Goal: Complete application form: Complete application form

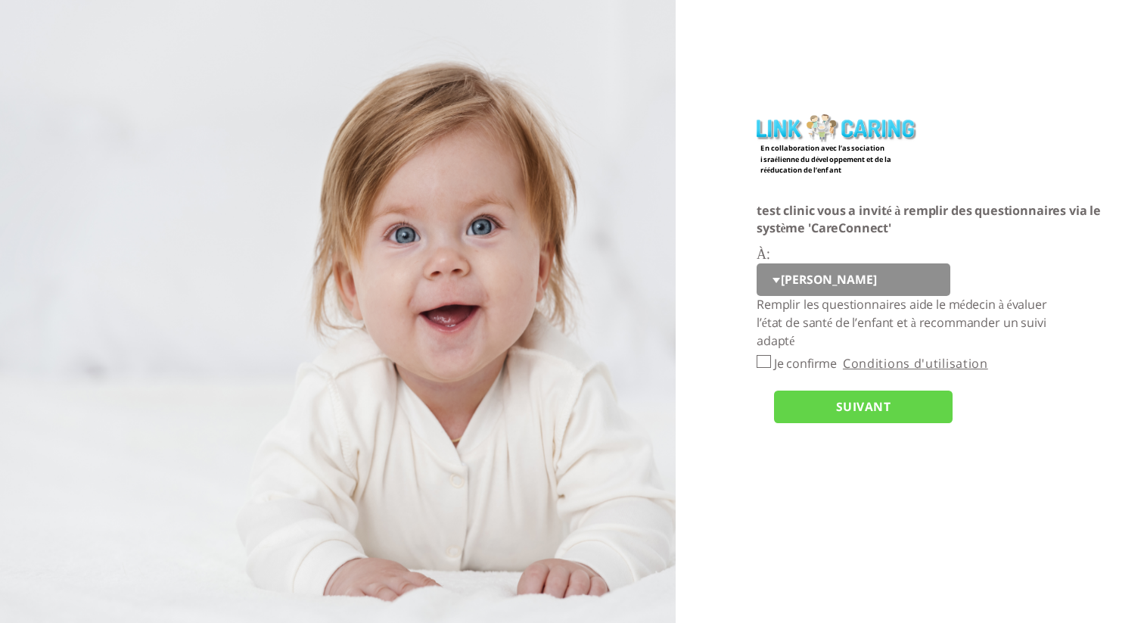
click at [766, 361] on input "Je confirme" at bounding box center [764, 361] width 14 height 13
checkbox input "true"
click at [796, 397] on input "SUIVANT" at bounding box center [863, 406] width 179 height 33
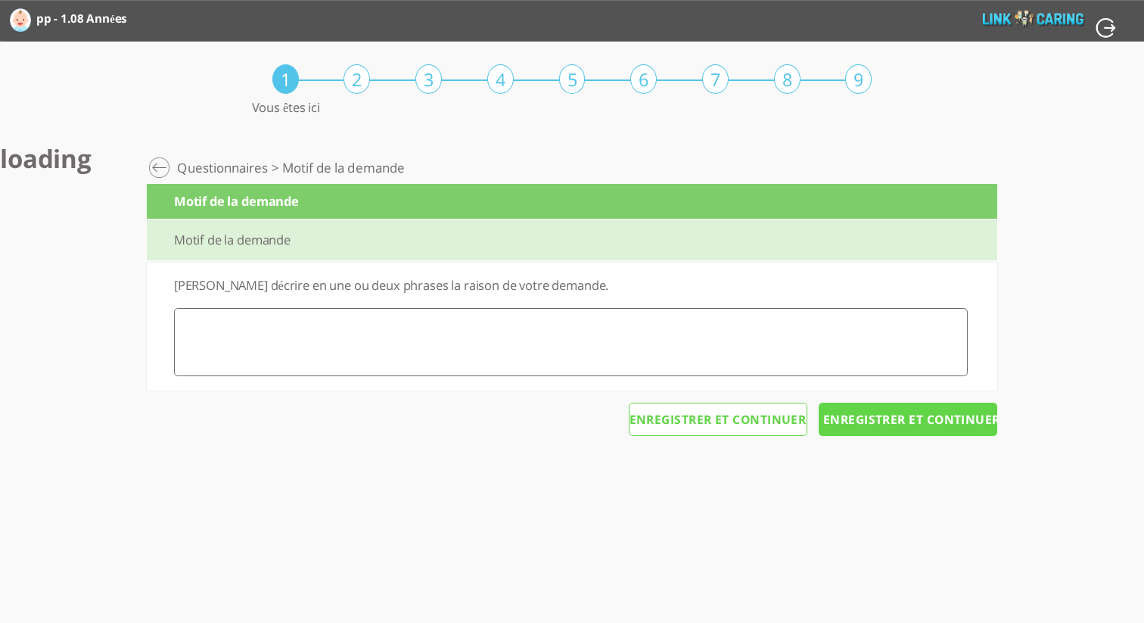
click at [357, 327] on textarea at bounding box center [571, 342] width 794 height 68
type textarea "a"
click at [869, 424] on input "Enregistrer et continuer" at bounding box center [908, 419] width 179 height 33
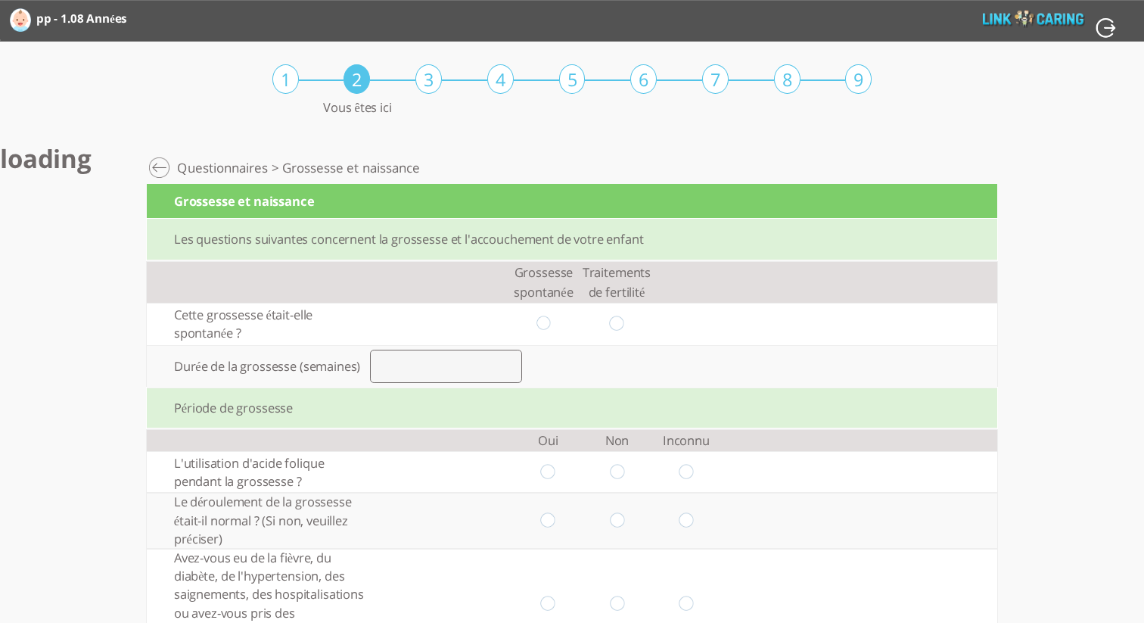
click at [542, 321] on input "radio" at bounding box center [543, 324] width 14 height 16
radio input "true"
click at [479, 361] on input "number" at bounding box center [446, 366] width 152 height 33
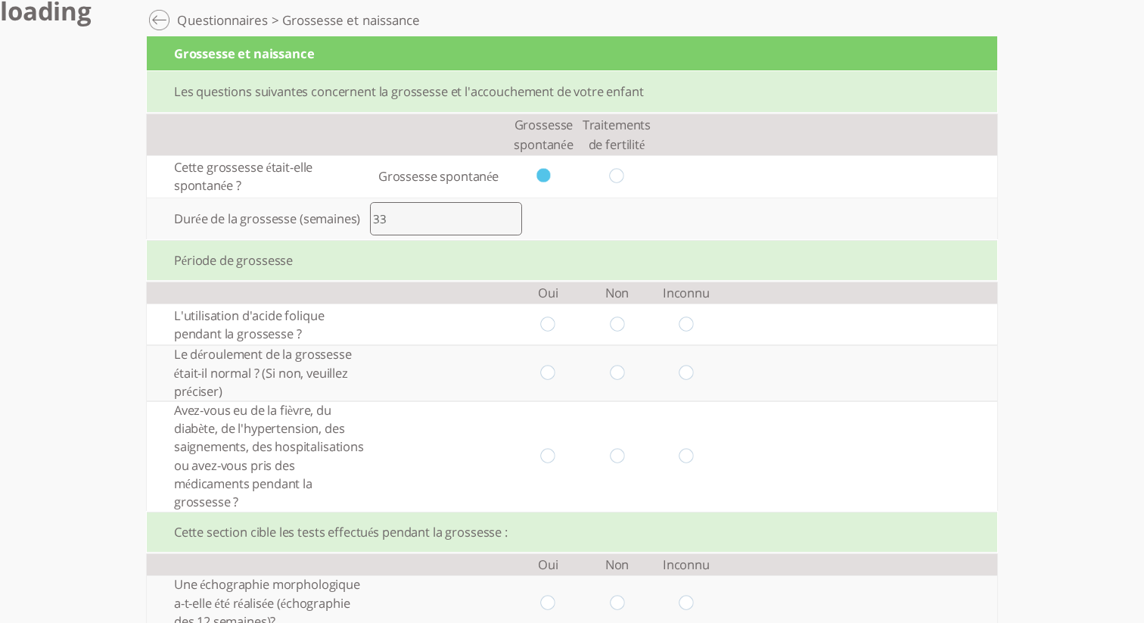
scroll to position [163, 0]
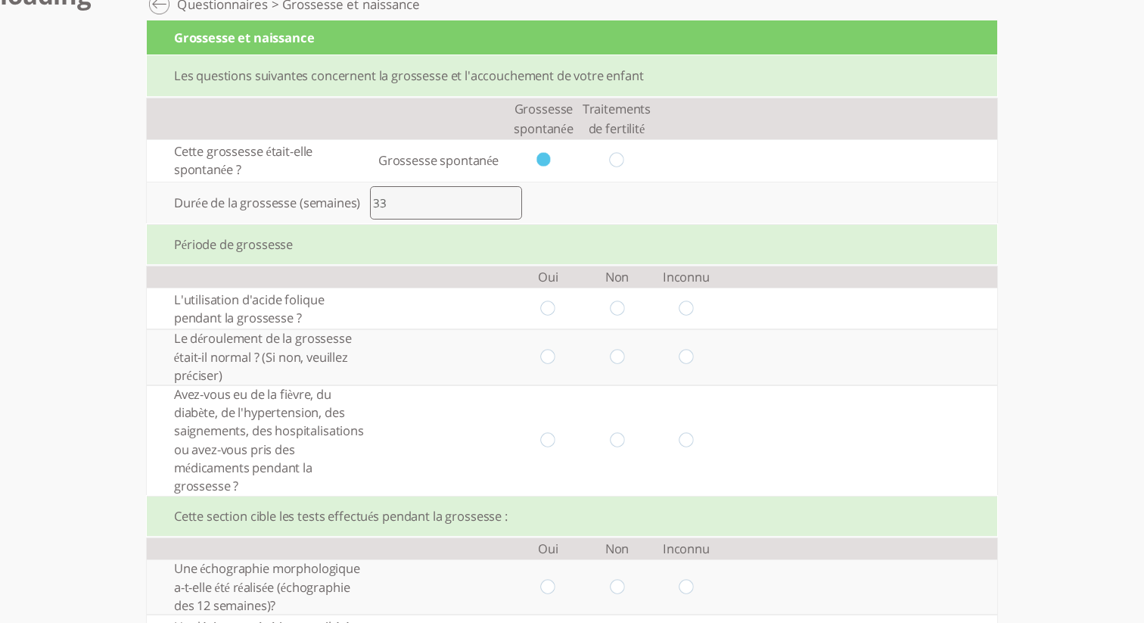
type input "33"
click at [551, 301] on input "radio" at bounding box center [548, 308] width 14 height 16
radio input "true"
click at [616, 359] on input "radio" at bounding box center [617, 358] width 14 height 16
radio input "true"
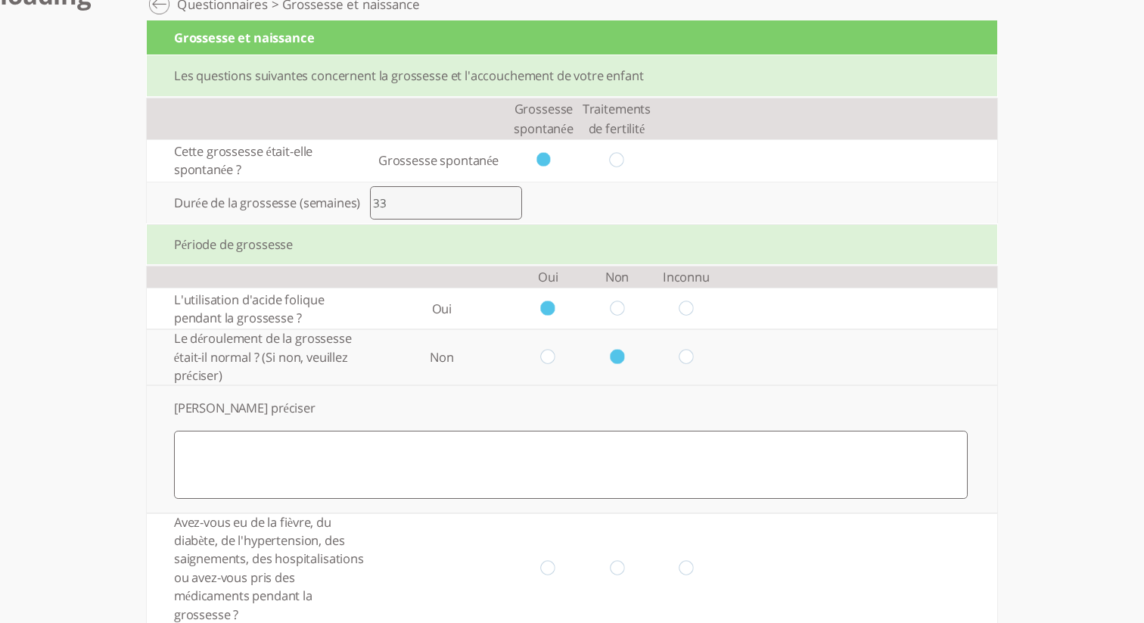
click at [549, 360] on input "radio" at bounding box center [548, 358] width 14 height 16
radio input "true"
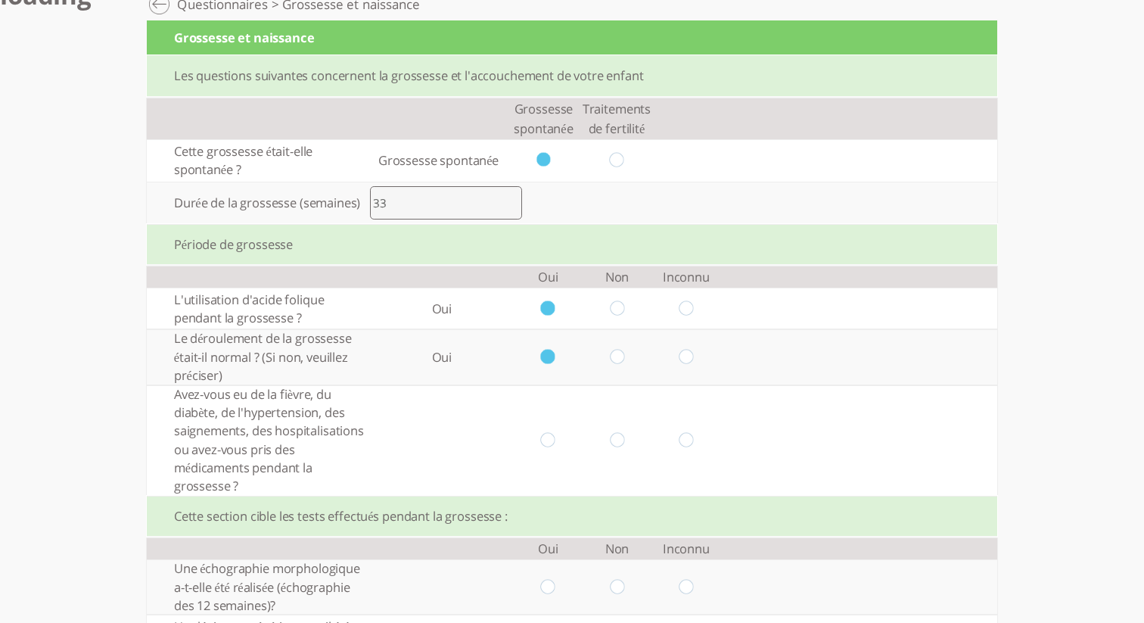
click at [546, 450] on td at bounding box center [548, 440] width 69 height 110
click at [545, 446] on input "radio" at bounding box center [548, 440] width 14 height 16
radio input "true"
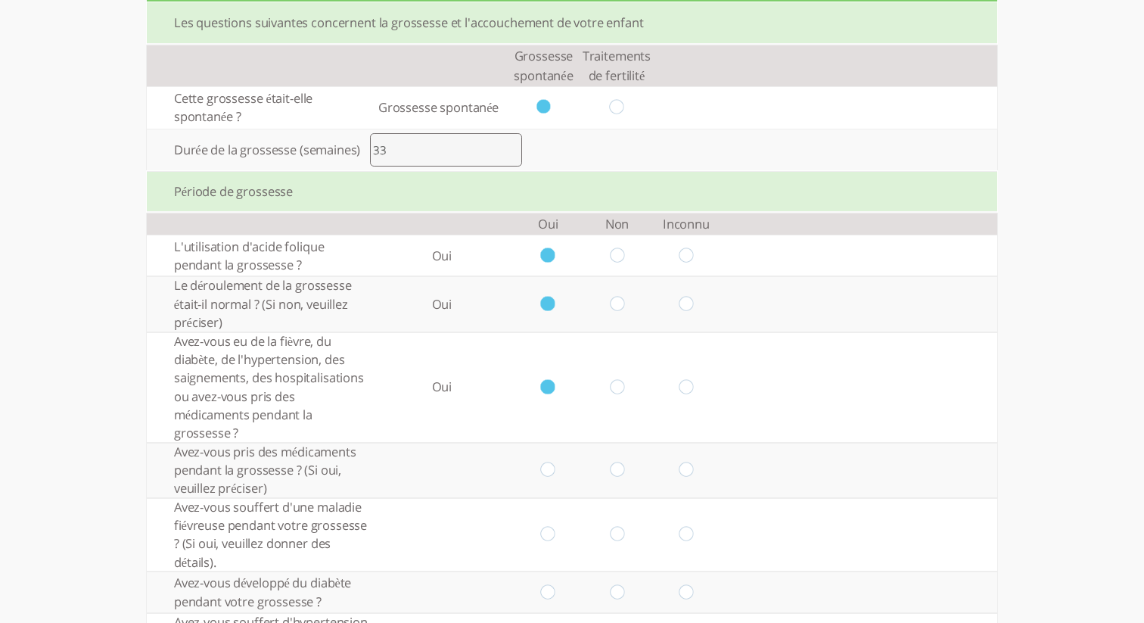
scroll to position [230, 0]
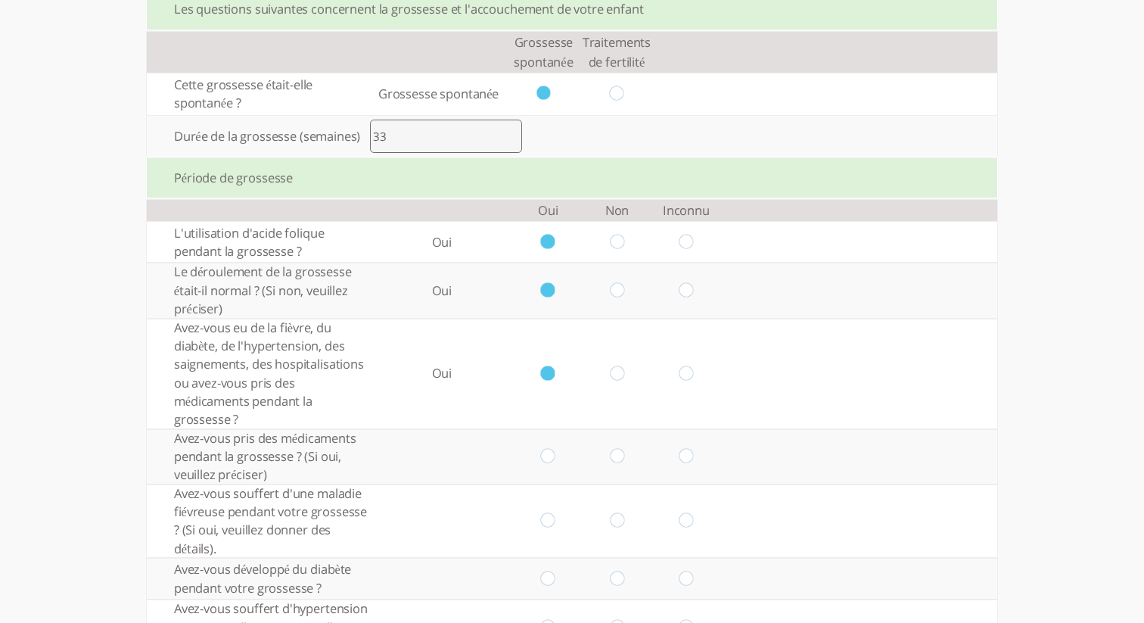
click at [545, 459] on input "radio" at bounding box center [548, 457] width 14 height 16
radio input "true"
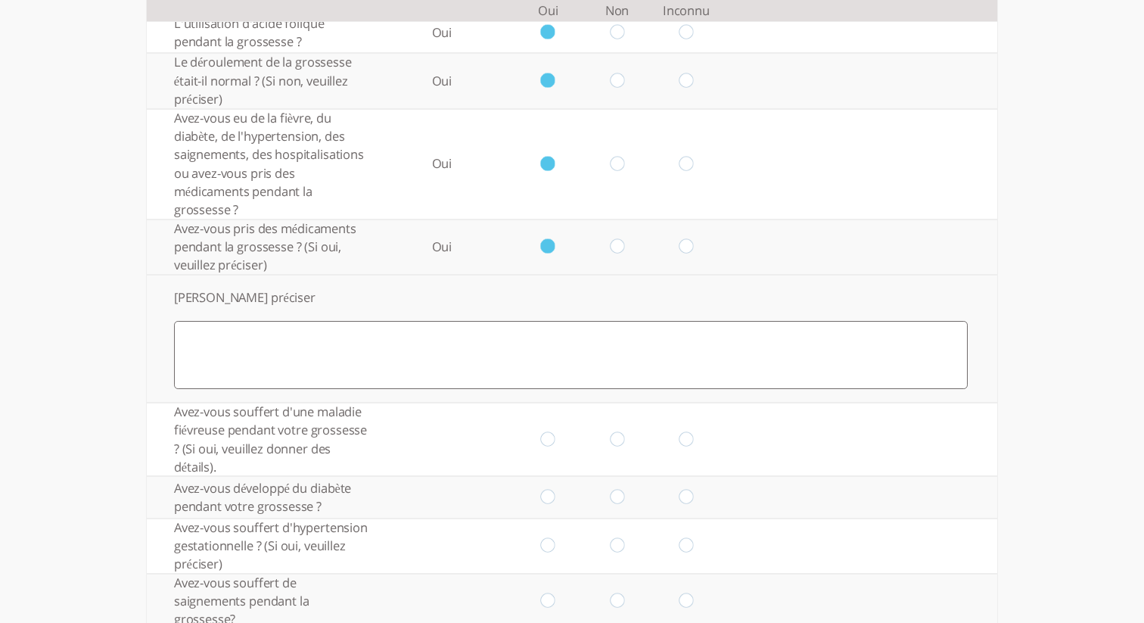
scroll to position [440, 0]
click at [614, 437] on input "radio" at bounding box center [617, 439] width 14 height 16
radio input "true"
click at [617, 495] on input "radio" at bounding box center [617, 497] width 14 height 16
radio input "true"
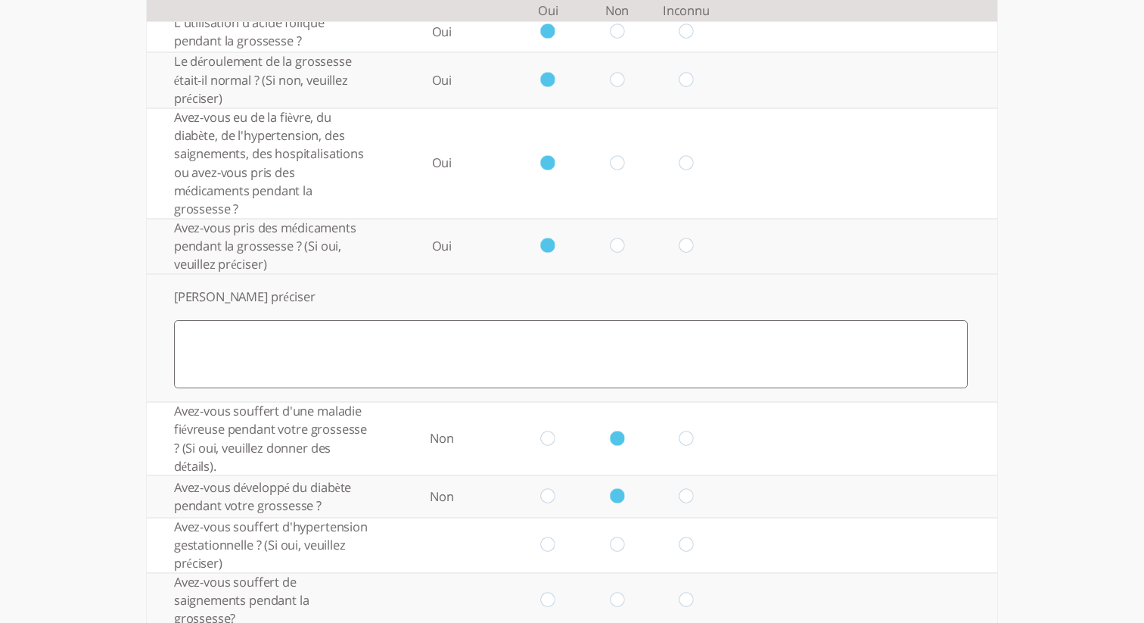
click at [685, 542] on input "radio" at bounding box center [686, 545] width 14 height 16
radio input "true"
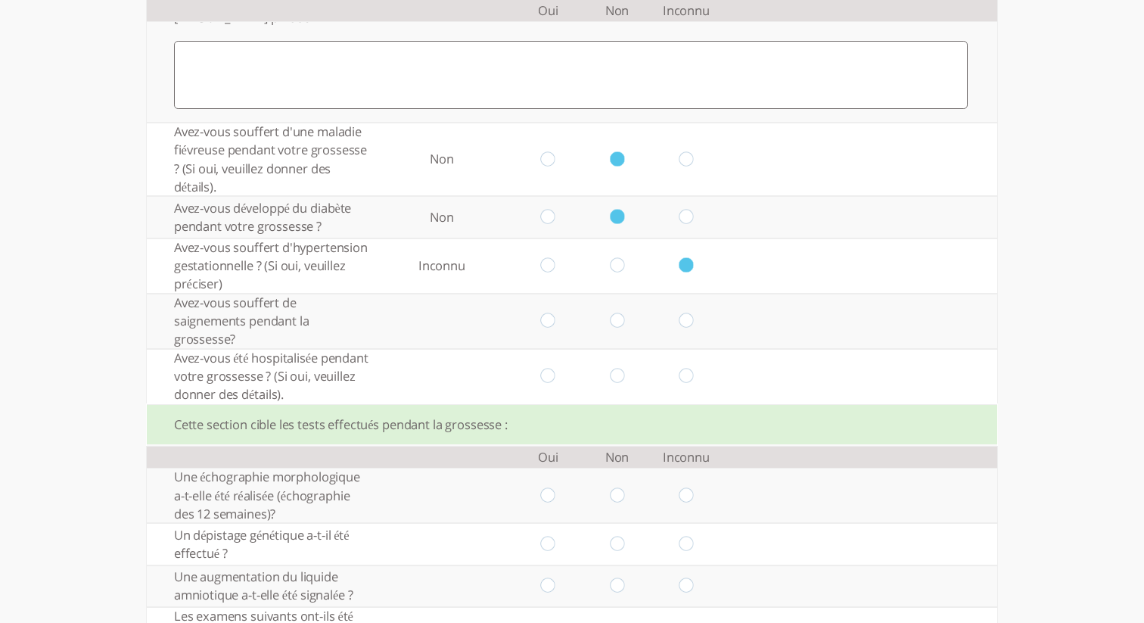
scroll to position [726, 0]
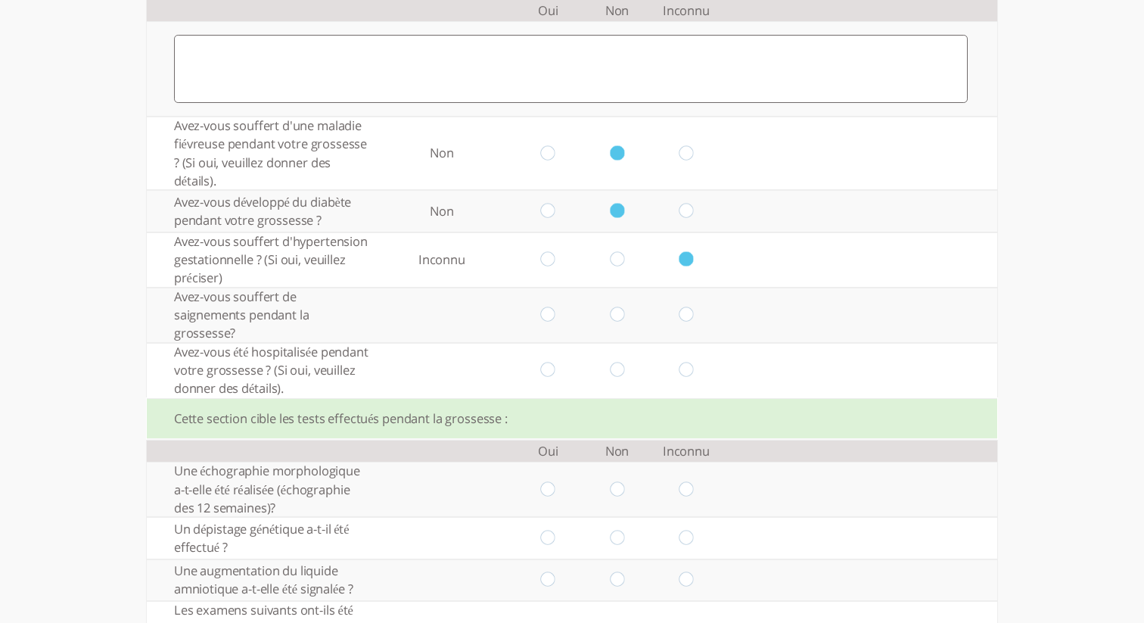
click at [689, 309] on input "radio" at bounding box center [686, 315] width 14 height 16
radio input "true"
click at [686, 370] on input "radio" at bounding box center [686, 370] width 14 height 16
radio input "true"
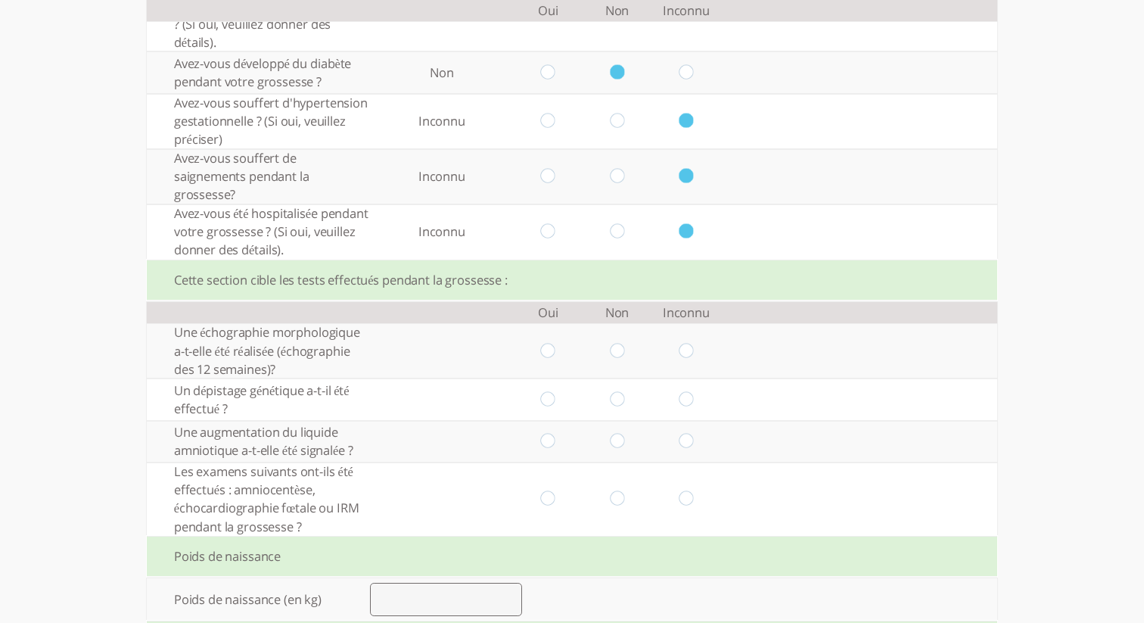
scroll to position [871, 0]
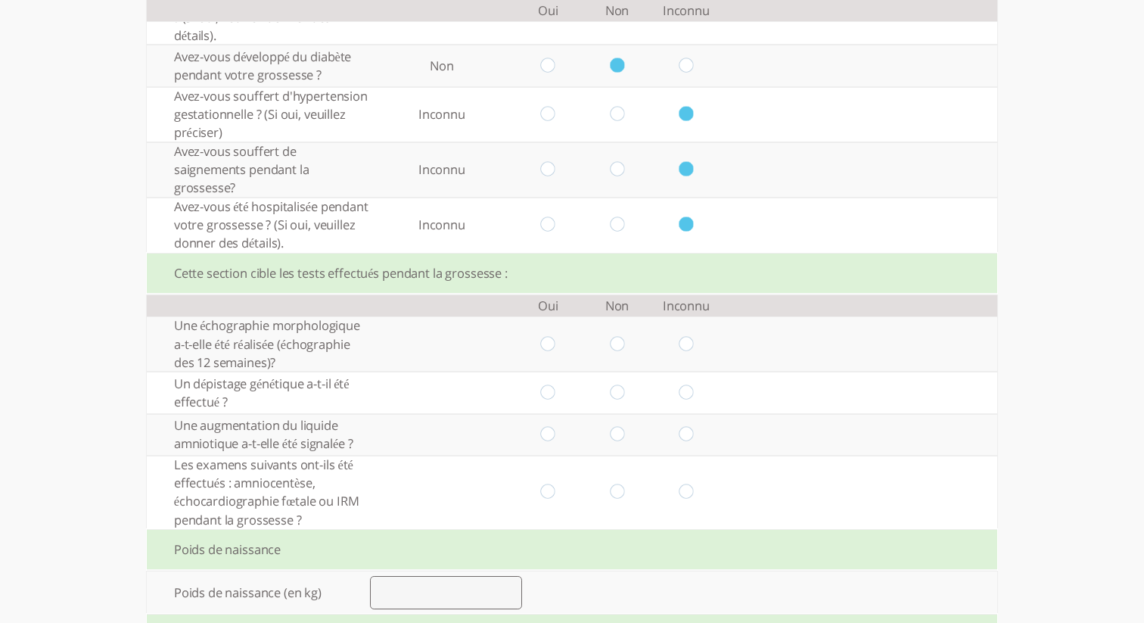
click at [687, 347] on input "radio" at bounding box center [686, 344] width 14 height 16
radio input "true"
click at [683, 396] on input "radio" at bounding box center [686, 393] width 14 height 16
radio input "true"
click at [686, 427] on td at bounding box center [685, 435] width 69 height 42
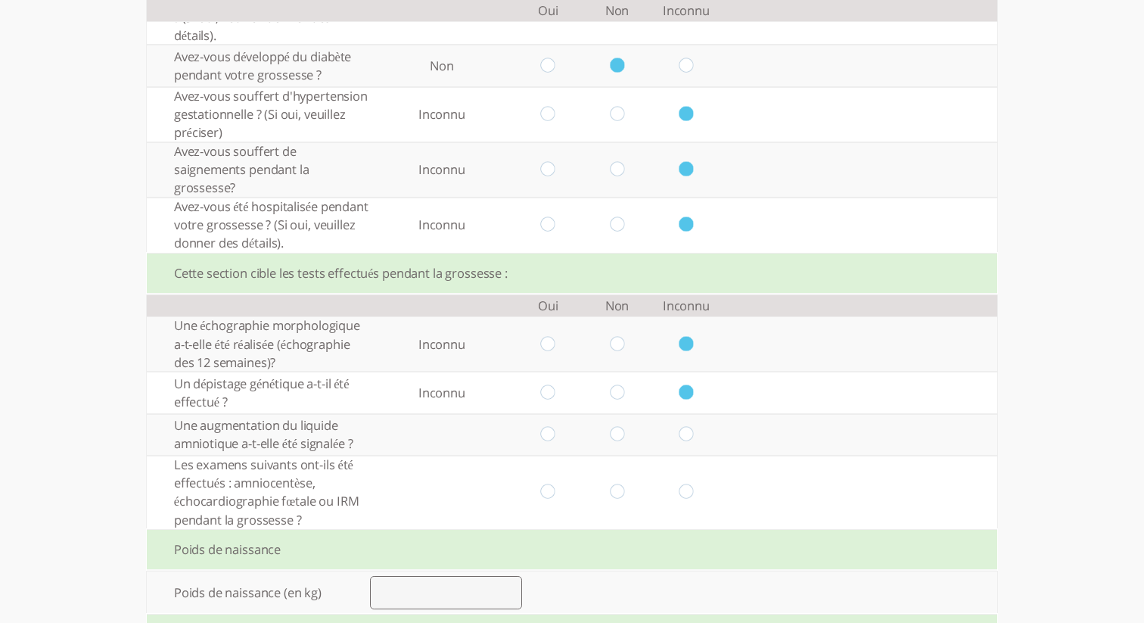
click at [689, 426] on td at bounding box center [685, 435] width 69 height 42
click at [689, 427] on td at bounding box center [685, 435] width 69 height 42
click at [685, 437] on input "radio" at bounding box center [686, 435] width 14 height 16
radio input "true"
click at [685, 489] on input "radio" at bounding box center [686, 492] width 14 height 16
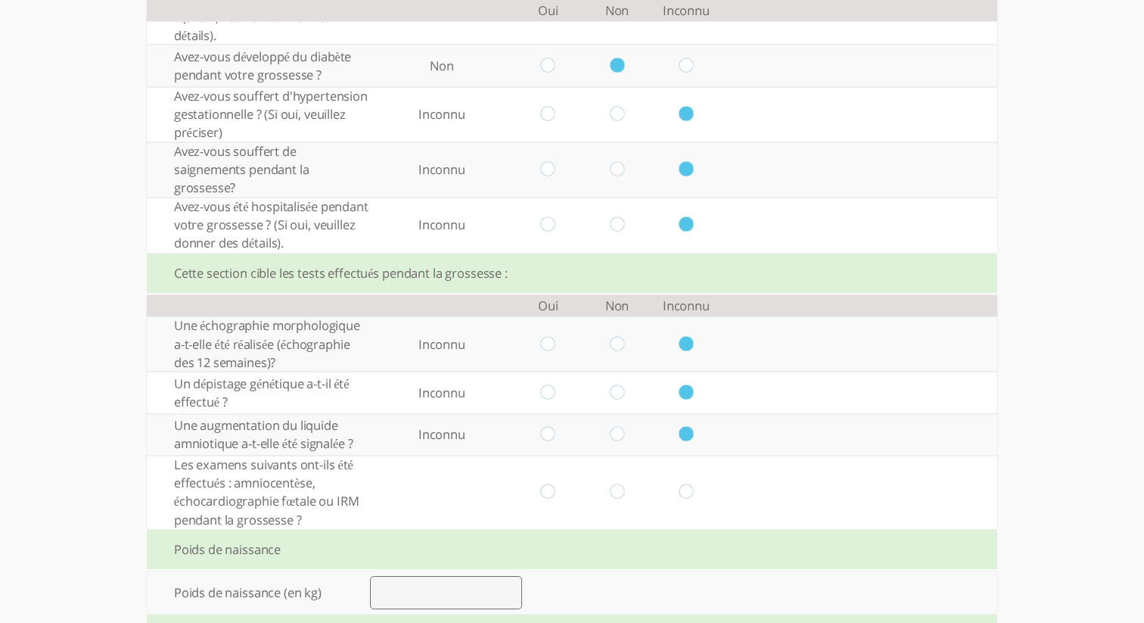
radio input "true"
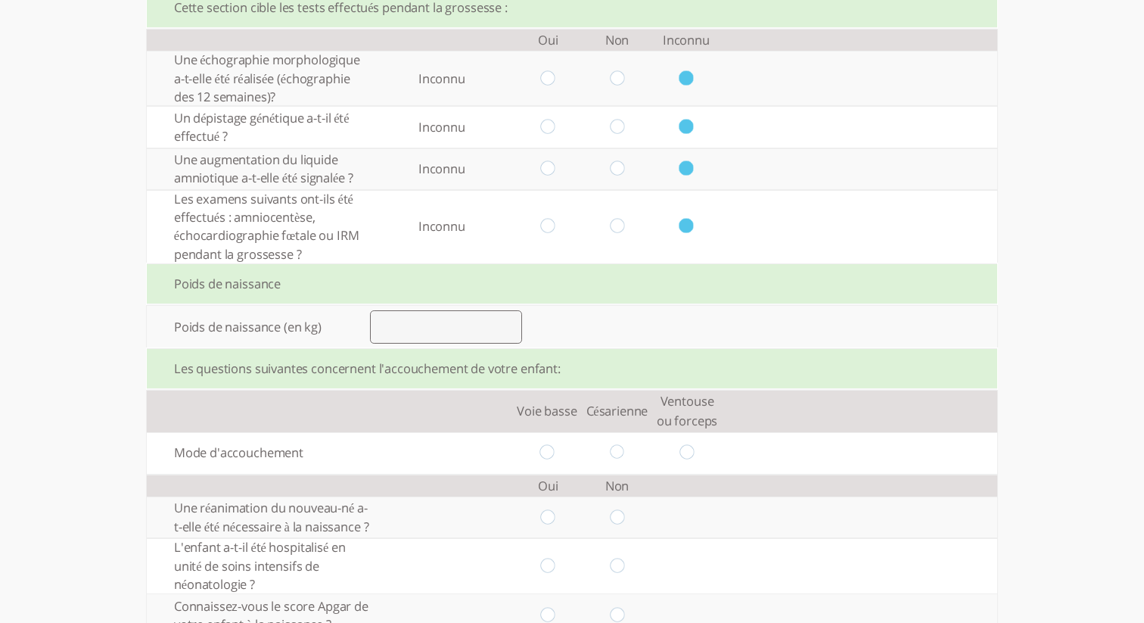
scroll to position [1142, 0]
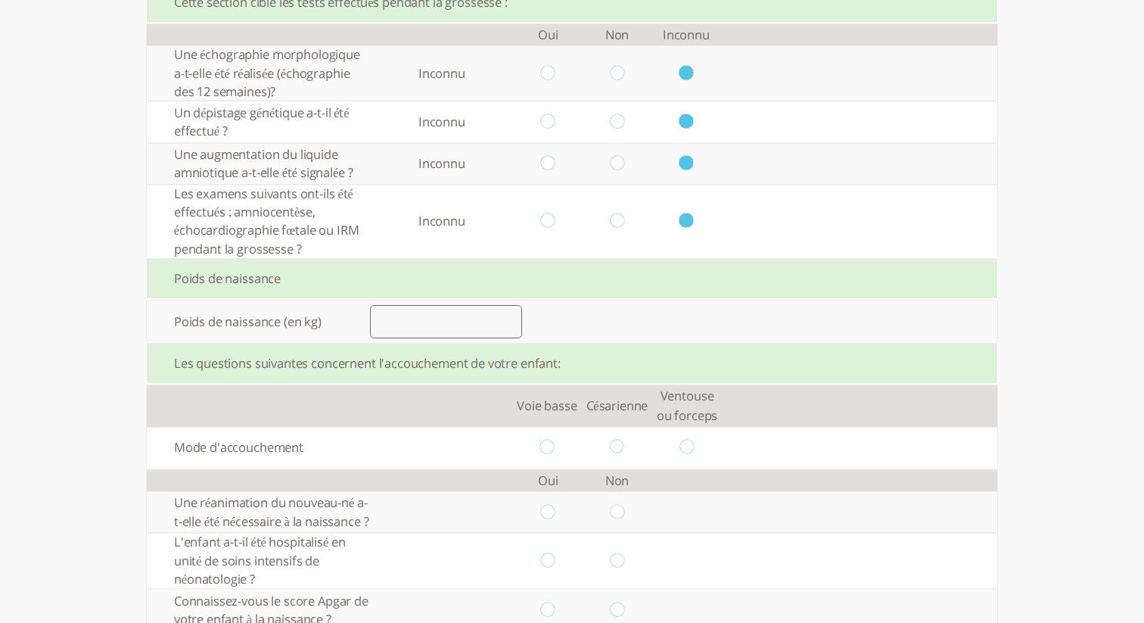
click at [462, 330] on input "number" at bounding box center [446, 321] width 152 height 33
type input "2"
click at [544, 449] on input "radio" at bounding box center [546, 448] width 14 height 16
radio input "true"
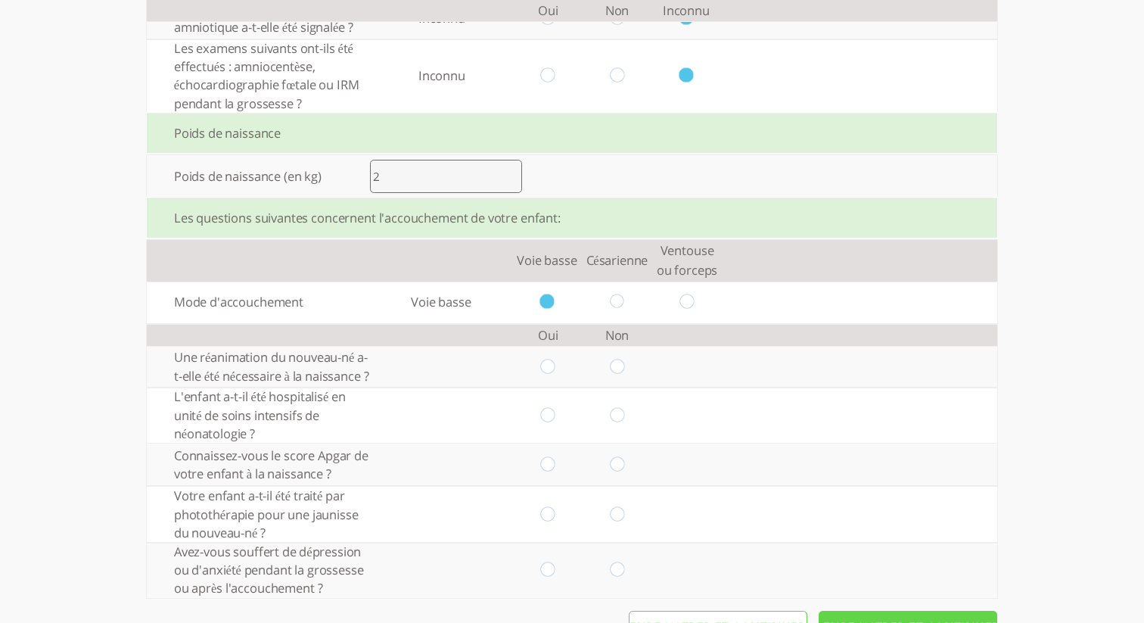
scroll to position [1294, 0]
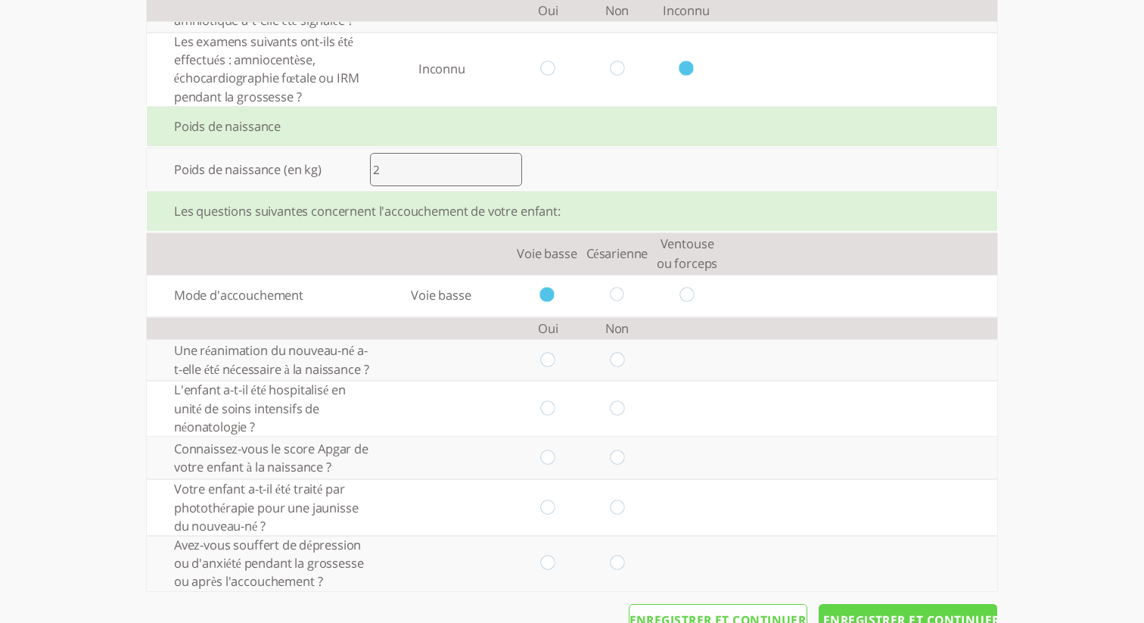
click at [547, 368] on input "radio" at bounding box center [548, 360] width 14 height 16
radio input "true"
click at [551, 416] on input "radio" at bounding box center [548, 408] width 14 height 16
radio input "true"
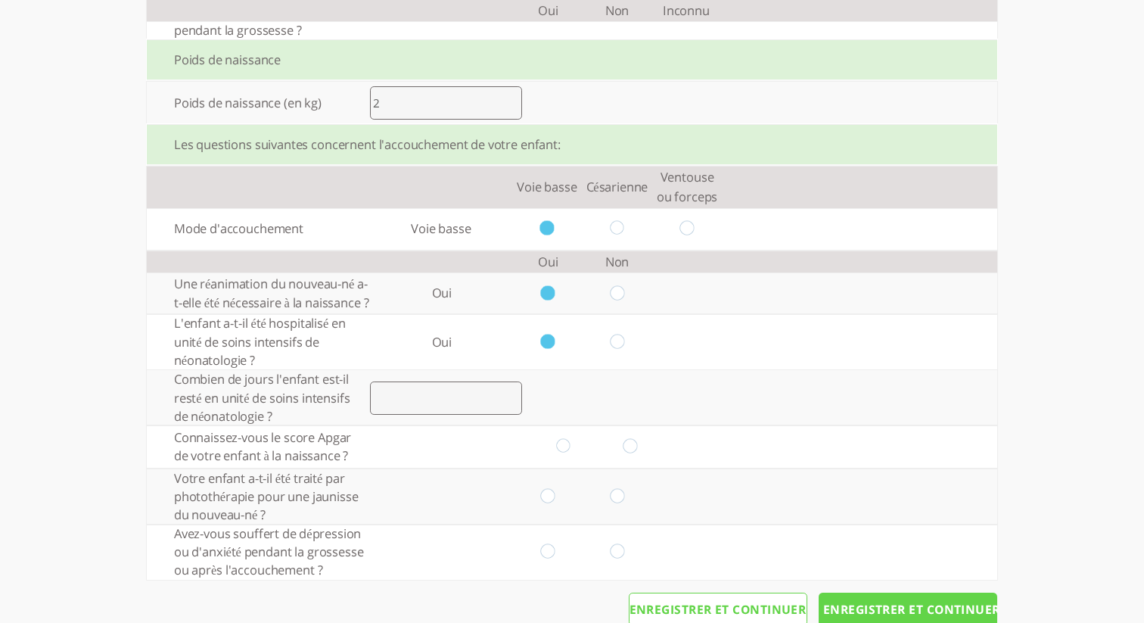
click at [614, 350] on input "radio" at bounding box center [617, 342] width 14 height 16
radio input "true"
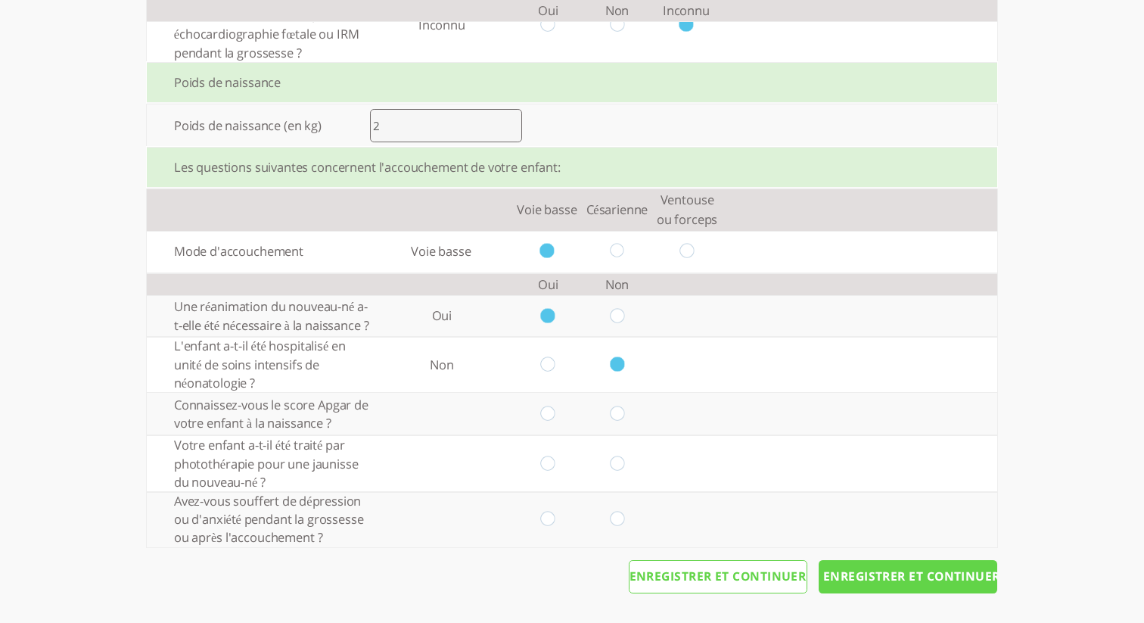
scroll to position [1356, 0]
click at [622, 421] on td at bounding box center [617, 414] width 69 height 42
click at [614, 416] on input "radio" at bounding box center [617, 414] width 14 height 16
radio input "true"
click at [617, 462] on input "radio" at bounding box center [617, 464] width 14 height 16
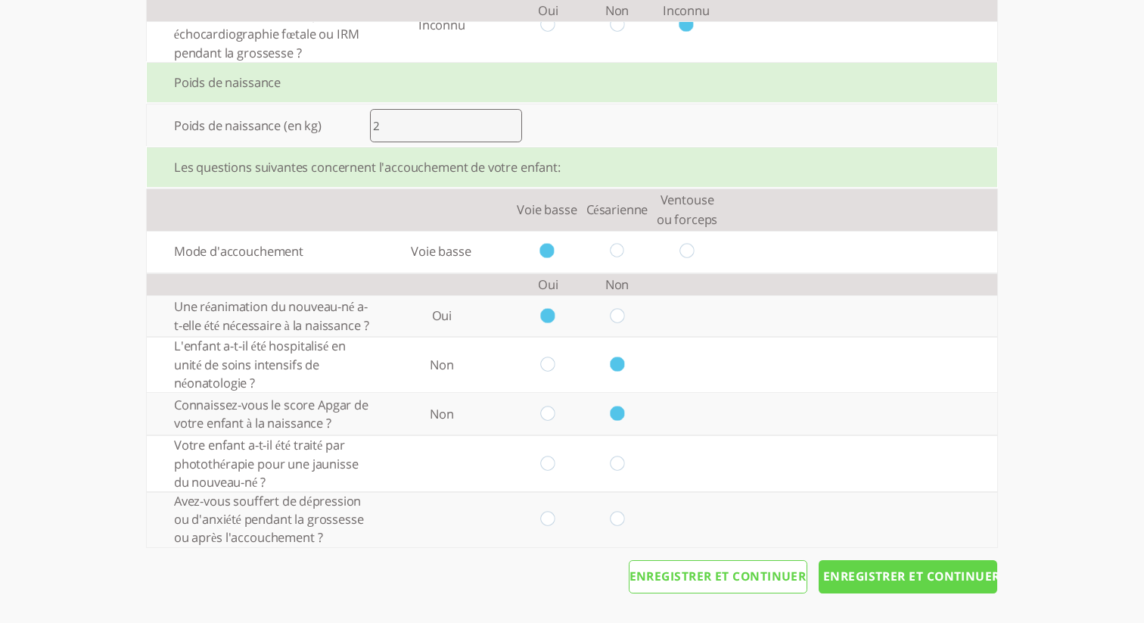
radio input "true"
click at [616, 517] on input "radio" at bounding box center [617, 519] width 14 height 16
radio input "true"
click at [878, 567] on input "Enregistrer et continuer" at bounding box center [908, 576] width 179 height 33
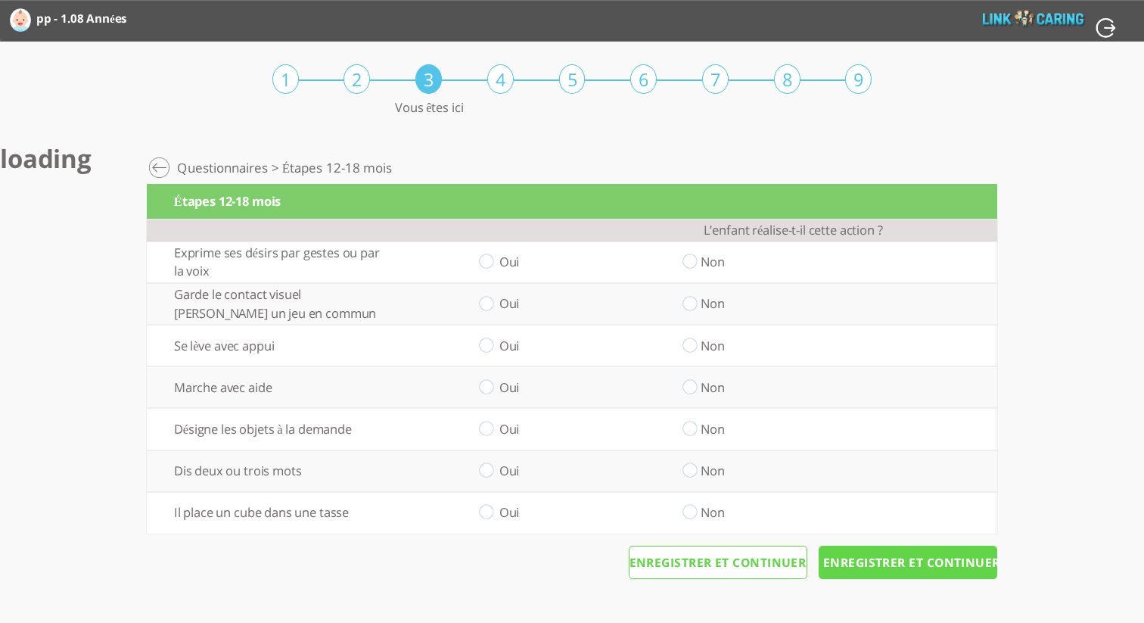
click at [691, 261] on input "radio" at bounding box center [689, 262] width 14 height 16
radio input "true"
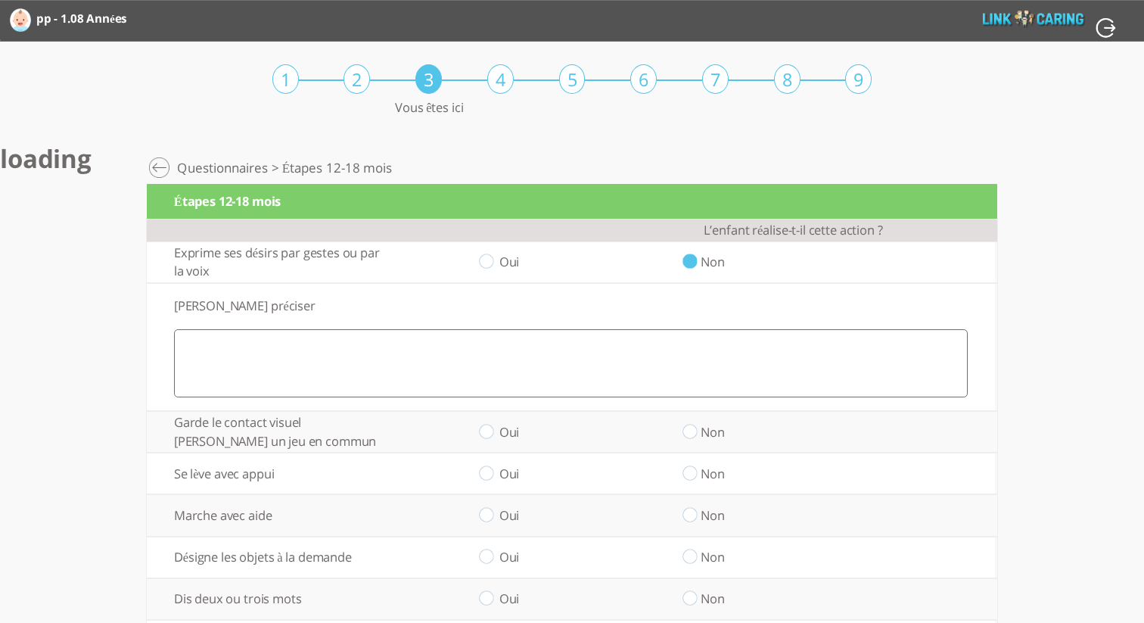
click at [490, 260] on input "radio" at bounding box center [486, 262] width 14 height 16
radio input "true"
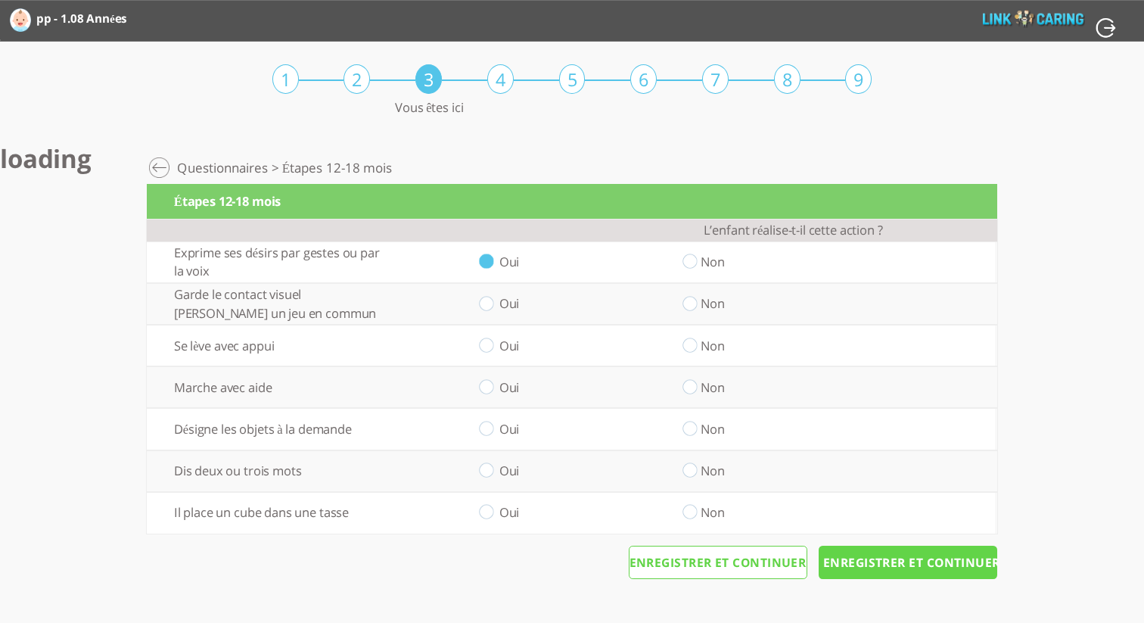
click at [488, 304] on input "radio" at bounding box center [486, 304] width 14 height 16
radio input "true"
click at [483, 347] on input "radio" at bounding box center [486, 345] width 14 height 16
radio input "true"
click at [490, 380] on input "radio" at bounding box center [486, 387] width 14 height 16
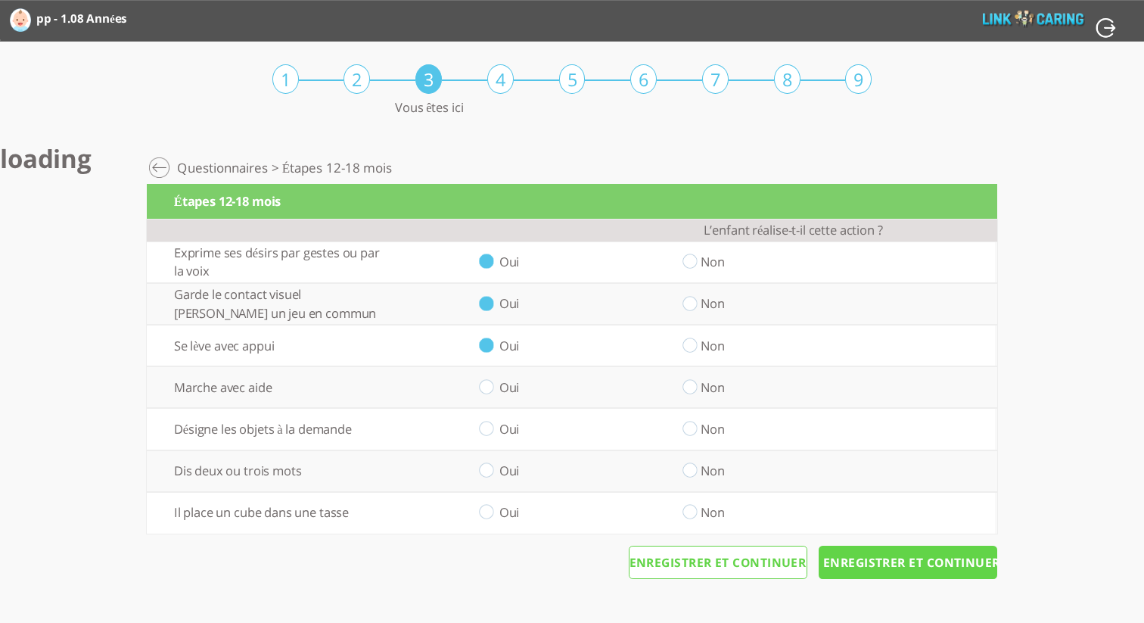
radio input "true"
click at [490, 421] on input "radio" at bounding box center [486, 429] width 14 height 16
radio input "true"
click at [485, 463] on input "radio" at bounding box center [486, 471] width 14 height 16
radio input "true"
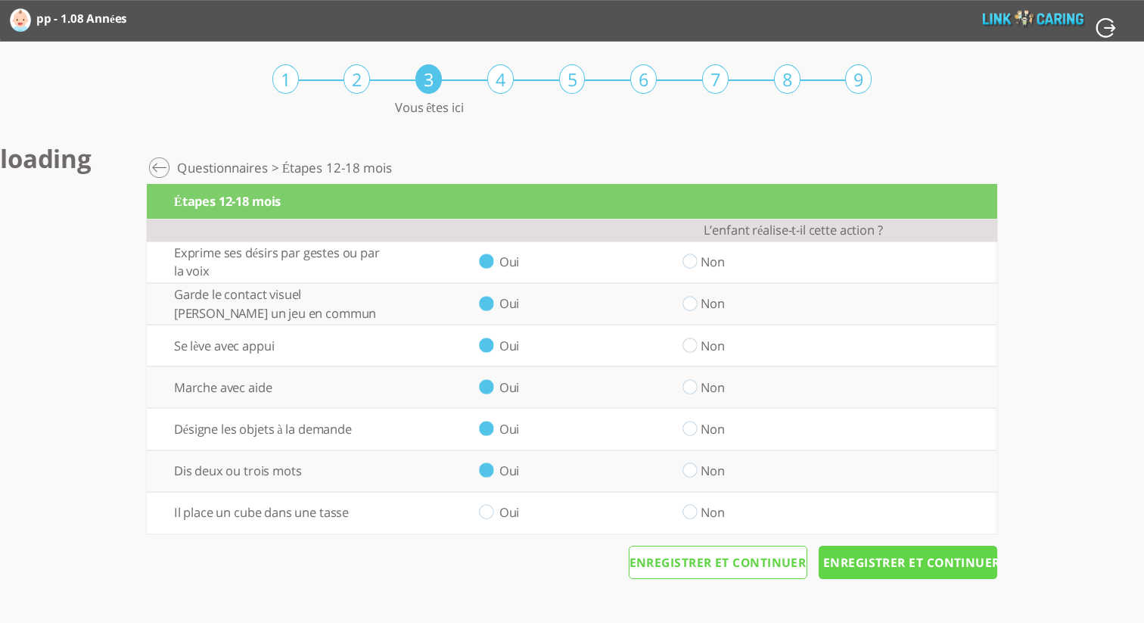
click at [485, 511] on input "radio" at bounding box center [486, 513] width 14 height 16
radio input "true"
click at [905, 565] on input "Enregistrer et continuer" at bounding box center [908, 562] width 179 height 33
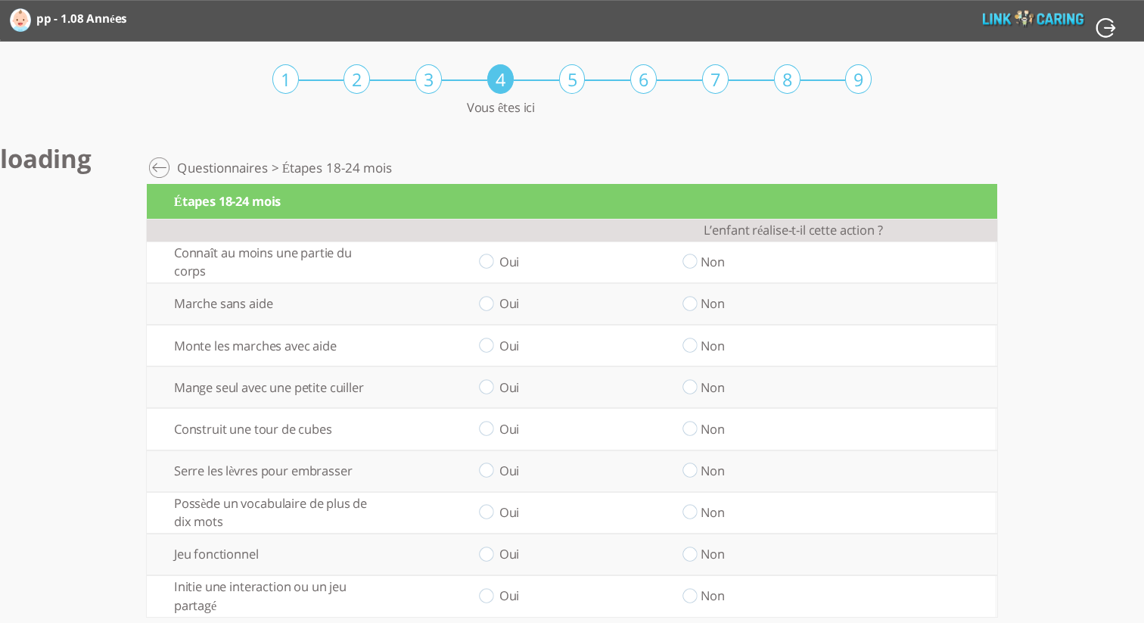
click at [490, 270] on td "Oui" at bounding box center [486, 262] width 204 height 42
click at [488, 256] on input "radio" at bounding box center [486, 262] width 14 height 16
radio input "true"
click at [488, 290] on td "Oui" at bounding box center [486, 304] width 204 height 42
click at [486, 312] on td "Oui" at bounding box center [486, 304] width 204 height 42
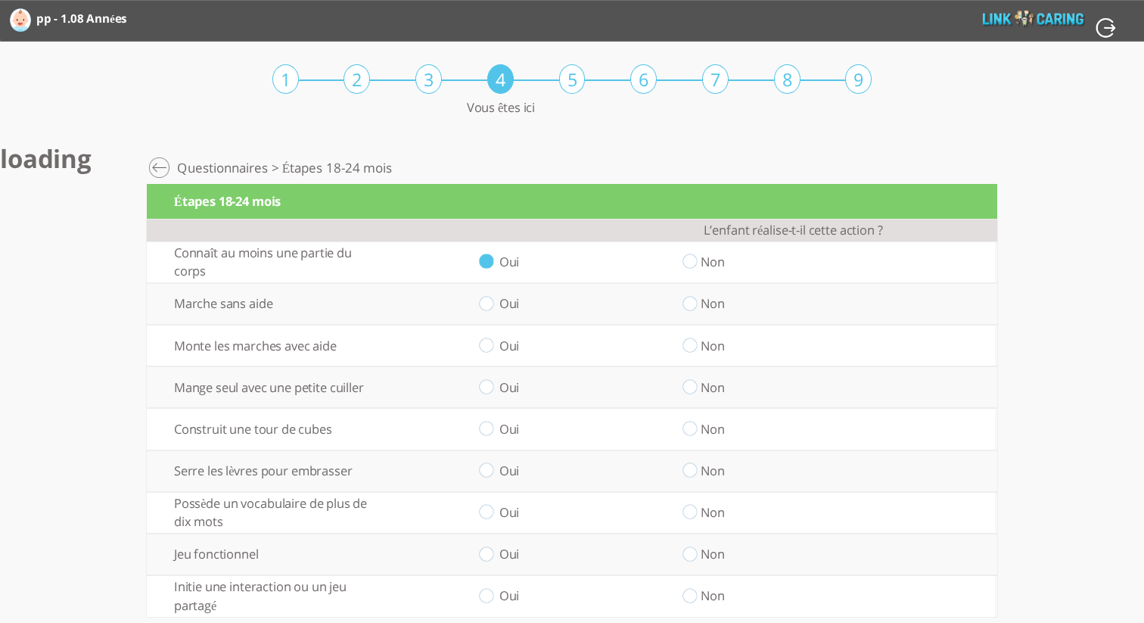
click at [486, 311] on td "Oui" at bounding box center [486, 304] width 204 height 42
click at [487, 305] on input "radio" at bounding box center [486, 304] width 14 height 16
radio input "true"
click at [486, 351] on input "radio" at bounding box center [486, 345] width 14 height 16
radio input "true"
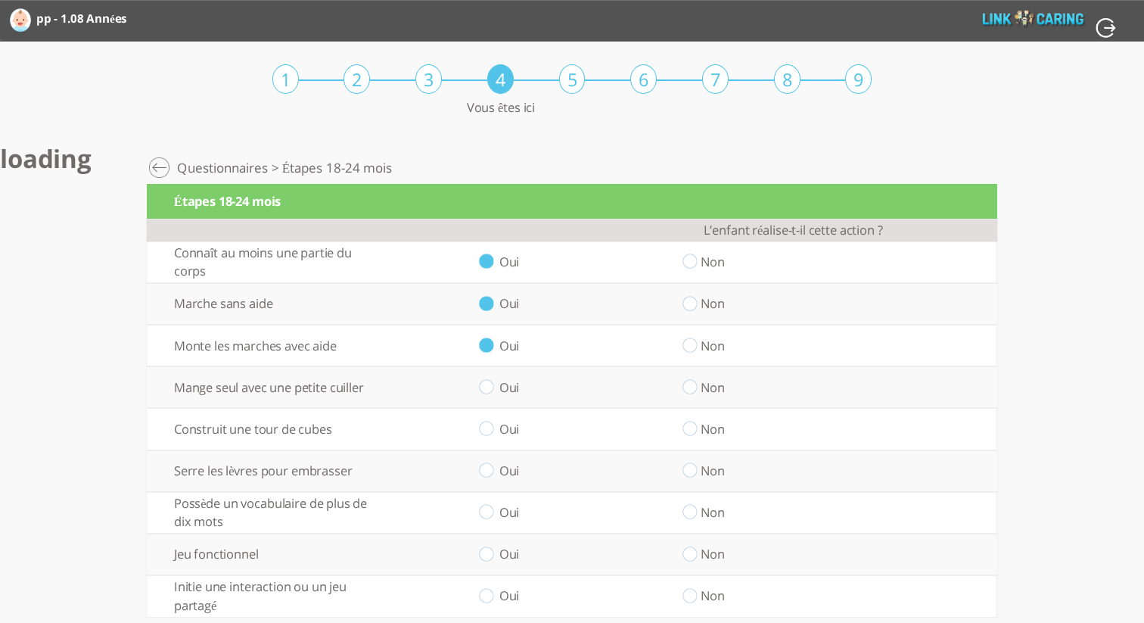
click at [485, 387] on input "radio" at bounding box center [486, 387] width 14 height 16
radio input "true"
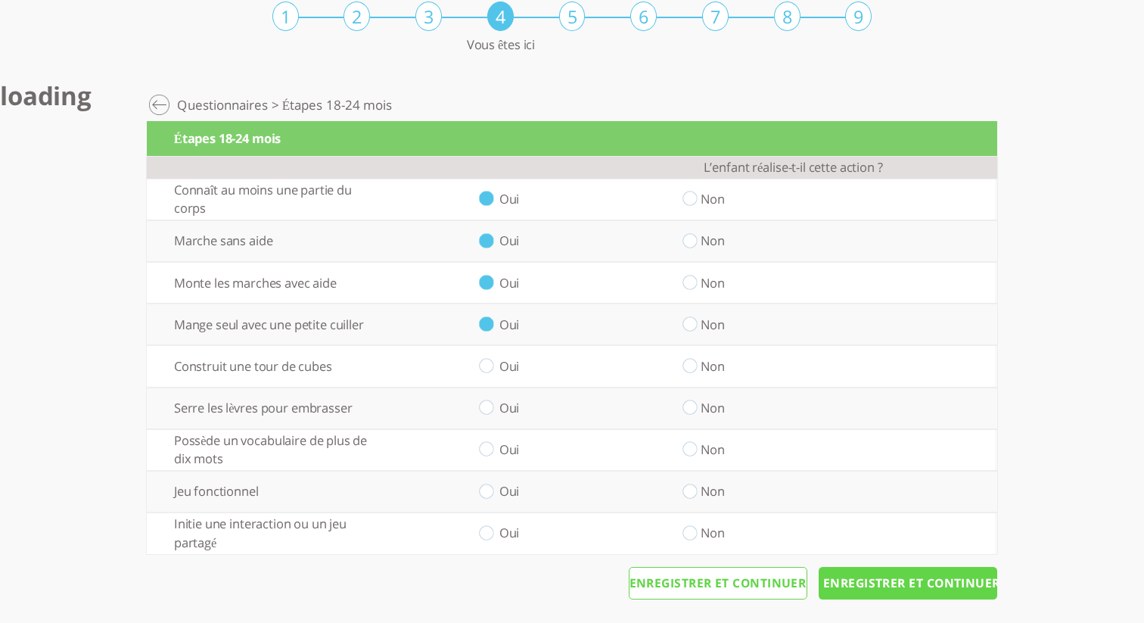
scroll to position [69, 0]
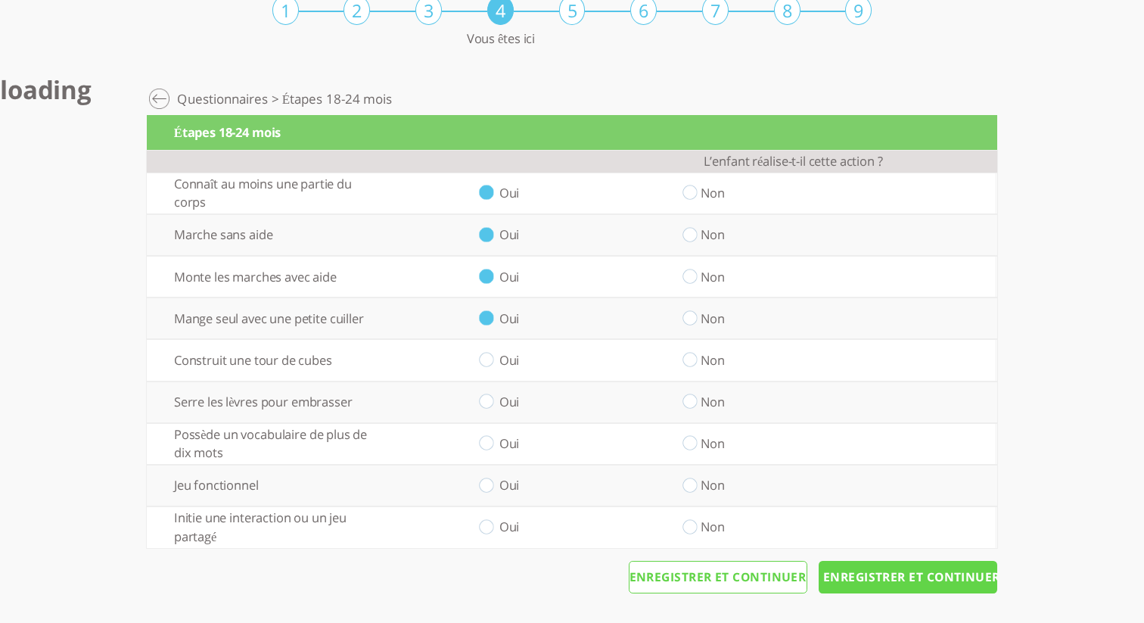
click at [487, 356] on input "radio" at bounding box center [486, 361] width 14 height 16
radio input "true"
click at [492, 409] on td "Oui" at bounding box center [486, 402] width 204 height 42
click at [491, 407] on input "radio" at bounding box center [486, 402] width 14 height 16
radio input "true"
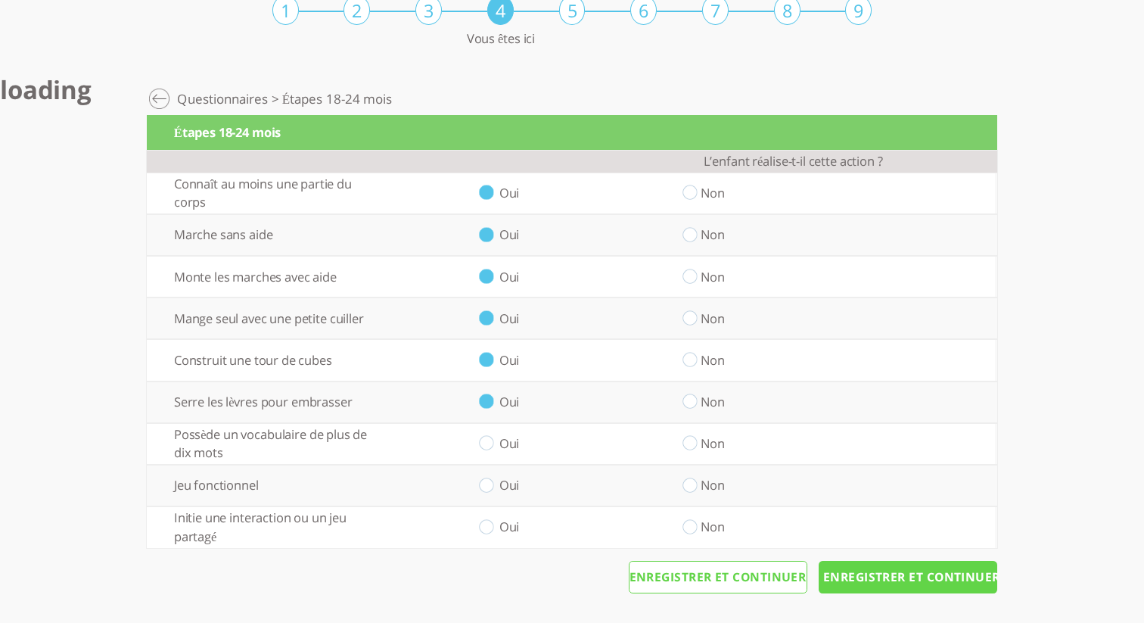
click at [489, 440] on input "radio" at bounding box center [486, 444] width 14 height 16
radio input "true"
click at [489, 466] on td "Oui" at bounding box center [486, 486] width 204 height 42
click at [489, 481] on input "radio" at bounding box center [486, 485] width 14 height 16
radio input "true"
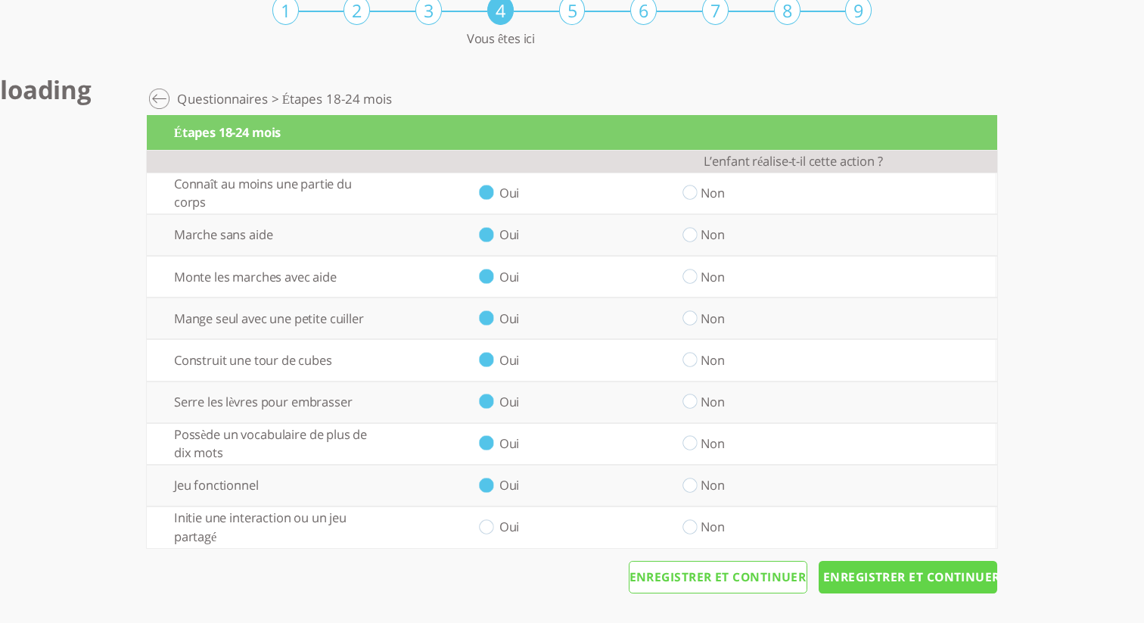
click at [490, 530] on input "radio" at bounding box center [486, 527] width 14 height 16
radio input "true"
click at [873, 576] on input "Enregistrer et continuer" at bounding box center [908, 577] width 179 height 33
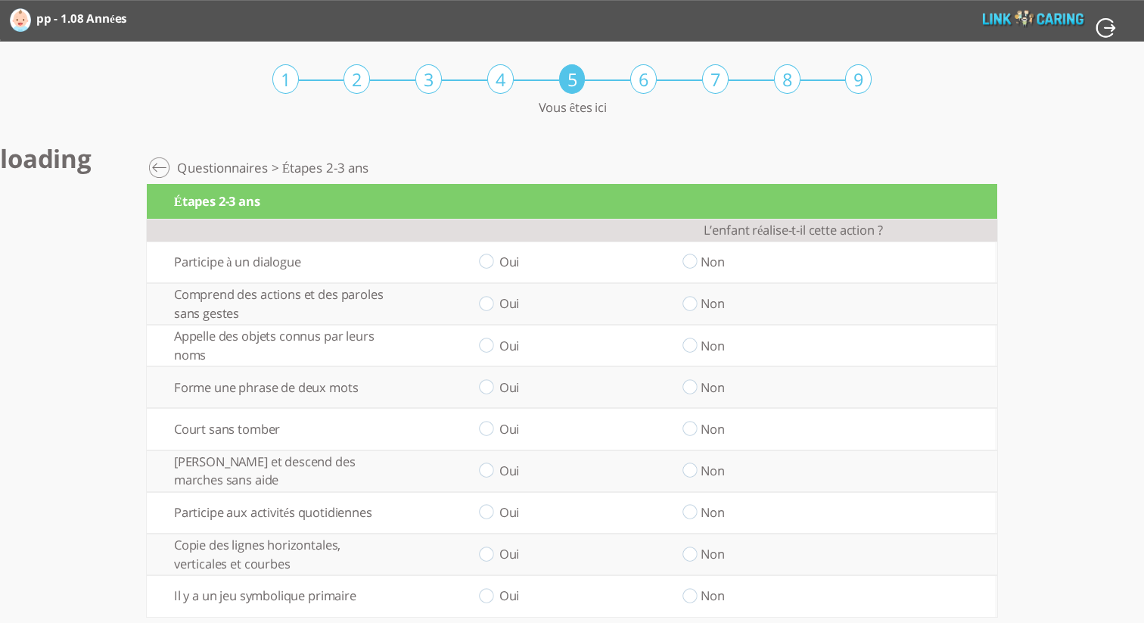
click at [505, 263] on label "Oui" at bounding box center [509, 261] width 20 height 17
click at [483, 264] on input "radio" at bounding box center [486, 262] width 14 height 16
radio input "true"
click at [489, 300] on input "radio" at bounding box center [486, 304] width 14 height 16
radio input "true"
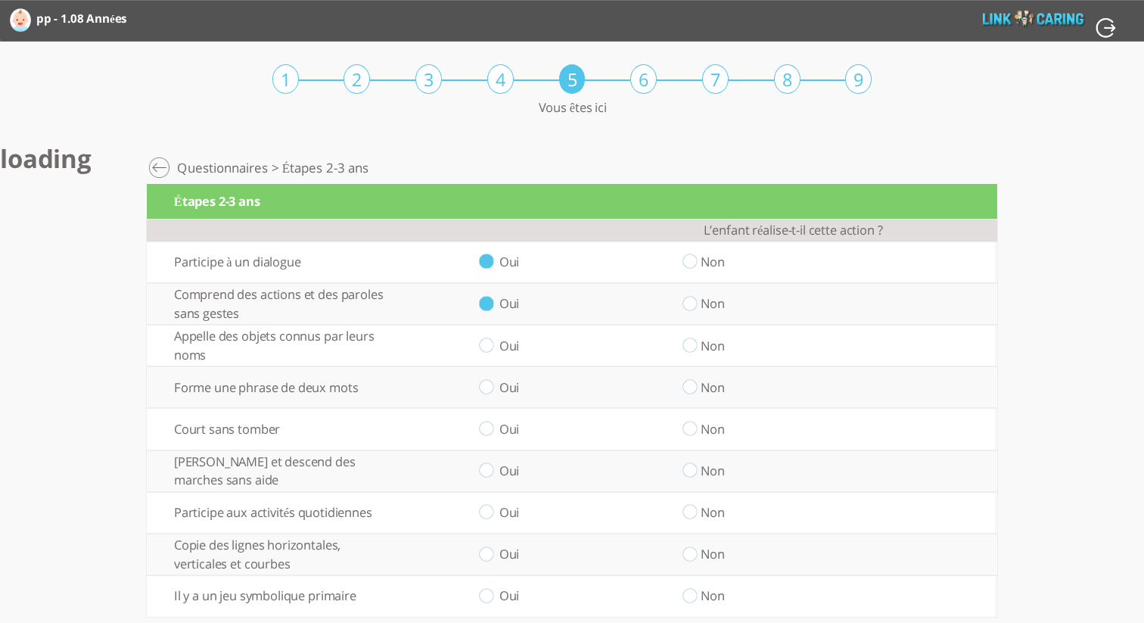
click at [483, 345] on input "radio" at bounding box center [486, 345] width 14 height 16
radio input "true"
click at [488, 384] on input "radio" at bounding box center [486, 387] width 14 height 16
radio input "true"
click at [487, 427] on input "radio" at bounding box center [486, 429] width 14 height 16
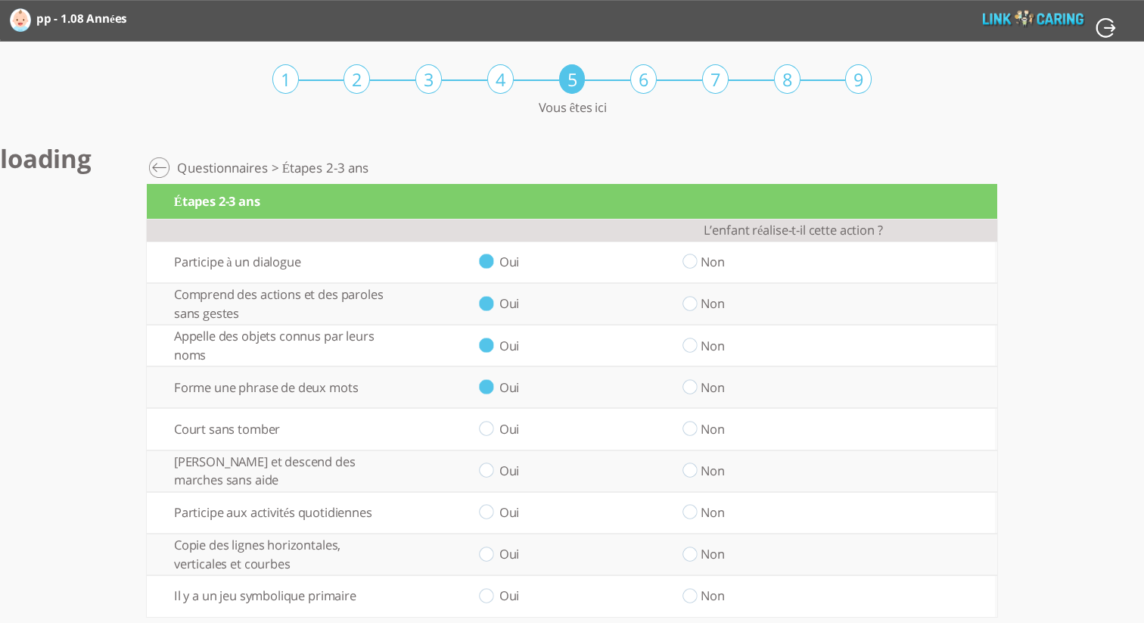
radio input "true"
click at [486, 465] on input "radio" at bounding box center [486, 471] width 14 height 16
radio input "true"
click at [485, 500] on td "Oui" at bounding box center [486, 513] width 204 height 42
click at [487, 511] on input "radio" at bounding box center [486, 513] width 14 height 16
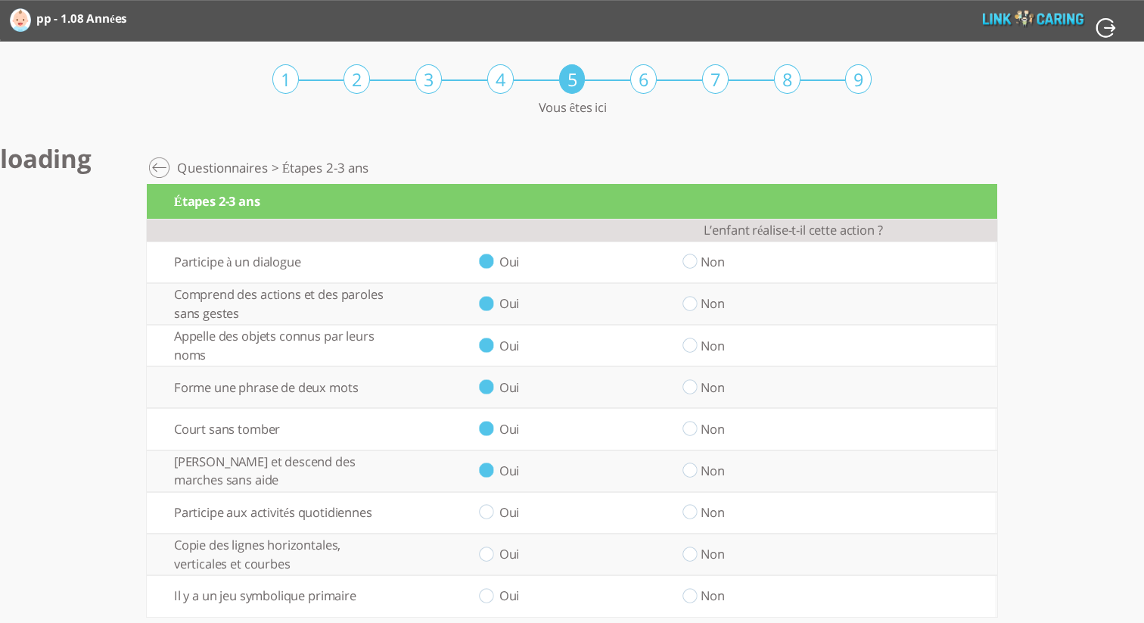
radio input "true"
click at [492, 552] on input "radio" at bounding box center [486, 554] width 14 height 16
radio input "true"
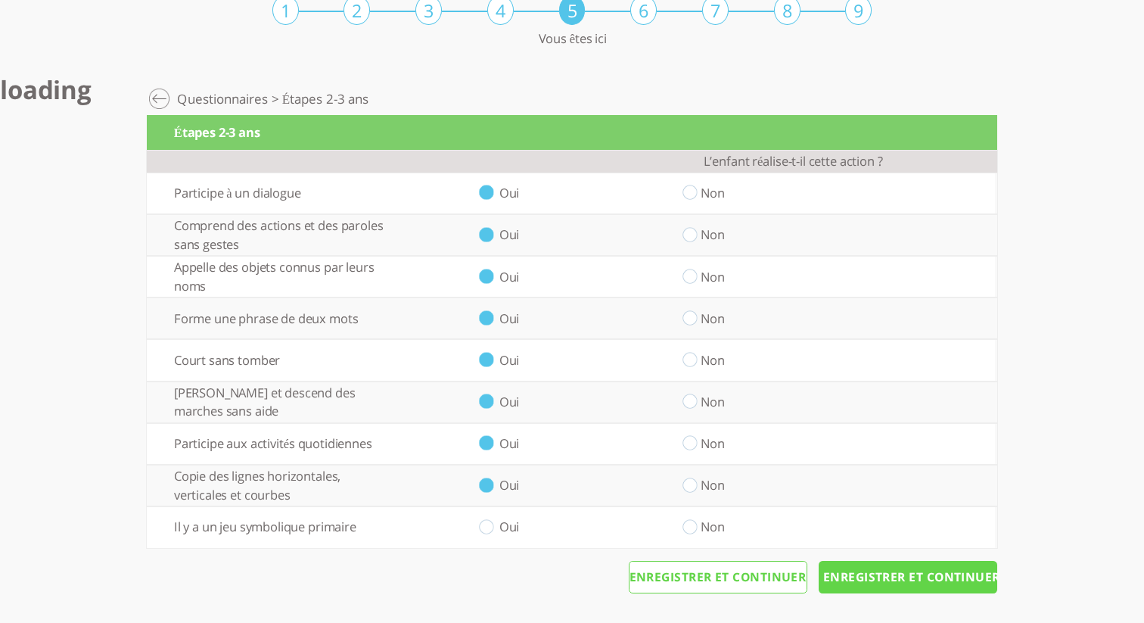
click at [481, 504] on td "Oui" at bounding box center [486, 486] width 204 height 42
click at [481, 520] on input "radio" at bounding box center [486, 527] width 14 height 16
radio input "true"
click at [861, 592] on input "Enregistrer et continuer" at bounding box center [908, 577] width 179 height 33
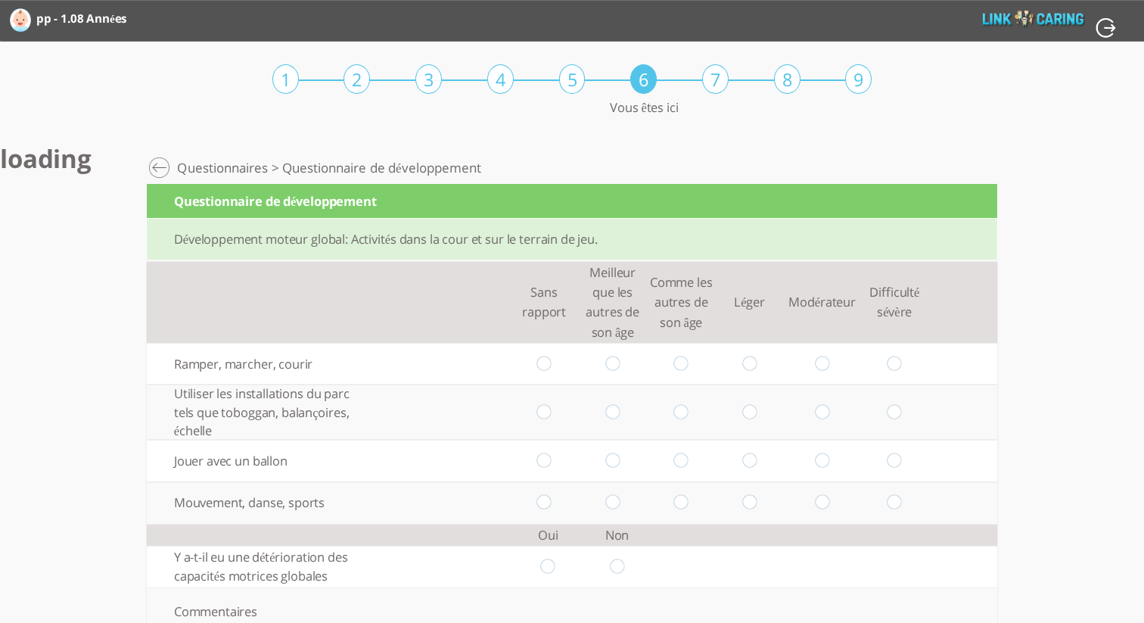
click at [543, 359] on input "radio" at bounding box center [544, 364] width 14 height 16
radio input "true"
click at [611, 415] on input "radio" at bounding box center [612, 412] width 14 height 16
radio input "true"
click at [679, 463] on input "radio" at bounding box center [681, 461] width 14 height 16
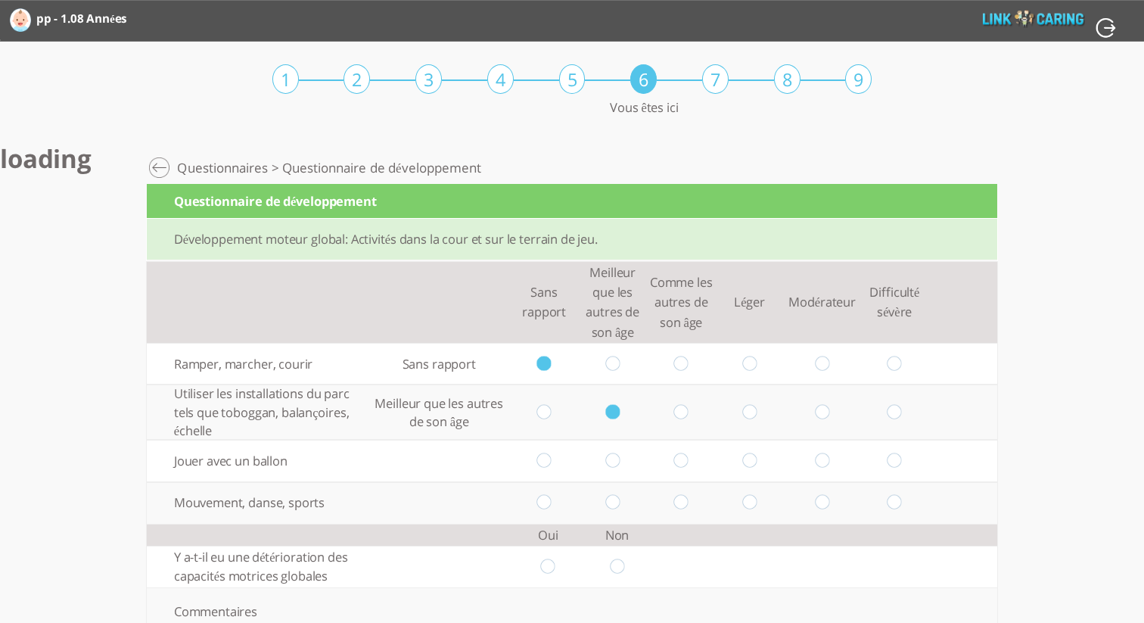
radio input "true"
click at [751, 505] on input "radio" at bounding box center [749, 503] width 14 height 16
radio input "true"
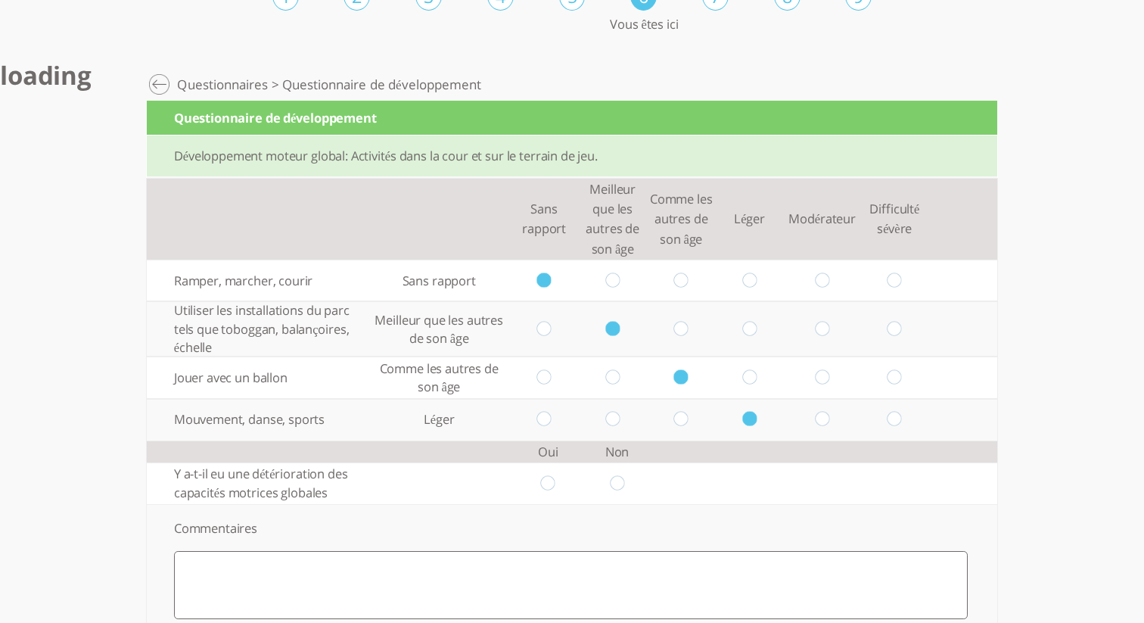
scroll to position [85, 0]
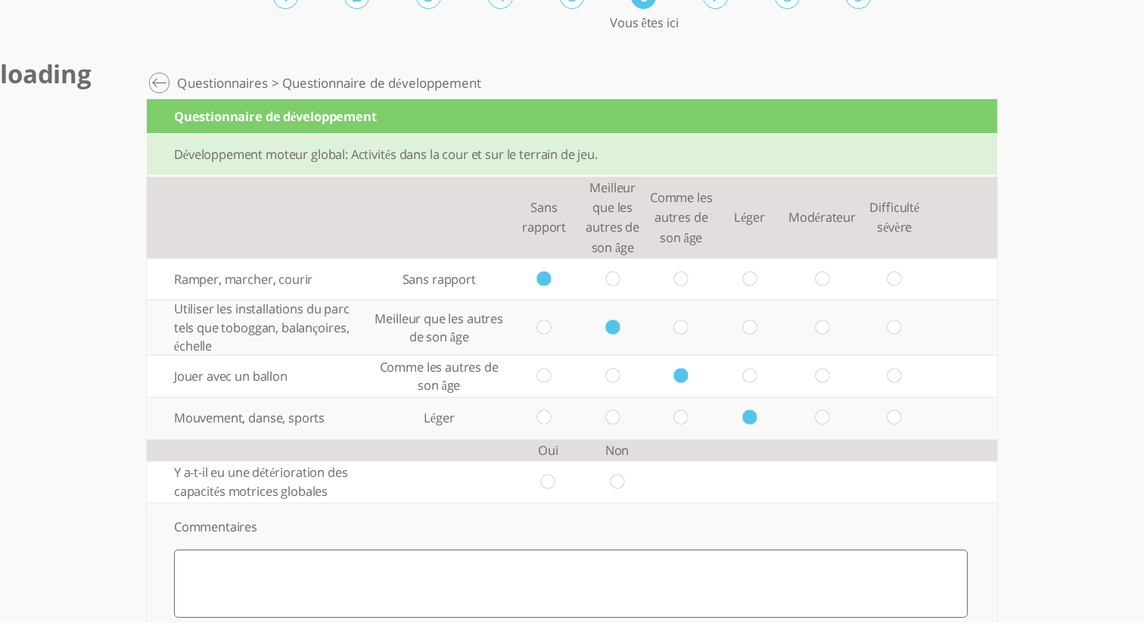
click at [611, 482] on input "radio" at bounding box center [617, 482] width 14 height 16
radio input "true"
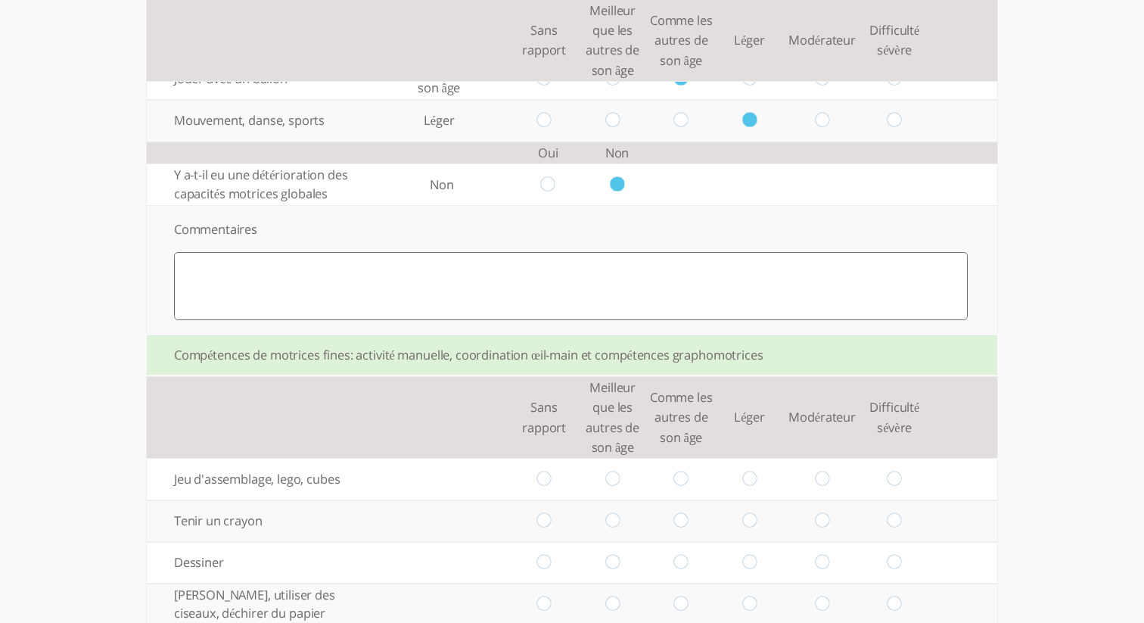
scroll to position [396, 0]
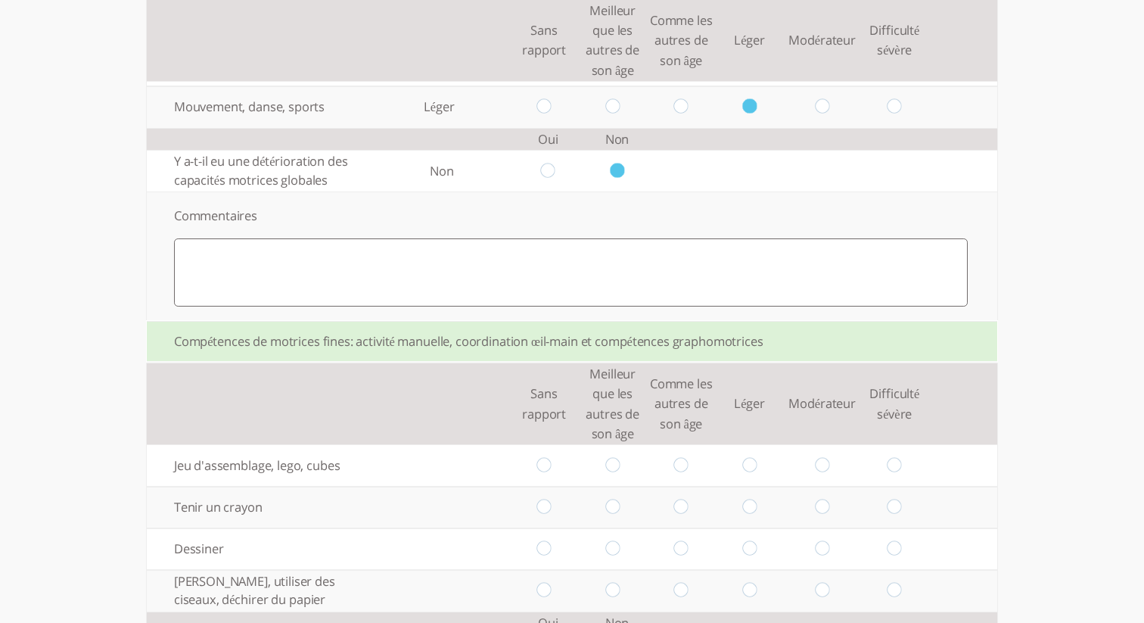
click at [544, 471] on input "radio" at bounding box center [544, 466] width 14 height 16
radio input "true"
click at [546, 507] on input "radio" at bounding box center [544, 507] width 14 height 16
radio input "true"
click at [542, 566] on td at bounding box center [544, 549] width 69 height 42
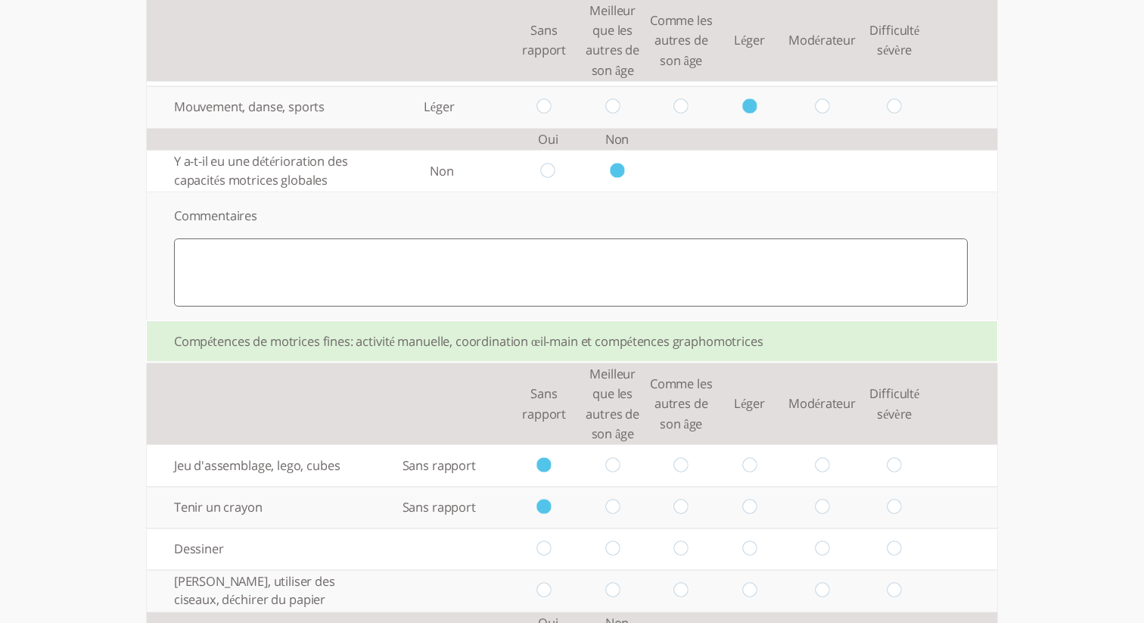
click at [542, 558] on td at bounding box center [544, 549] width 69 height 42
click at [542, 552] on input "radio" at bounding box center [544, 549] width 14 height 16
radio input "true"
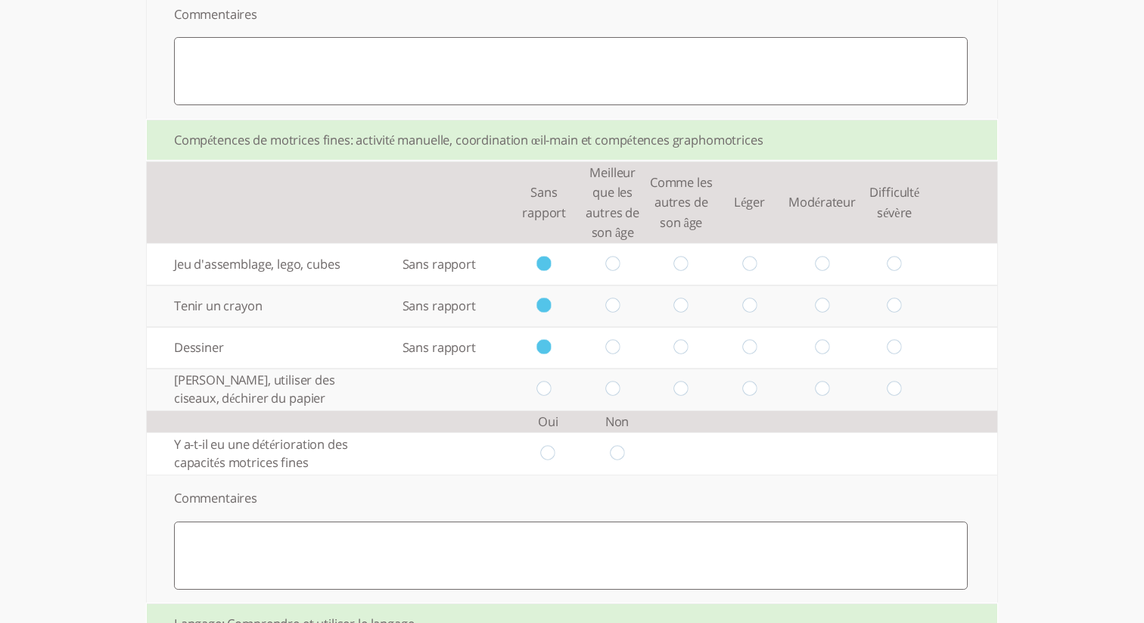
scroll to position [614, 0]
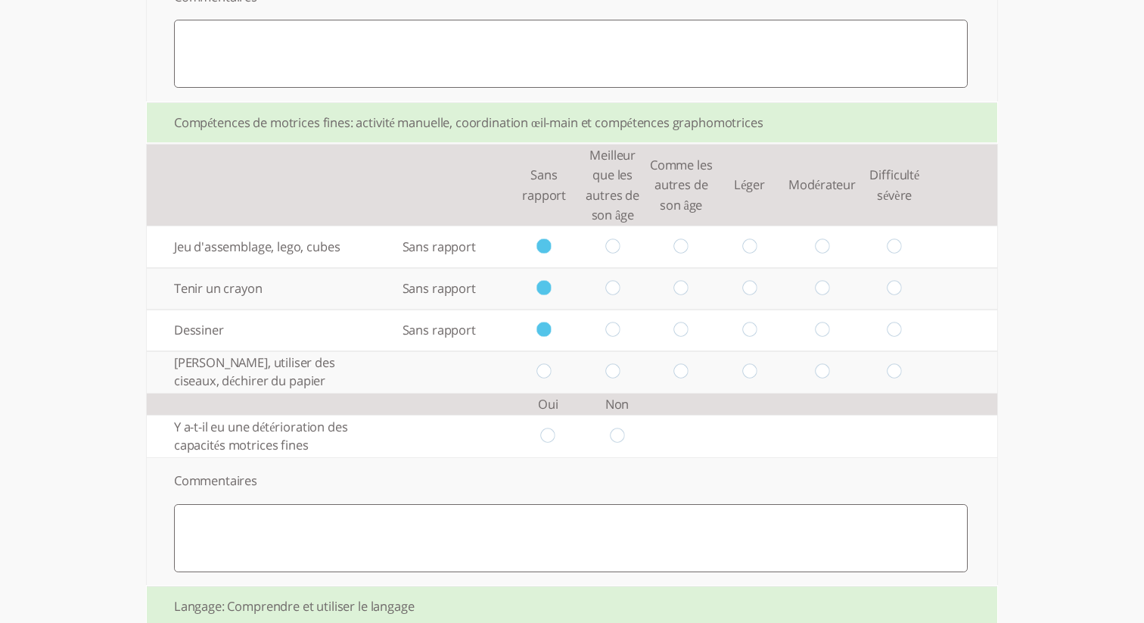
click at [540, 372] on input "radio" at bounding box center [544, 372] width 14 height 16
radio input "true"
click at [547, 440] on input "radio" at bounding box center [548, 436] width 14 height 16
radio input "true"
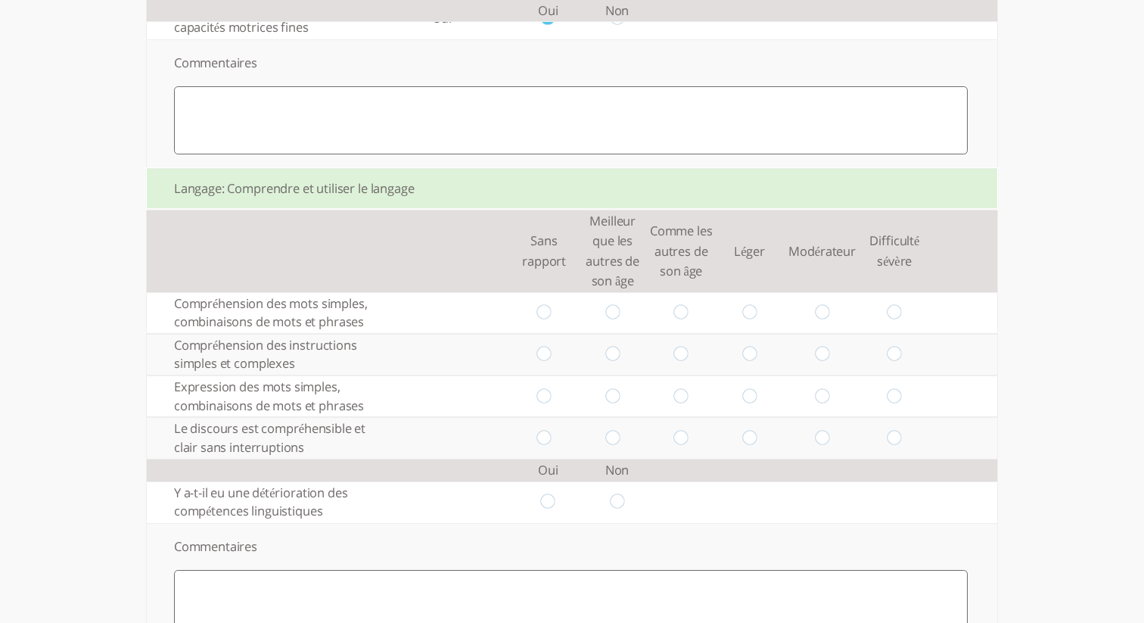
scroll to position [1037, 0]
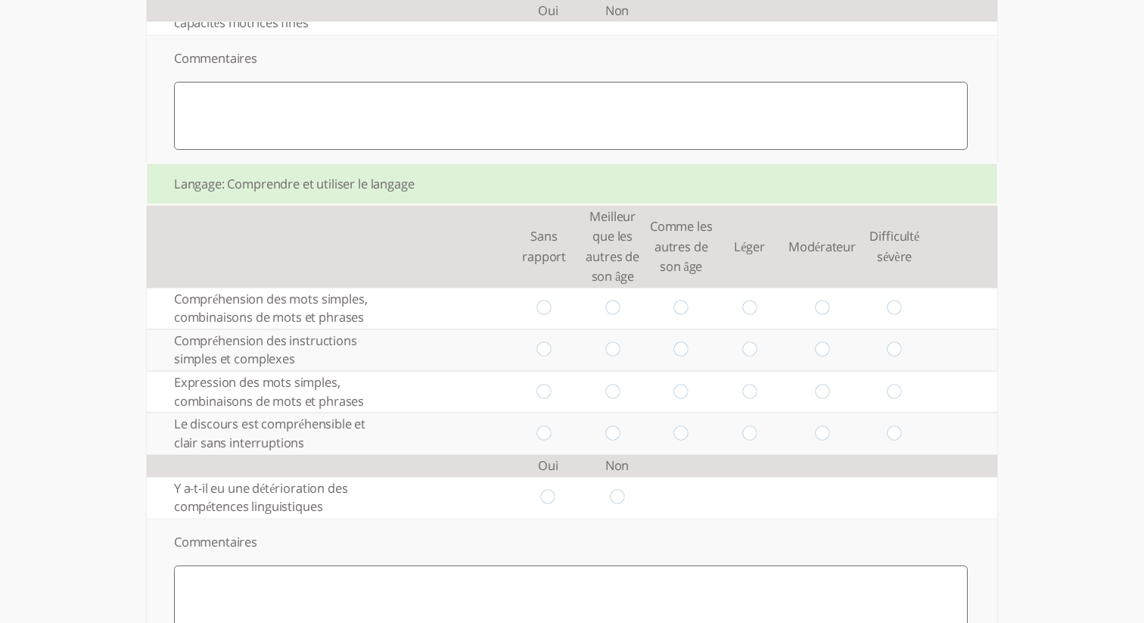
click at [548, 316] on input "radio" at bounding box center [544, 308] width 14 height 16
radio input "true"
click at [548, 358] on input "radio" at bounding box center [544, 350] width 14 height 16
radio input "true"
click at [543, 399] on input "radio" at bounding box center [544, 392] width 14 height 16
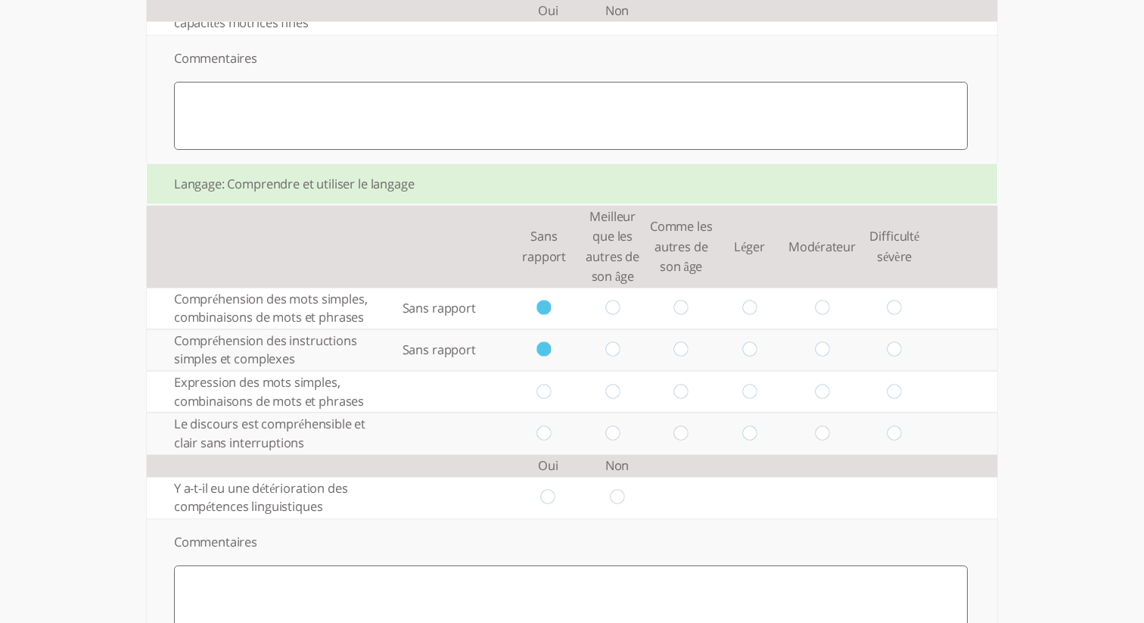
radio input "true"
click at [542, 441] on input "radio" at bounding box center [544, 433] width 14 height 16
radio input "true"
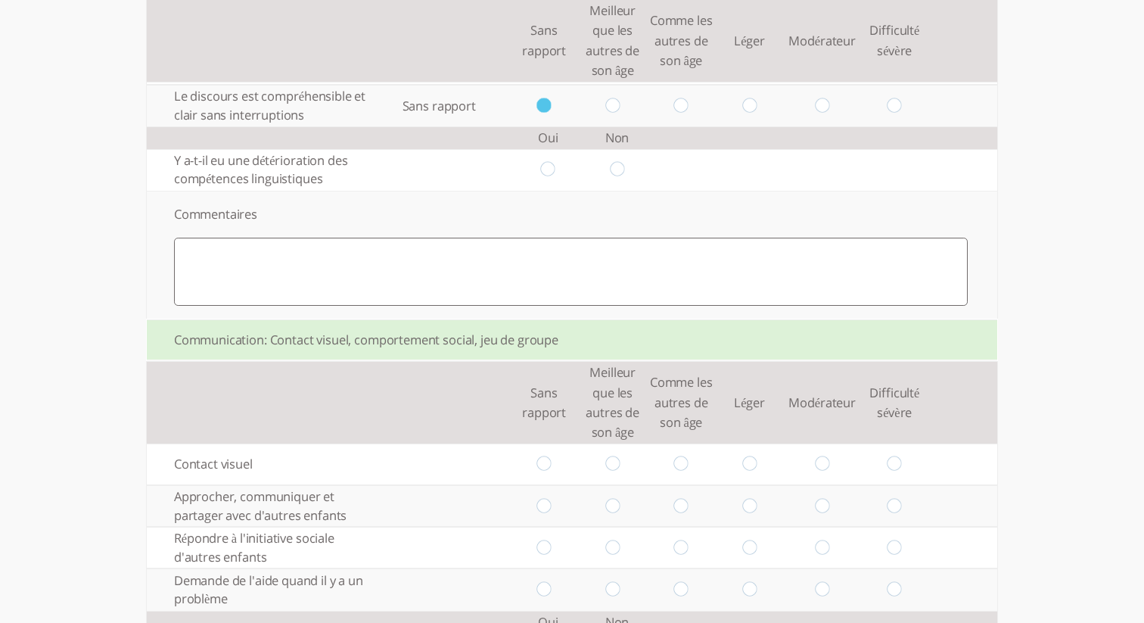
scroll to position [1365, 0]
click at [542, 471] on input "radio" at bounding box center [544, 463] width 14 height 16
radio input "true"
click at [542, 513] on input "radio" at bounding box center [544, 505] width 14 height 16
radio input "true"
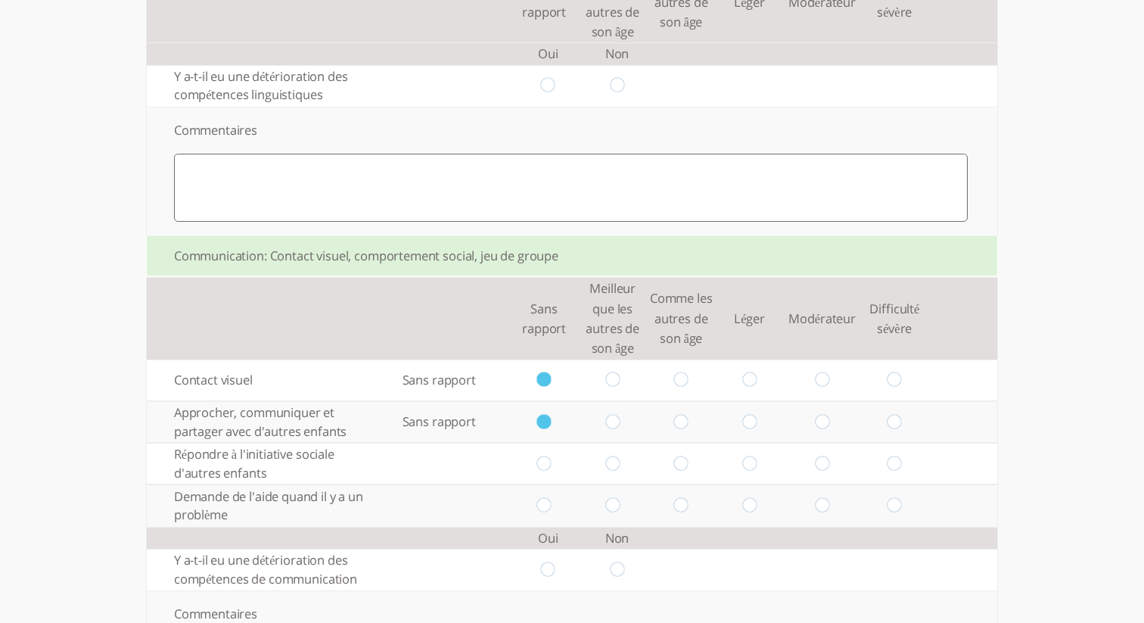
scroll to position [1478, 0]
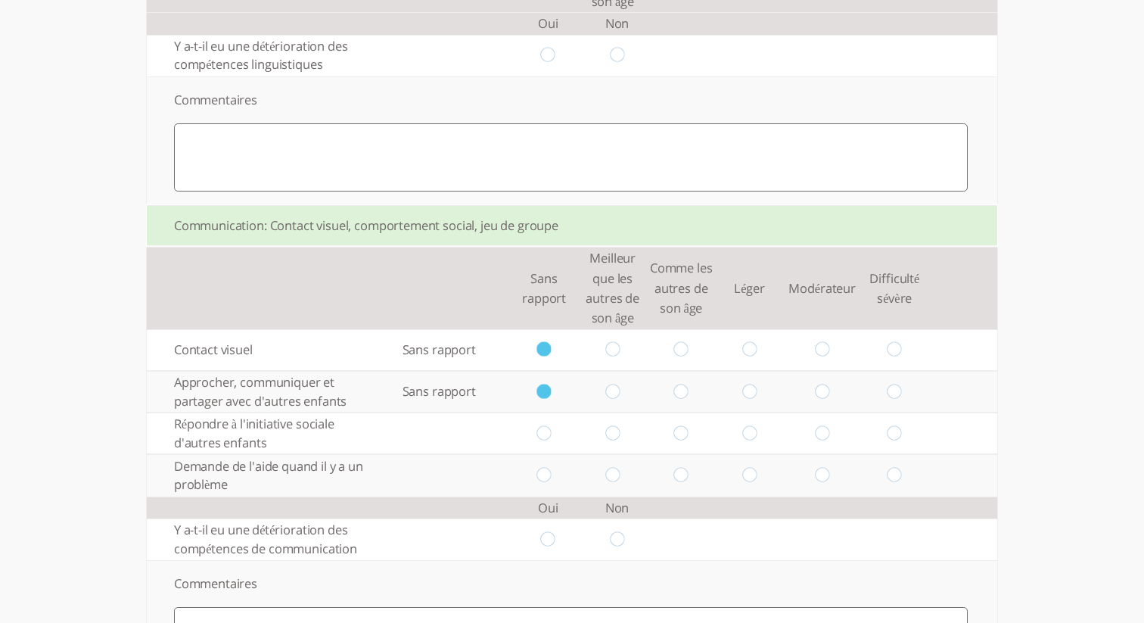
click at [546, 441] on input "radio" at bounding box center [544, 433] width 14 height 16
radio input "true"
click at [546, 483] on input "radio" at bounding box center [544, 475] width 14 height 16
radio input "true"
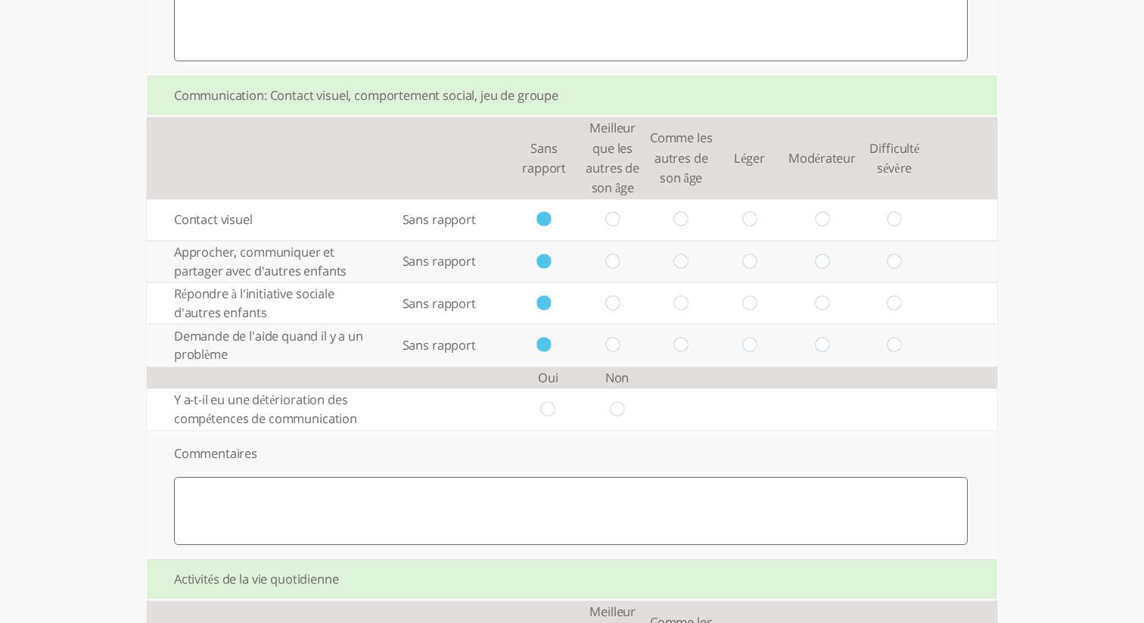
scroll to position [1615, 0]
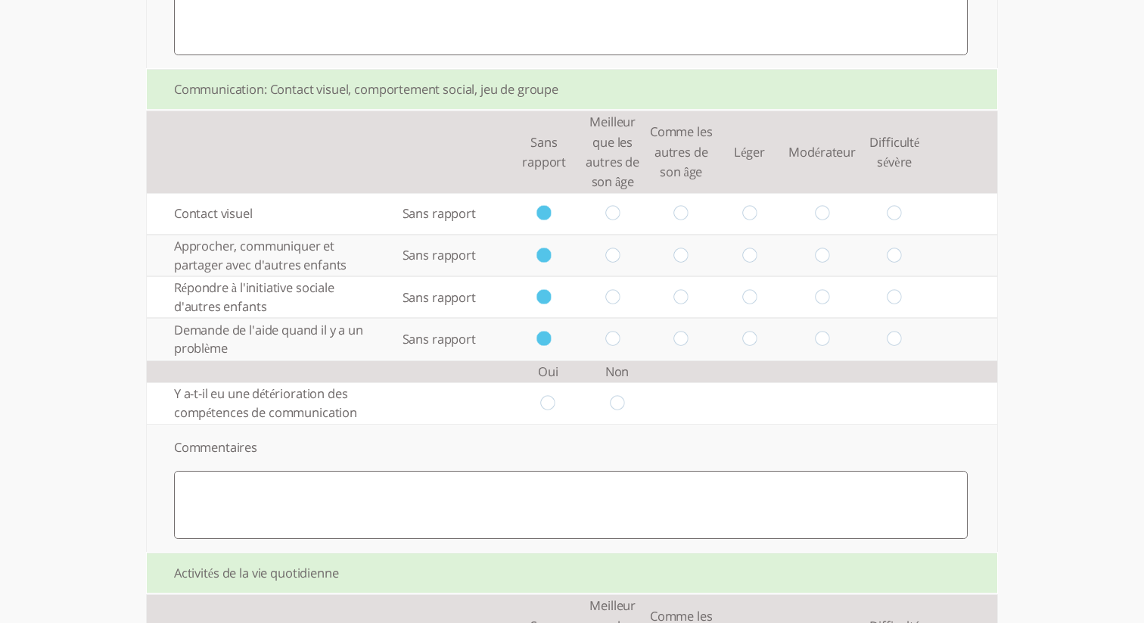
click at [543, 411] on input "radio" at bounding box center [548, 403] width 14 height 16
radio input "true"
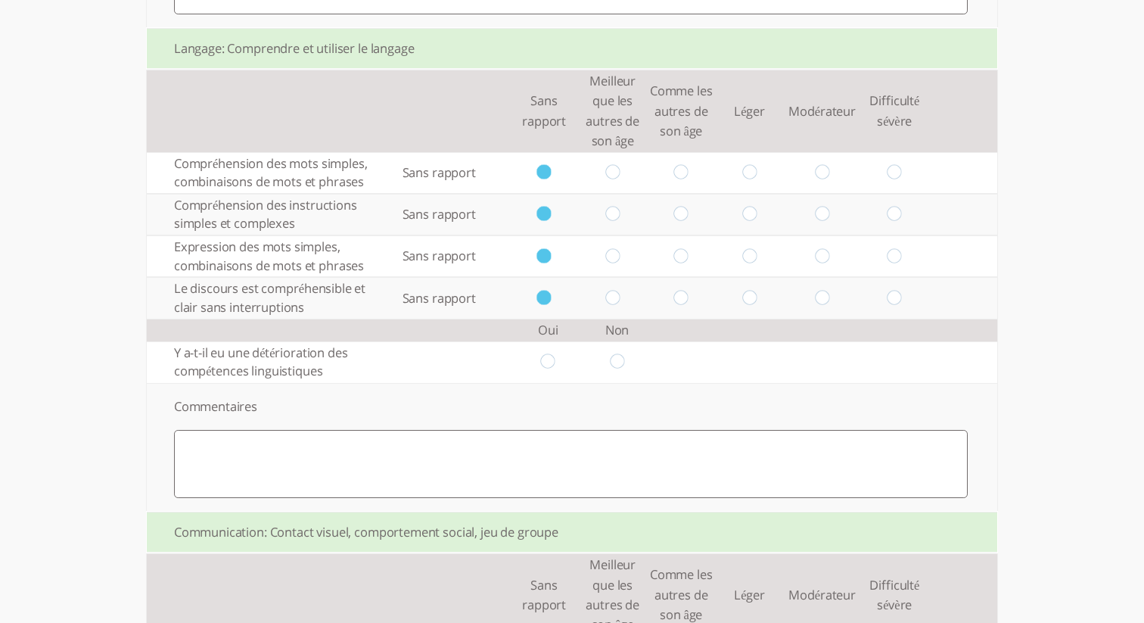
scroll to position [1166, 0]
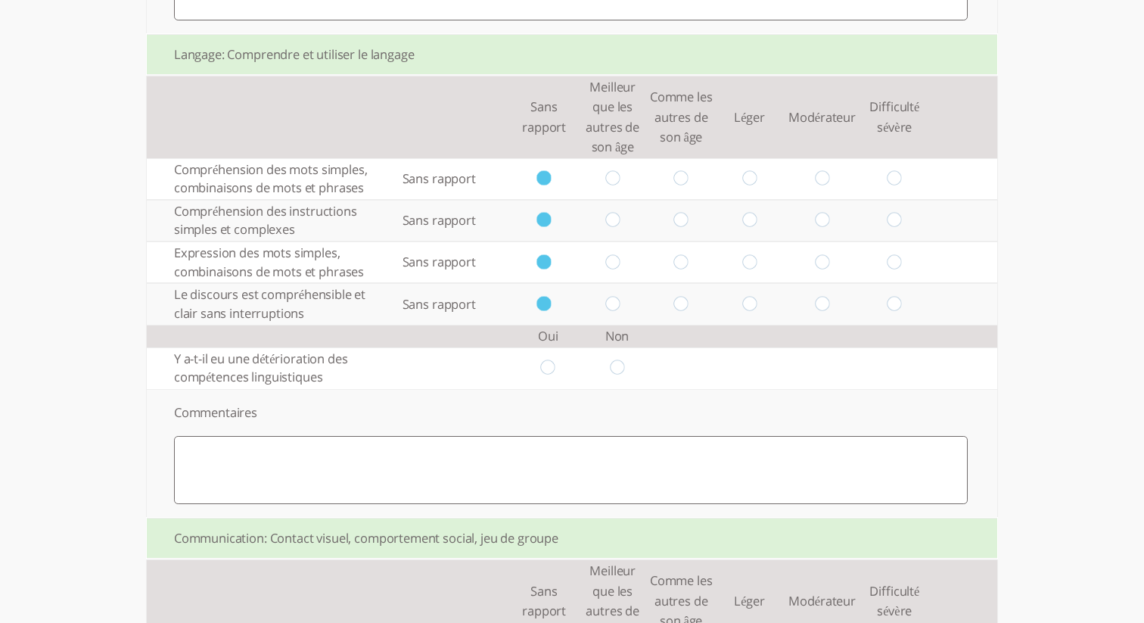
click at [549, 376] on input "radio" at bounding box center [548, 368] width 14 height 16
radio input "true"
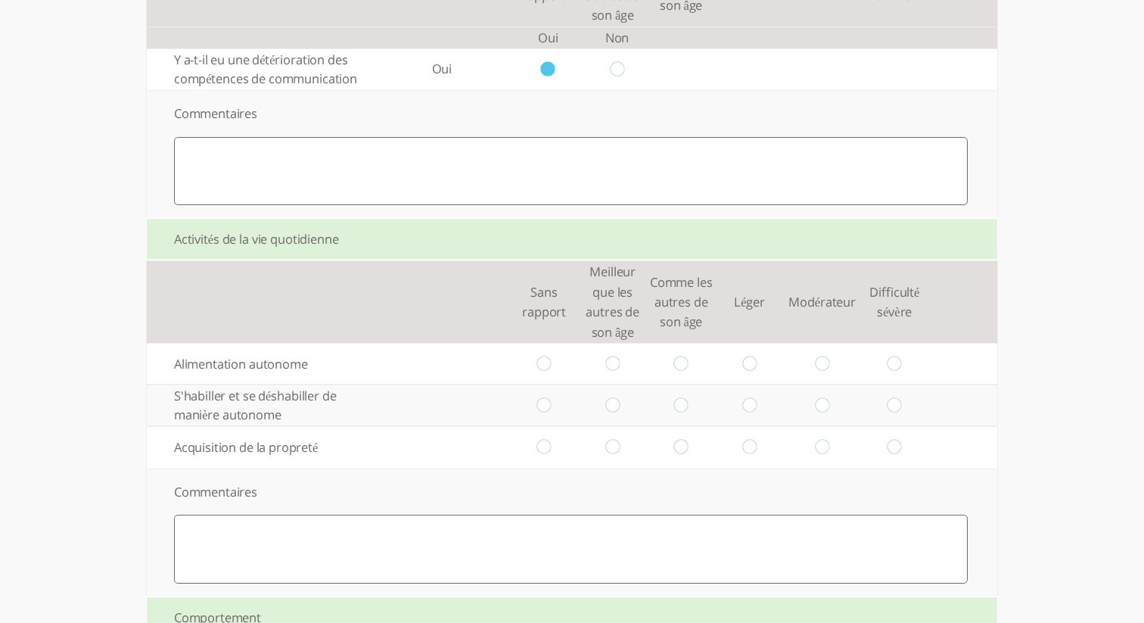
scroll to position [1957, 0]
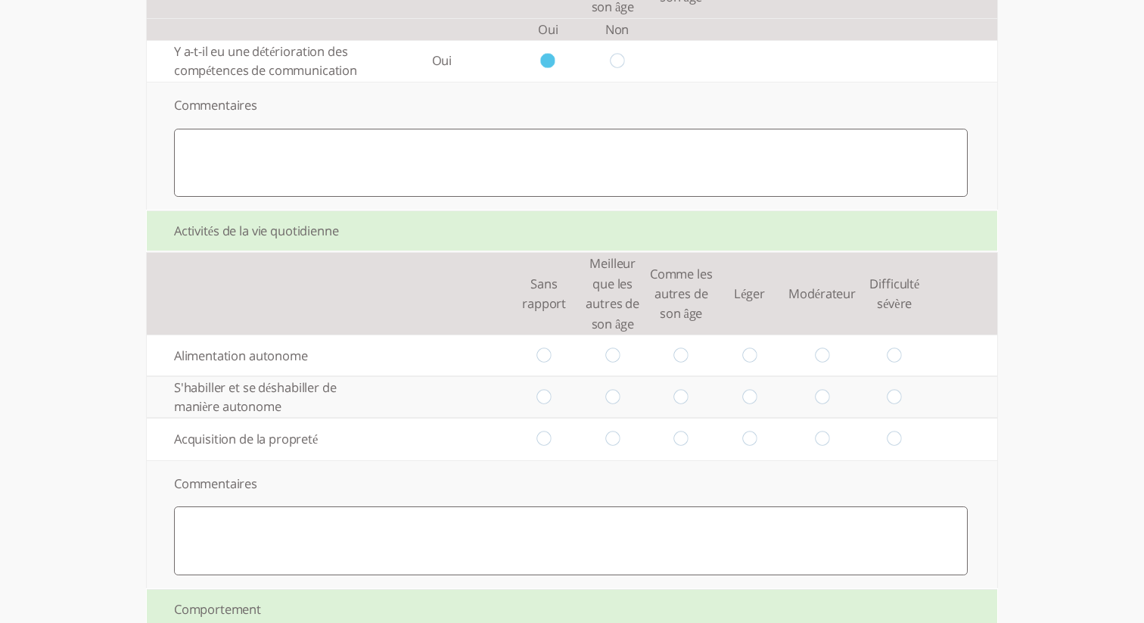
click at [541, 363] on input "radio" at bounding box center [544, 355] width 14 height 16
radio input "true"
click at [541, 405] on input "radio" at bounding box center [544, 397] width 14 height 16
radio input "true"
click at [541, 442] on td at bounding box center [544, 439] width 69 height 42
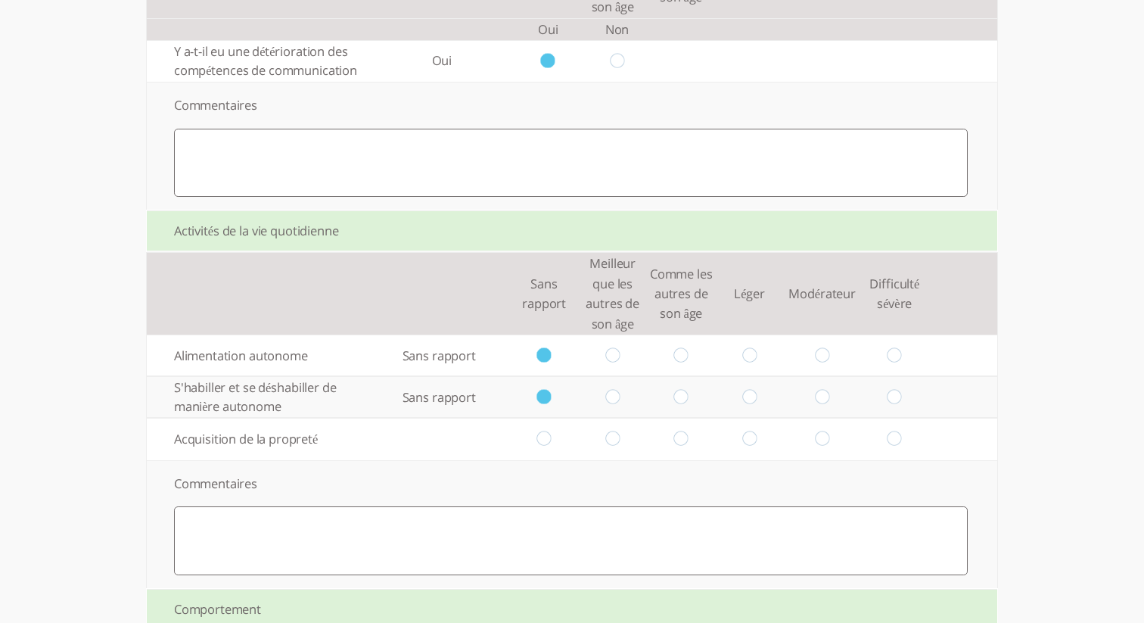
click at [541, 446] on td at bounding box center [544, 439] width 69 height 42
click at [541, 447] on input "radio" at bounding box center [544, 439] width 14 height 16
radio input "true"
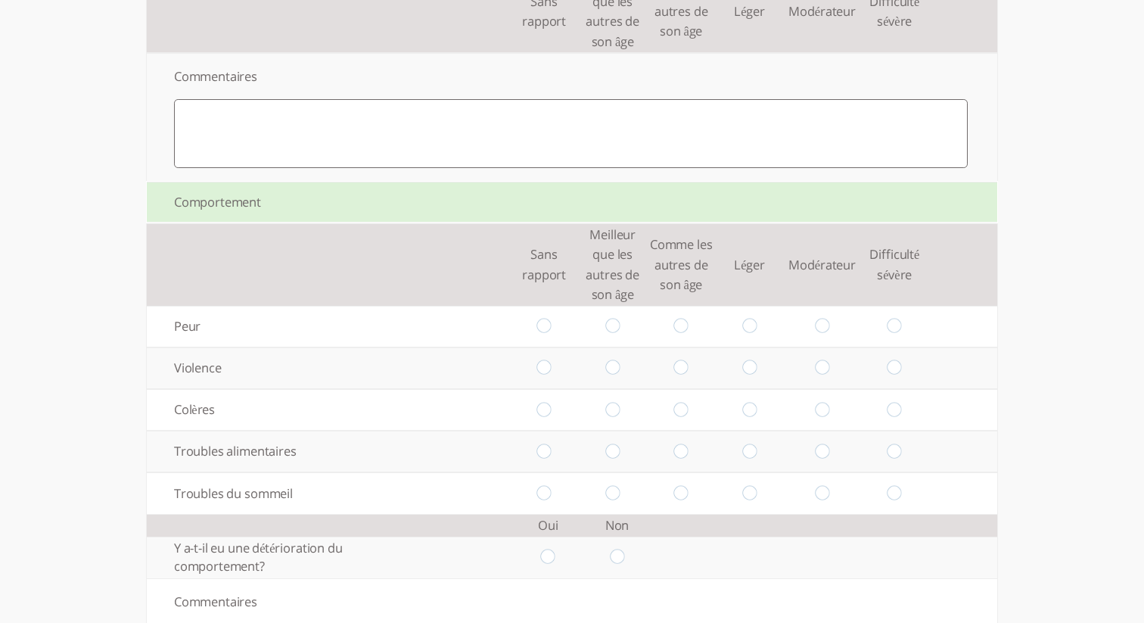
scroll to position [2365, 0]
click at [610, 333] on input "radio" at bounding box center [612, 325] width 14 height 16
radio input "true"
click at [611, 375] on input "radio" at bounding box center [612, 367] width 14 height 16
radio input "true"
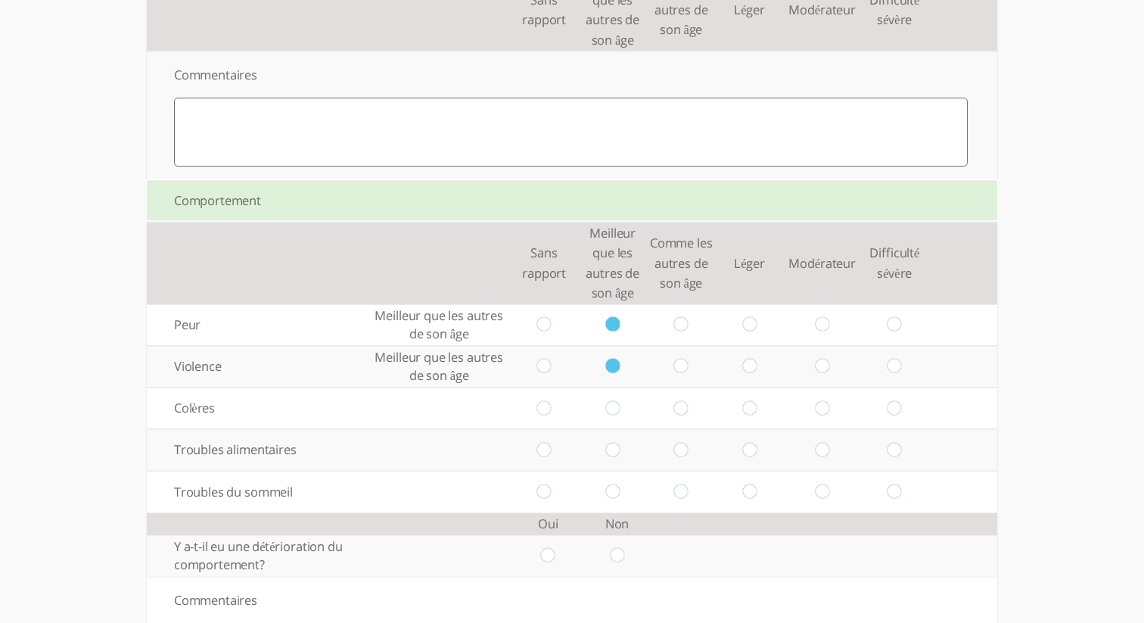
click at [613, 416] on input "radio" at bounding box center [612, 408] width 14 height 16
radio input "true"
click at [613, 458] on input "radio" at bounding box center [612, 450] width 14 height 16
radio input "true"
click at [614, 512] on td at bounding box center [612, 492] width 69 height 42
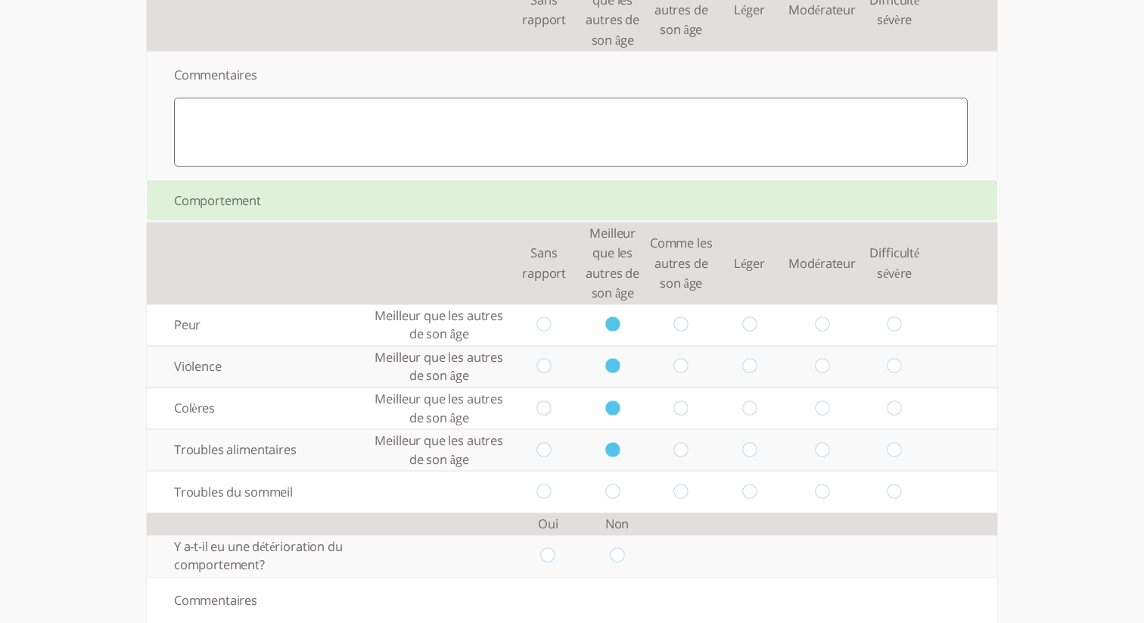
click at [612, 512] on td at bounding box center [612, 492] width 69 height 42
click at [612, 499] on input "radio" at bounding box center [612, 491] width 14 height 16
radio input "true"
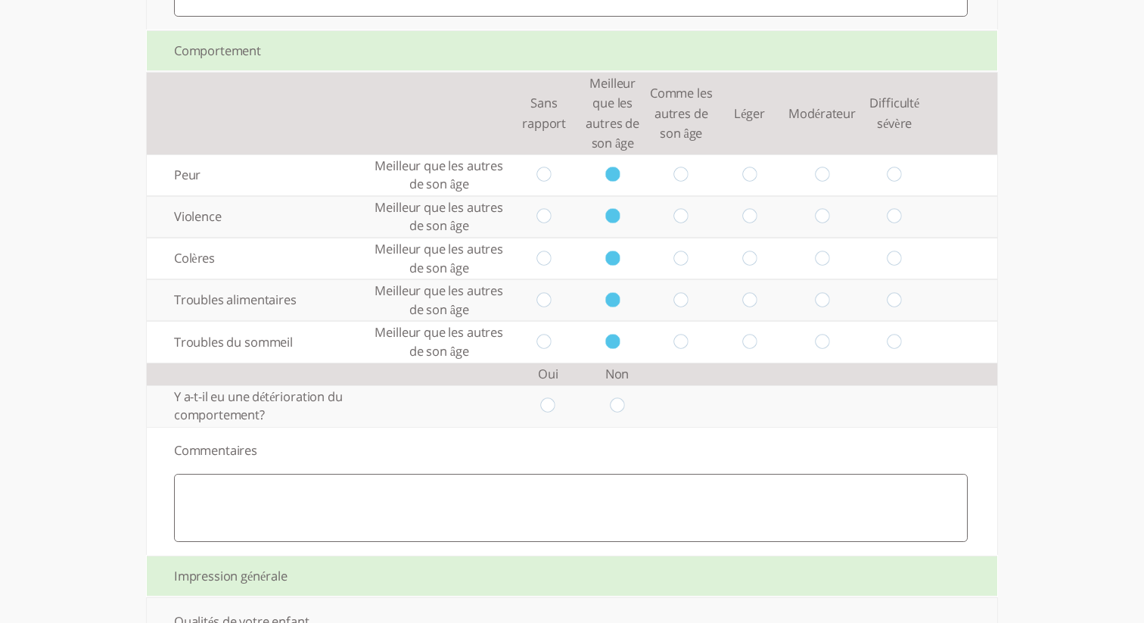
scroll to position [2517, 0]
click at [612, 412] on input "radio" at bounding box center [617, 404] width 14 height 16
radio input "true"
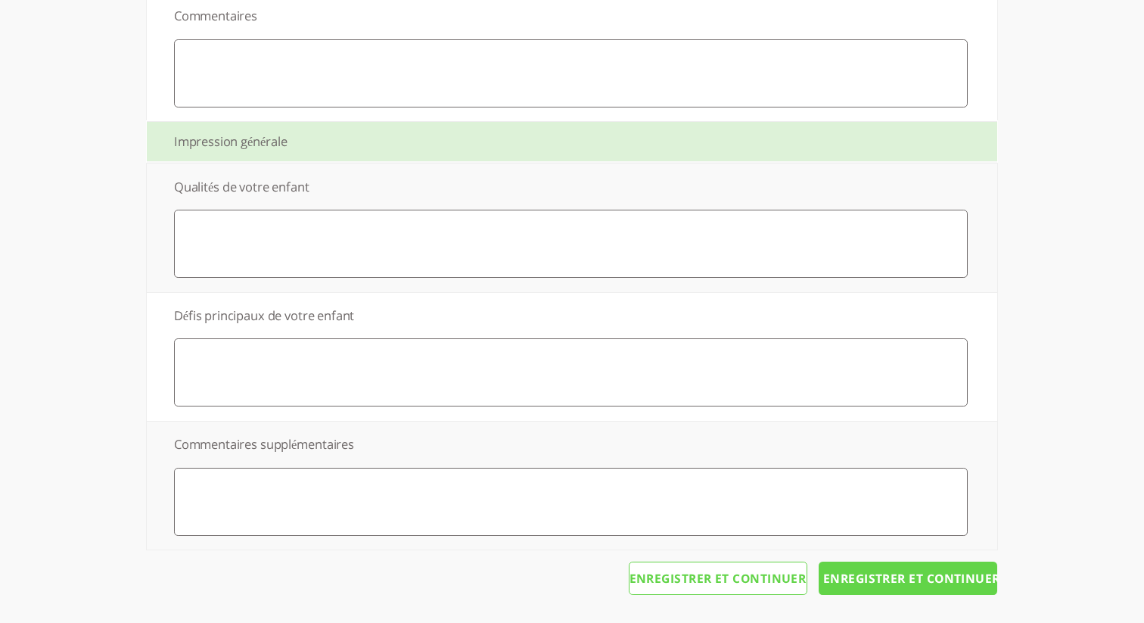
scroll to position [2978, 0]
click at [555, 261] on textarea at bounding box center [571, 242] width 794 height 68
type textarea "s"
click at [515, 342] on textarea at bounding box center [571, 371] width 794 height 68
type textarea "d"
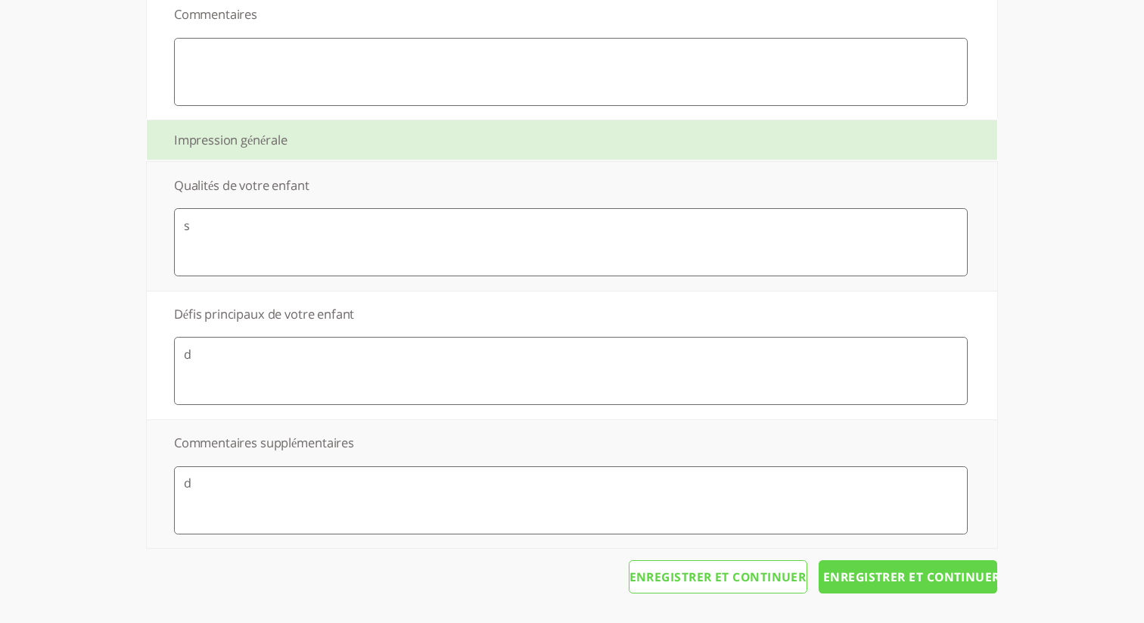
click at [457, 499] on textarea "d" at bounding box center [571, 500] width 794 height 68
type textarea "d"
click at [876, 570] on input "Enregistrer et continuer" at bounding box center [908, 576] width 179 height 33
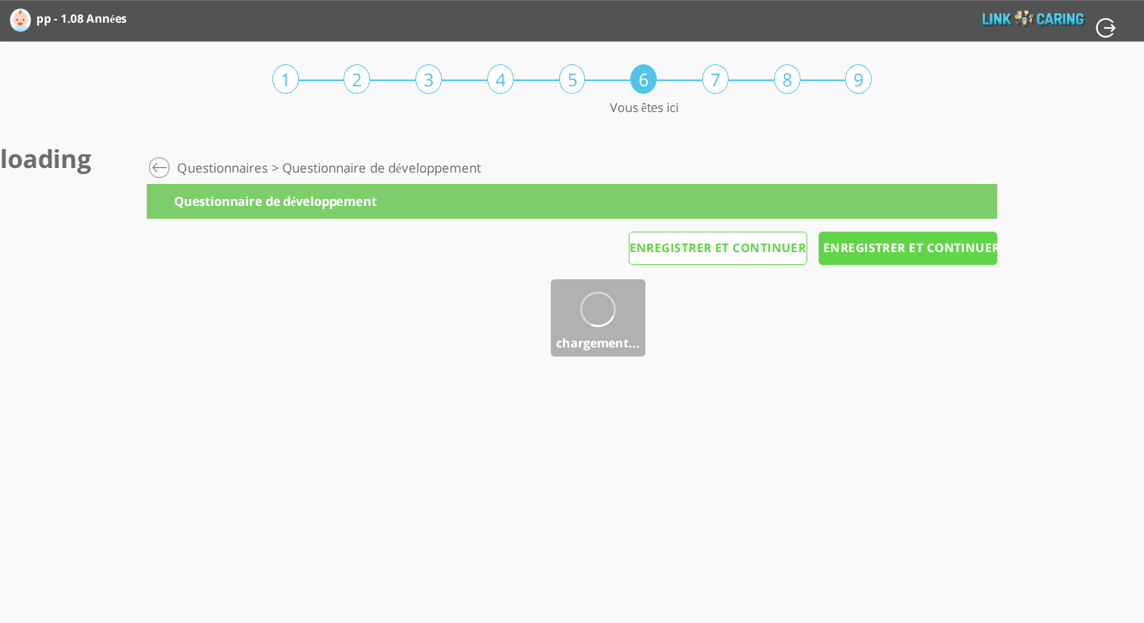
scroll to position [0, 0]
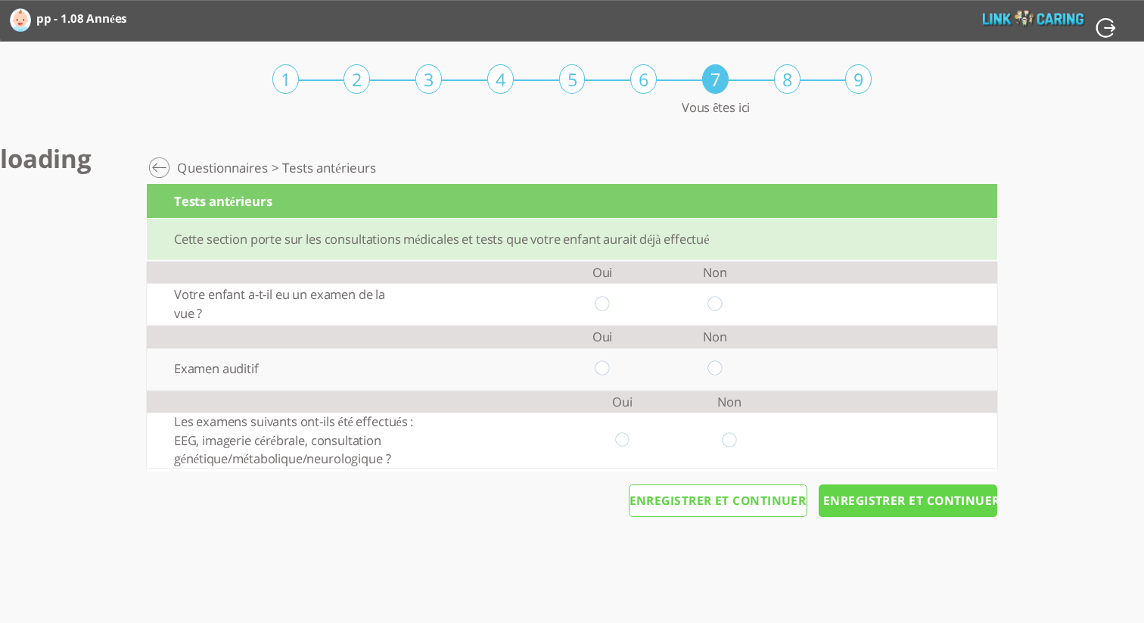
click at [717, 304] on input "radio" at bounding box center [715, 304] width 14 height 16
radio input "true"
click at [715, 375] on input "radio" at bounding box center [715, 369] width 14 height 16
radio input "true"
click at [731, 443] on input "radio" at bounding box center [730, 440] width 14 height 16
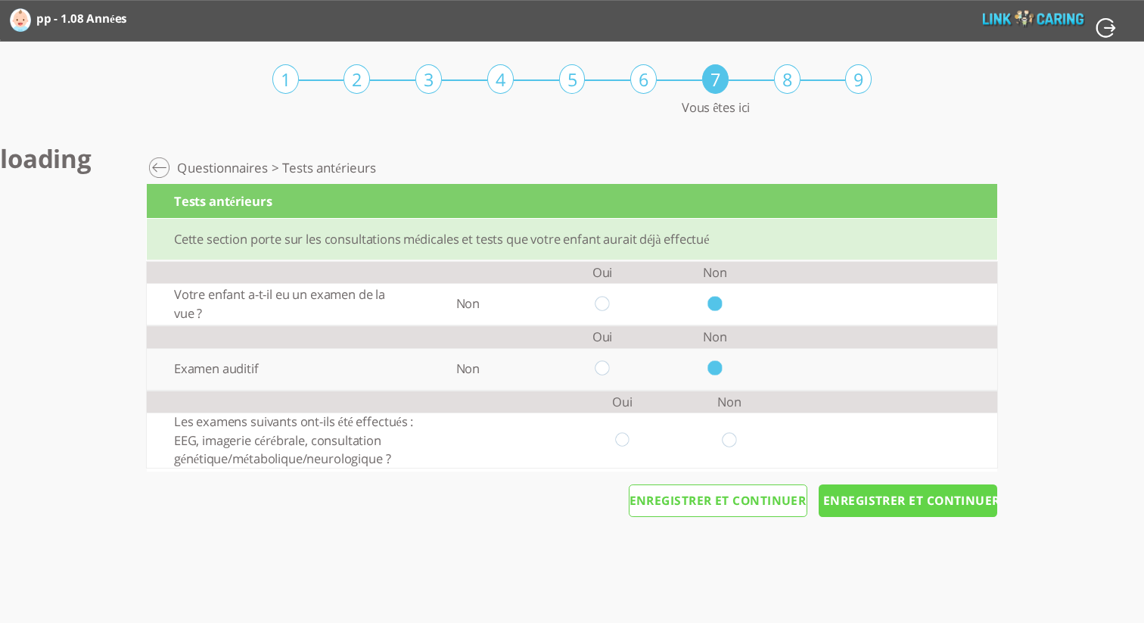
radio input "true"
click at [858, 499] on input "Enregistrer et continuer" at bounding box center [908, 500] width 179 height 33
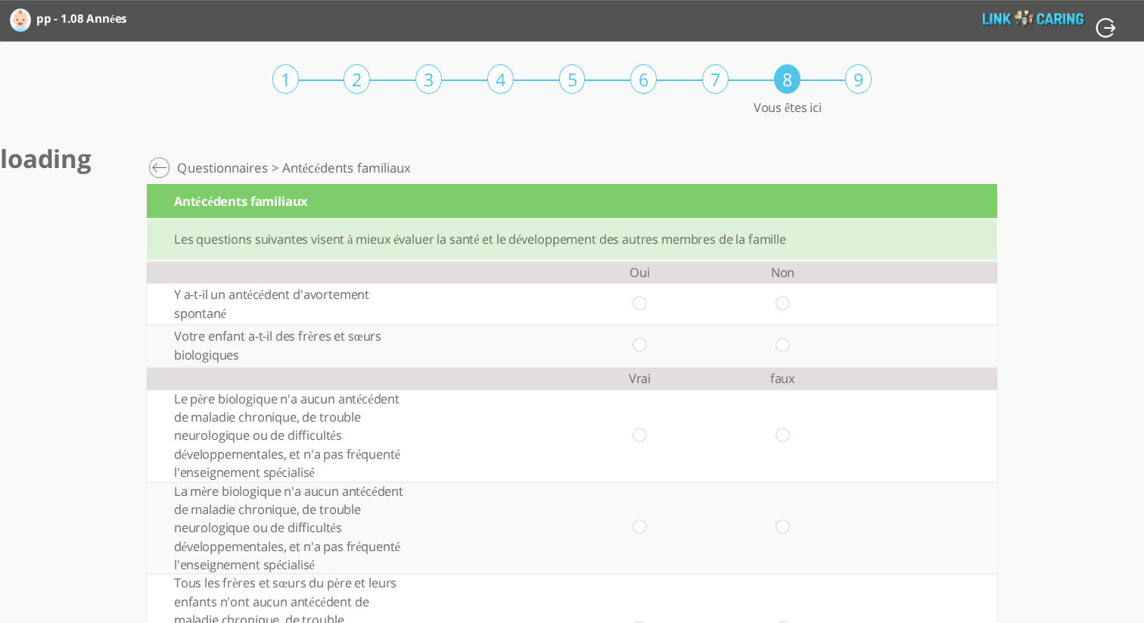
click at [785, 304] on input "radio" at bounding box center [783, 304] width 14 height 16
radio input "true"
click at [779, 353] on td at bounding box center [782, 346] width 143 height 42
click at [779, 349] on input "radio" at bounding box center [783, 345] width 14 height 16
radio input "true"
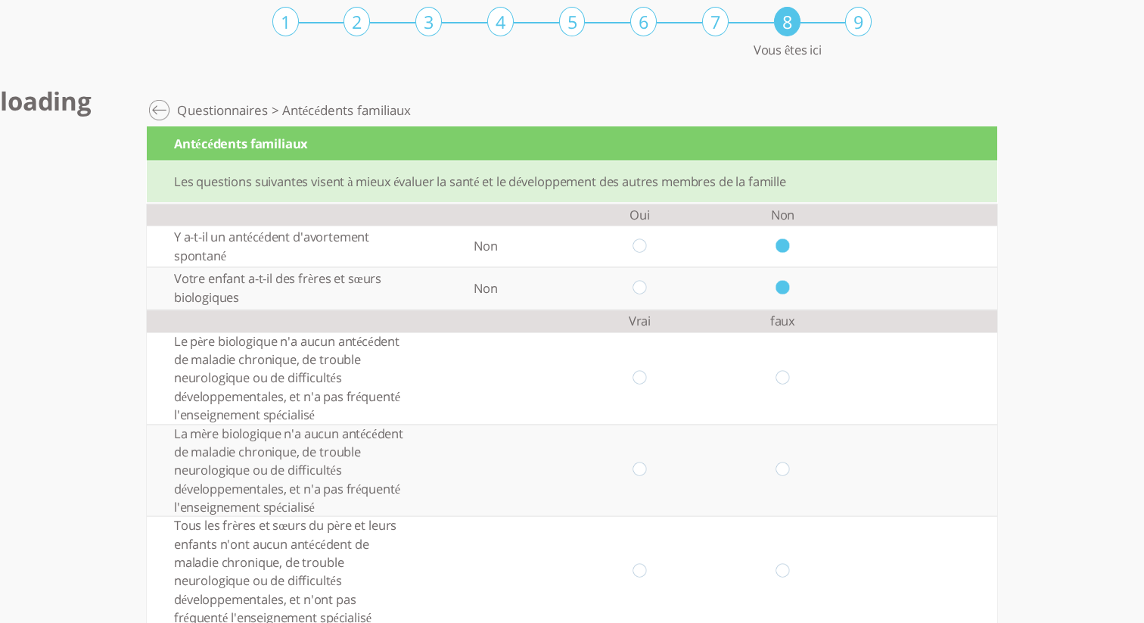
scroll to position [61, 0]
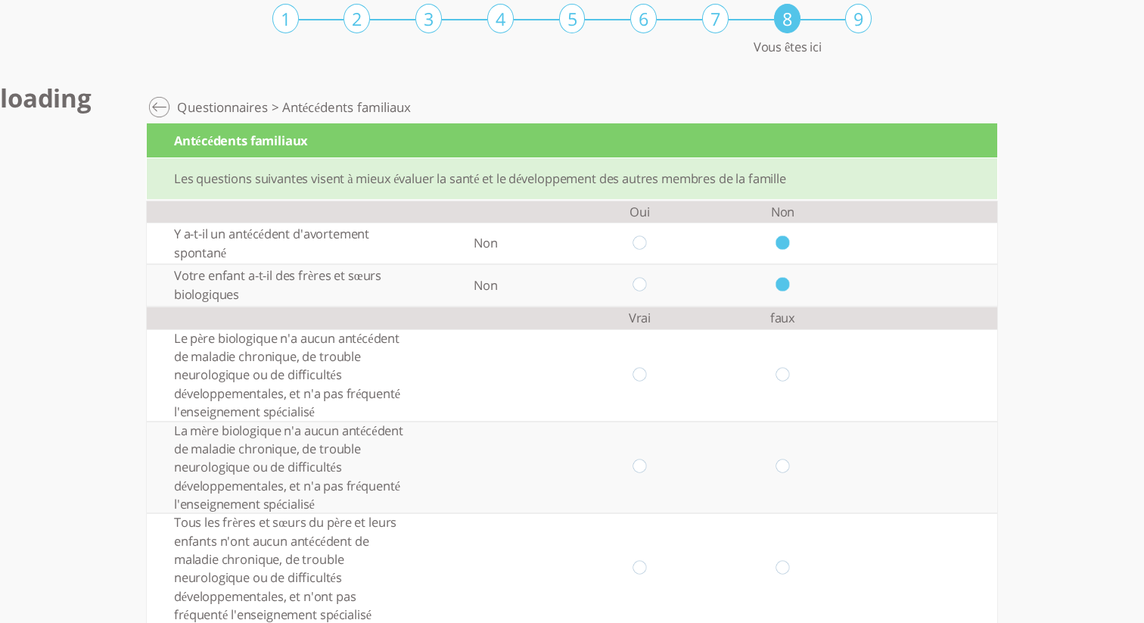
click at [785, 372] on input "radio" at bounding box center [783, 375] width 14 height 16
radio input "true"
click at [781, 466] on input "radio" at bounding box center [783, 467] width 14 height 16
radio input "true"
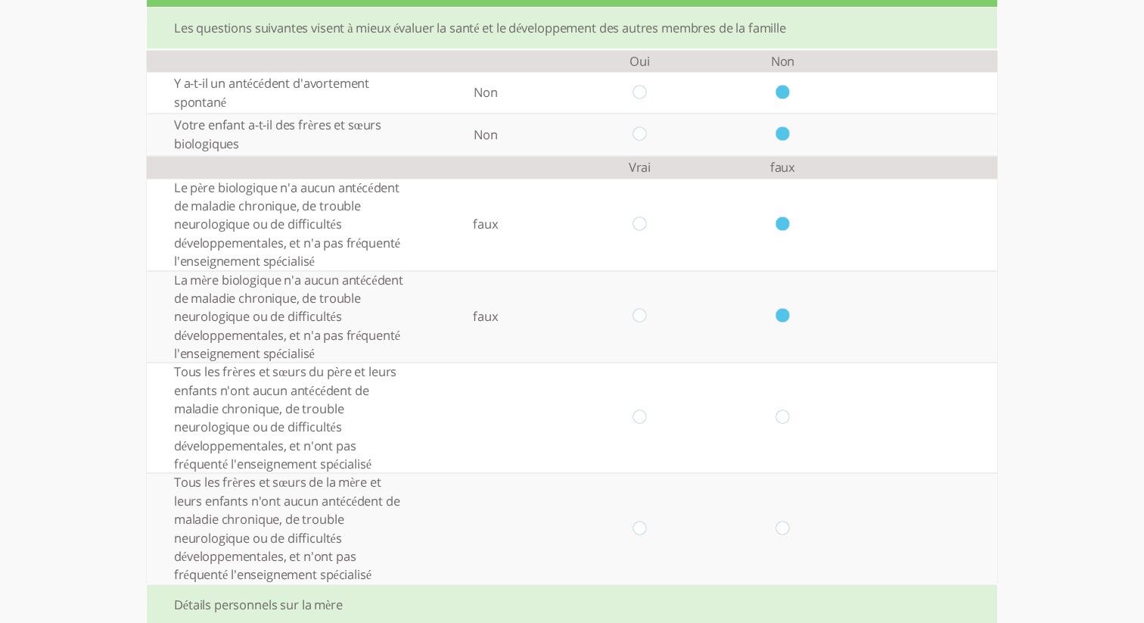
scroll to position [213, 0]
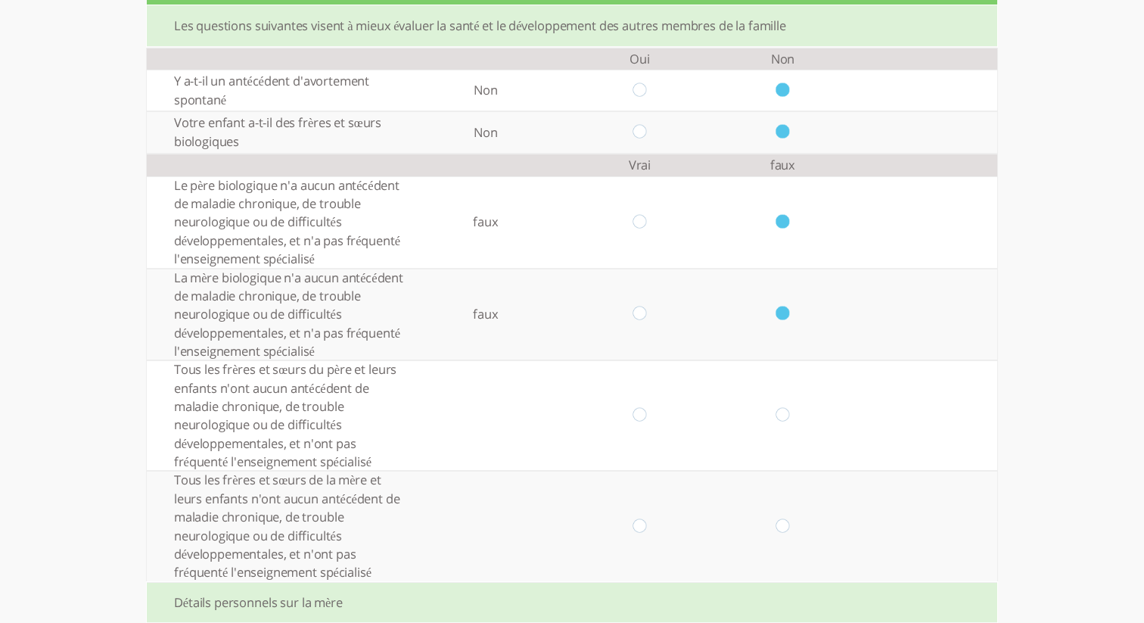
click at [782, 424] on td at bounding box center [782, 415] width 143 height 110
click at [782, 415] on input "radio" at bounding box center [783, 416] width 14 height 16
radio input "true"
click at [638, 533] on input "radio" at bounding box center [640, 526] width 14 height 16
radio input "true"
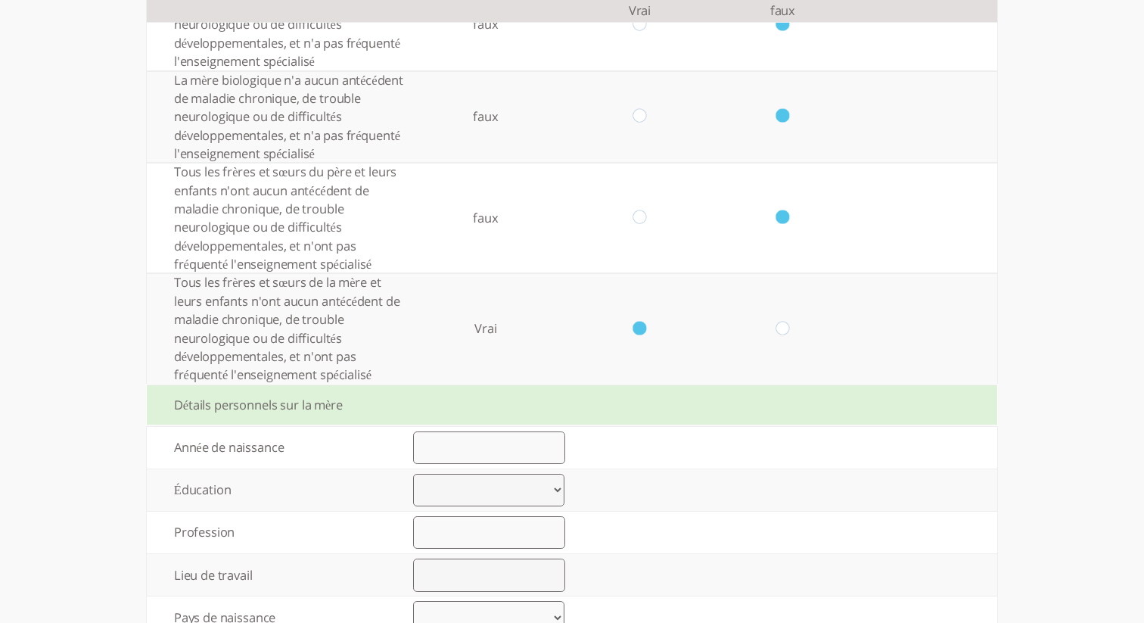
scroll to position [414, 0]
click at [511, 456] on input "number" at bounding box center [489, 444] width 152 height 33
type input "1990"
click at [434, 498] on select "Élémentaire jusqu’à 8 années d’études Lycée jusqu’à 12 années d’études Lycée fi…" at bounding box center [488, 487] width 151 height 33
select select "0"
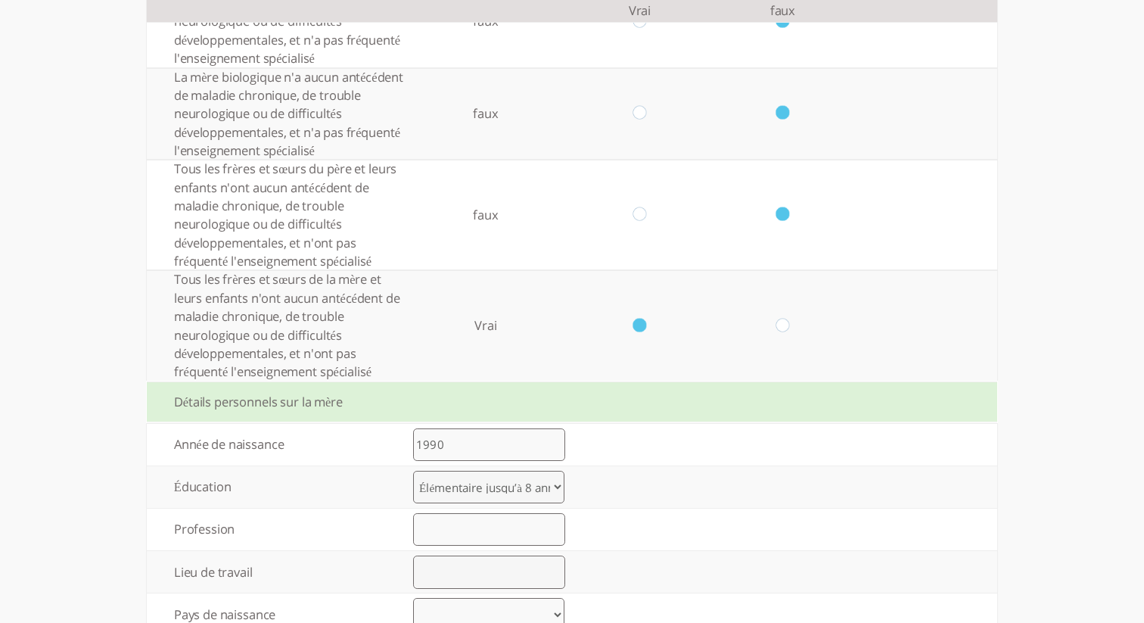
click at [413, 471] on select "Élémentaire jusqu’à 8 années d’études Lycée jusqu’à 12 années d’études Lycée fi…" at bounding box center [488, 487] width 151 height 33
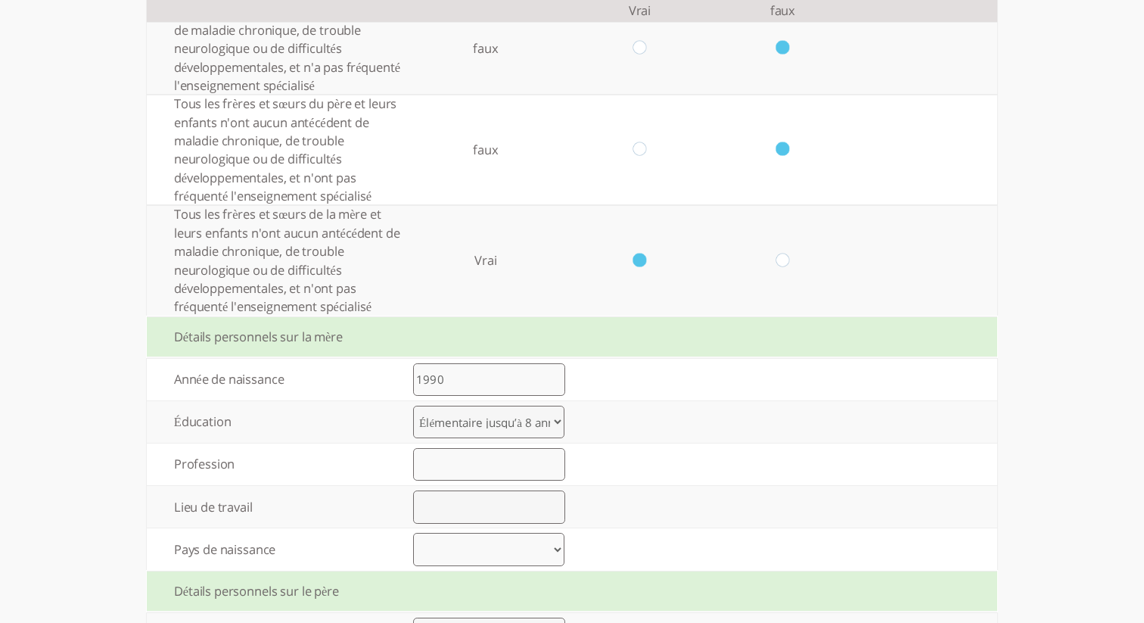
scroll to position [482, 0]
click at [443, 464] on input "text" at bounding box center [489, 461] width 152 height 33
type input "s"
click at [431, 513] on input "text" at bounding box center [489, 503] width 152 height 33
type input "ed"
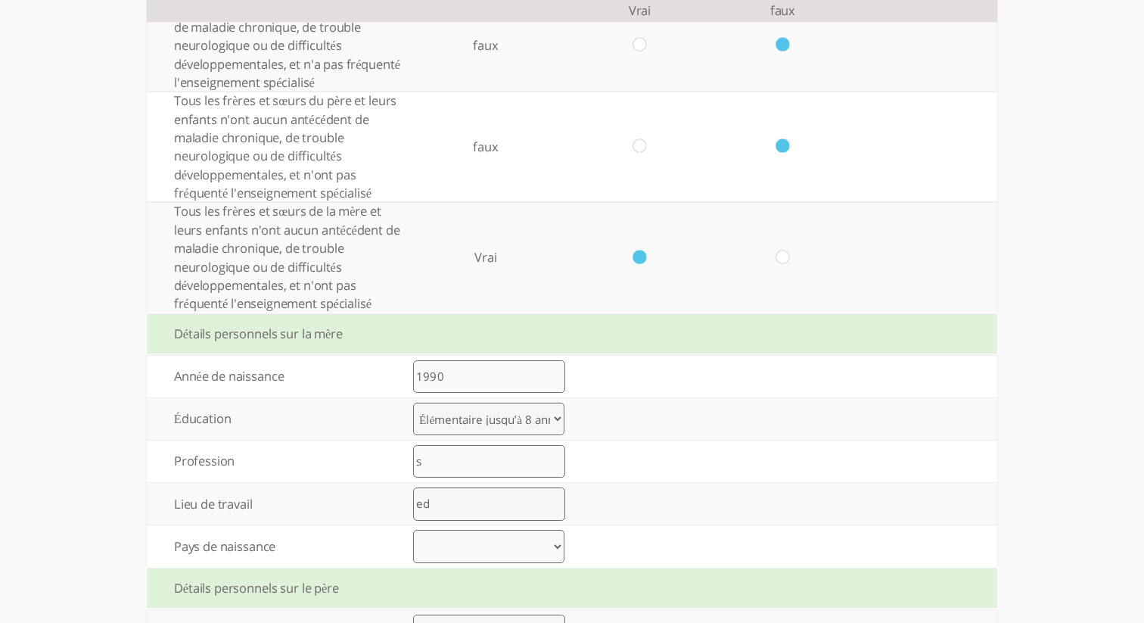
click at [489, 558] on select "[GEOGRAPHIC_DATA] [GEOGRAPHIC_DATA] [GEOGRAPHIC_DATA] [GEOGRAPHIC_DATA] [GEOGRA…" at bounding box center [488, 546] width 151 height 33
select select "30"
click at [413, 532] on select "[GEOGRAPHIC_DATA] [GEOGRAPHIC_DATA] [GEOGRAPHIC_DATA] [GEOGRAPHIC_DATA] [GEOGRA…" at bounding box center [488, 546] width 151 height 33
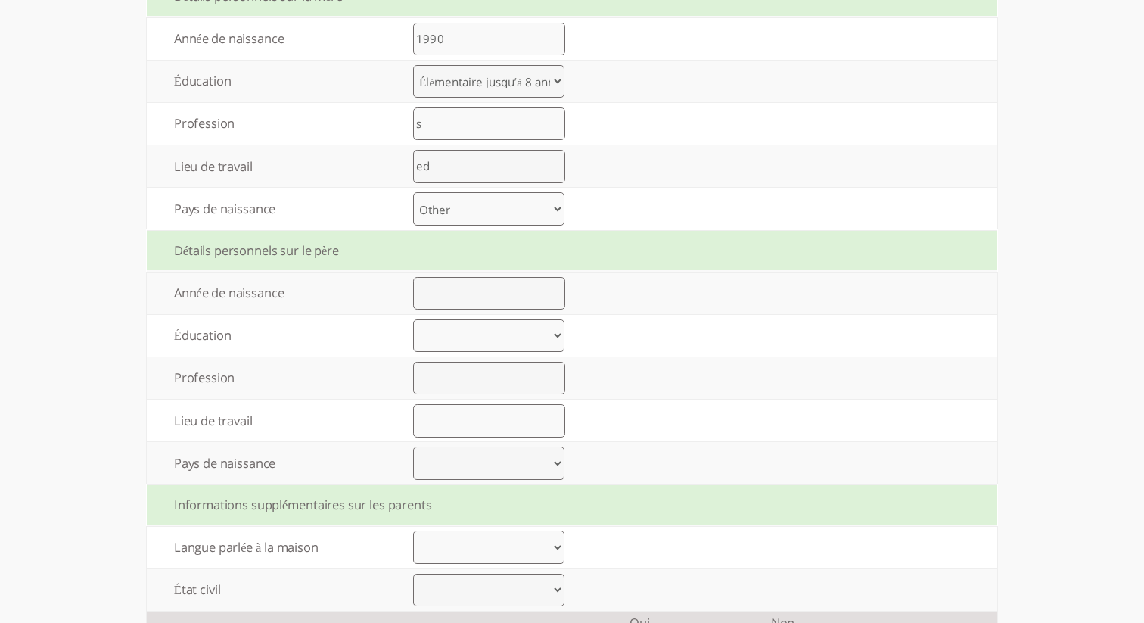
scroll to position [821, 0]
click at [558, 213] on select "[GEOGRAPHIC_DATA] [GEOGRAPHIC_DATA] [GEOGRAPHIC_DATA] [GEOGRAPHIC_DATA] [GEOGRA…" at bounding box center [488, 207] width 151 height 33
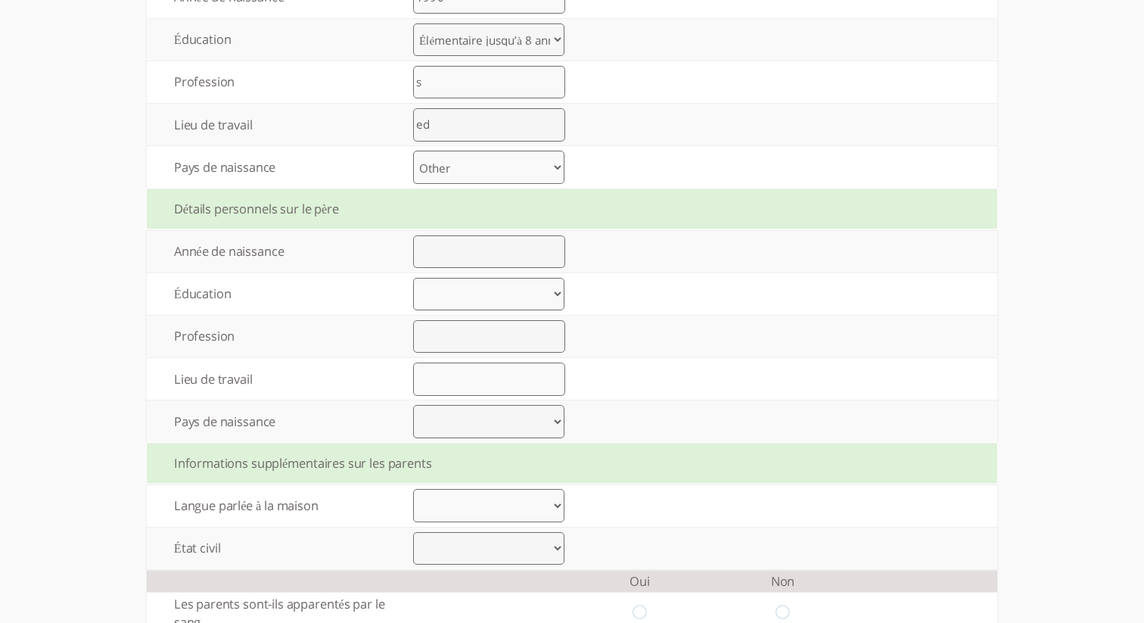
scroll to position [863, 0]
click at [502, 250] on input "number" at bounding box center [489, 250] width 152 height 33
type input "1990"
click at [467, 299] on select "Élémentaire jusqu’à 8 années d’études Lycée jusqu’à 12 années d’études Lycée fi…" at bounding box center [488, 292] width 151 height 33
select select "1"
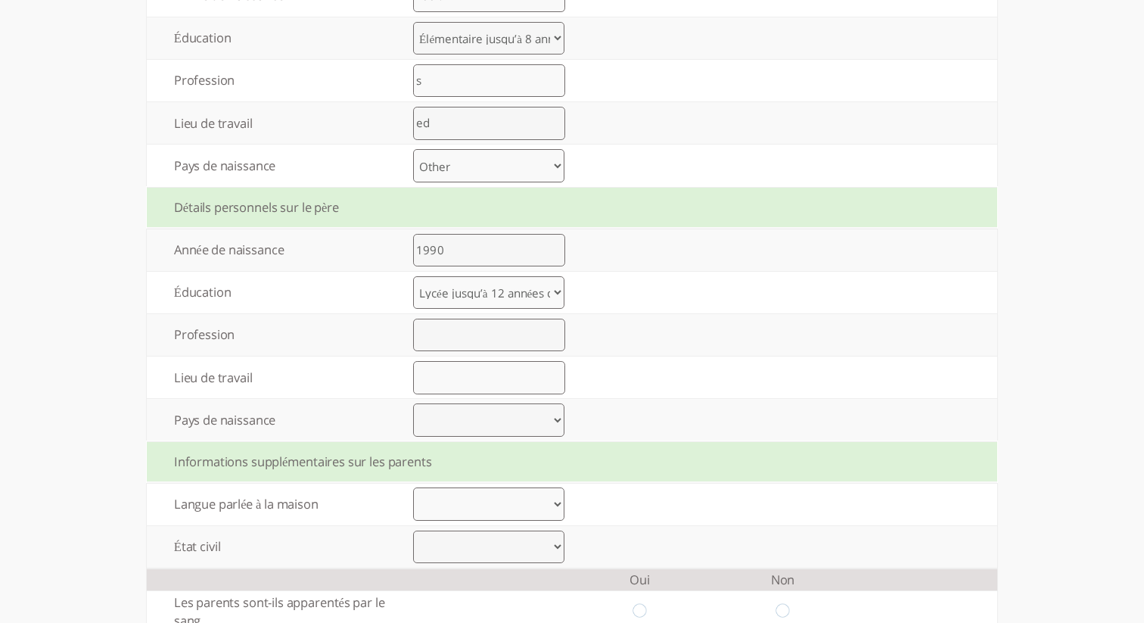
click at [413, 278] on select "Élémentaire jusqu’à 8 années d’études Lycée jusqu’à 12 années d’études Lycée fi…" at bounding box center [488, 292] width 151 height 33
click at [461, 342] on input "text" at bounding box center [489, 335] width 152 height 33
type input "s"
click at [471, 394] on input "text" at bounding box center [489, 377] width 152 height 33
type input "s"
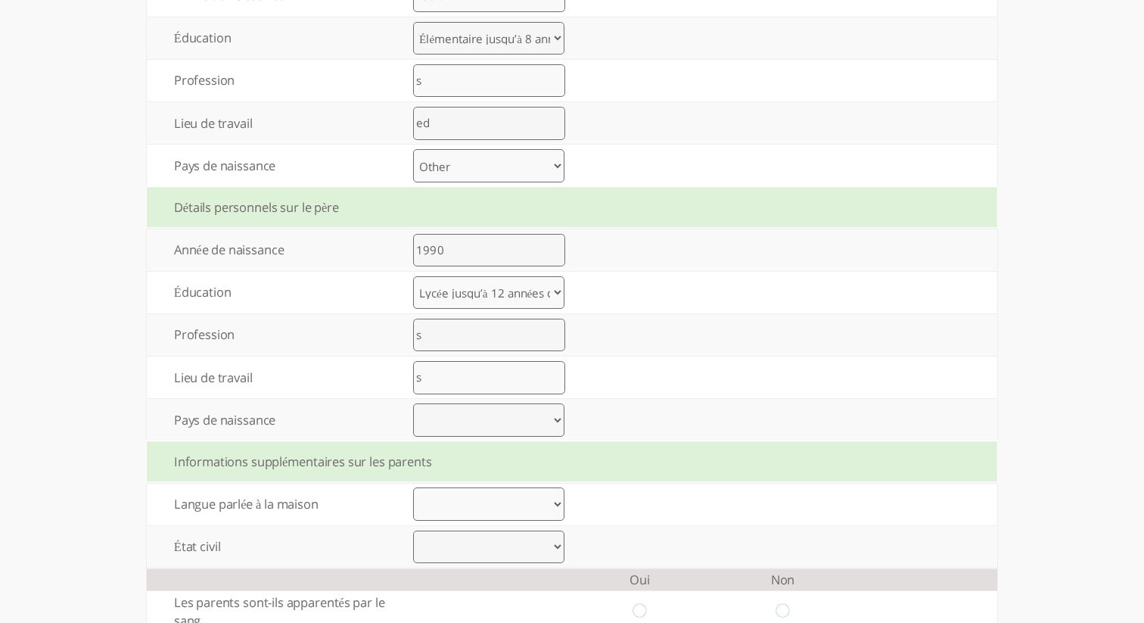
click at [444, 424] on select "[GEOGRAPHIC_DATA] [GEOGRAPHIC_DATA] [GEOGRAPHIC_DATA] [GEOGRAPHIC_DATA] [GEOGRA…" at bounding box center [488, 419] width 151 height 33
select select "0"
click at [413, 407] on select "[GEOGRAPHIC_DATA] [GEOGRAPHIC_DATA] [GEOGRAPHIC_DATA] [GEOGRAPHIC_DATA] [GEOGRA…" at bounding box center [488, 419] width 151 height 33
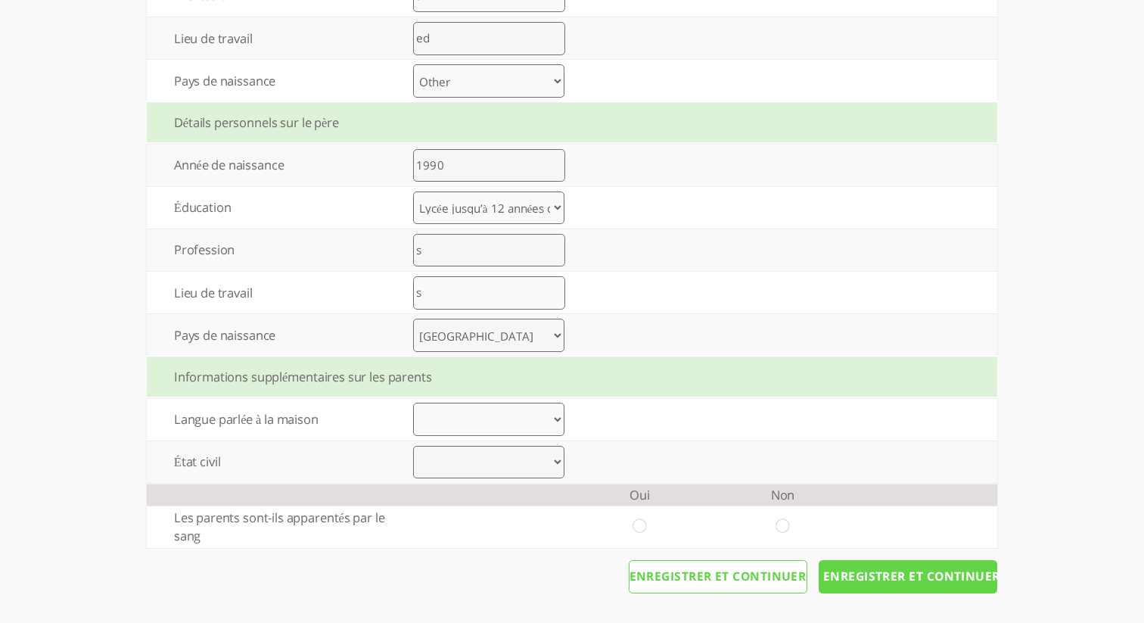
scroll to position [953, 0]
click at [446, 420] on select "Arabic Bengali Chinese Dutch English French German Gujarati Hebrew Hindi Indone…" at bounding box center [488, 419] width 151 height 33
click at [534, 415] on select "Arabic Bengali Chinese Dutch English French German Gujarati Hebrew Hindi Indone…" at bounding box center [488, 419] width 151 height 33
click at [538, 413] on select "Arabic Bengali Chinese Dutch English French German Gujarati Hebrew Hindi Indone…" at bounding box center [488, 419] width 151 height 33
select select "1"
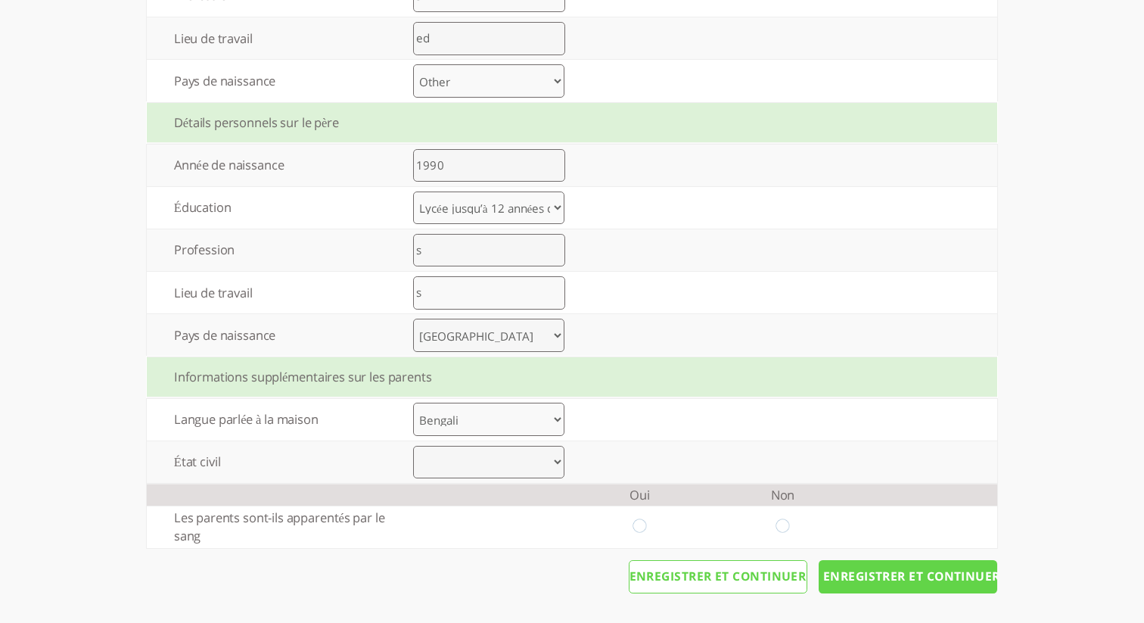
click at [413, 403] on select "Arabic Bengali Chinese Dutch English French German Gujarati Hebrew Hindi Indone…" at bounding box center [488, 419] width 151 height 33
click at [558, 423] on select "Arabic Bengali Chinese Dutch English French German Gujarati Hebrew Hindi Indone…" at bounding box center [488, 419] width 151 height 33
click at [413, 403] on select "Arabic Bengali Chinese Dutch English French German Gujarati Hebrew Hindi Indone…" at bounding box center [488, 419] width 151 height 33
click at [543, 457] on select "Marié Divorce Autre" at bounding box center [488, 462] width 151 height 33
select select "0"
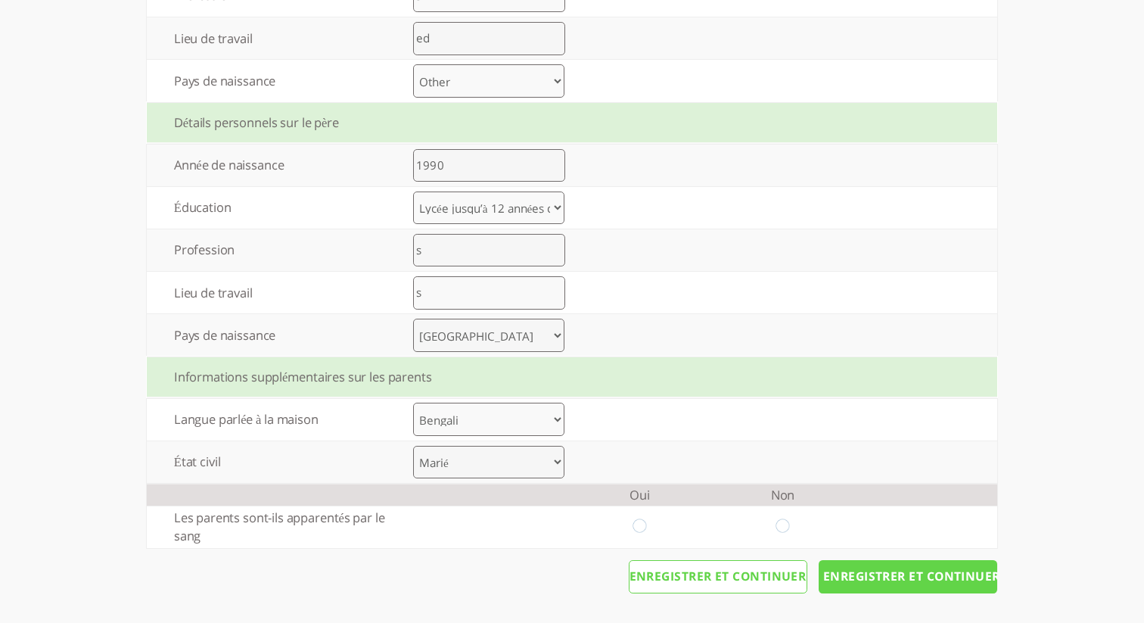
click at [413, 446] on select "Marié Divorce Autre" at bounding box center [488, 462] width 151 height 33
click at [803, 529] on td at bounding box center [782, 526] width 143 height 42
click at [778, 529] on input "radio" at bounding box center [783, 527] width 14 height 16
radio input "true"
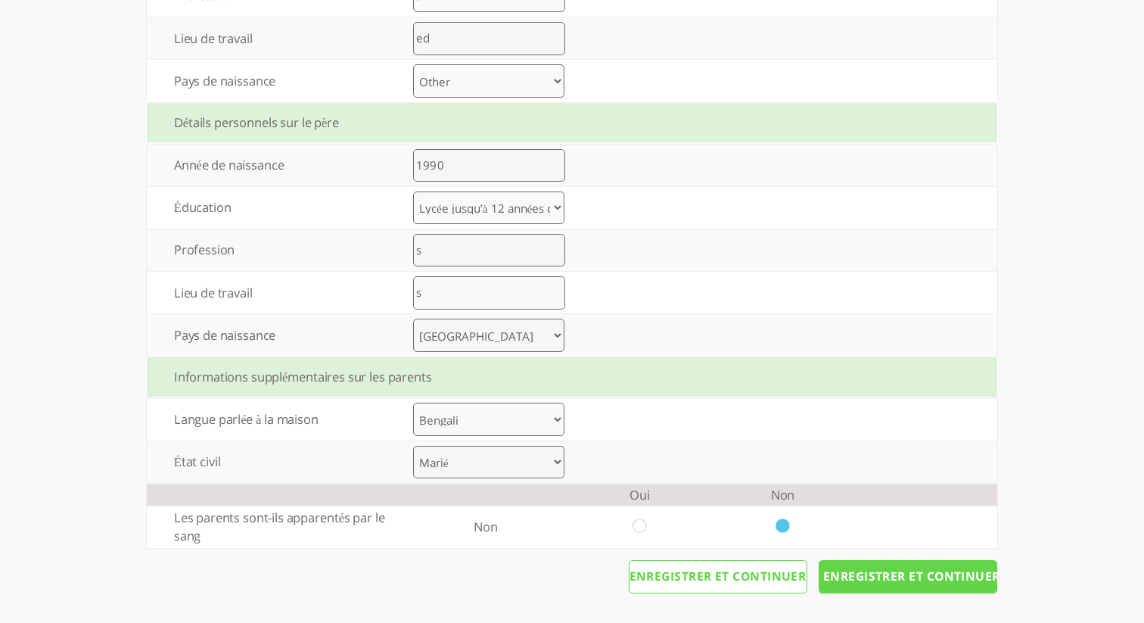
click at [844, 572] on input "Enregistrer et continuer" at bounding box center [908, 576] width 179 height 33
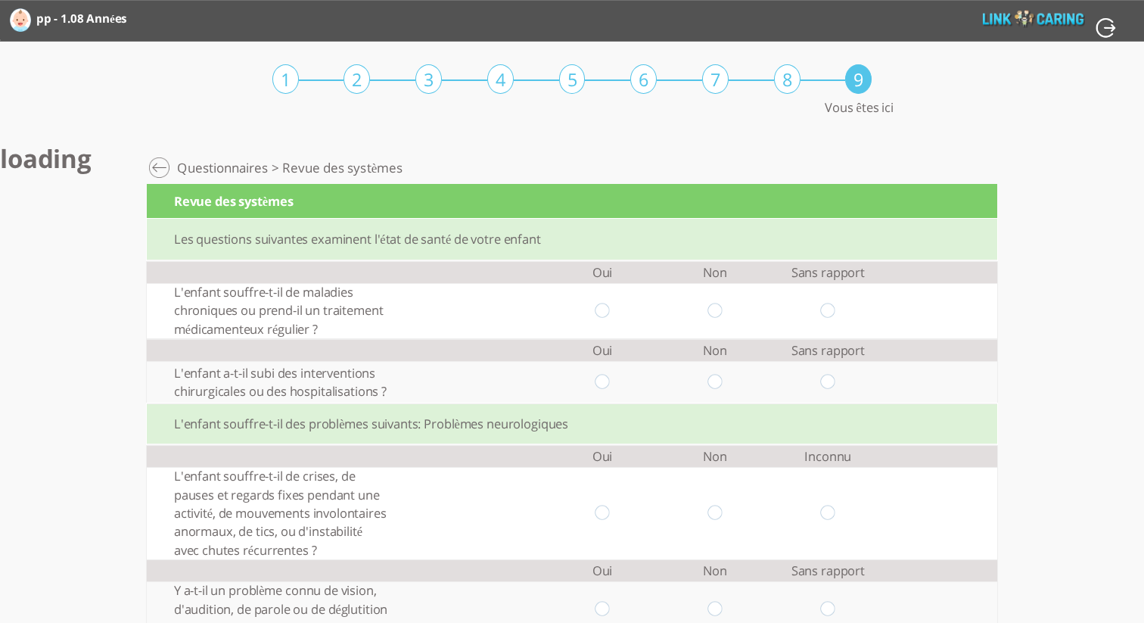
click at [826, 304] on input "radio" at bounding box center [828, 311] width 14 height 16
radio input "true"
click at [828, 386] on input "radio" at bounding box center [828, 383] width 14 height 16
radio input "true"
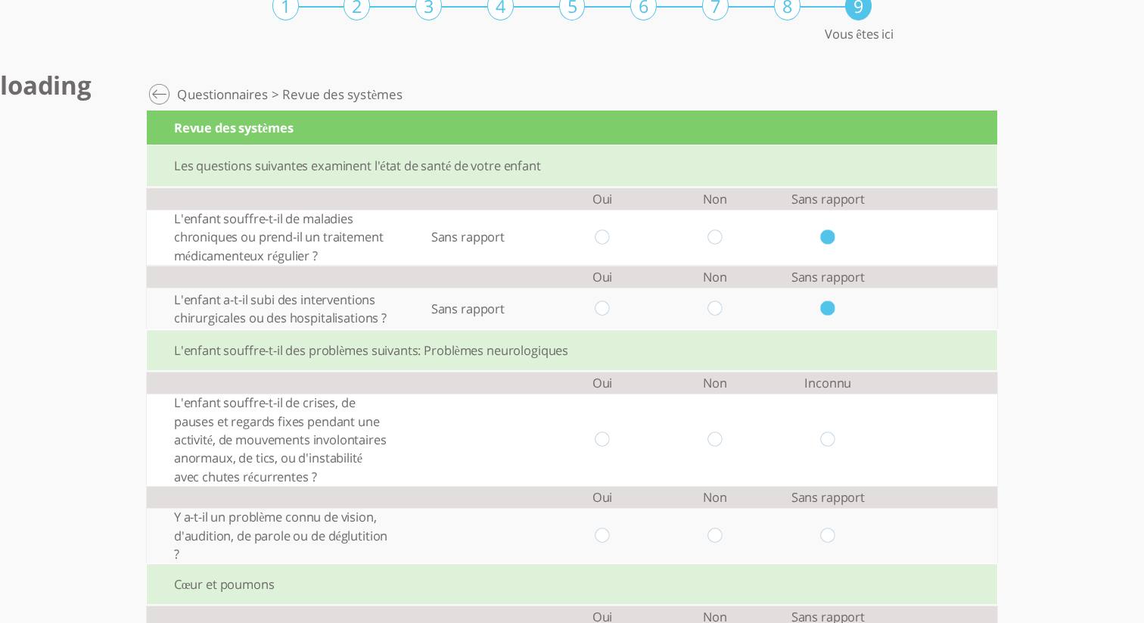
scroll to position [76, 0]
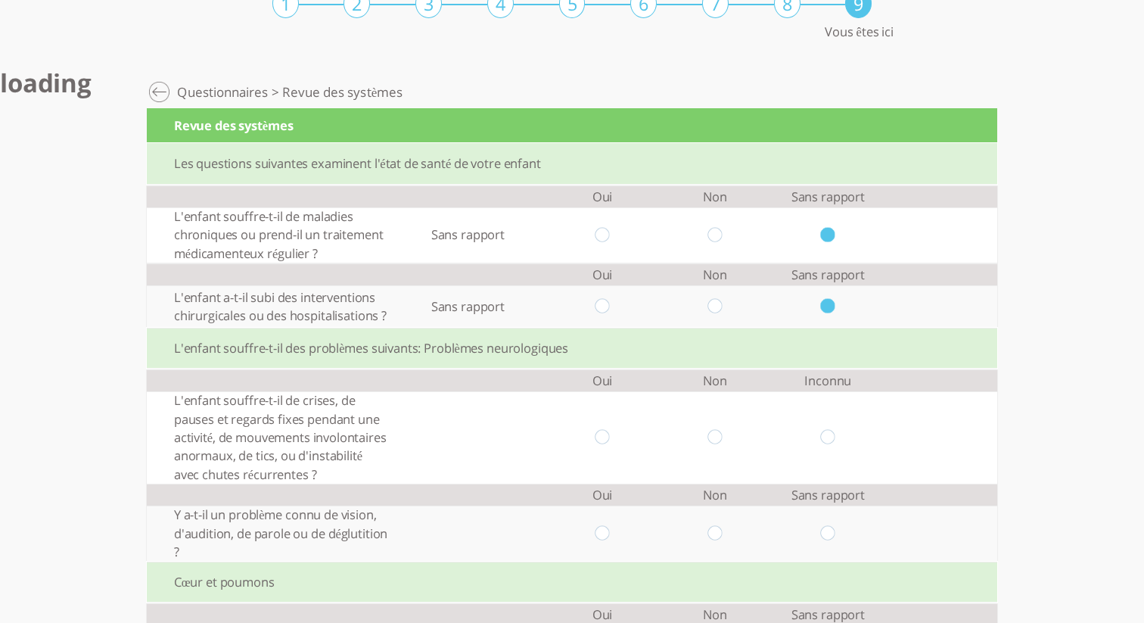
click at [828, 446] on input "radio" at bounding box center [828, 438] width 14 height 16
radio input "true"
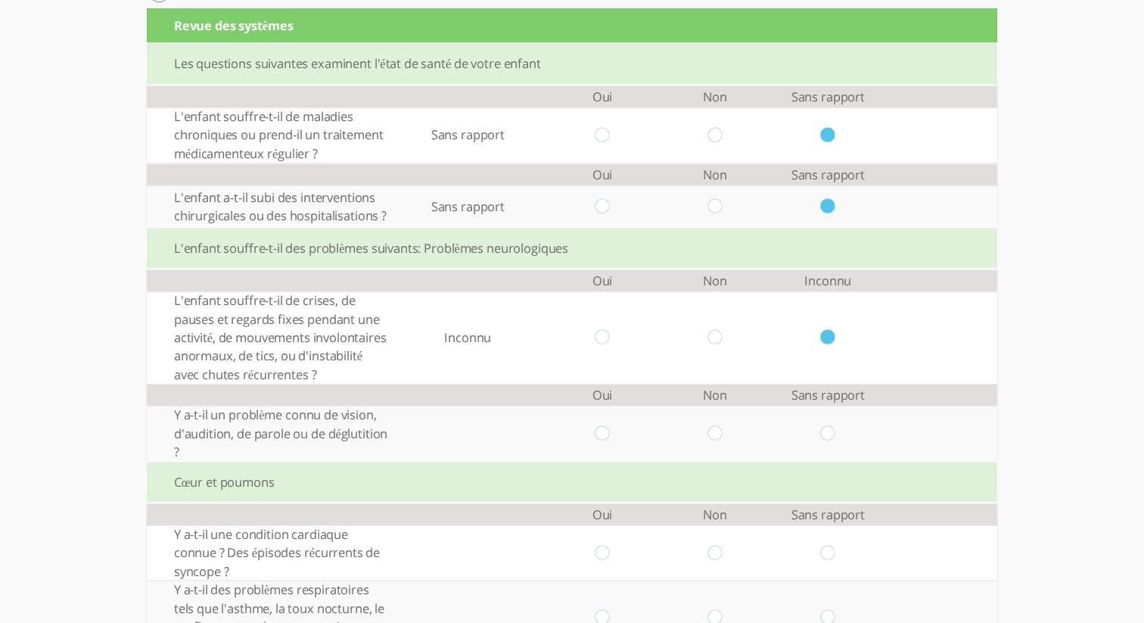
scroll to position [196, 0]
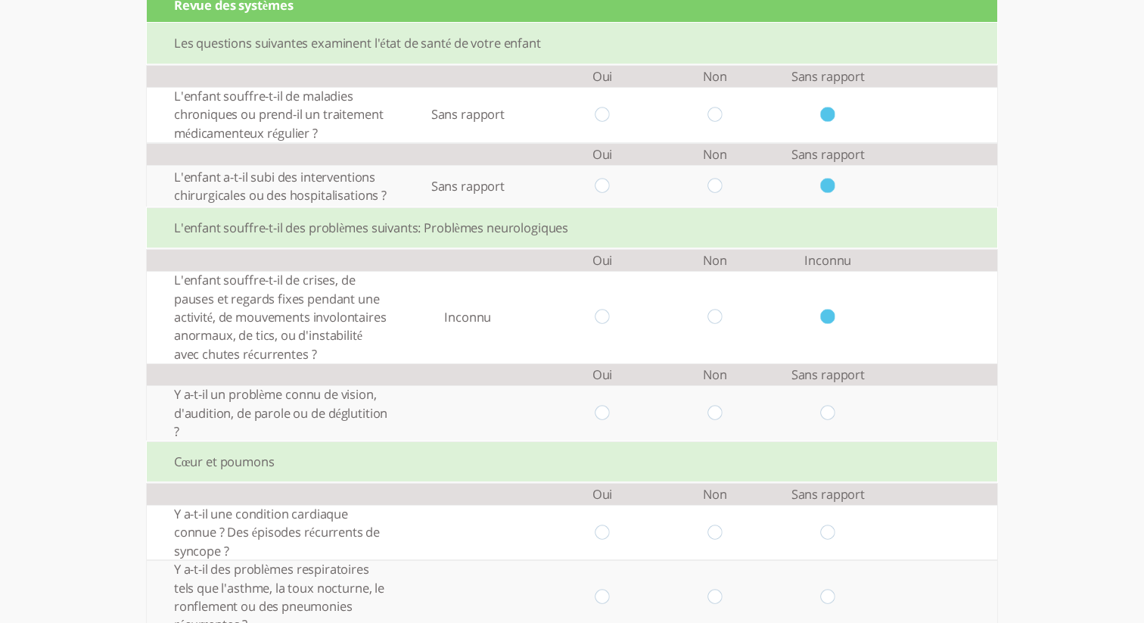
click at [828, 417] on input "radio" at bounding box center [828, 414] width 14 height 16
radio input "true"
click at [824, 531] on input "radio" at bounding box center [828, 532] width 14 height 16
radio input "true"
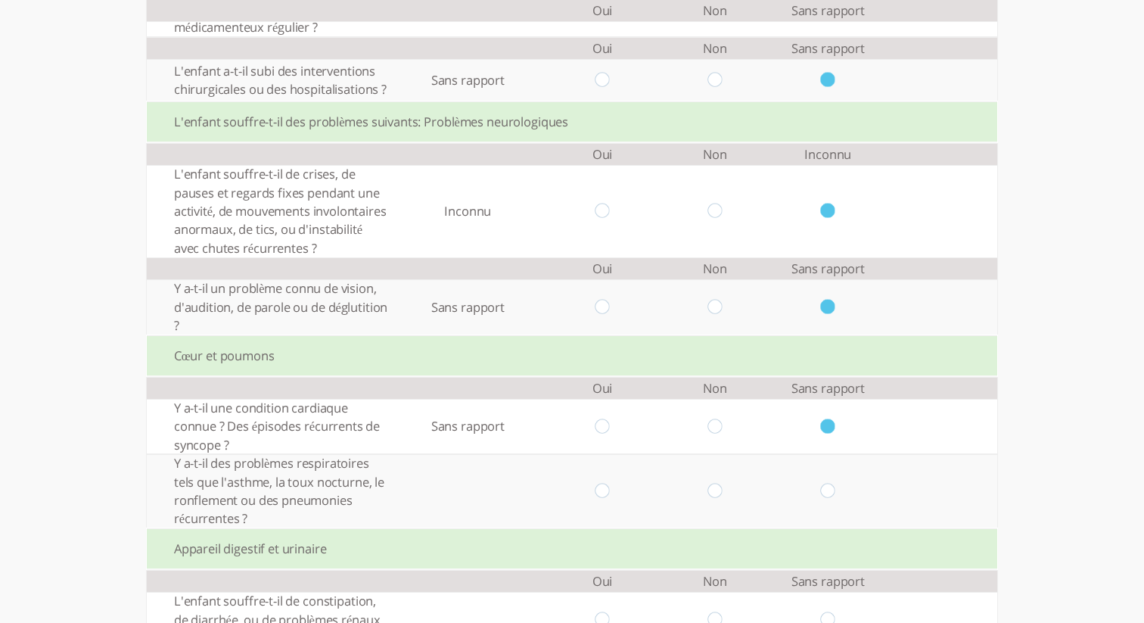
scroll to position [338, 0]
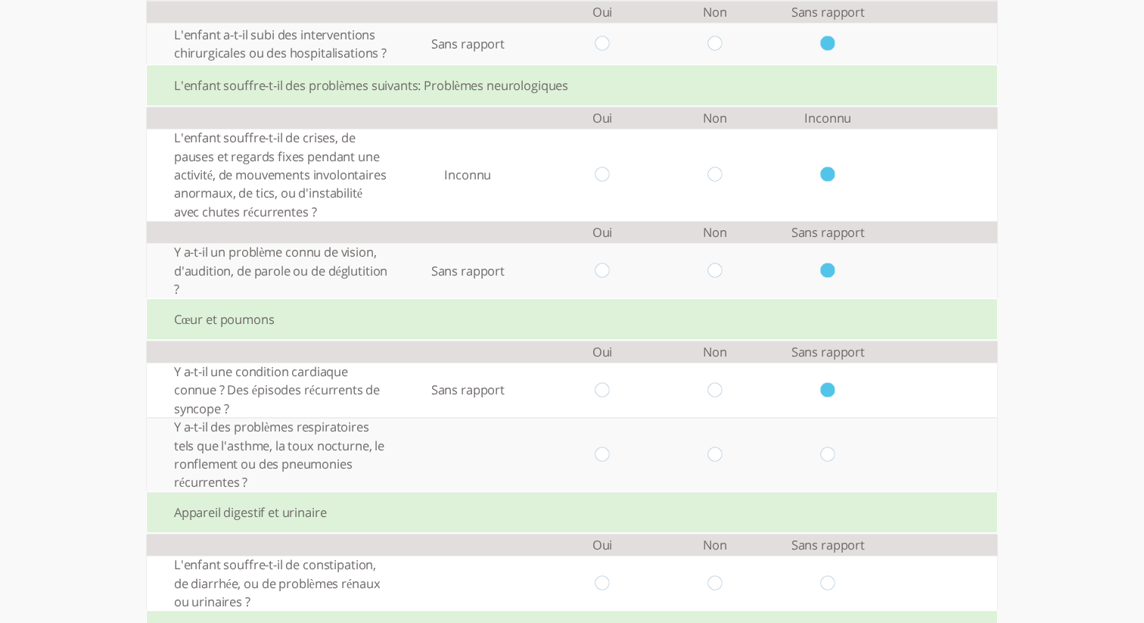
click at [833, 452] on input "radio" at bounding box center [828, 454] width 14 height 16
radio input "true"
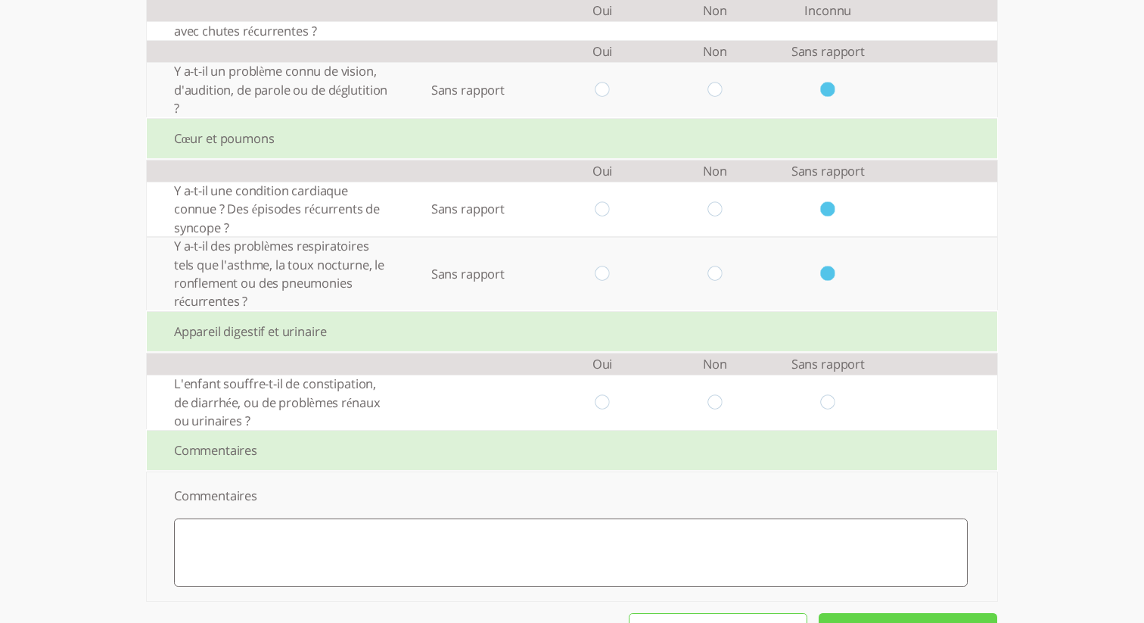
scroll to position [575, 0]
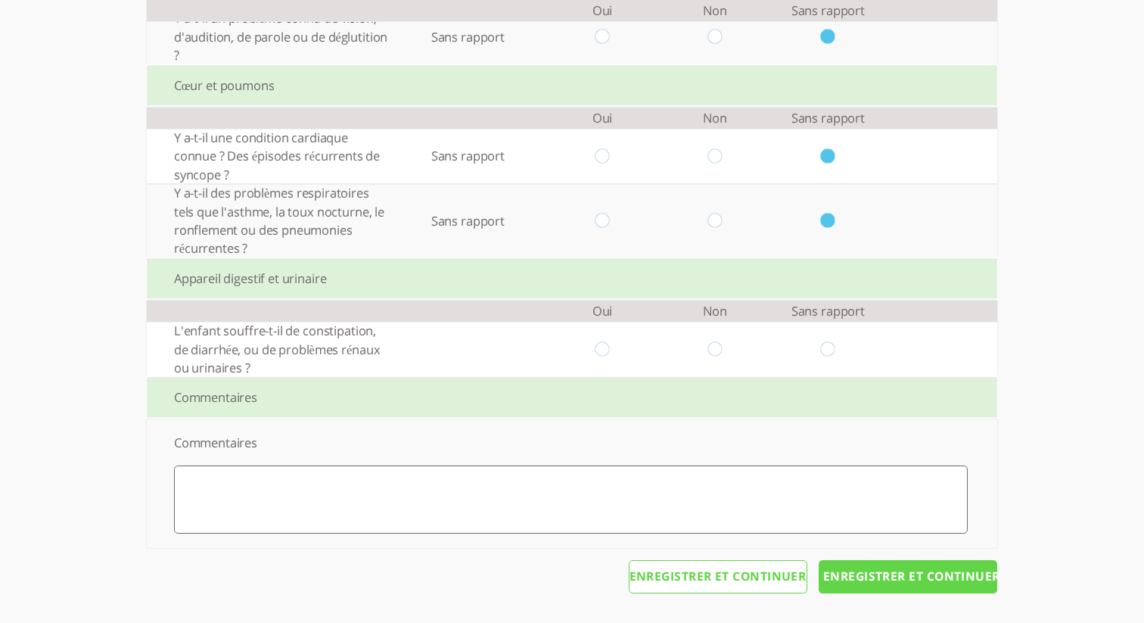
click at [834, 349] on input "radio" at bounding box center [828, 349] width 14 height 16
radio input "true"
click at [914, 585] on input "Enregistrer et continuer" at bounding box center [908, 576] width 179 height 33
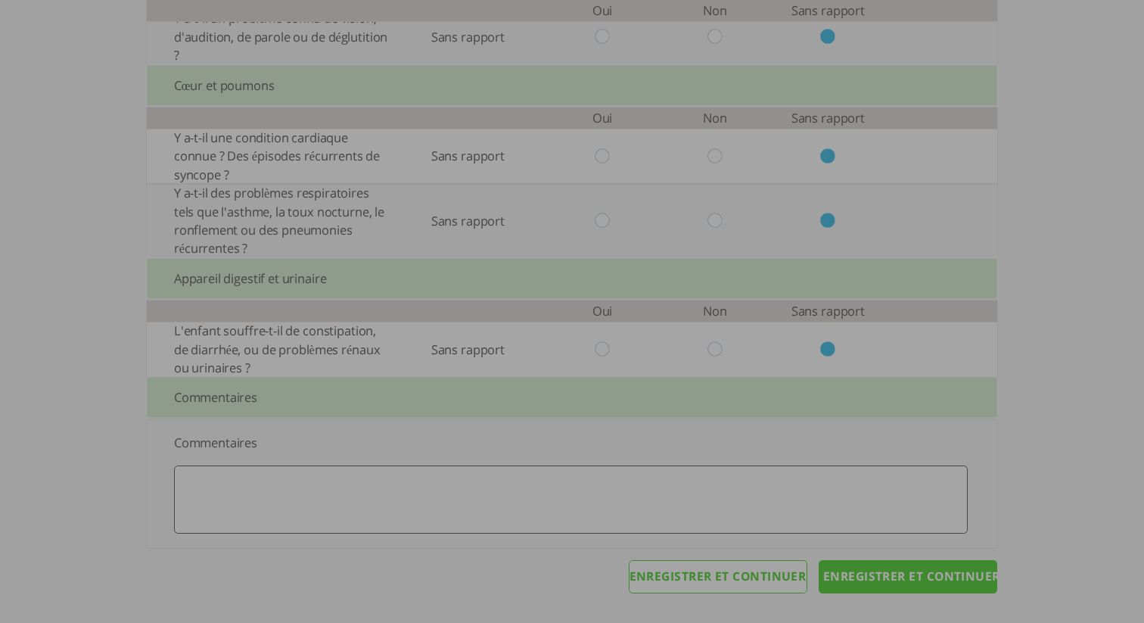
scroll to position [0, 0]
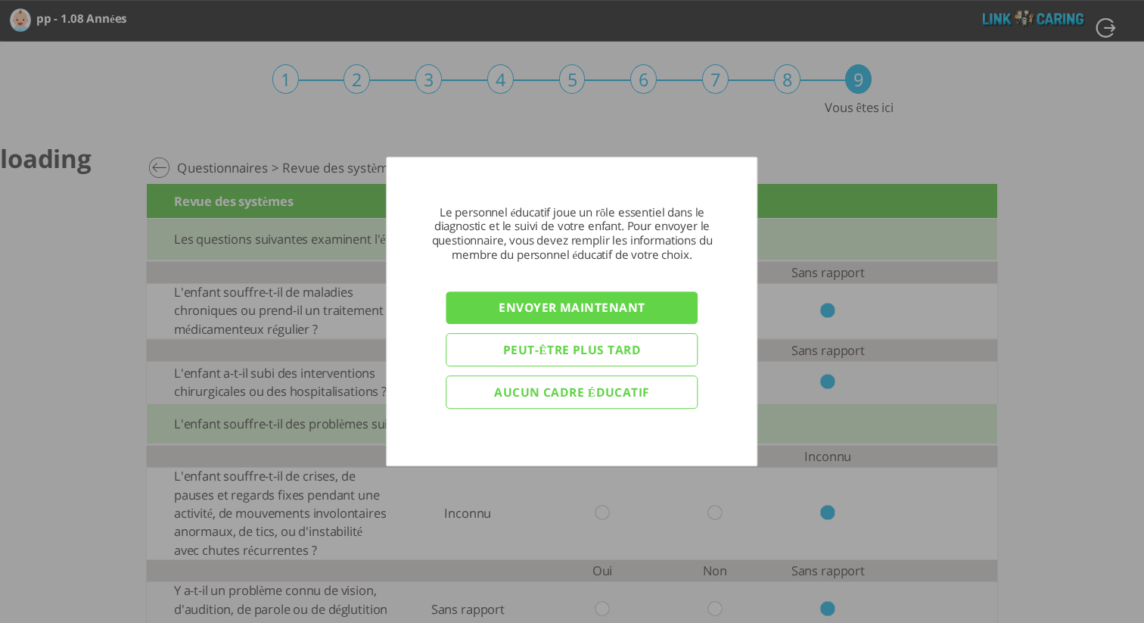
click at [586, 393] on input "Aucun cadre éducatif" at bounding box center [572, 391] width 252 height 33
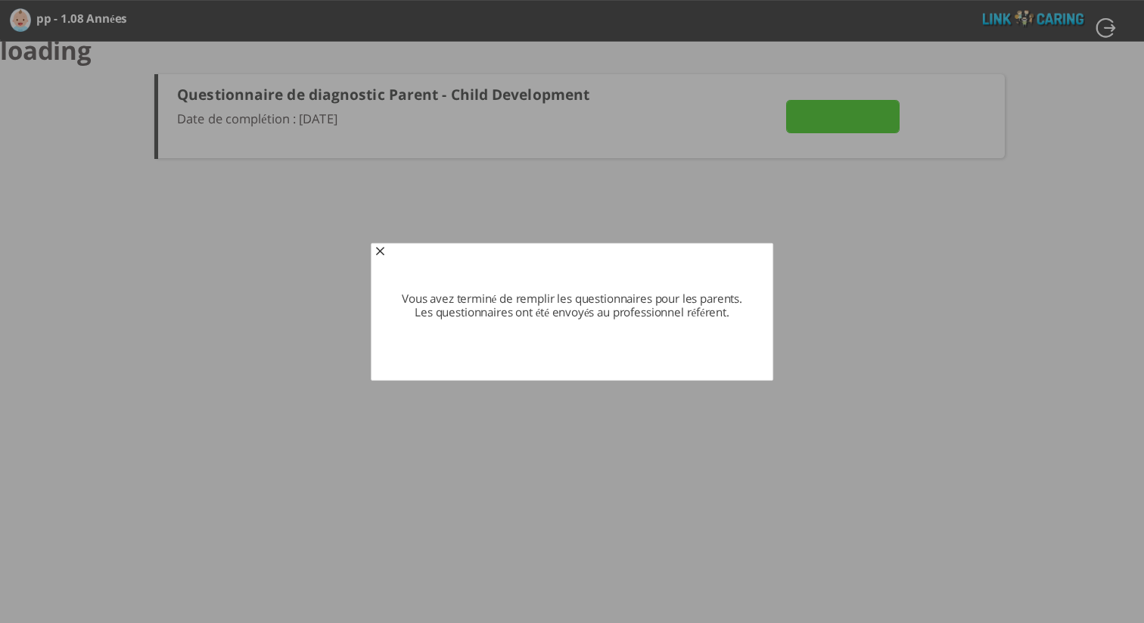
type input "VOIR LES RÉPONSES"
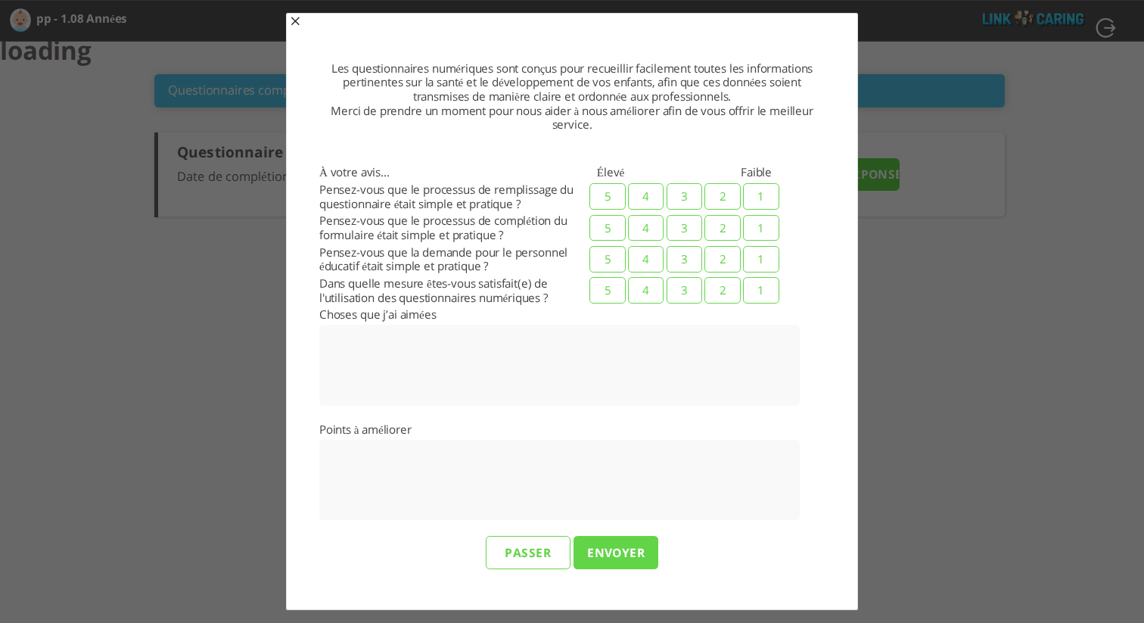
click at [291, 25] on span "button" at bounding box center [295, 23] width 12 height 12
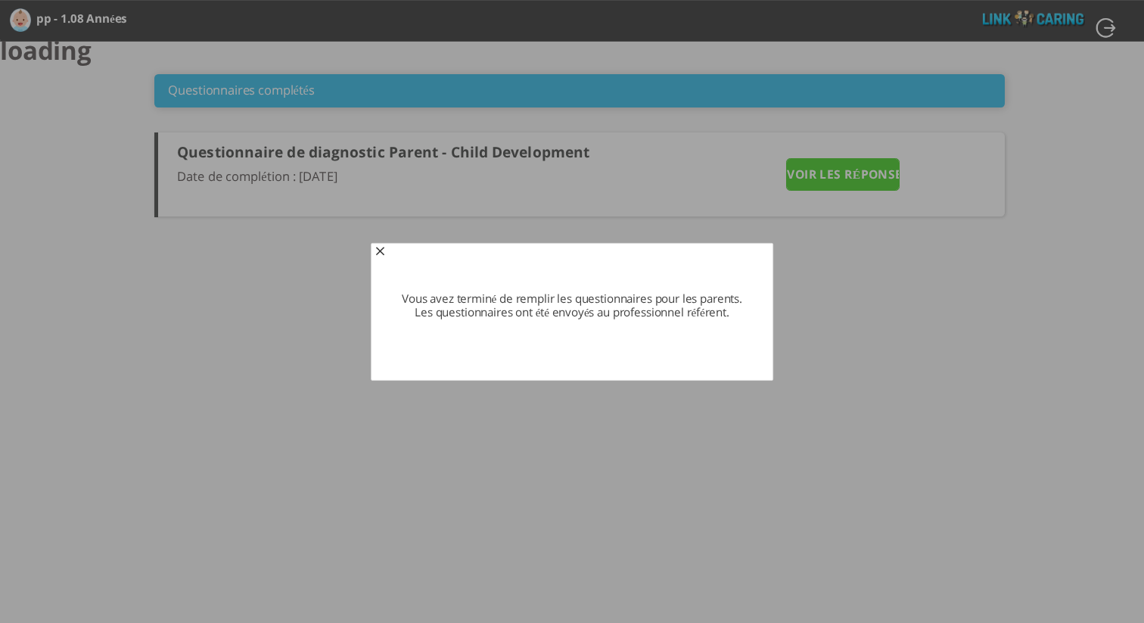
click at [380, 253] on span "button" at bounding box center [380, 253] width 12 height 12
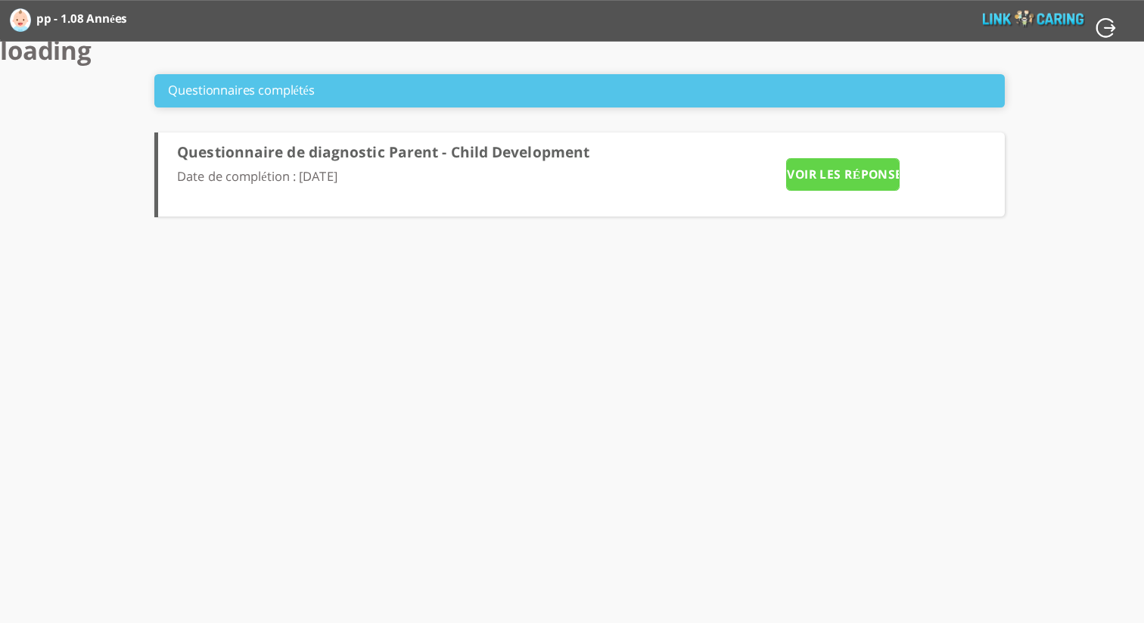
click at [846, 175] on input "VOIR LES RÉPONSES" at bounding box center [842, 174] width 113 height 33
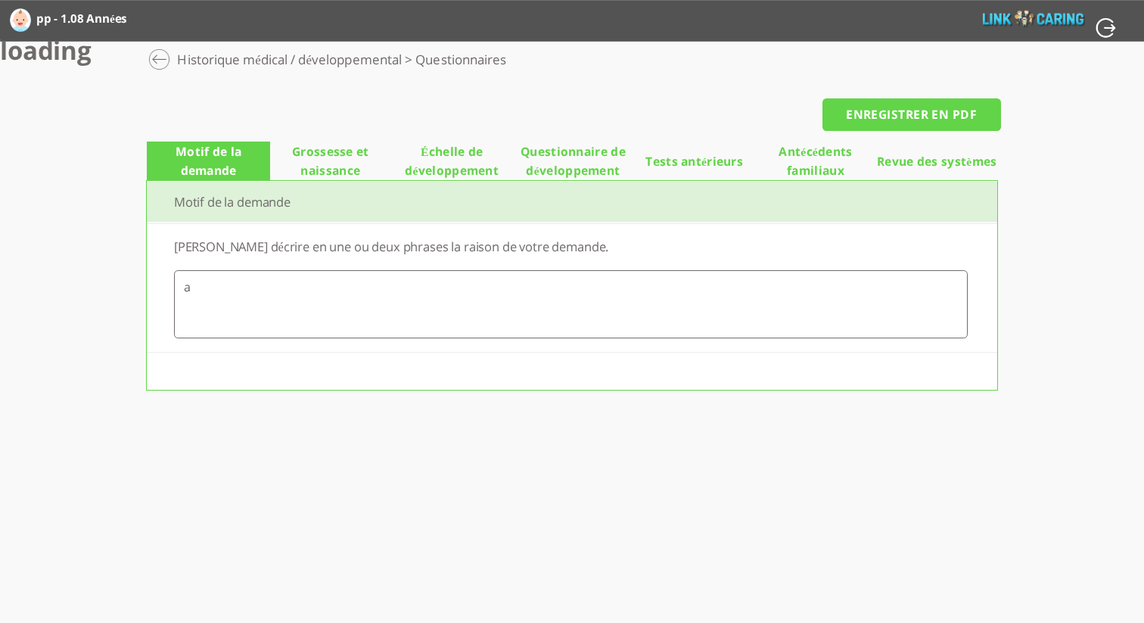
click at [320, 155] on span "Grossesse et naissance" at bounding box center [330, 160] width 121 height 37
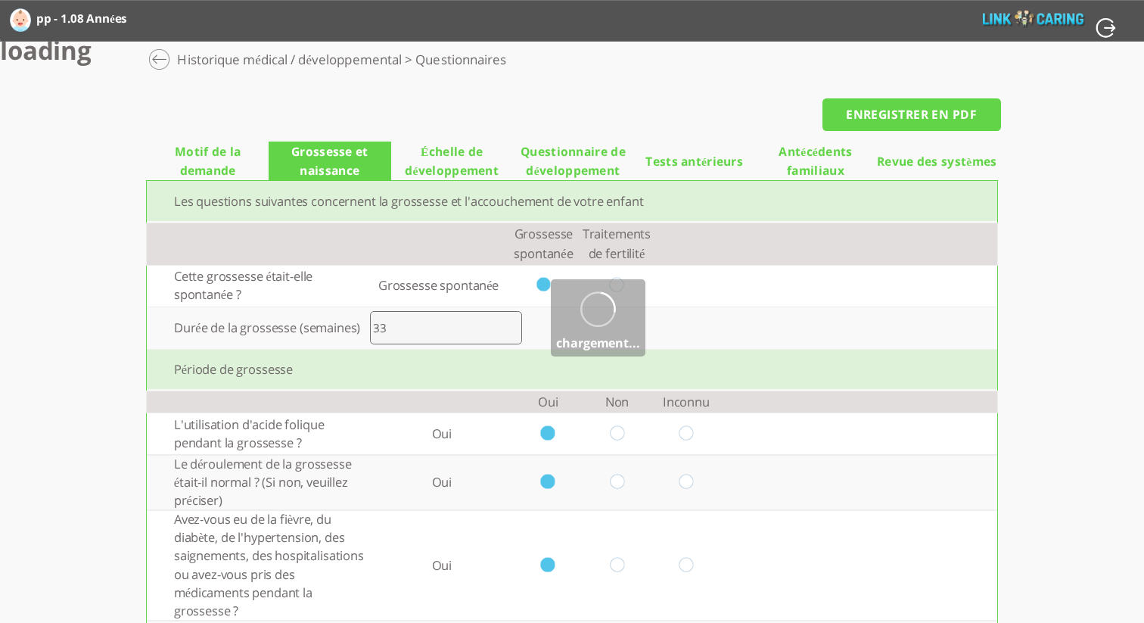
click at [438, 160] on span "Échelle de développement" at bounding box center [451, 160] width 121 height 37
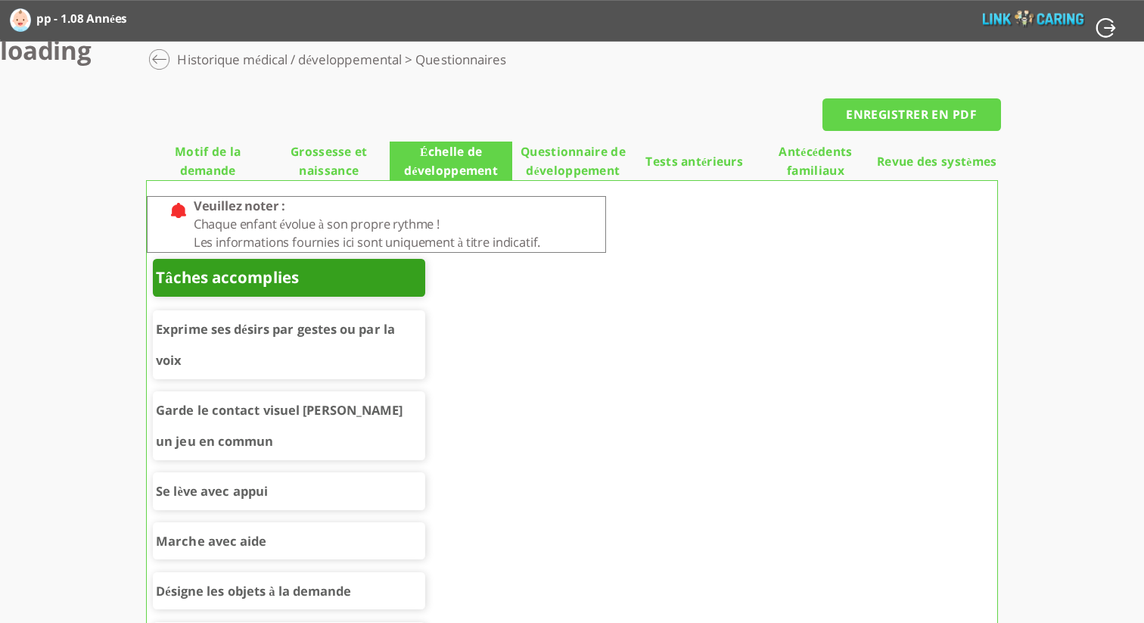
click at [590, 165] on span "Questionnaire de développement" at bounding box center [572, 160] width 121 height 37
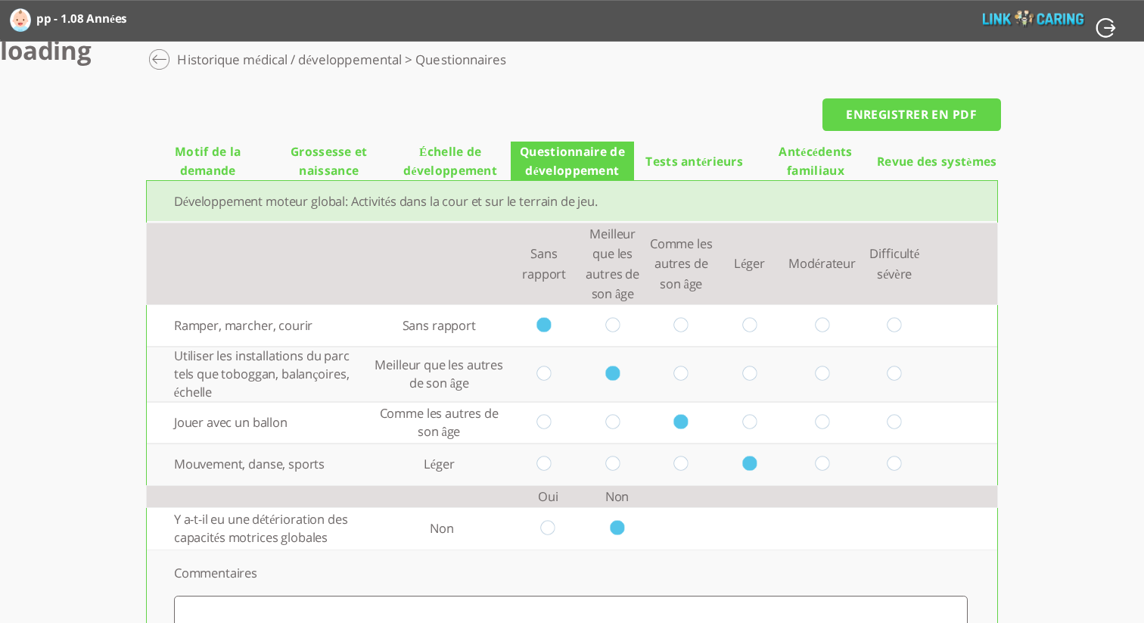
click at [665, 163] on span "Tests antérieurs" at bounding box center [694, 161] width 98 height 19
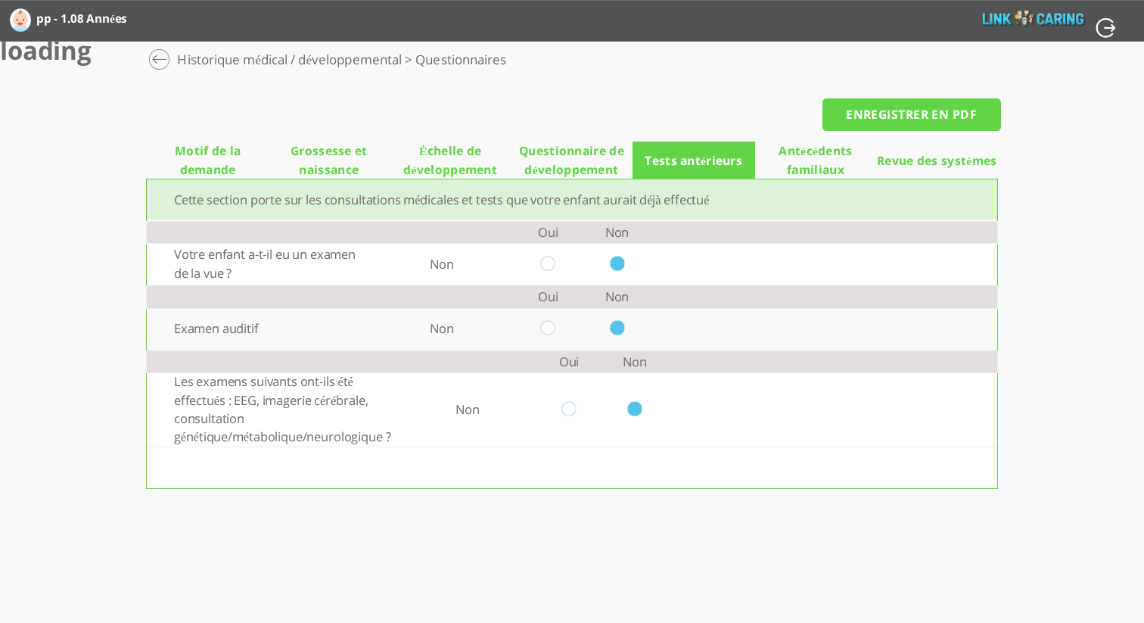
click at [793, 165] on span "Antécédents familiaux" at bounding box center [815, 159] width 121 height 37
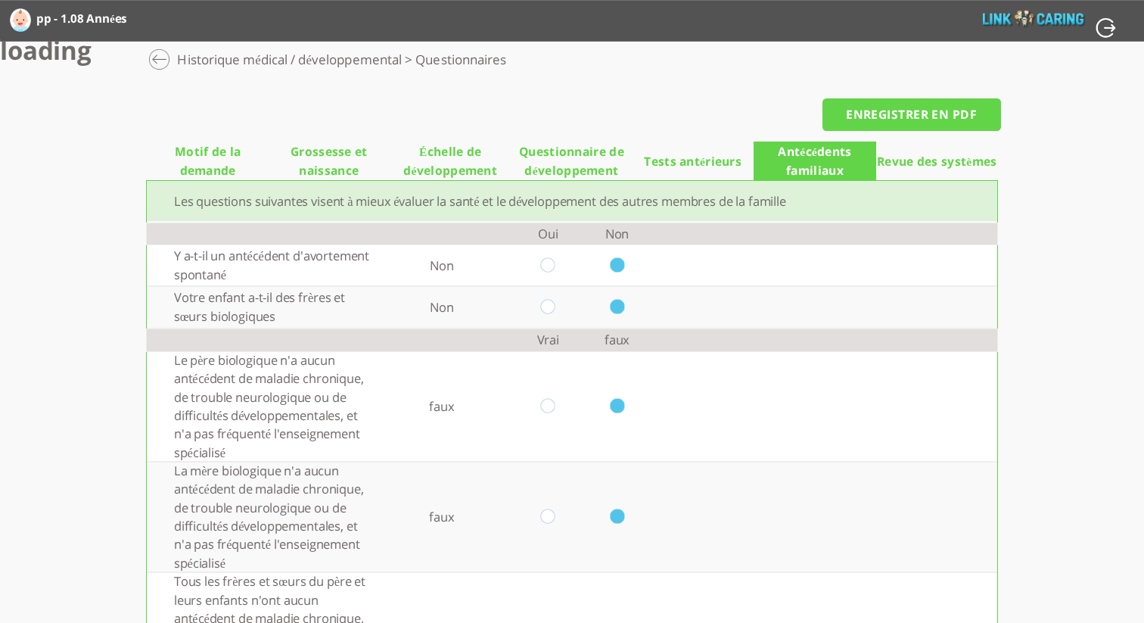
click at [894, 158] on span "Revue des systèmes" at bounding box center [937, 161] width 120 height 19
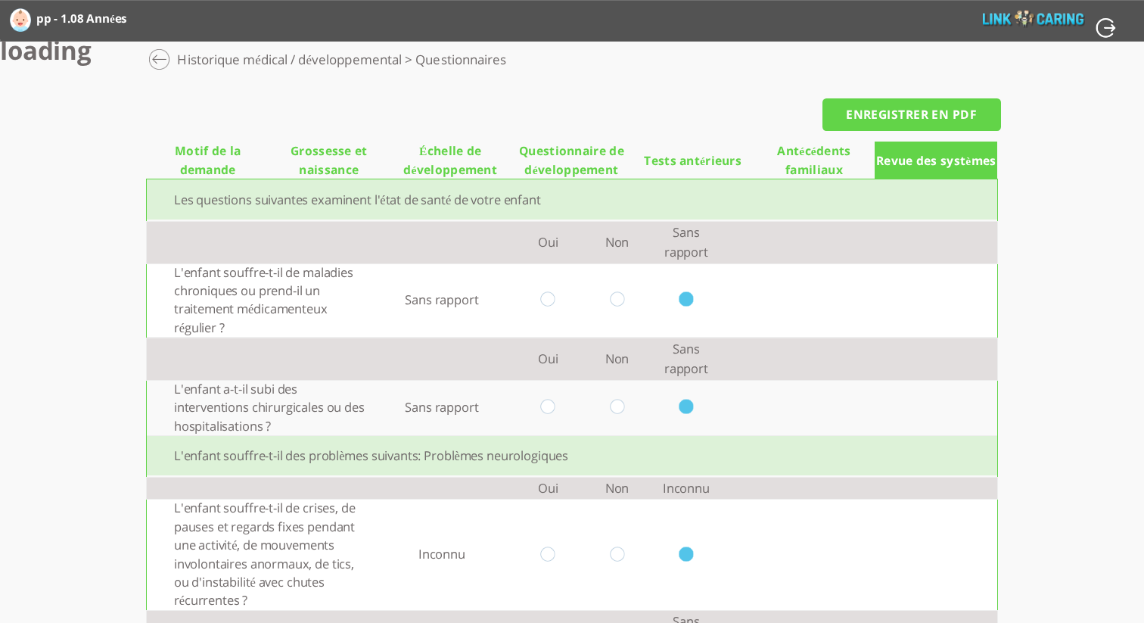
click at [919, 113] on input "ENREGISTRER EN PDF" at bounding box center [911, 114] width 179 height 33
click at [163, 61] on div at bounding box center [158, 58] width 23 height 23
click at [245, 65] on link "Historique médical / développemental" at bounding box center [289, 64] width 225 height 23
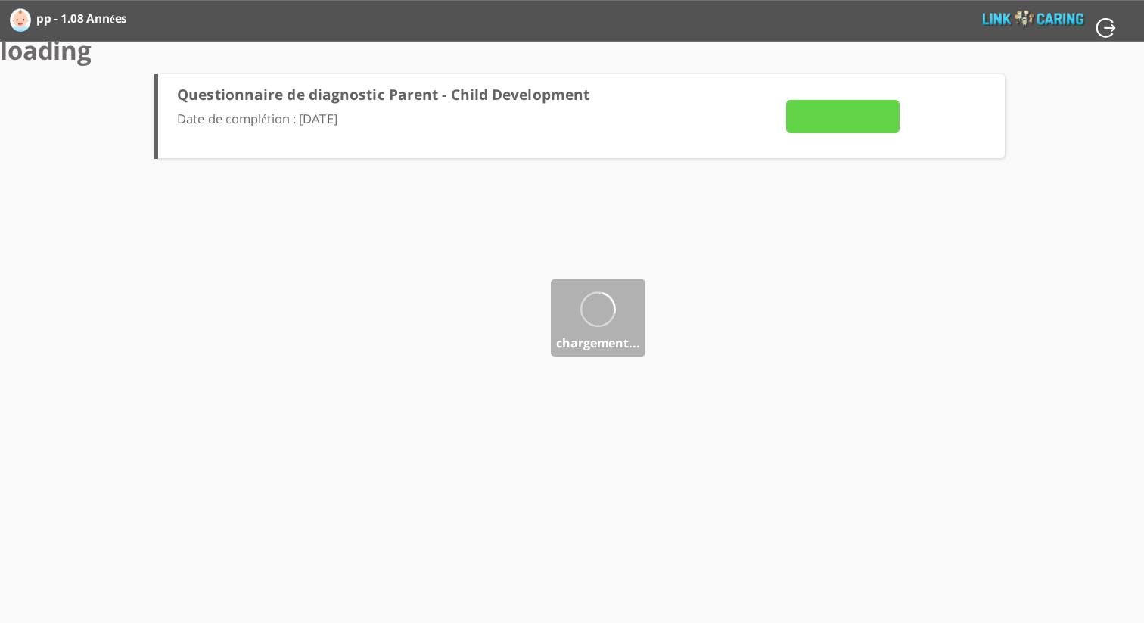
type input "VOIR LES RÉPONSES"
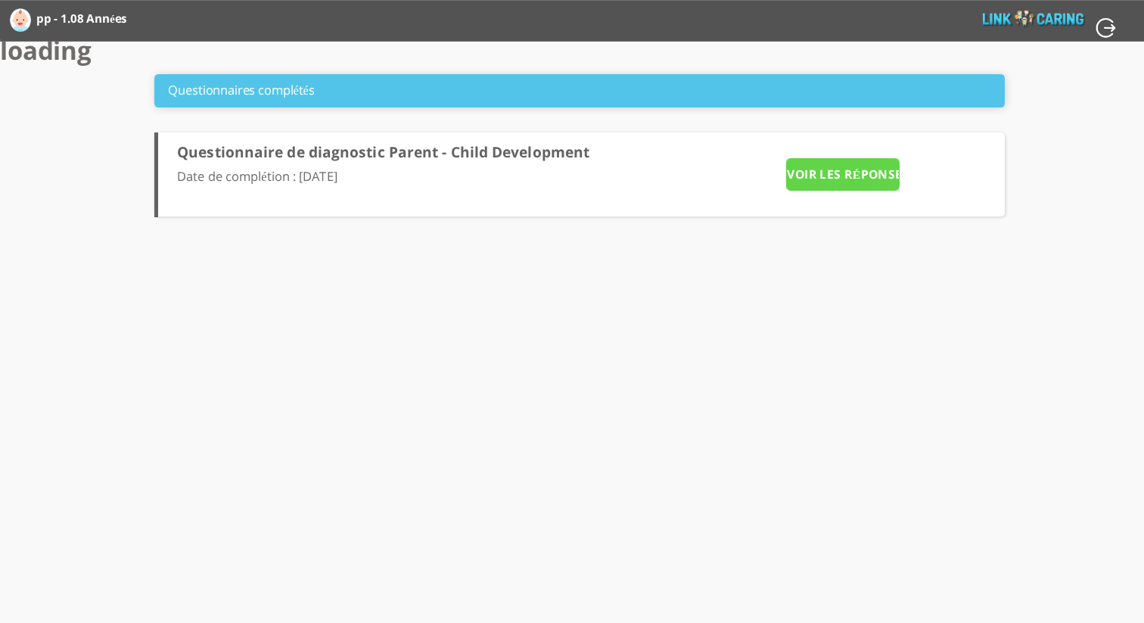
click at [30, 17] on img at bounding box center [20, 19] width 21 height 23
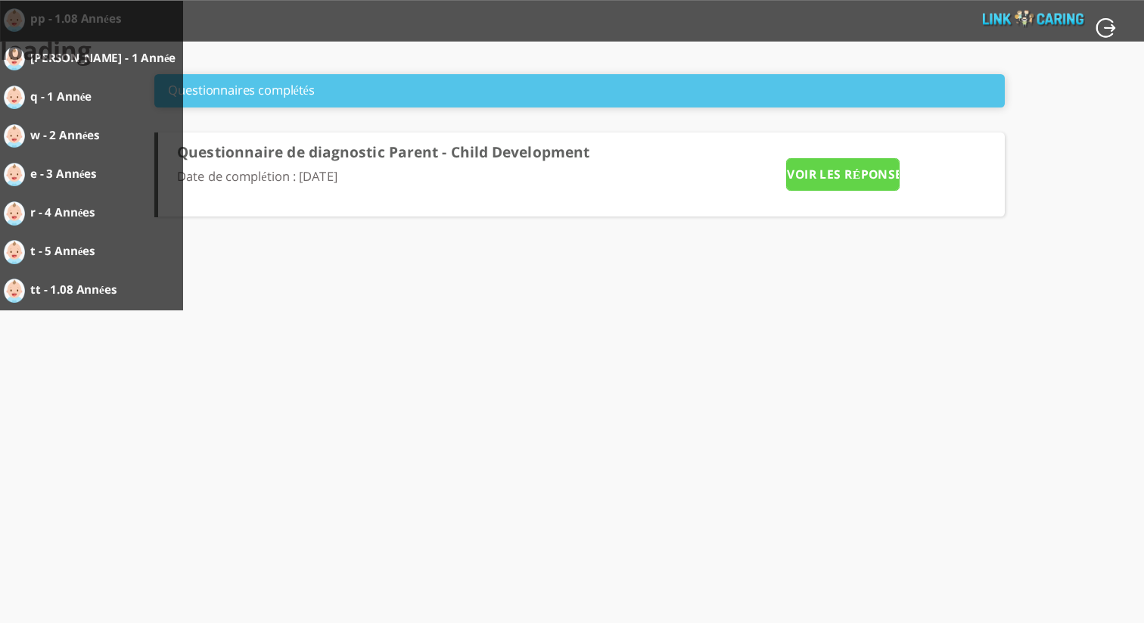
click at [963, 74] on div "Questionnaires complétés" at bounding box center [579, 90] width 850 height 33
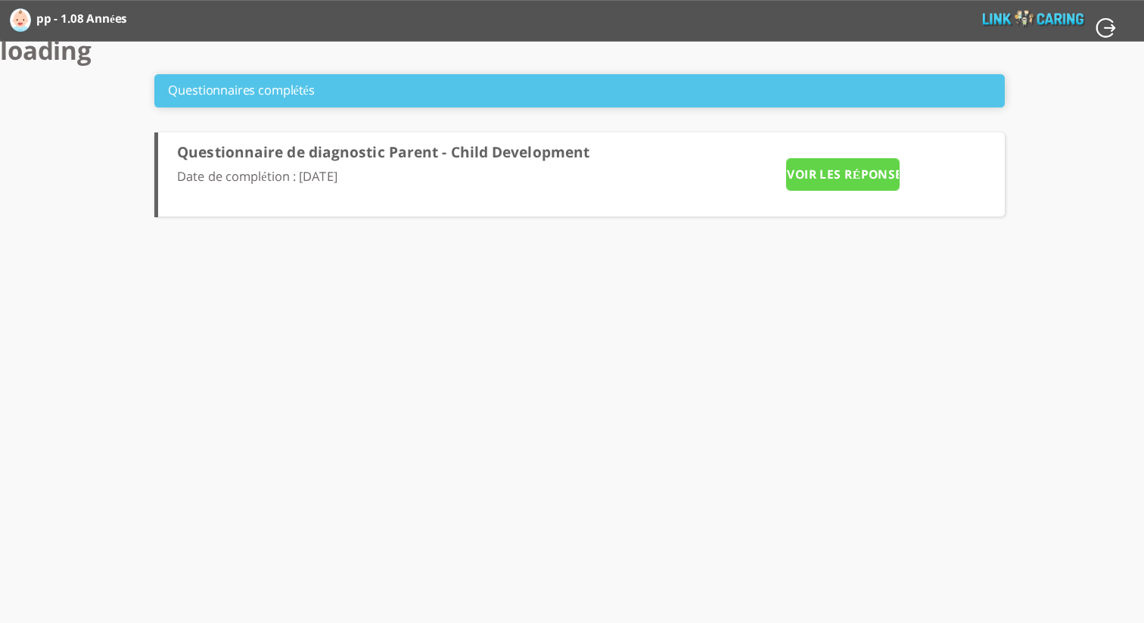
click at [1039, 24] on img at bounding box center [1034, 19] width 102 height 20
click at [241, 101] on span "Questionnaires complétés" at bounding box center [241, 90] width 146 height 32
click at [18, 15] on img at bounding box center [20, 19] width 21 height 23
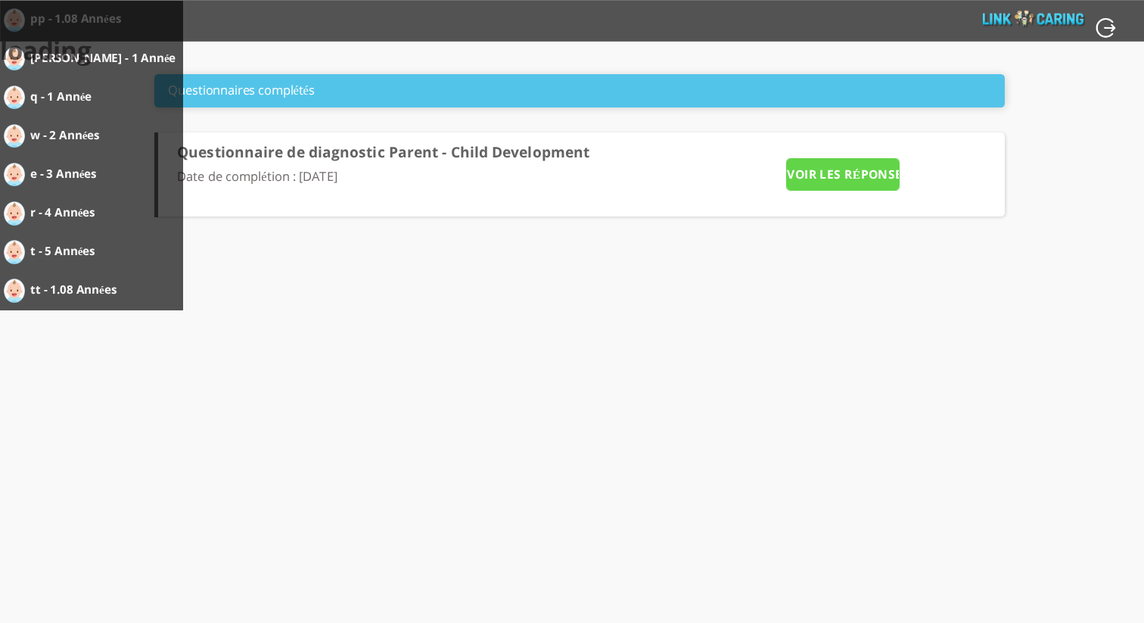
click at [53, 207] on label "r - 4 Années" at bounding box center [77, 212] width 94 height 24
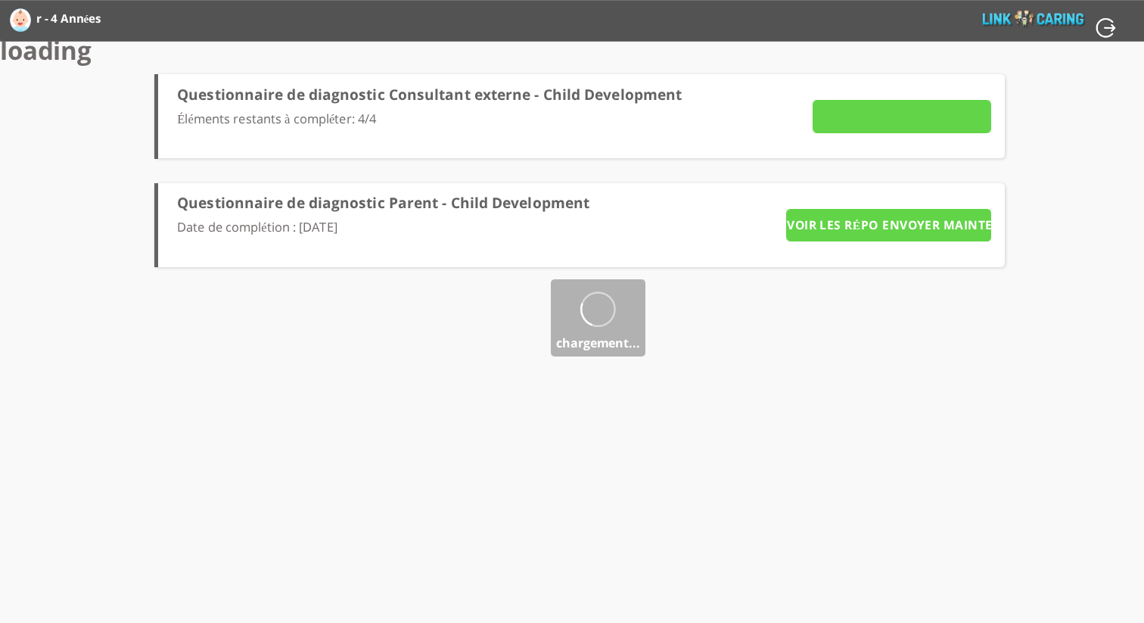
type input "Détails"
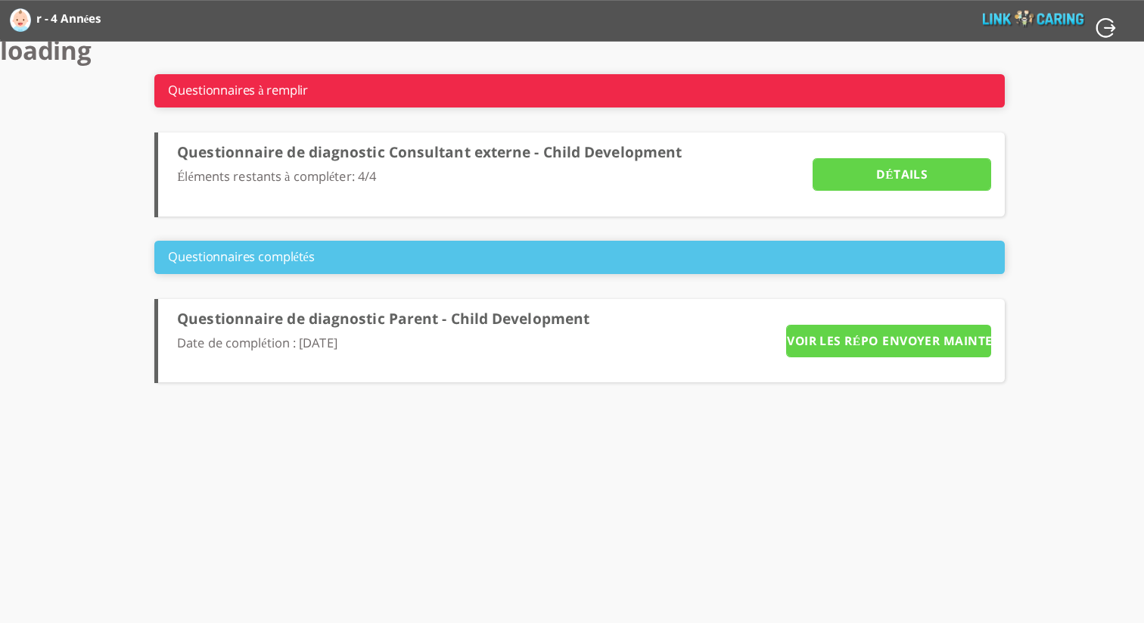
click at [868, 178] on input "Détails" at bounding box center [902, 174] width 179 height 33
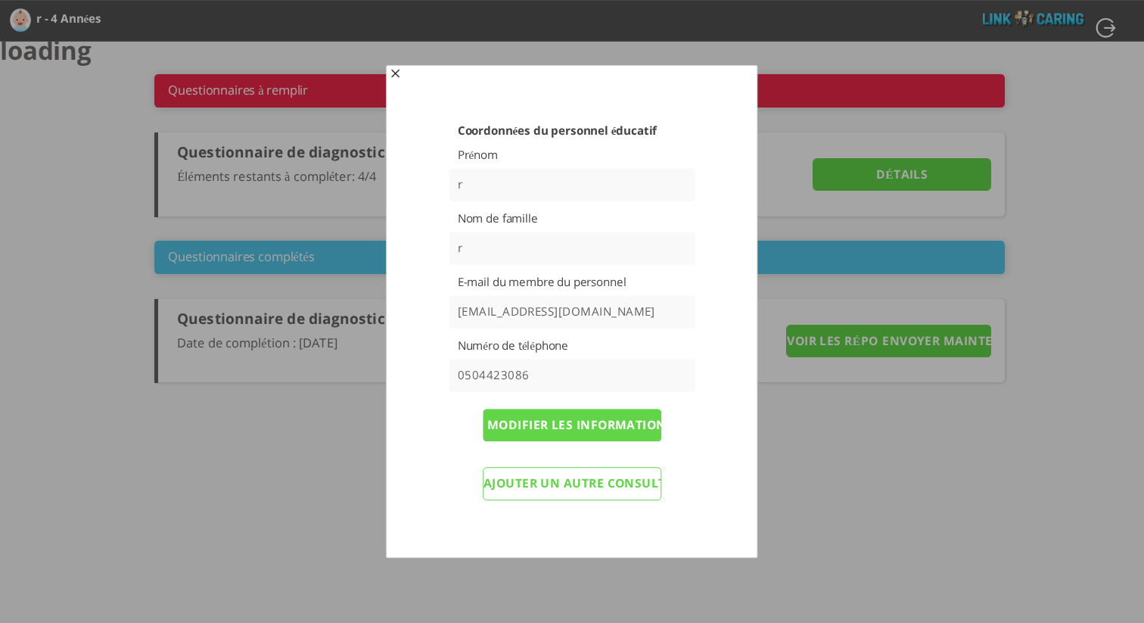
click at [609, 314] on input "[EMAIL_ADDRESS][DOMAIN_NAME]" at bounding box center [572, 311] width 247 height 33
drag, startPoint x: 609, startPoint y: 314, endPoint x: 422, endPoint y: 318, distance: 186.9
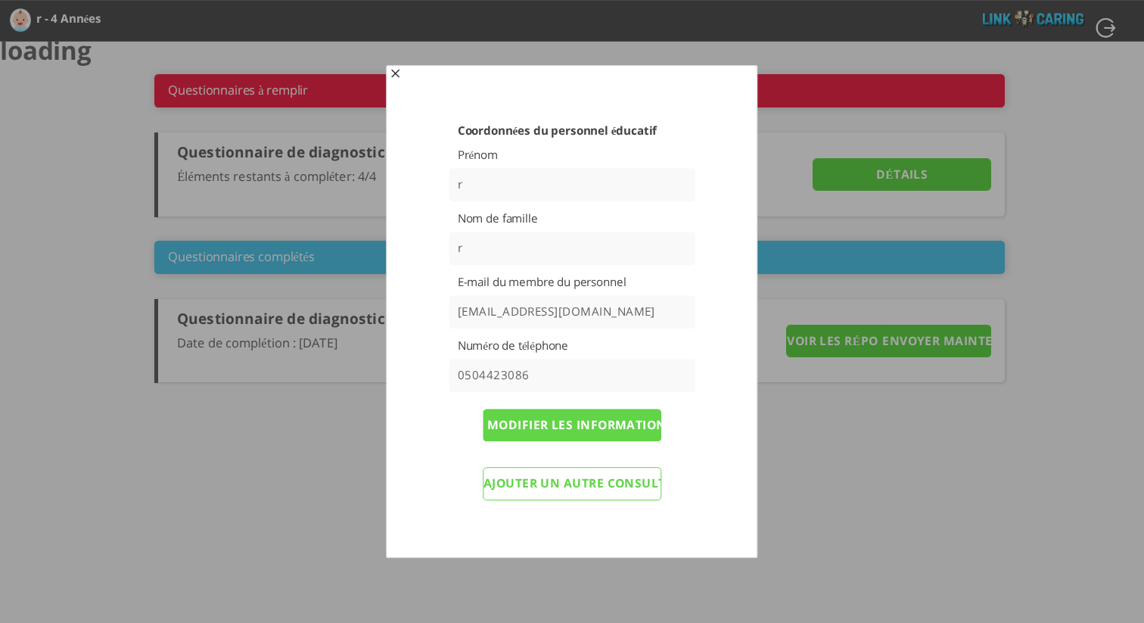
click at [421, 318] on div "Coordonnées du personnel éducatif Prénom r Nom de famille r E-mail du membre du…" at bounding box center [572, 316] width 310 height 386
paste input "[EMAIL_ADDRESS][DOMAIN_NAME]"
type input "[EMAIL_ADDRESS][DOMAIN_NAME]"
drag, startPoint x: 617, startPoint y: 319, endPoint x: 451, endPoint y: 312, distance: 166.6
click at [451, 312] on input "[EMAIL_ADDRESS][DOMAIN_NAME]" at bounding box center [572, 311] width 247 height 33
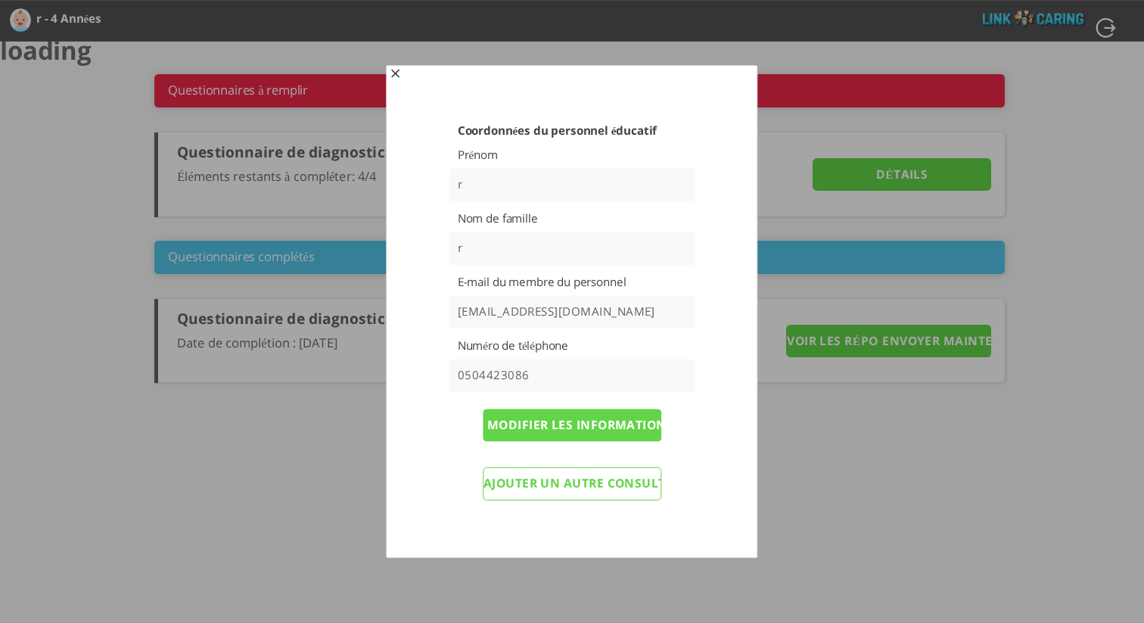
drag, startPoint x: 538, startPoint y: 379, endPoint x: 423, endPoint y: 382, distance: 115.0
click at [423, 382] on div "Coordonnées du personnel éducatif Prénom r Nom de famille r E-mail du membre du…" at bounding box center [572, 316] width 310 height 386
click at [630, 434] on input "Modifier les informations et renvoyer les questionnaires" at bounding box center [572, 425] width 179 height 33
click at [570, 423] on input "Modifier les informations et renvoyer les questionnaires" at bounding box center [572, 425] width 179 height 33
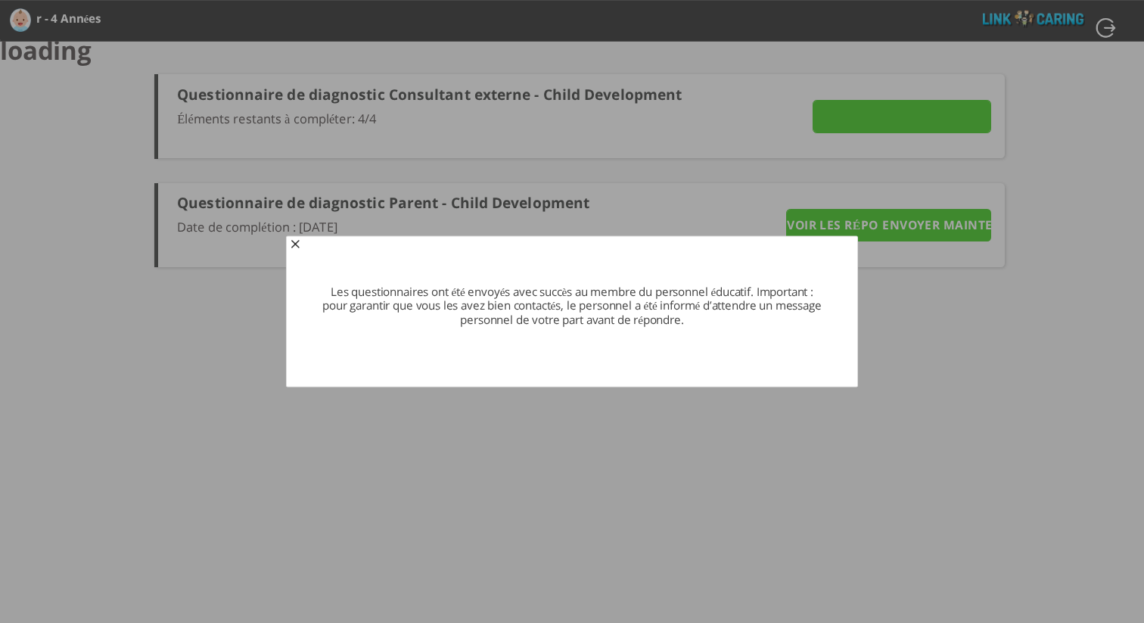
type input "Détails"
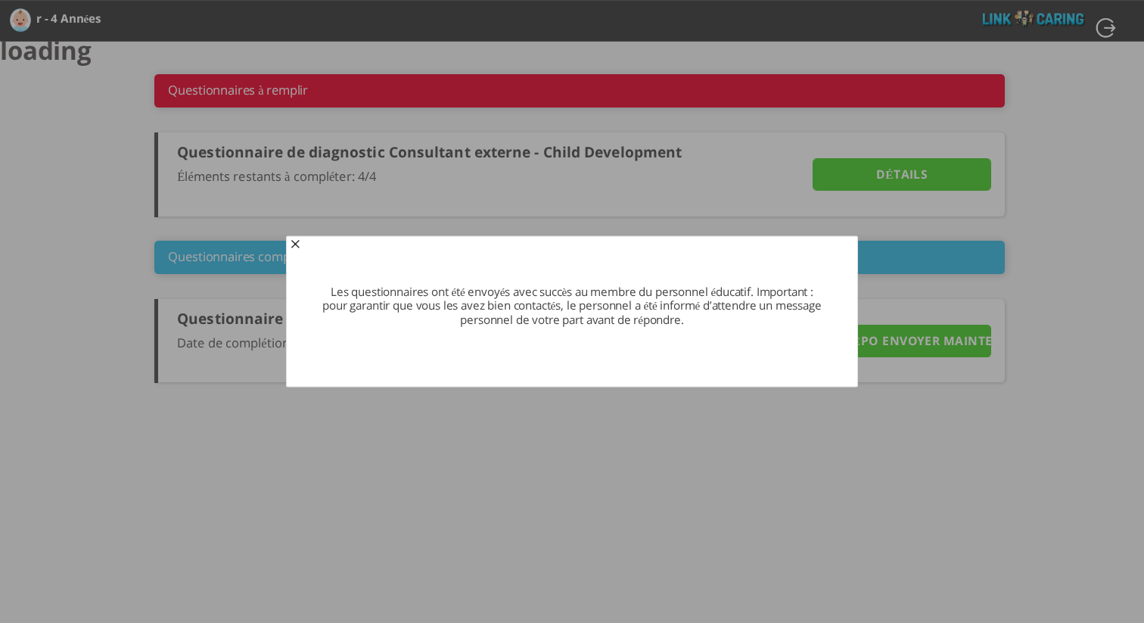
click at [294, 244] on span "button" at bounding box center [295, 245] width 12 height 12
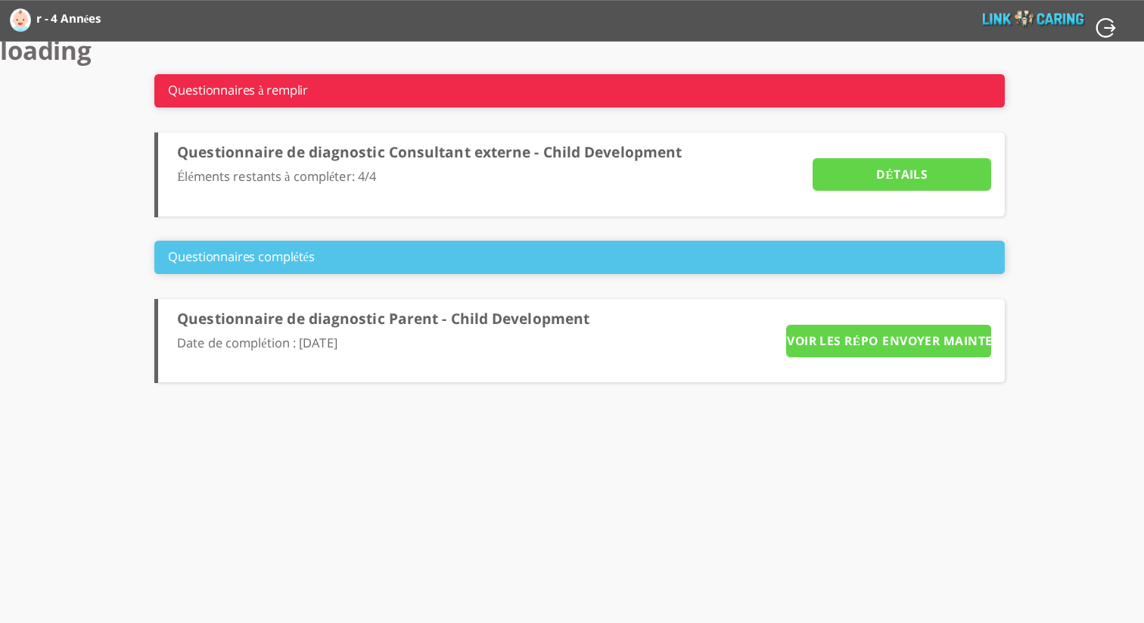
click at [24, 23] on img at bounding box center [20, 19] width 21 height 23
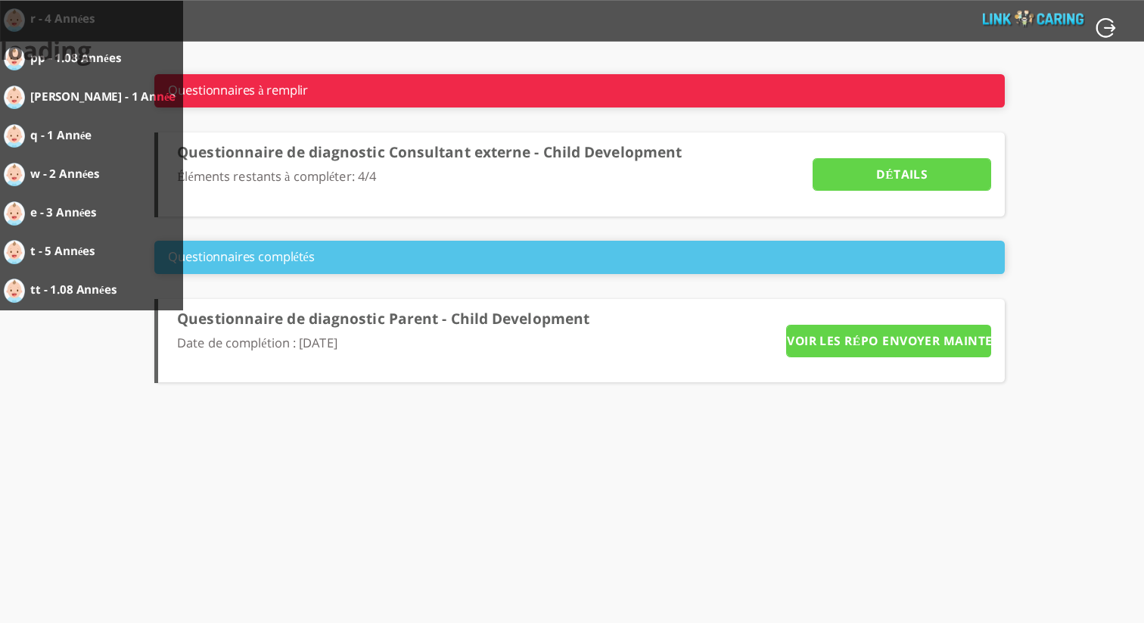
click at [613, 140] on li "Questionnaire de diagnostic Consultant externe - Child Development Éléments res…" at bounding box center [579, 174] width 850 height 84
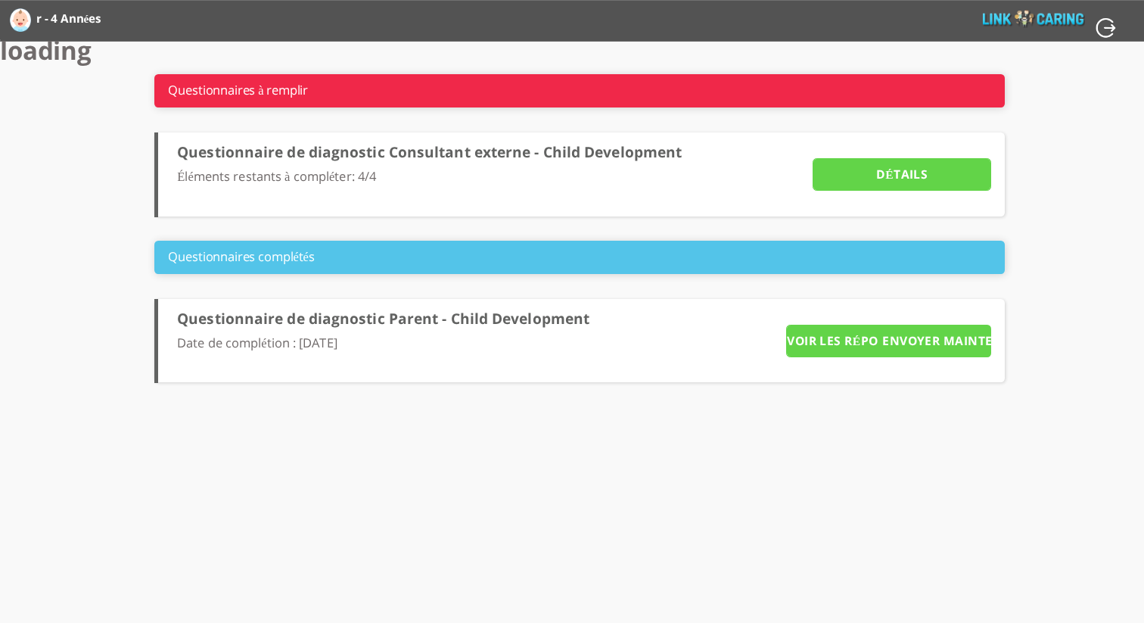
click at [950, 176] on input "Détails" at bounding box center [902, 174] width 179 height 33
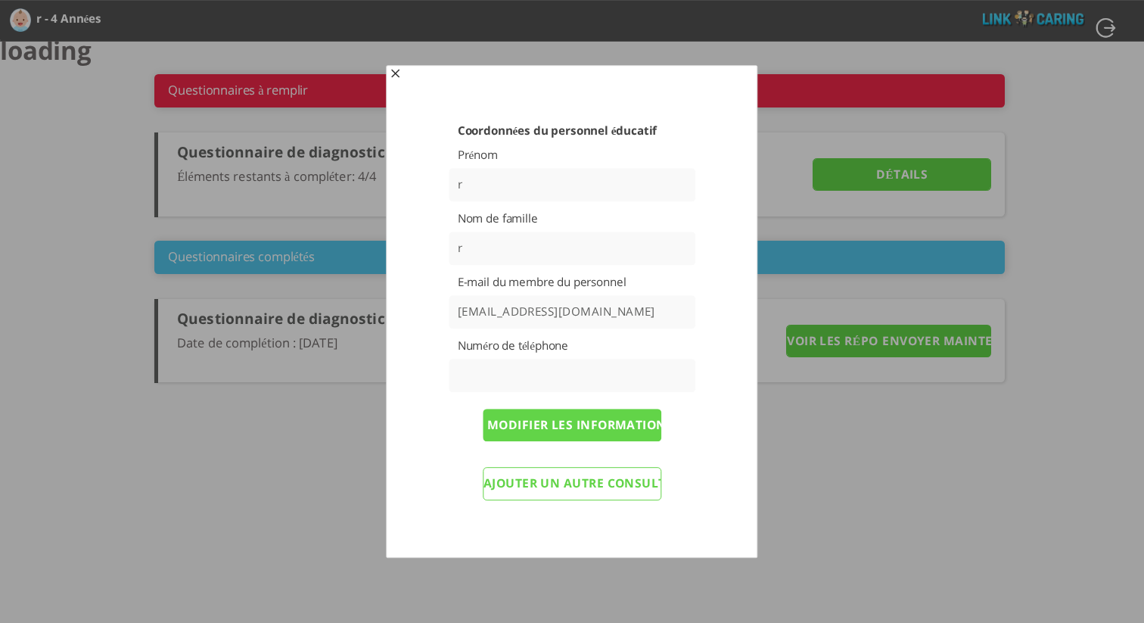
click at [600, 490] on input "Ajouter un autre consultant externe" at bounding box center [572, 483] width 179 height 33
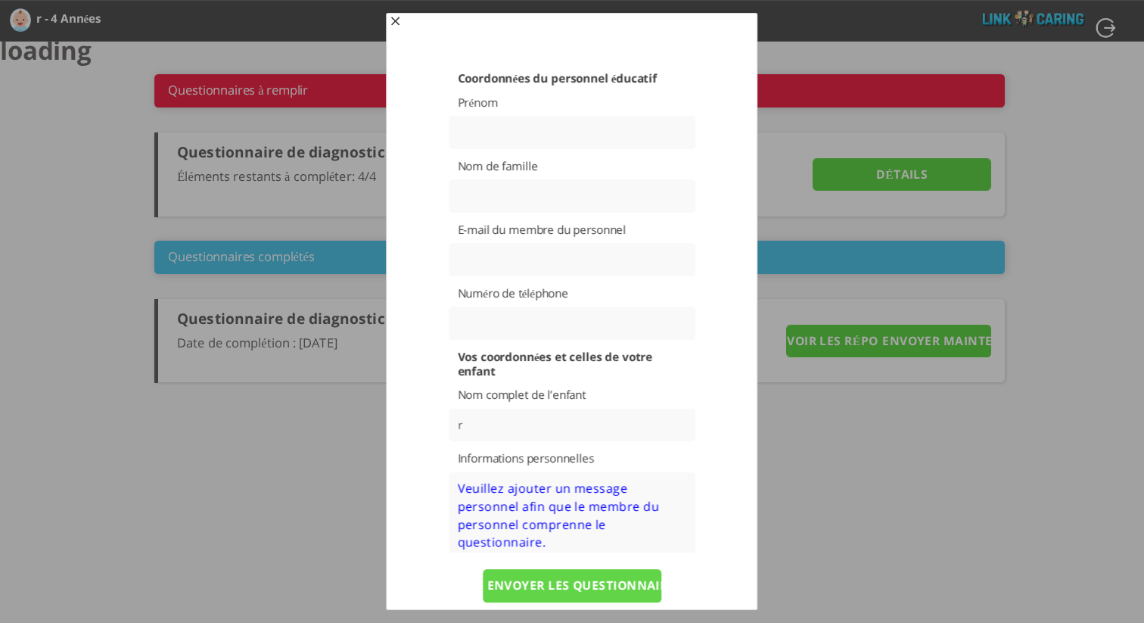
click at [396, 22] on span "button" at bounding box center [395, 23] width 12 height 12
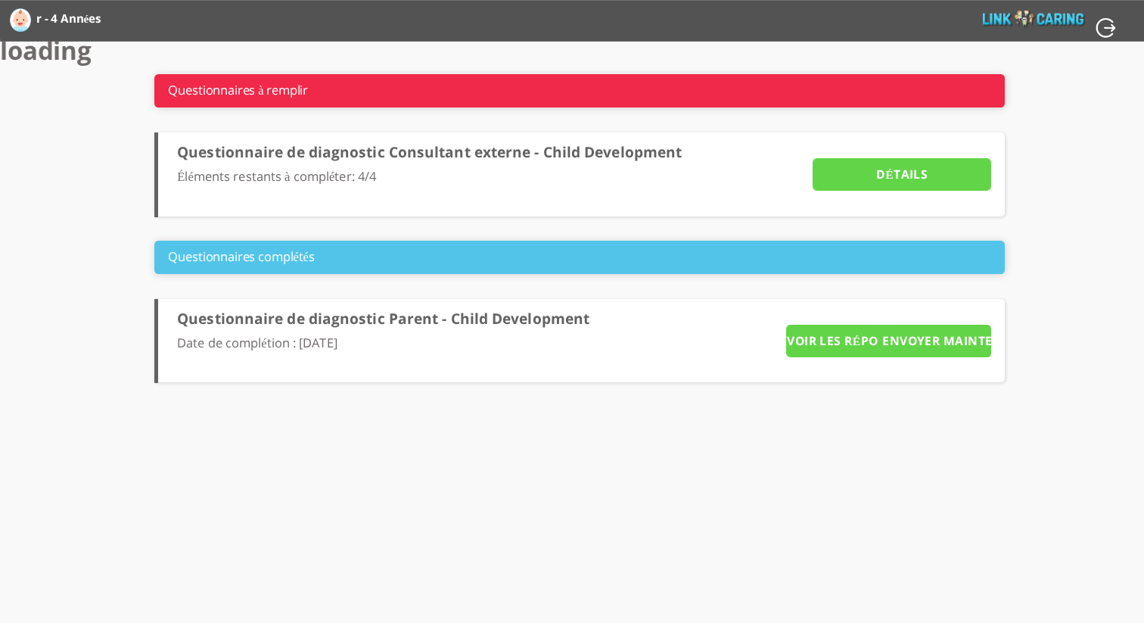
click at [900, 185] on input "Détails" at bounding box center [902, 174] width 179 height 33
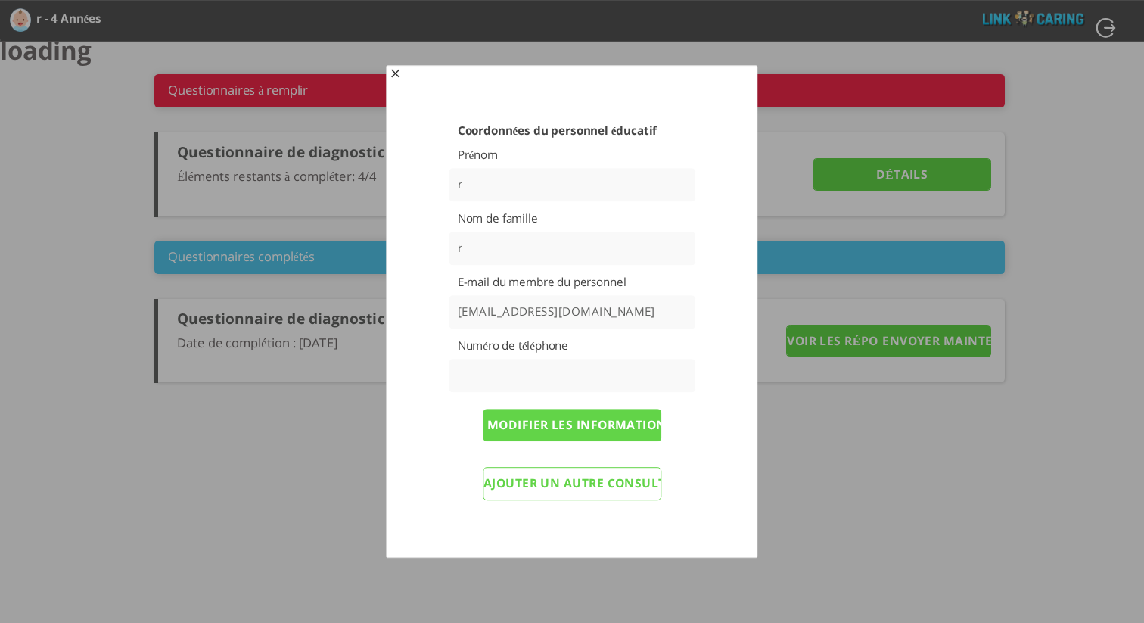
click at [399, 74] on span "button" at bounding box center [395, 75] width 12 height 12
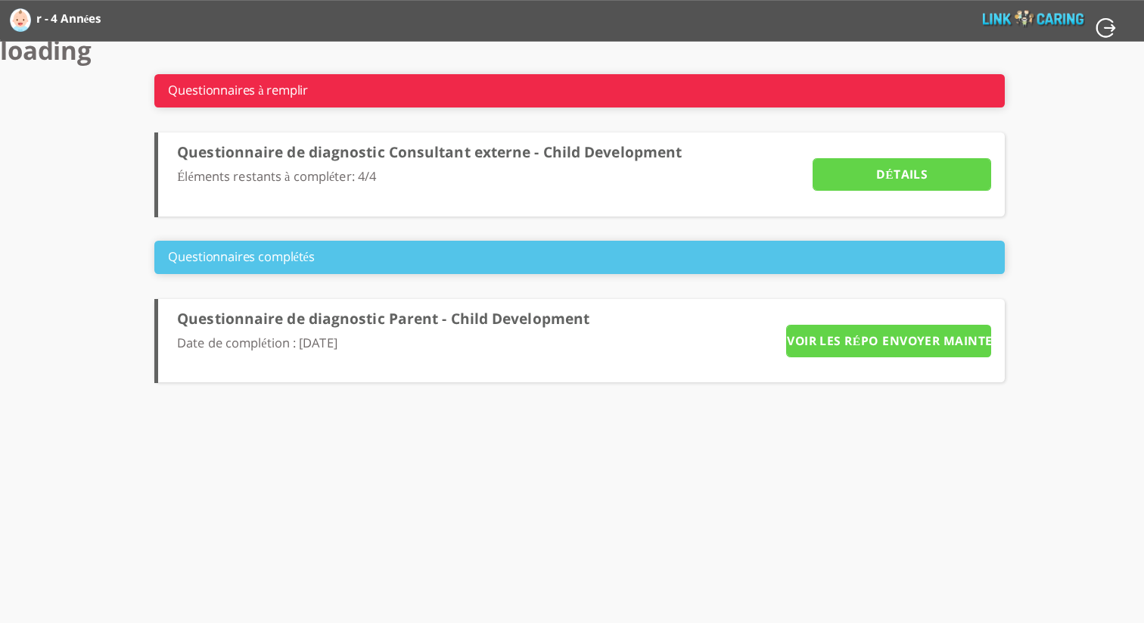
click at [1103, 28] on input "button" at bounding box center [1108, 28] width 24 height 22
type input "OUI"
type input "NON"
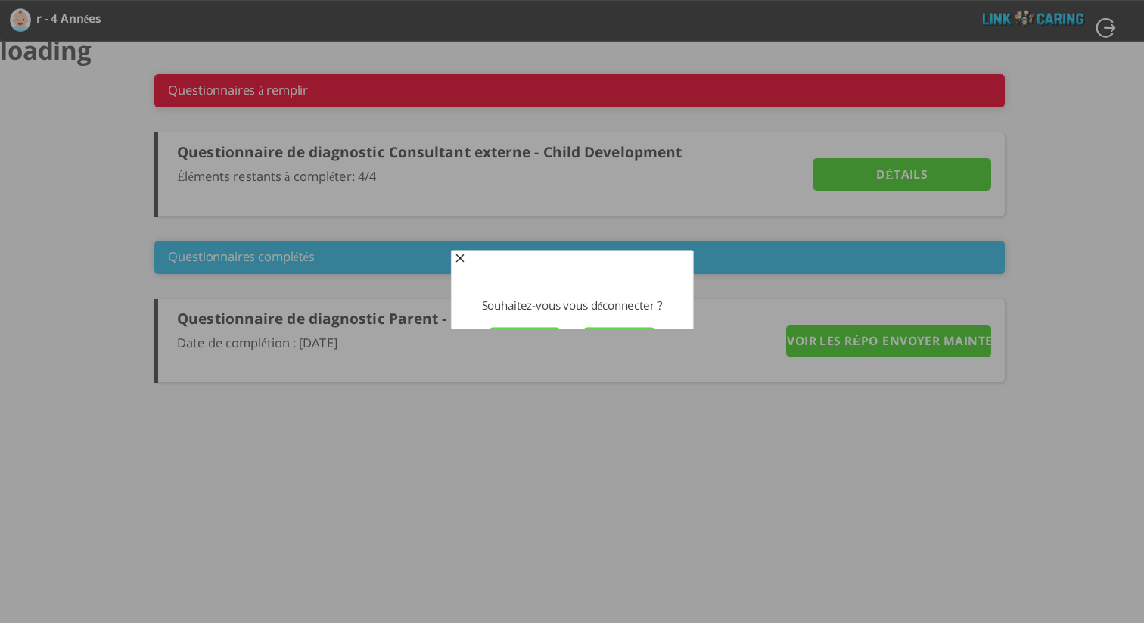
scroll to position [2, 0]
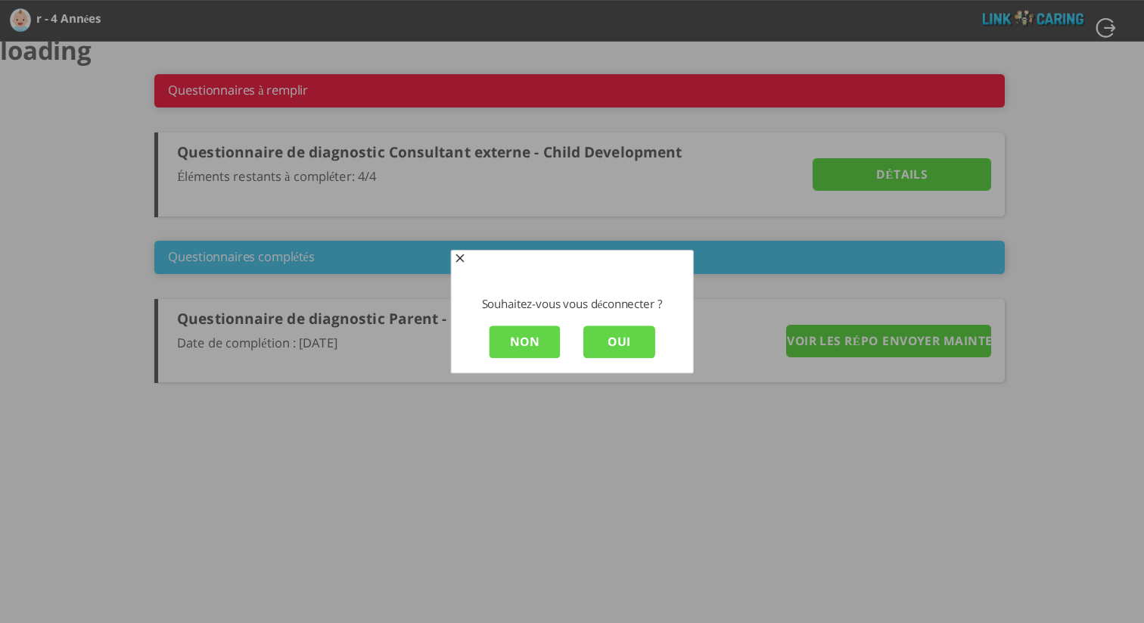
click at [633, 342] on input "OUI" at bounding box center [619, 341] width 72 height 33
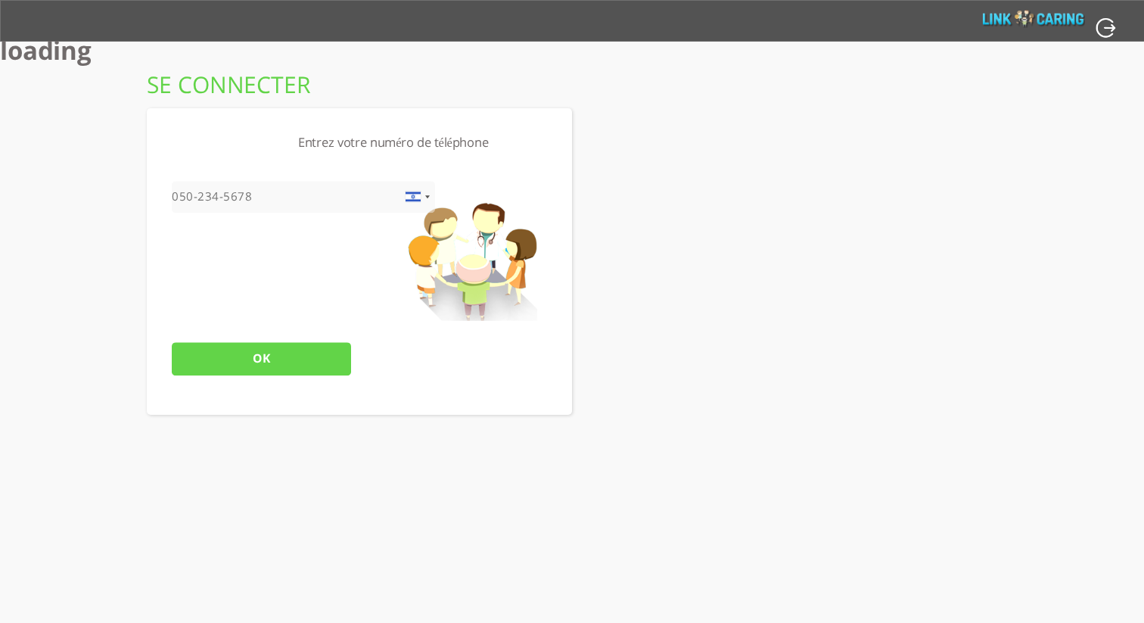
click at [331, 199] on input "tel" at bounding box center [303, 197] width 263 height 33
type input "0504423086"
click at [257, 347] on input "OK" at bounding box center [261, 358] width 179 height 33
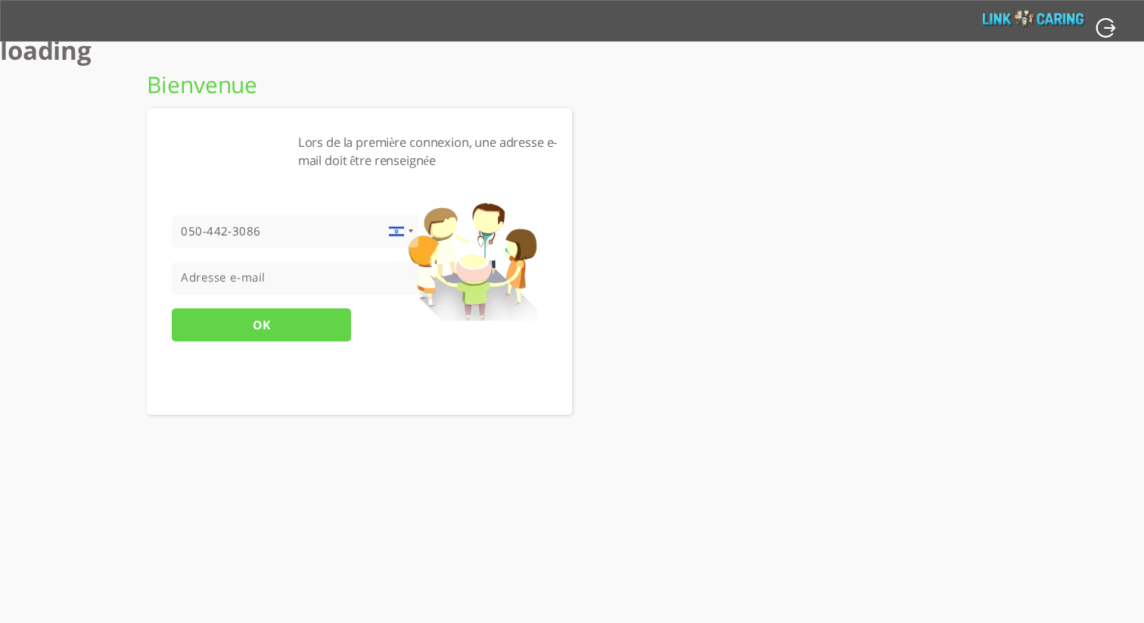
click at [293, 278] on input "tel" at bounding box center [295, 278] width 247 height 33
click at [224, 273] on input "tel" at bounding box center [295, 278] width 247 height 33
type input "[EMAIL_ADDRESS][DOMAIN_NAME]"
click at [220, 318] on input "OK" at bounding box center [261, 325] width 179 height 33
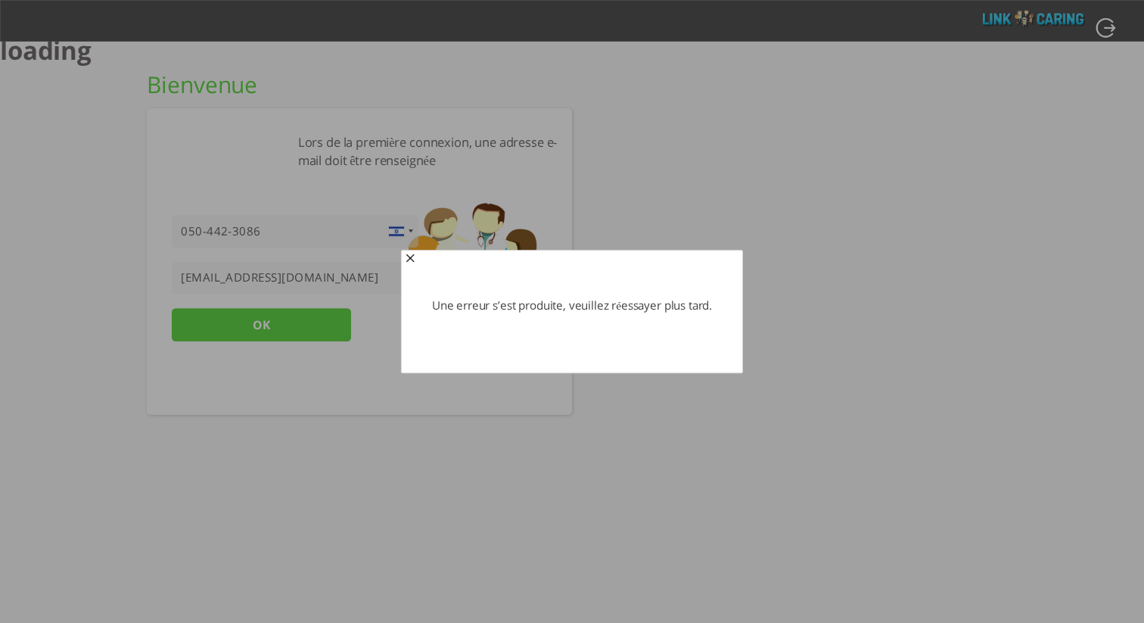
click at [409, 256] on span "button" at bounding box center [410, 259] width 12 height 12
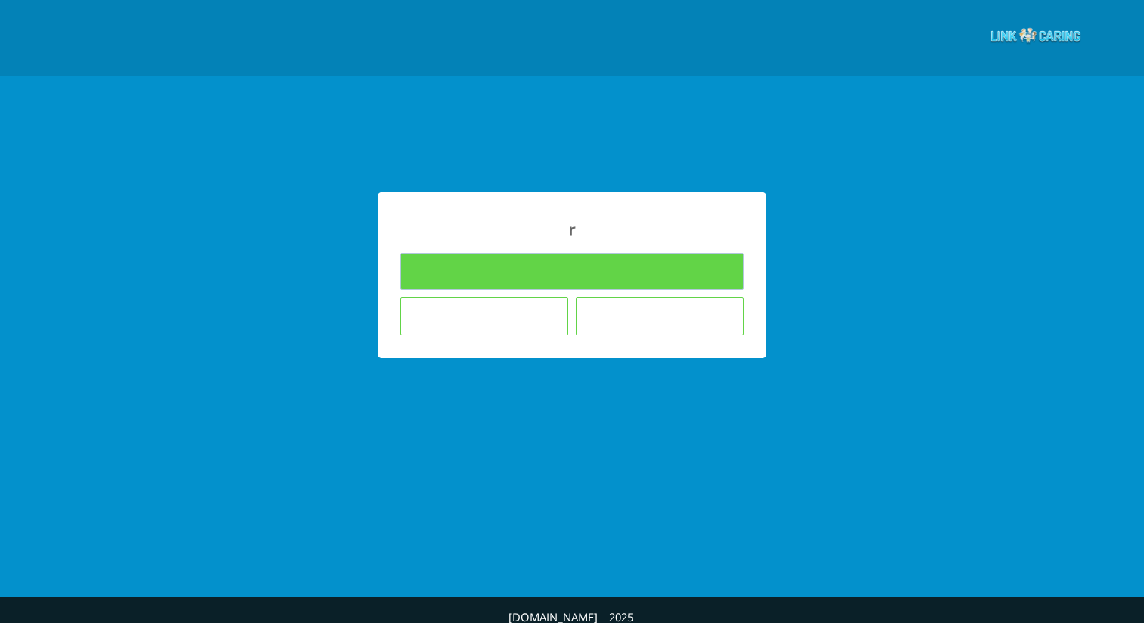
type input "Remplir les questionnaires"
type input "Je ne souhaite pas répondre aux questionnaires"
type input "L'enfant n'est pas dans le cadre éducatif où j’enseigne"
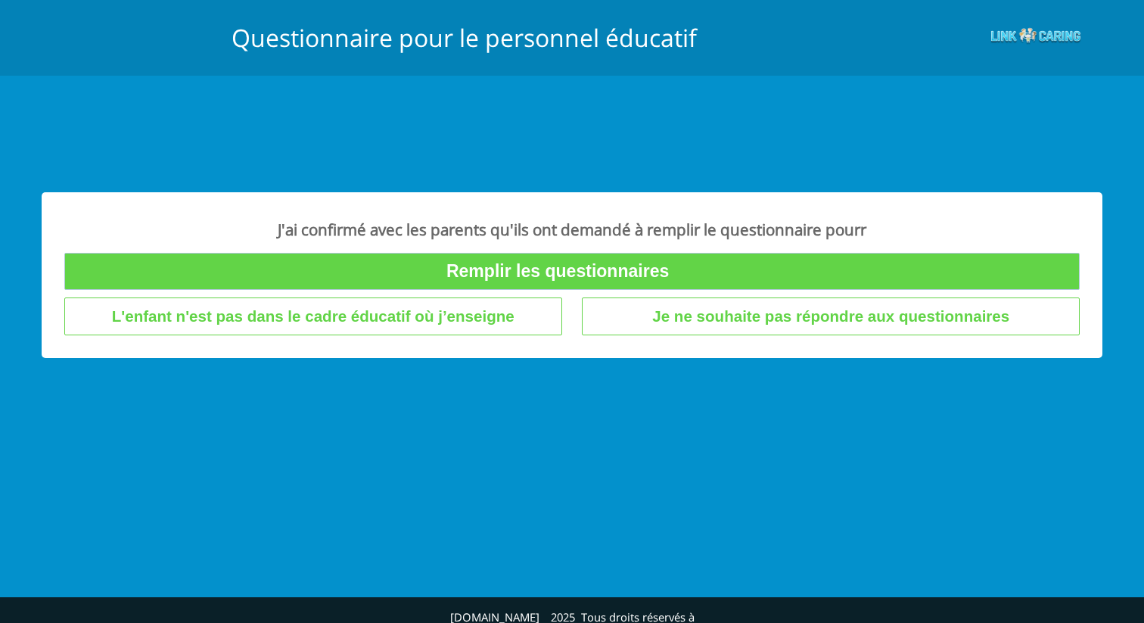
click at [644, 278] on input "Remplir les questionnaires" at bounding box center [571, 271] width 1015 height 37
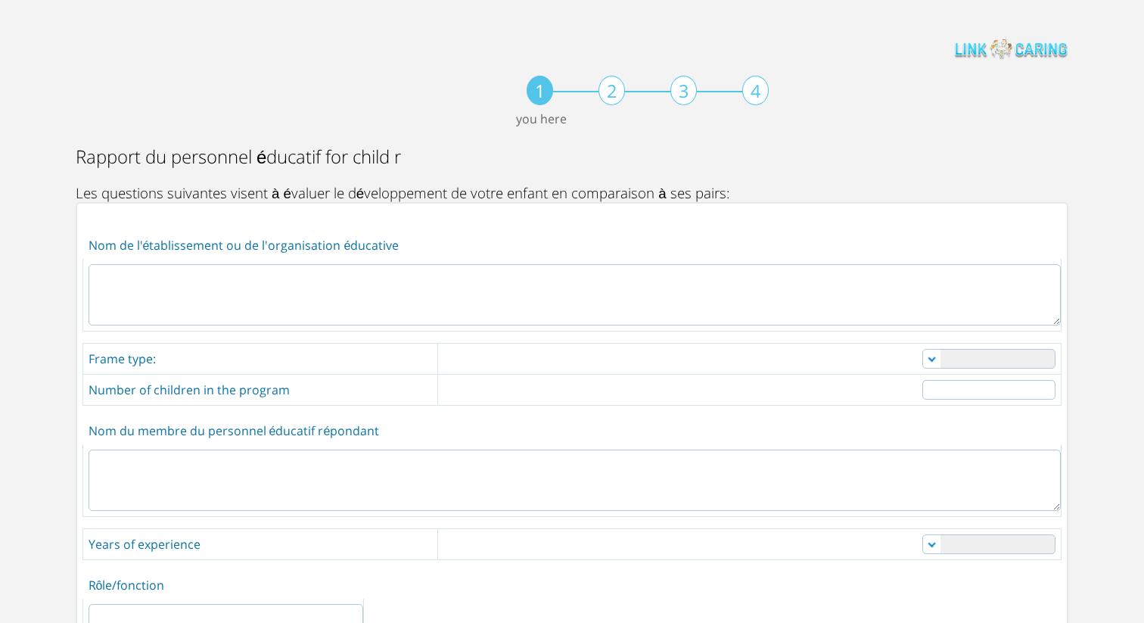
click at [794, 305] on textarea at bounding box center [575, 294] width 972 height 61
type textarea "g"
click at [1002, 353] on select "nounou crèche crèche privée crèche réputée maternelle autre" at bounding box center [988, 359] width 133 height 20
select select "0"
click at [922, 349] on select "nounou crèche crèche privée crèche réputée maternelle autre" at bounding box center [988, 359] width 133 height 20
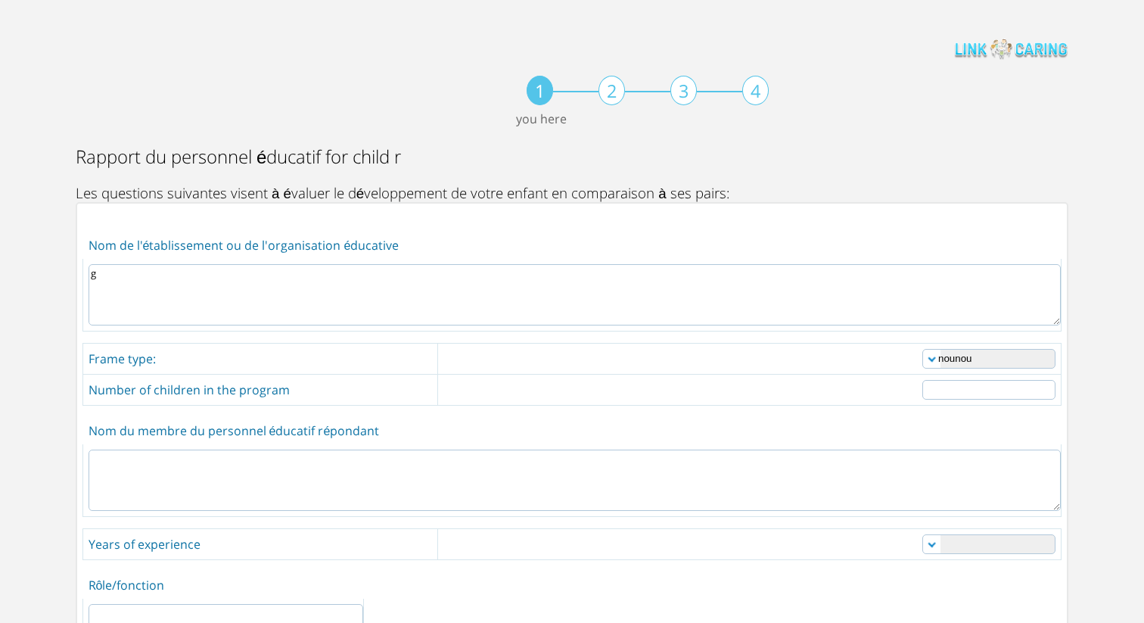
click at [982, 385] on input "number" at bounding box center [988, 390] width 133 height 20
type input "2"
click at [866, 465] on textarea at bounding box center [575, 479] width 972 height 61
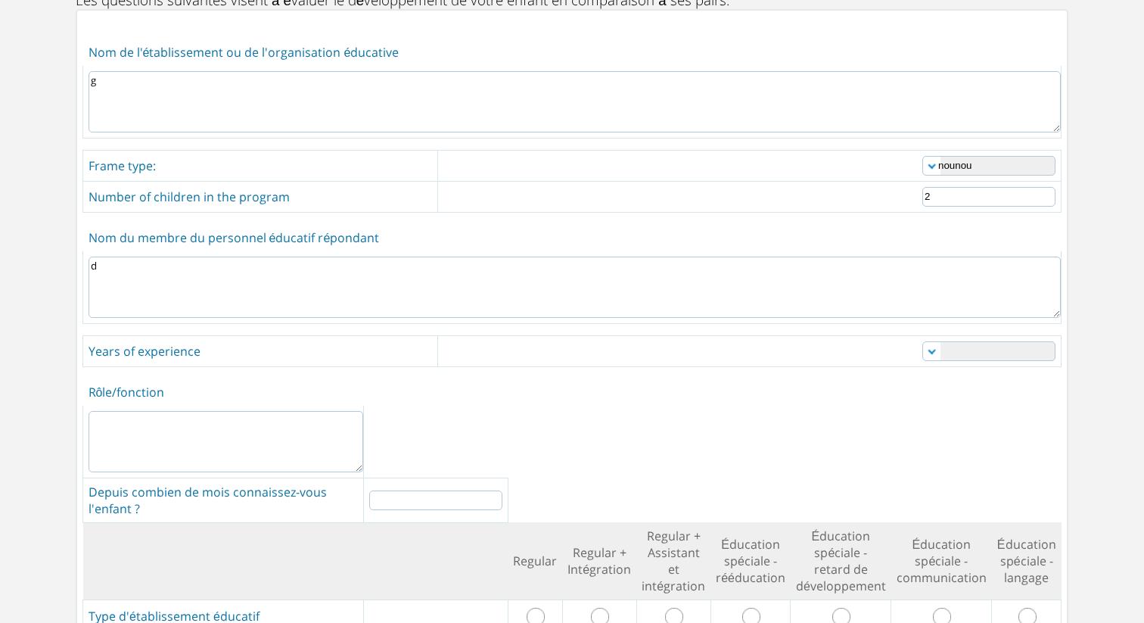
scroll to position [252, 0]
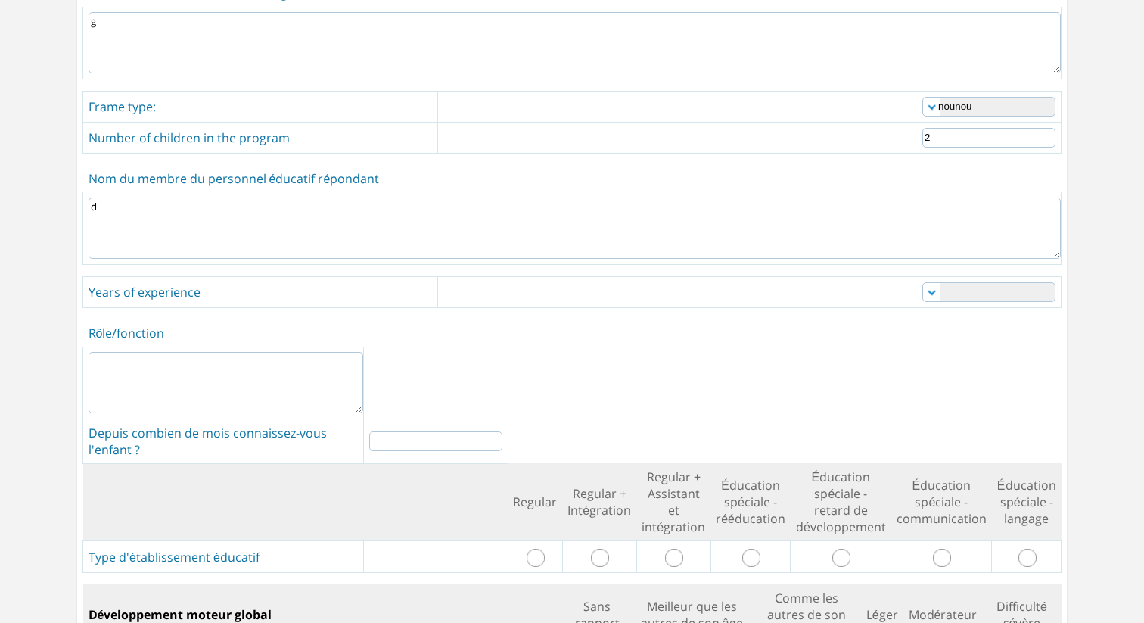
type textarea "d"
click at [972, 288] on select "0-1 1-3 3-5 5-10 over 10" at bounding box center [988, 292] width 133 height 20
select select "2"
click at [922, 282] on select "0-1 1-3 3-5 5-10 over 10" at bounding box center [988, 292] width 133 height 20
click at [338, 378] on textarea at bounding box center [226, 382] width 275 height 61
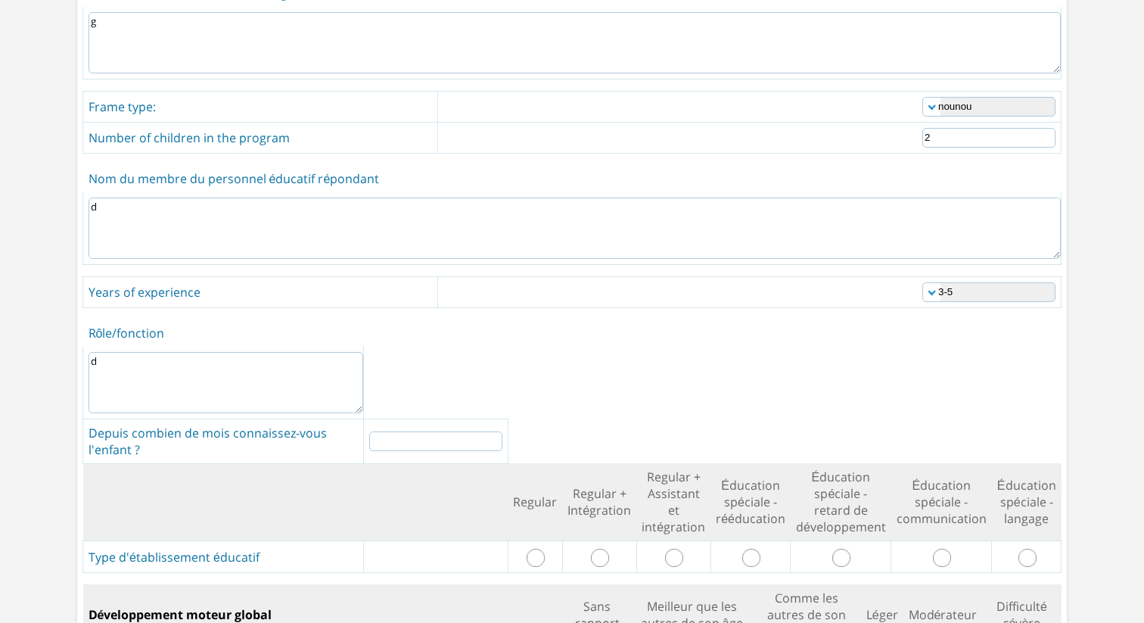
type textarea "d"
click at [465, 436] on input "number" at bounding box center [435, 441] width 133 height 20
click at [502, 437] on input "-1" at bounding box center [435, 441] width 133 height 20
click at [502, 431] on input "0" at bounding box center [435, 441] width 133 height 20
click at [502, 431] on input "1" at bounding box center [435, 441] width 133 height 20
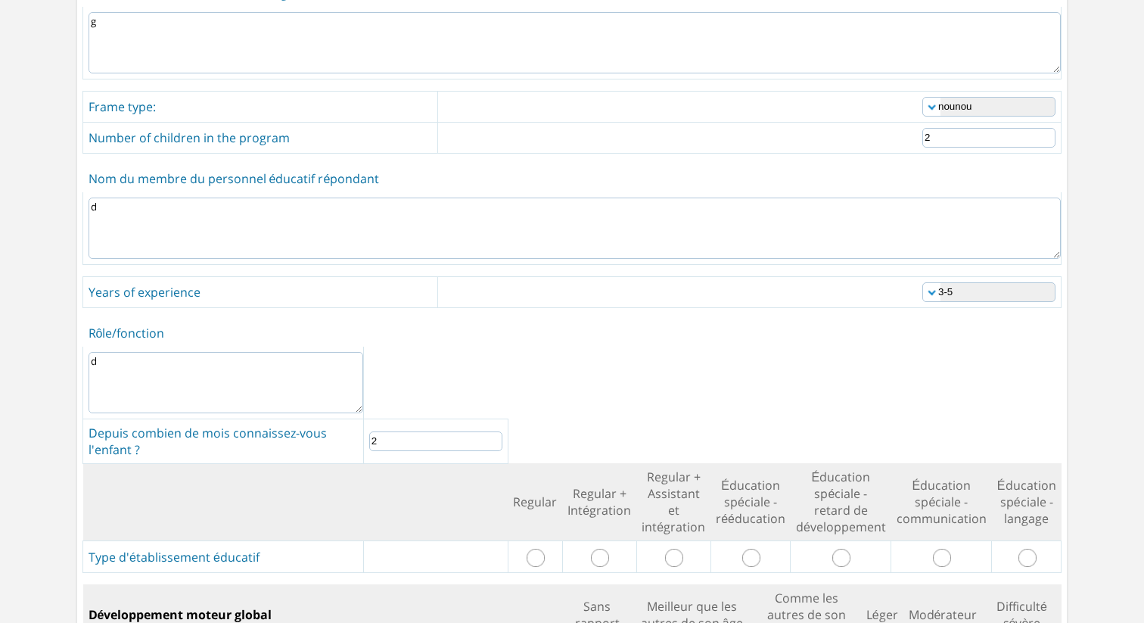
type input "2"
click at [502, 431] on input "2" at bounding box center [435, 441] width 133 height 20
drag, startPoint x: 540, startPoint y: 539, endPoint x: 577, endPoint y: 505, distance: 49.8
click at [542, 549] on input "radio" at bounding box center [536, 558] width 18 height 18
radio input "true"
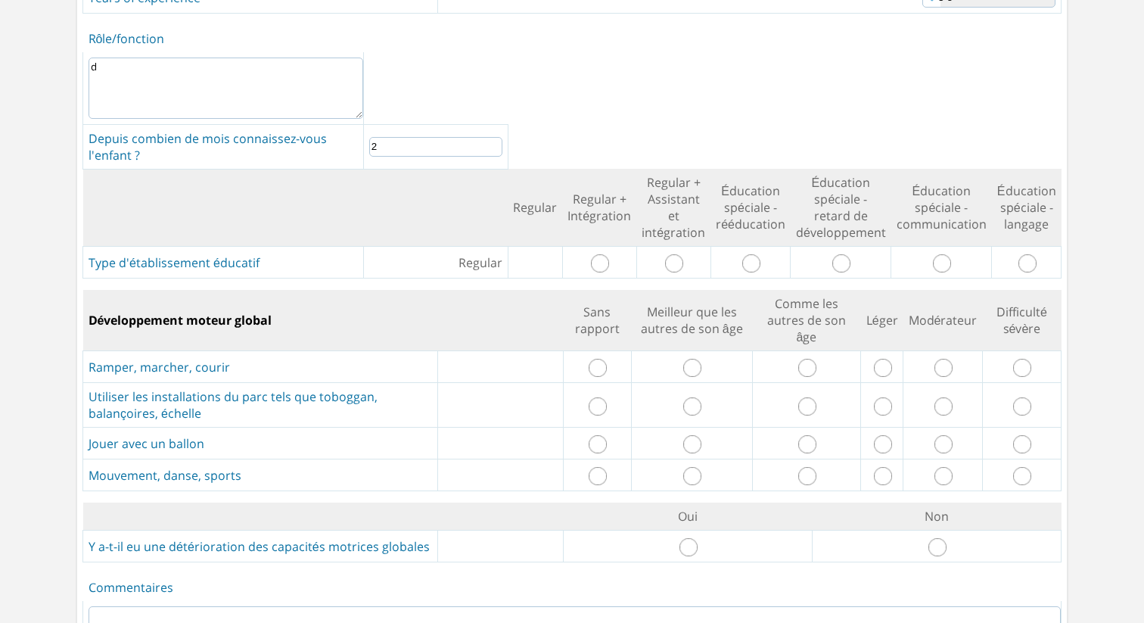
scroll to position [594, 0]
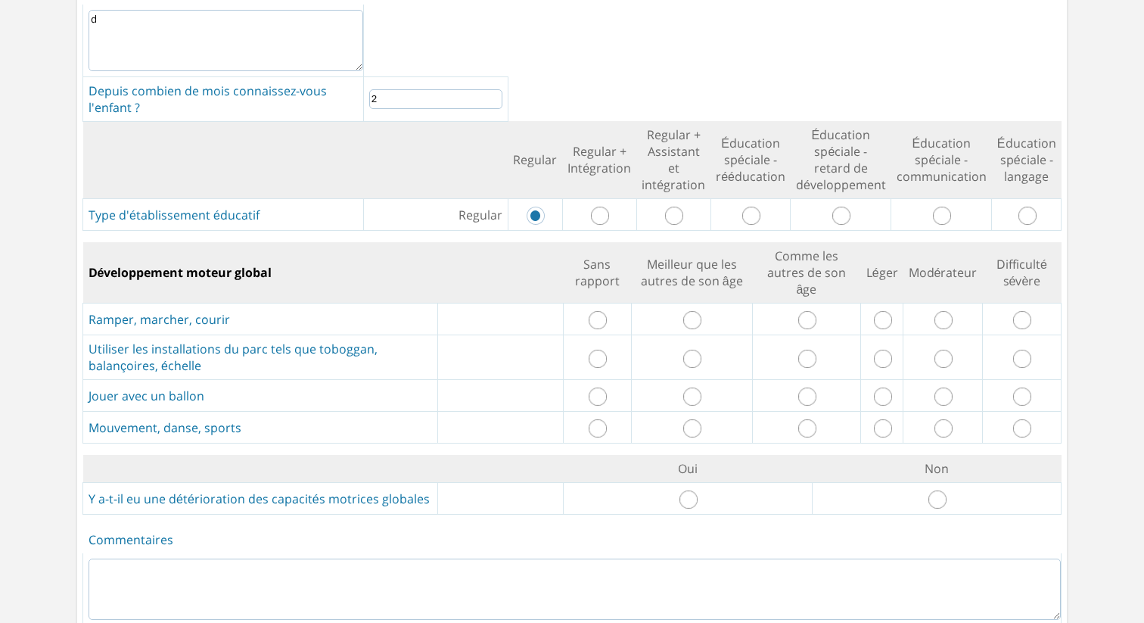
click at [601, 311] on input "radio" at bounding box center [598, 320] width 18 height 18
radio input "true"
click at [602, 350] on input "radio" at bounding box center [598, 359] width 18 height 18
radio input "true"
drag, startPoint x: 688, startPoint y: 307, endPoint x: 729, endPoint y: 304, distance: 41.0
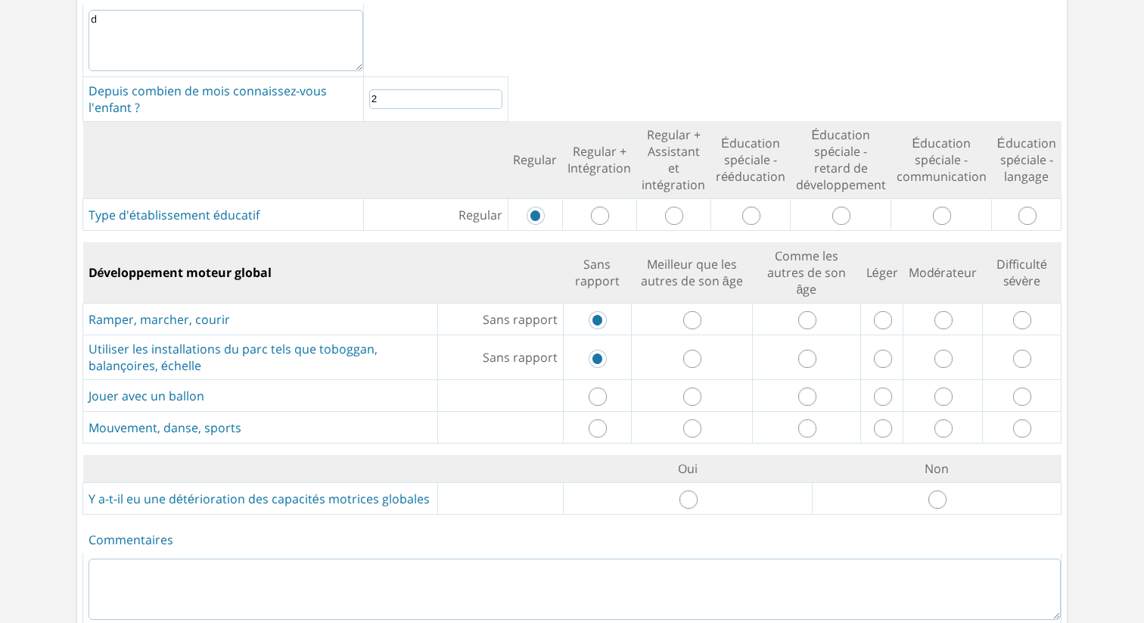
click at [689, 311] on input "radio" at bounding box center [692, 320] width 18 height 18
radio input "true"
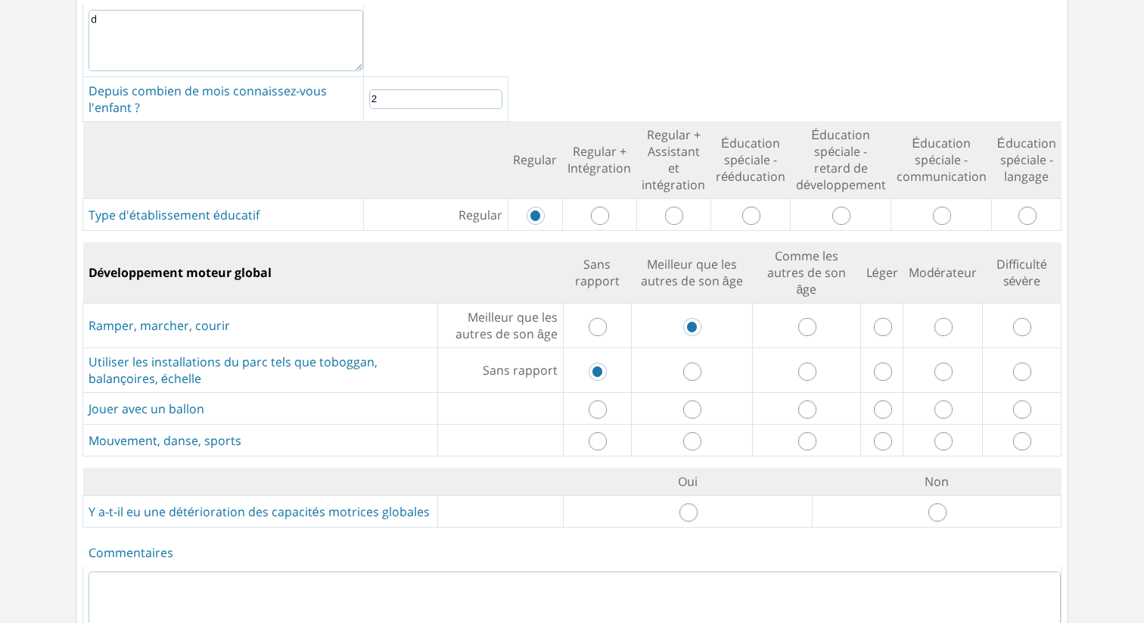
drag, startPoint x: 802, startPoint y: 307, endPoint x: 831, endPoint y: 310, distance: 28.9
click at [802, 318] on input "radio" at bounding box center [807, 327] width 18 height 18
radio input "true"
drag, startPoint x: 882, startPoint y: 309, endPoint x: 891, endPoint y: 309, distance: 9.1
click at [884, 318] on input "radio" at bounding box center [883, 327] width 18 height 18
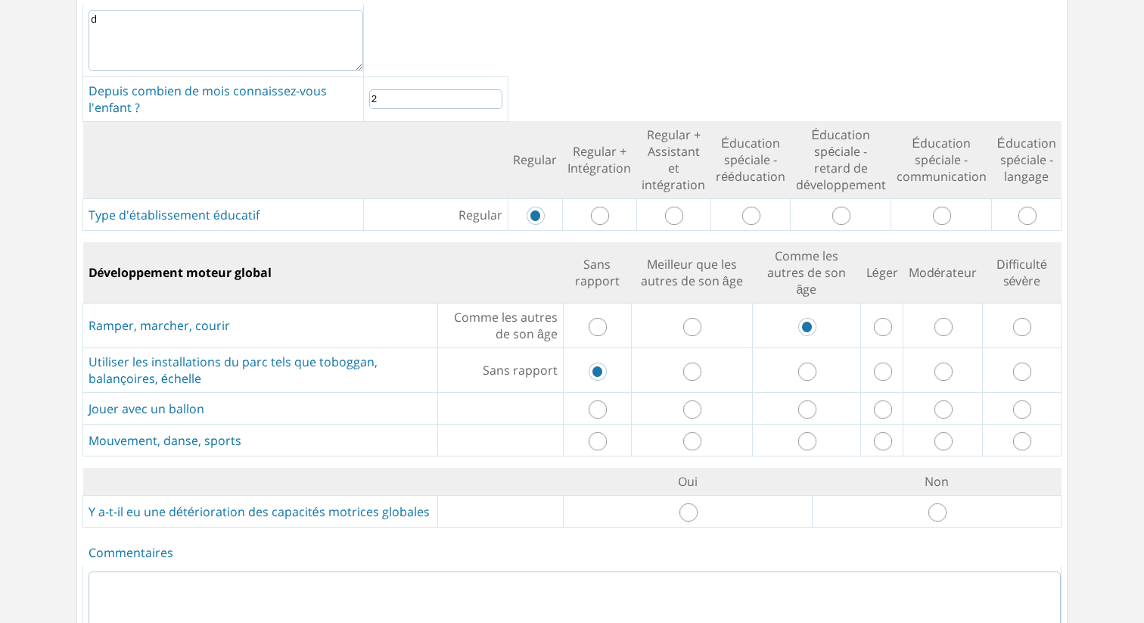
radio input "true"
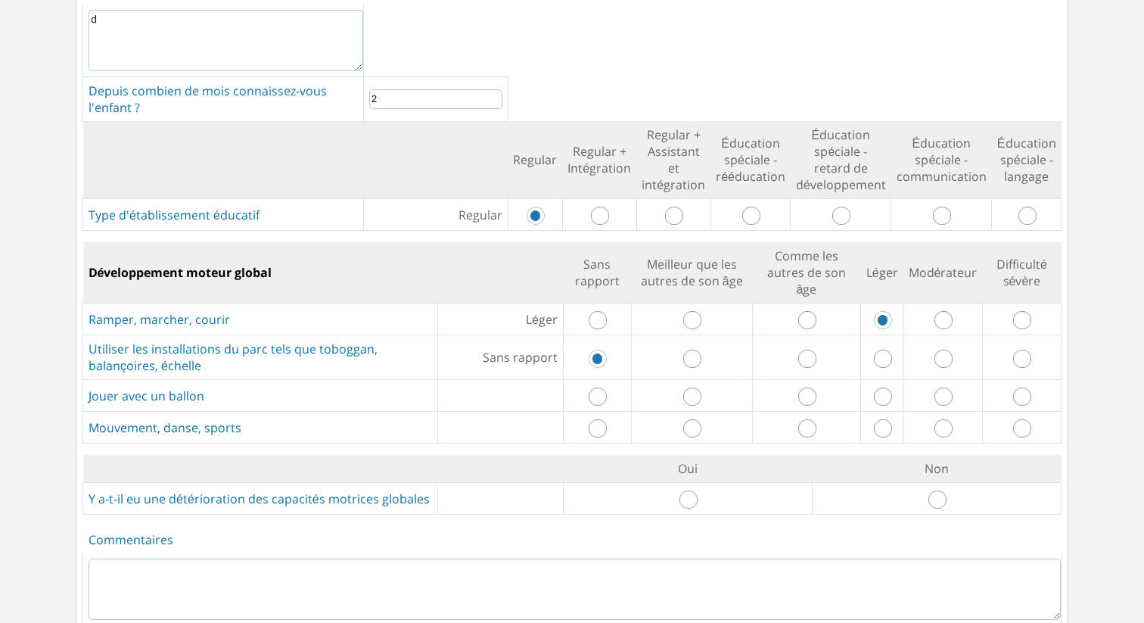
drag, startPoint x: 948, startPoint y: 309, endPoint x: 965, endPoint y: 306, distance: 17.7
click at [948, 311] on input "radio" at bounding box center [943, 320] width 18 height 18
radio input "true"
click at [1006, 303] on td at bounding box center [1021, 319] width 79 height 32
click at [1016, 311] on input "radio" at bounding box center [1022, 320] width 18 height 18
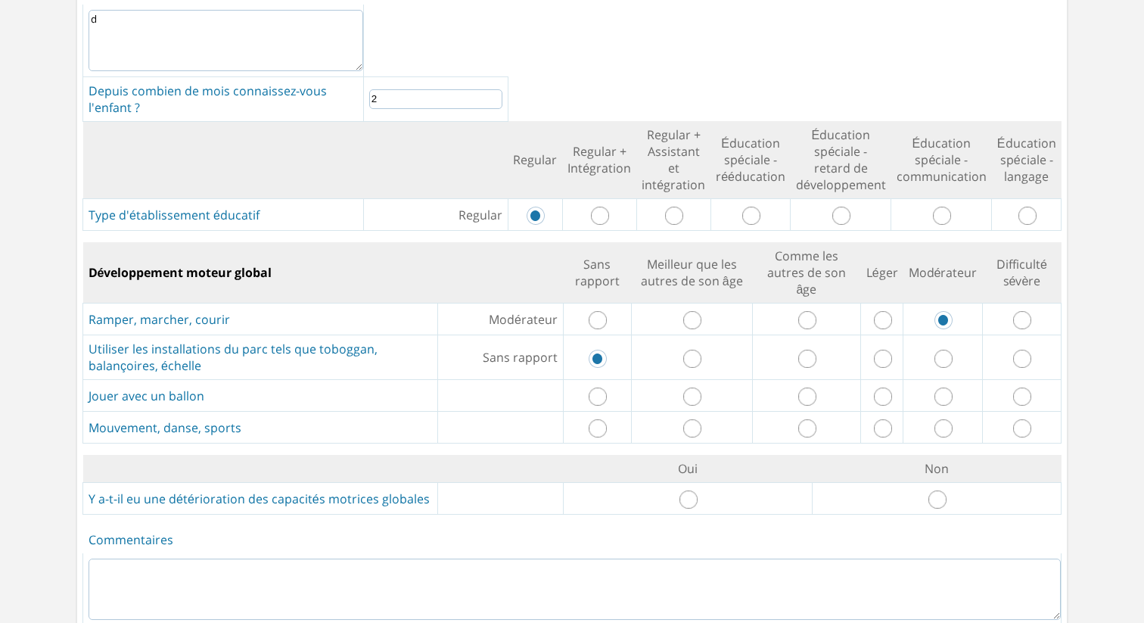
radio input "true"
drag, startPoint x: 1020, startPoint y: 378, endPoint x: 968, endPoint y: 389, distance: 52.7
click at [1020, 387] on input "radio" at bounding box center [1022, 396] width 18 height 18
radio input "true"
click at [883, 419] on input "radio" at bounding box center [883, 428] width 18 height 18
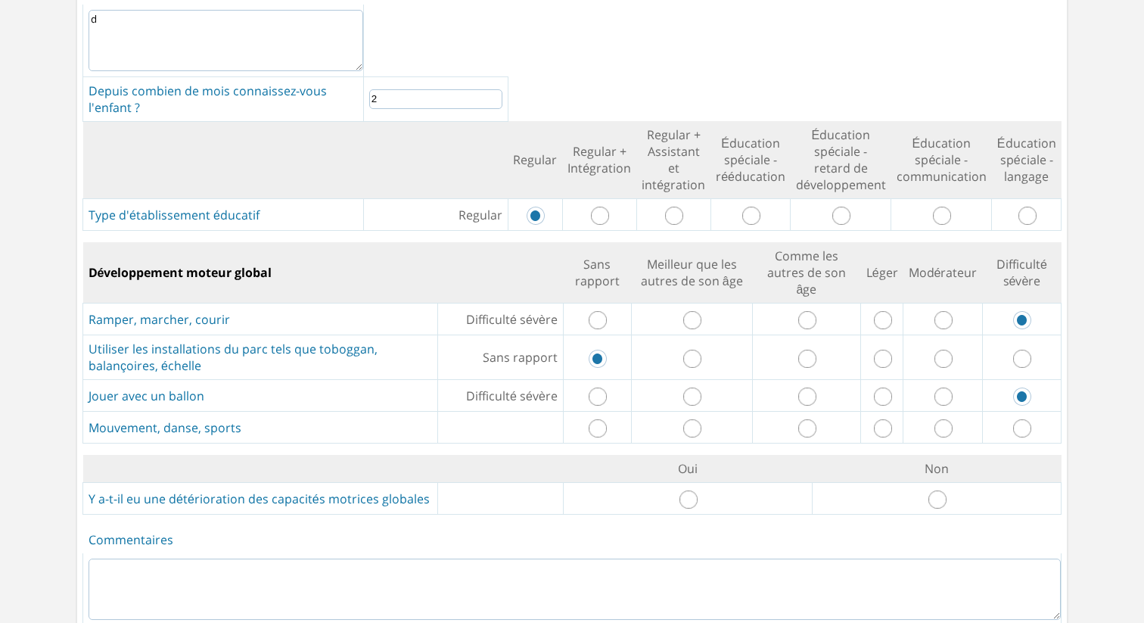
radio input "true"
click at [689, 490] on input "radio" at bounding box center [688, 499] width 18 height 18
radio input "true"
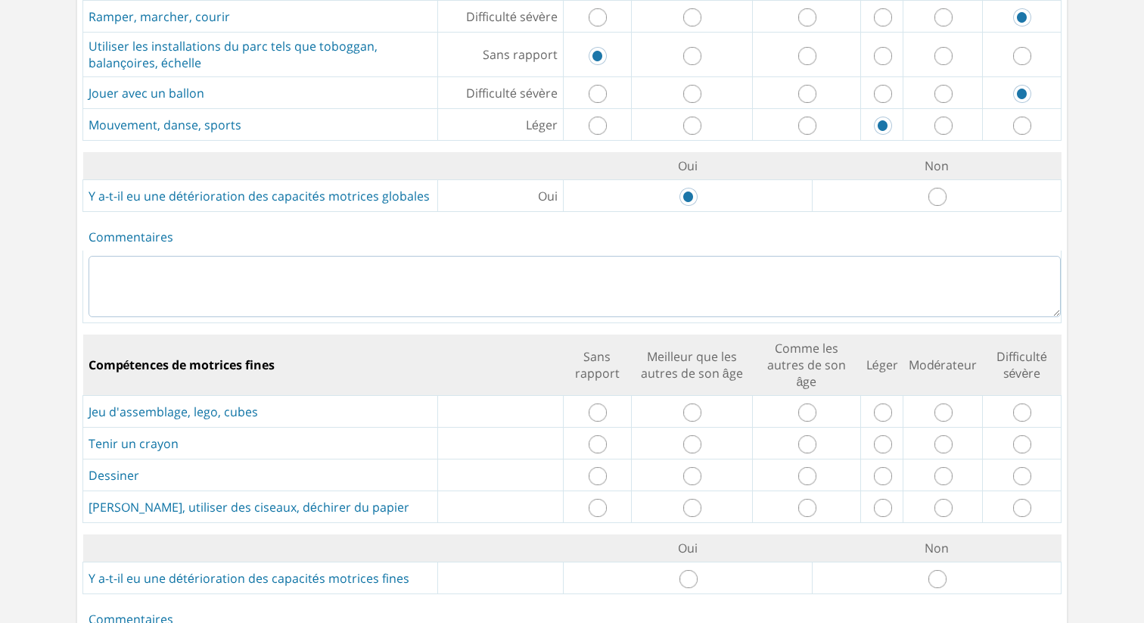
scroll to position [902, 0]
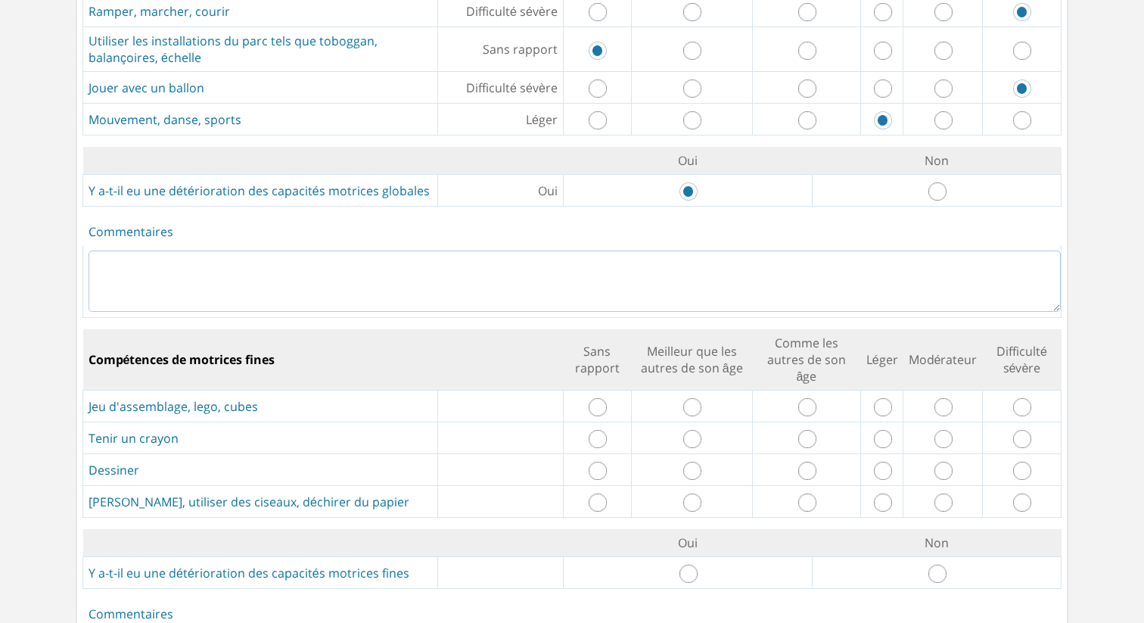
click at [609, 390] on td at bounding box center [597, 406] width 68 height 32
drag, startPoint x: 600, startPoint y: 386, endPoint x: 649, endPoint y: 396, distance: 50.3
click at [600, 398] on input "radio" at bounding box center [598, 407] width 18 height 18
radio input "true"
click at [685, 430] on input "radio" at bounding box center [692, 439] width 18 height 18
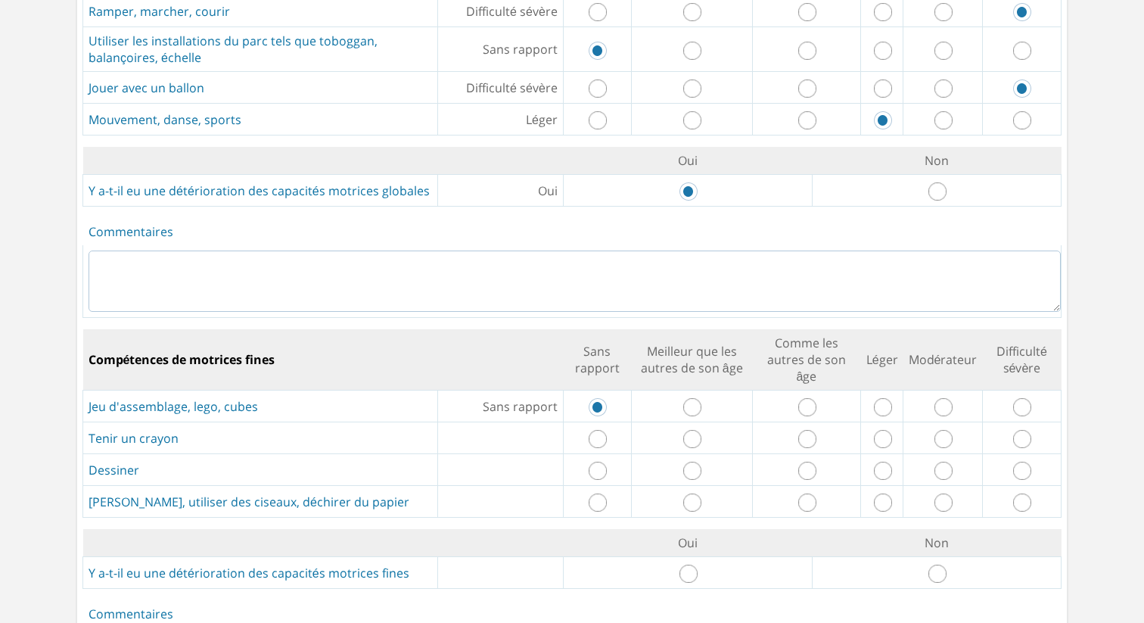
radio input "true"
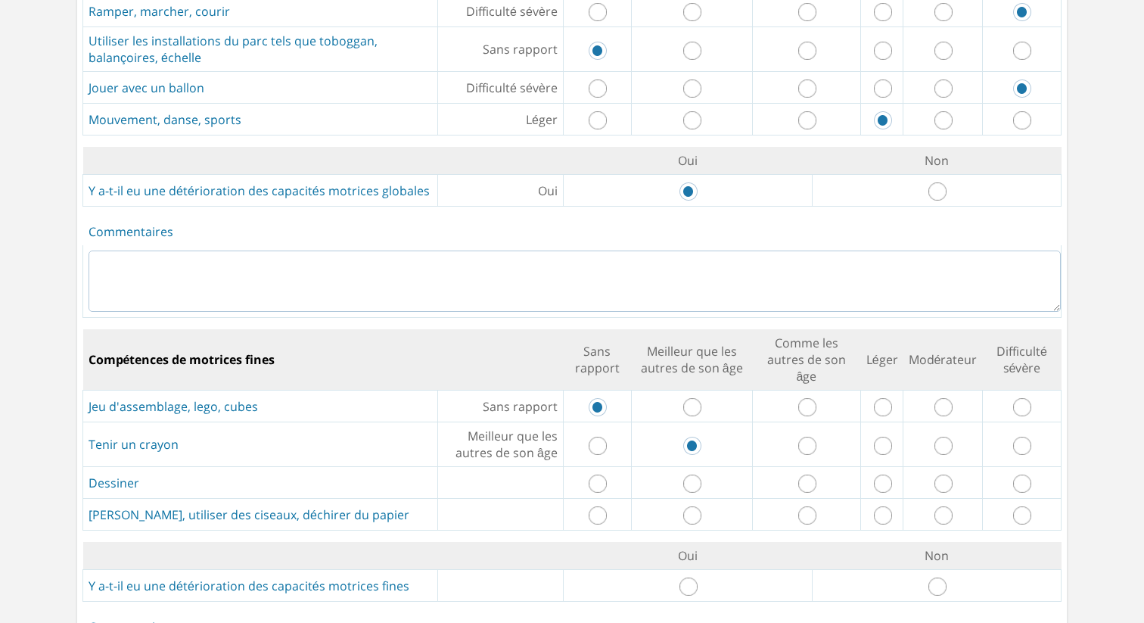
click at [807, 474] on input "radio" at bounding box center [807, 483] width 18 height 18
radio input "true"
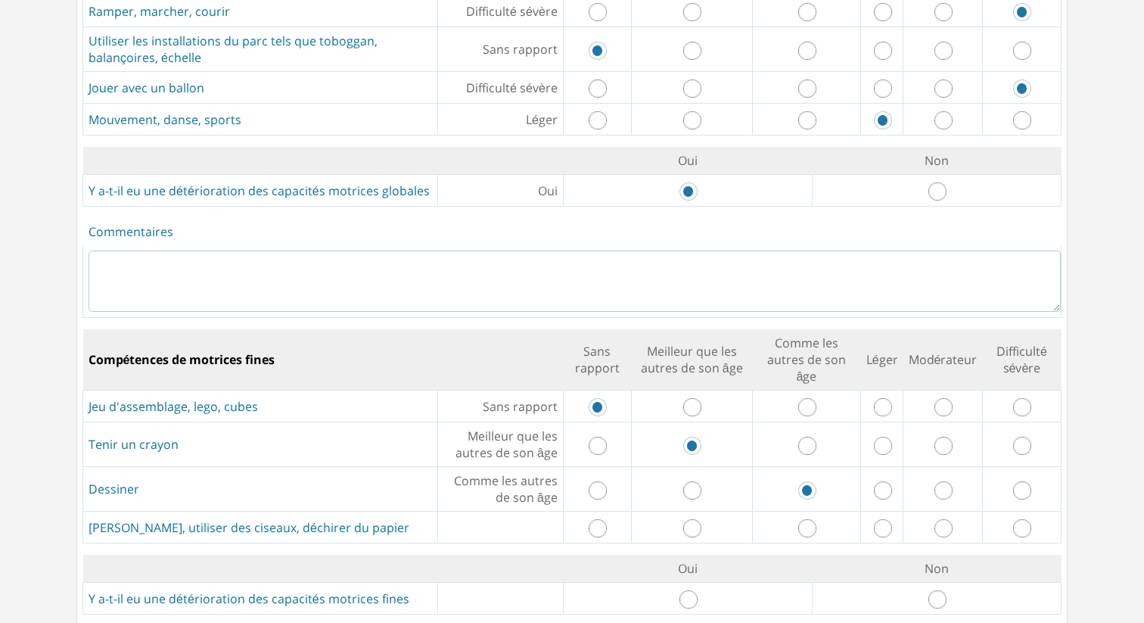
click at [887, 519] on input "radio" at bounding box center [883, 528] width 18 height 18
radio input "true"
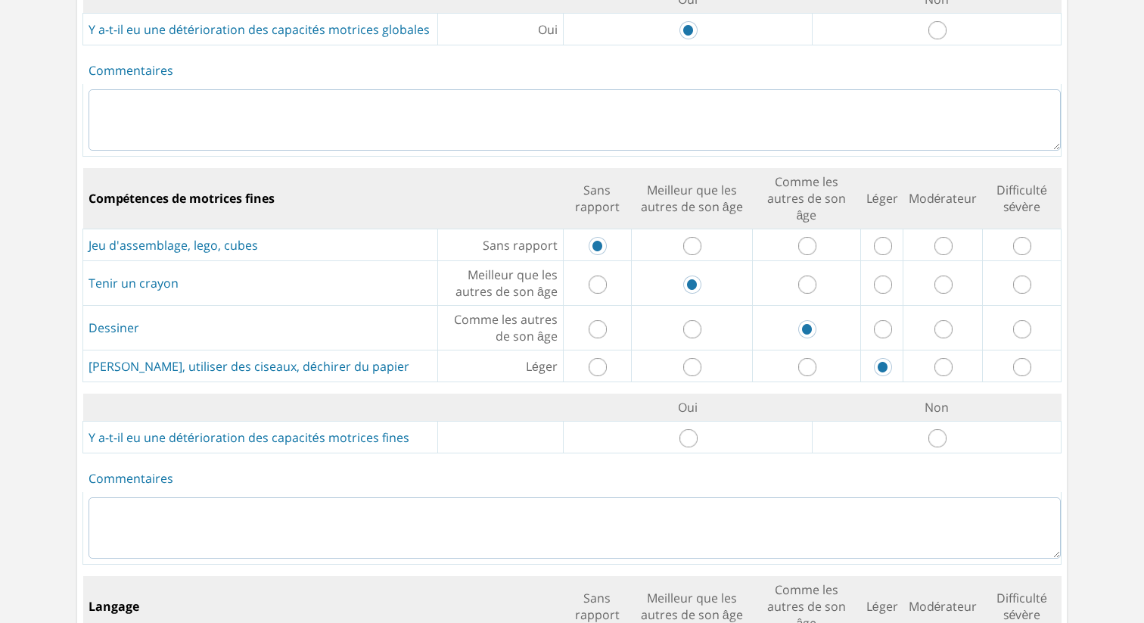
scroll to position [1074, 0]
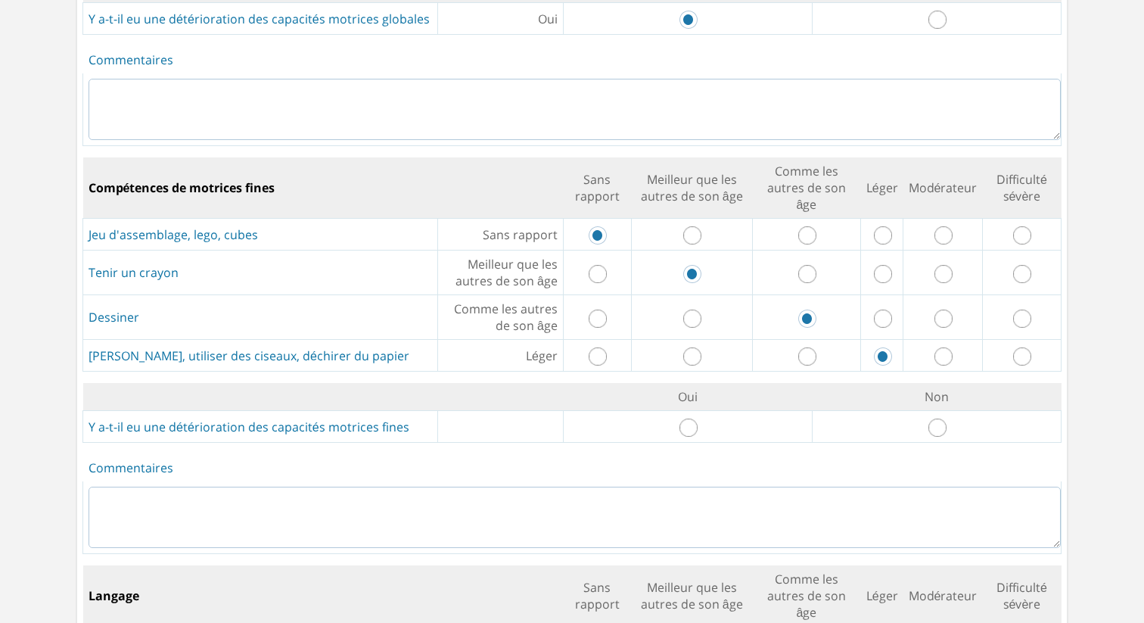
click at [685, 418] on input "radio" at bounding box center [688, 427] width 18 height 18
radio input "true"
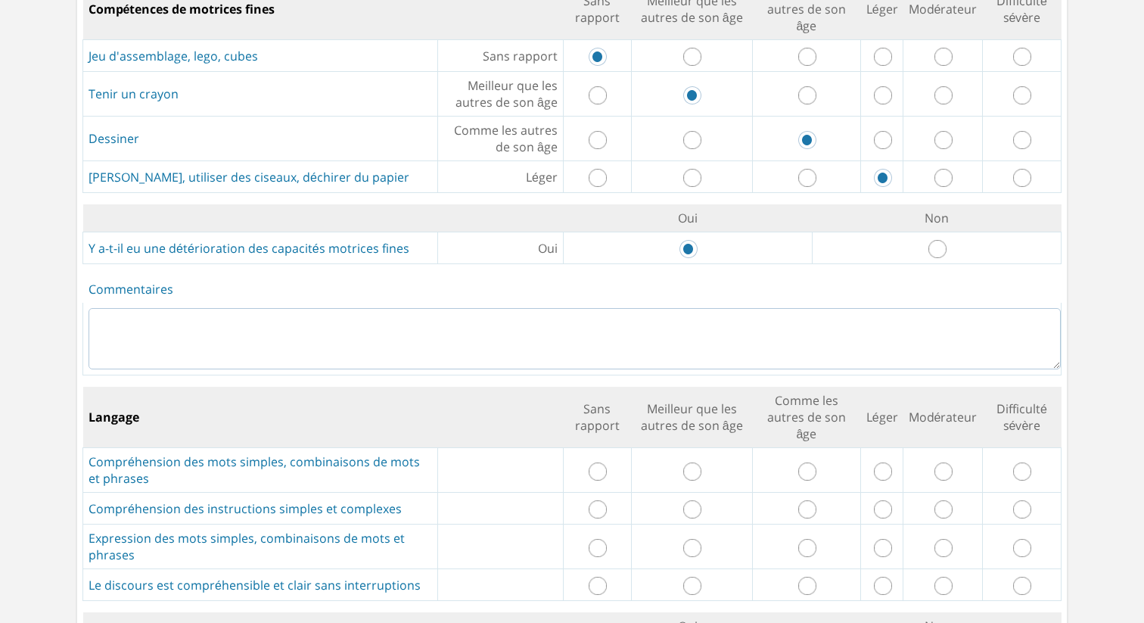
scroll to position [1257, 0]
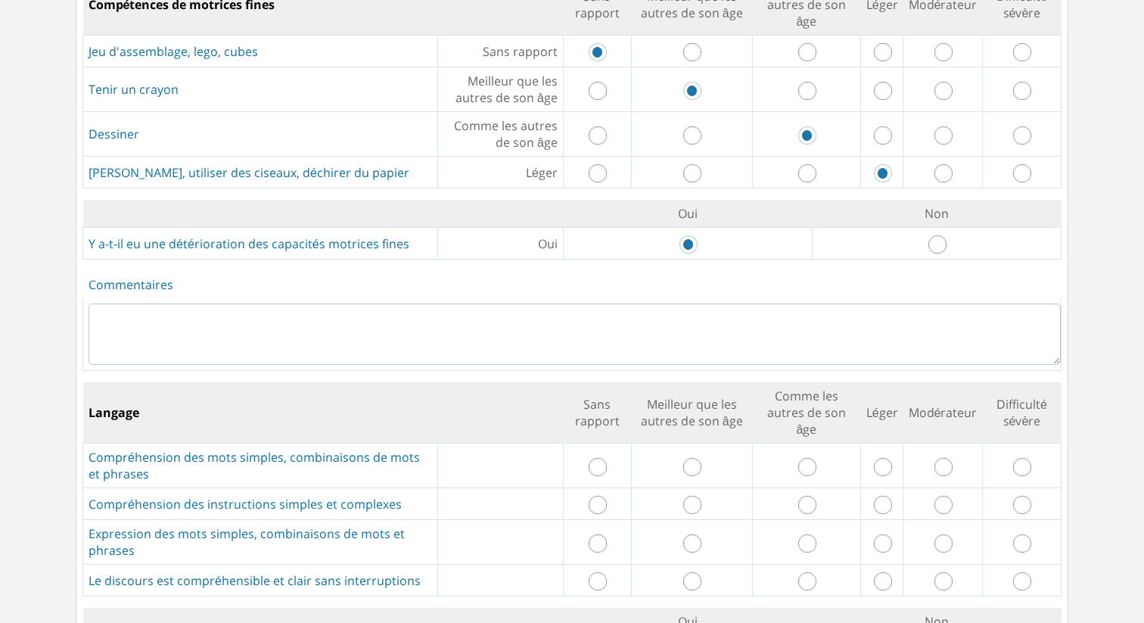
drag, startPoint x: 596, startPoint y: 440, endPoint x: 602, endPoint y: 462, distance: 22.6
click at [597, 458] on input "radio" at bounding box center [598, 467] width 18 height 18
radio input "true"
click at [602, 496] on input "radio" at bounding box center [598, 505] width 18 height 18
radio input "true"
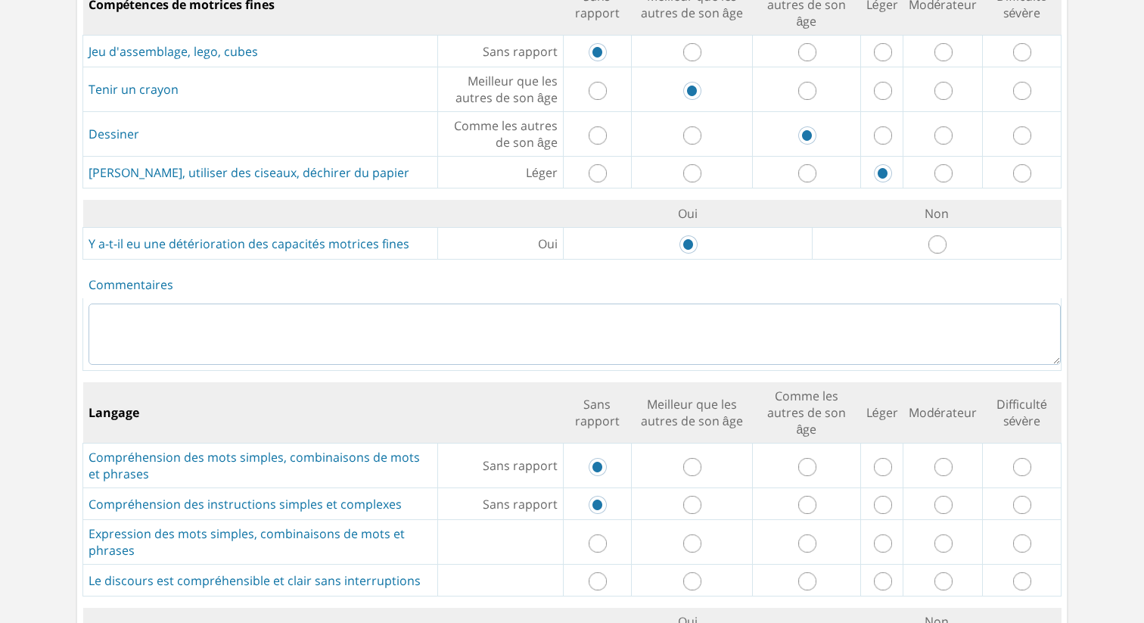
drag, startPoint x: 688, startPoint y: 521, endPoint x: 713, endPoint y: 533, distance: 28.8
click at [688, 534] on input "radio" at bounding box center [692, 543] width 18 height 18
radio input "true"
click at [813, 572] on input "radio" at bounding box center [807, 581] width 18 height 18
radio input "true"
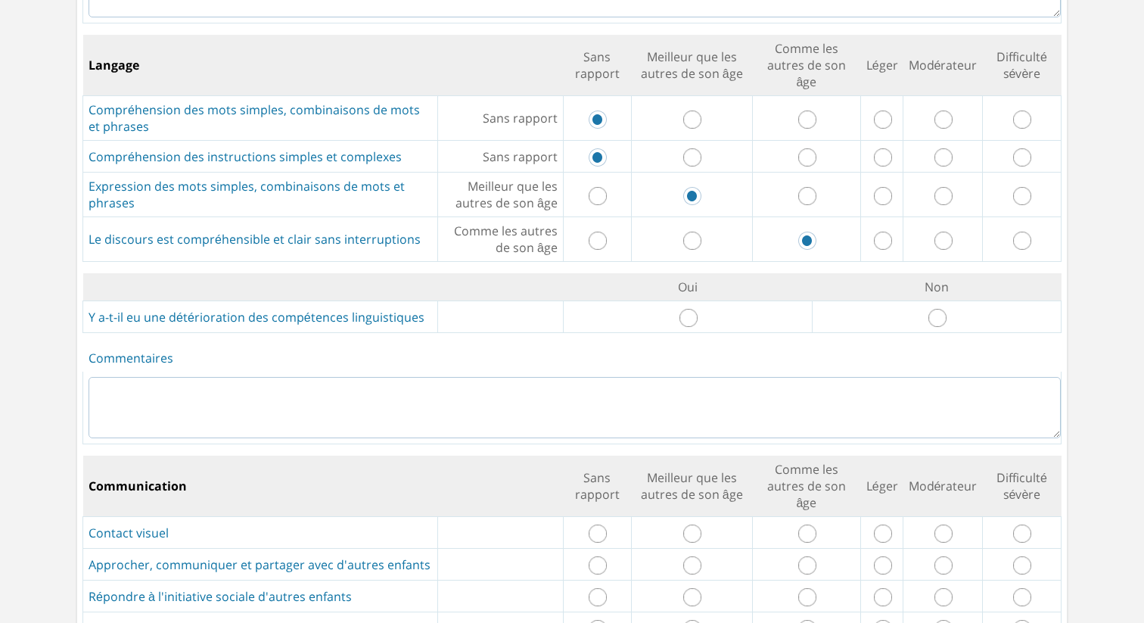
scroll to position [1618, 0]
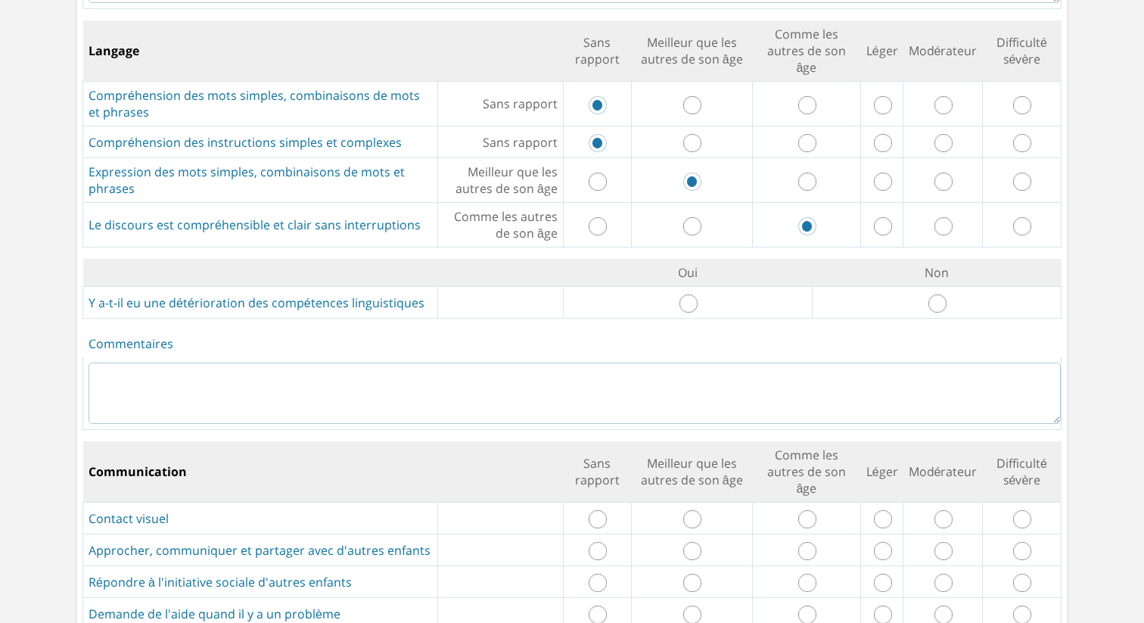
click at [688, 294] on input "radio" at bounding box center [688, 303] width 18 height 18
radio input "true"
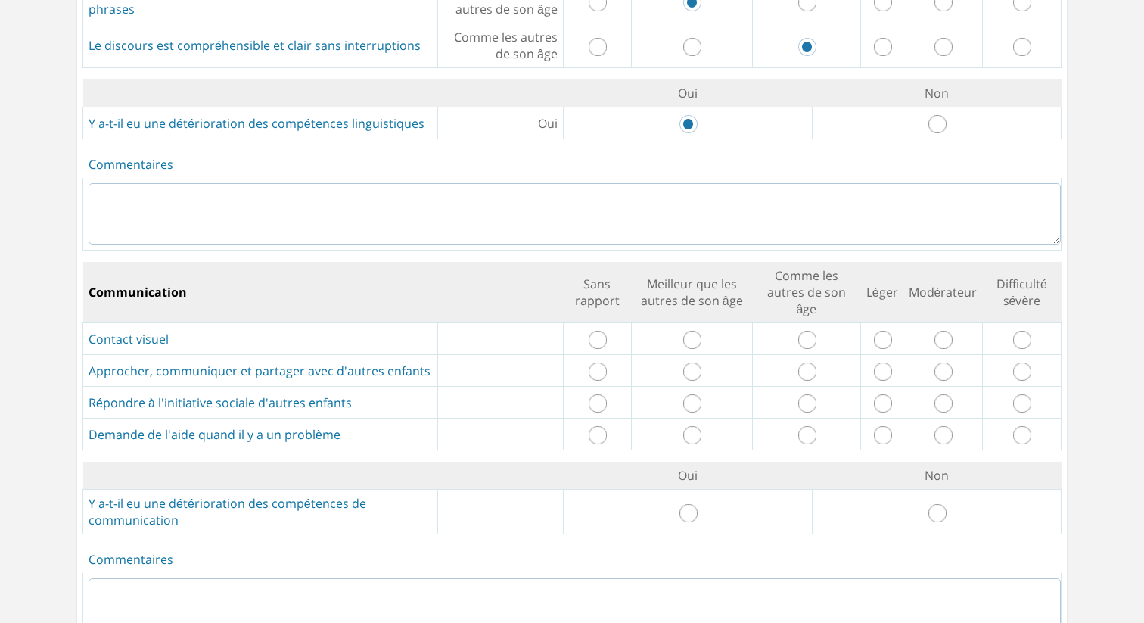
scroll to position [1805, 0]
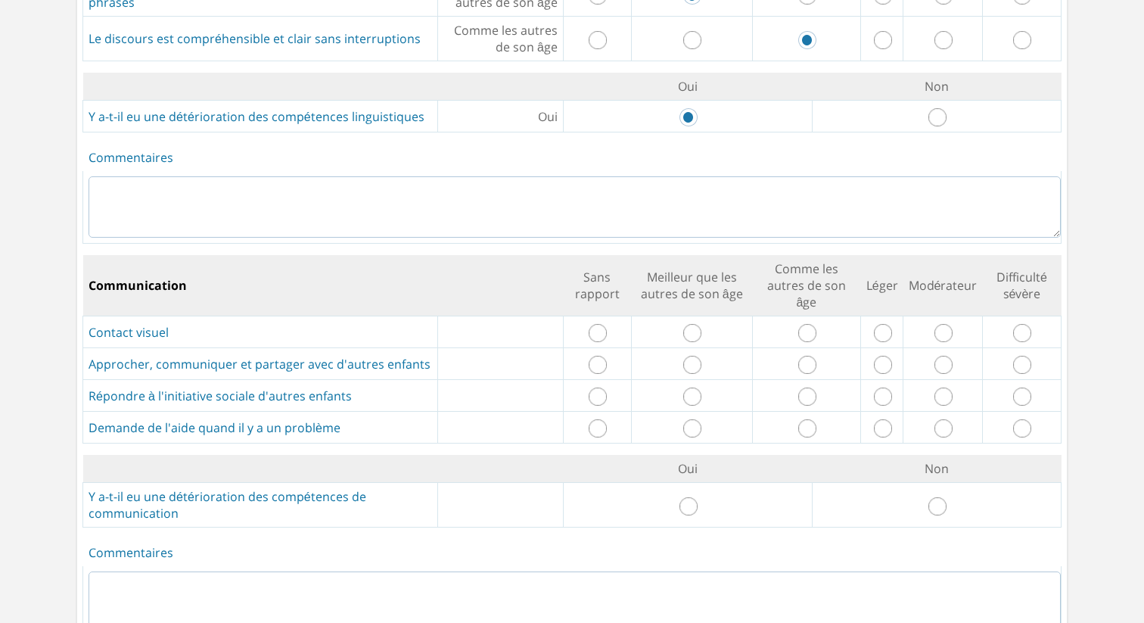
click at [594, 324] on input "radio" at bounding box center [598, 333] width 18 height 18
radio input "true"
drag, startPoint x: 598, startPoint y: 337, endPoint x: 604, endPoint y: 358, distance: 21.8
click at [599, 356] on input "radio" at bounding box center [598, 365] width 18 height 18
radio input "true"
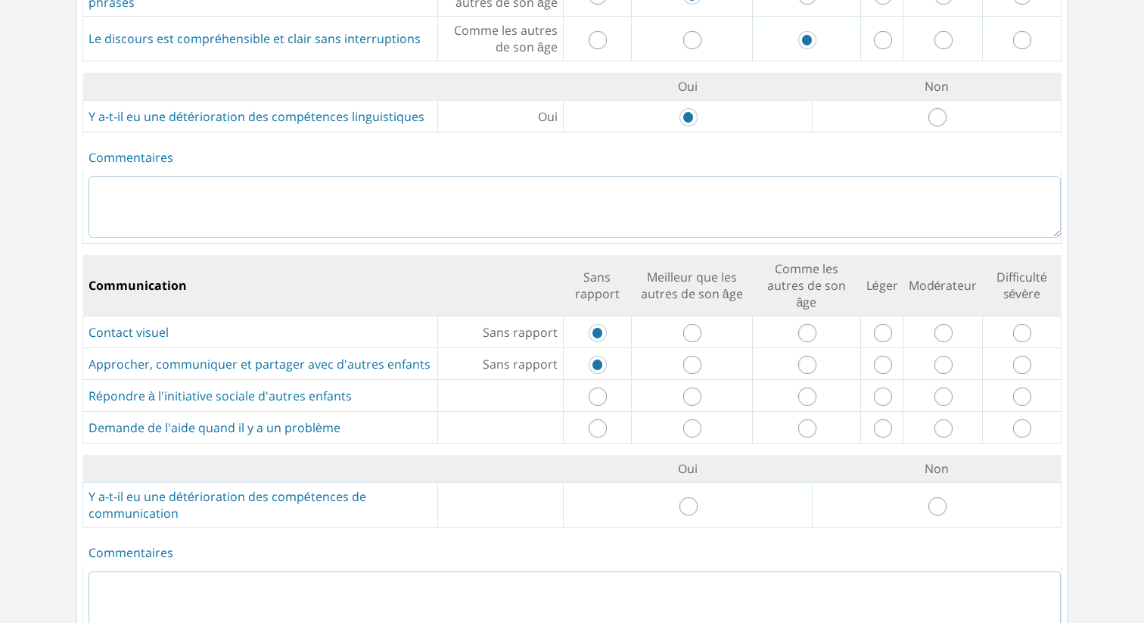
drag, startPoint x: 601, startPoint y: 367, endPoint x: 597, endPoint y: 394, distance: 27.5
click at [601, 387] on input "radio" at bounding box center [598, 396] width 18 height 18
radio input "true"
drag, startPoint x: 597, startPoint y: 399, endPoint x: 617, endPoint y: 408, distance: 22.4
click at [597, 419] on input "radio" at bounding box center [598, 428] width 18 height 18
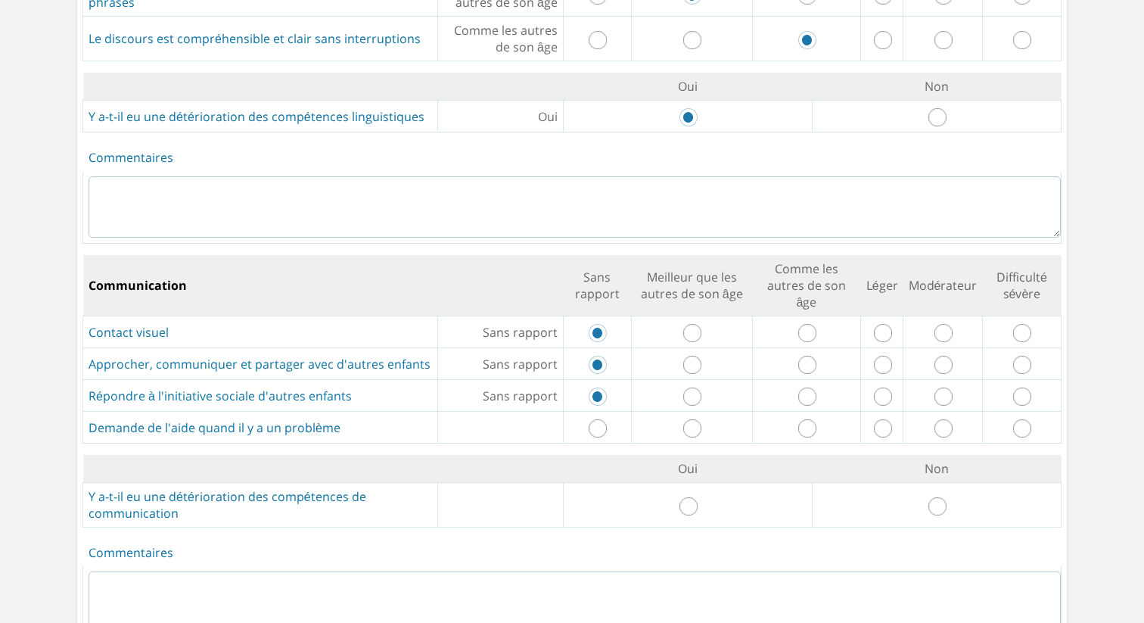
radio input "true"
click at [682, 497] on input "radio" at bounding box center [688, 506] width 18 height 18
radio input "true"
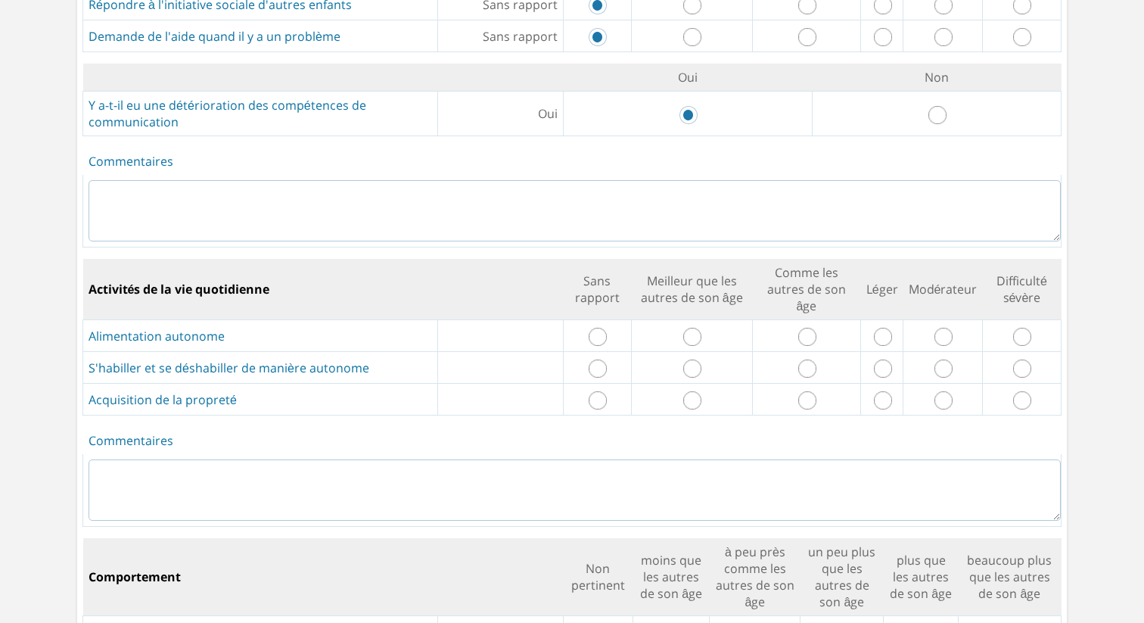
scroll to position [2204, 0]
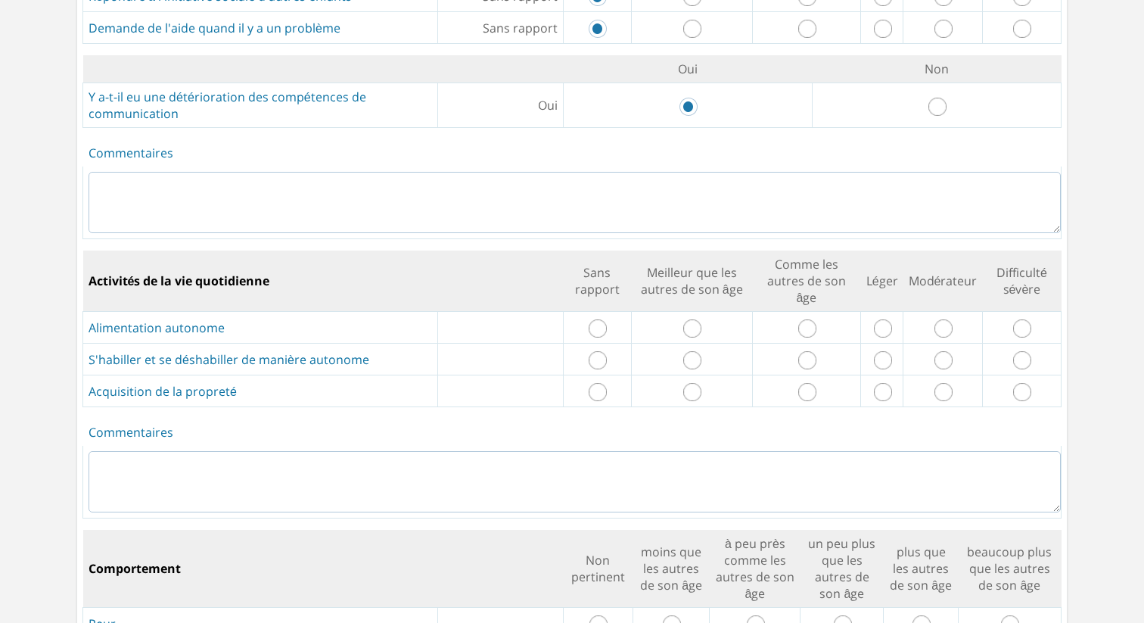
click at [599, 319] on input "radio" at bounding box center [598, 328] width 18 height 18
radio input "true"
click at [600, 351] on input "radio" at bounding box center [598, 360] width 18 height 18
radio input "true"
click at [597, 383] on input "radio" at bounding box center [598, 392] width 18 height 18
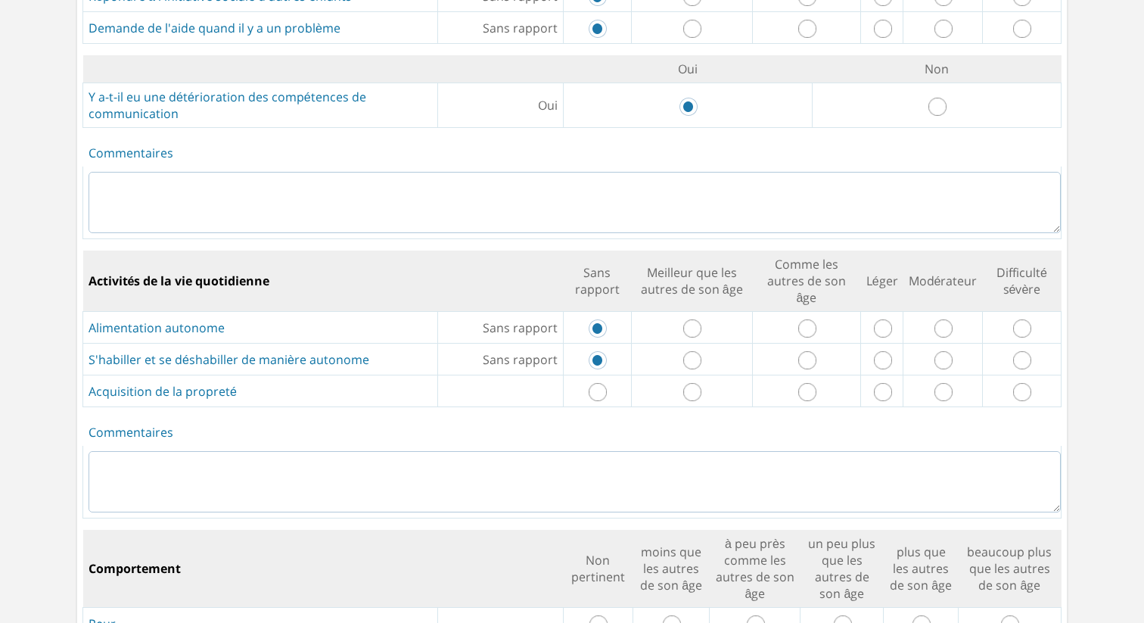
radio input "true"
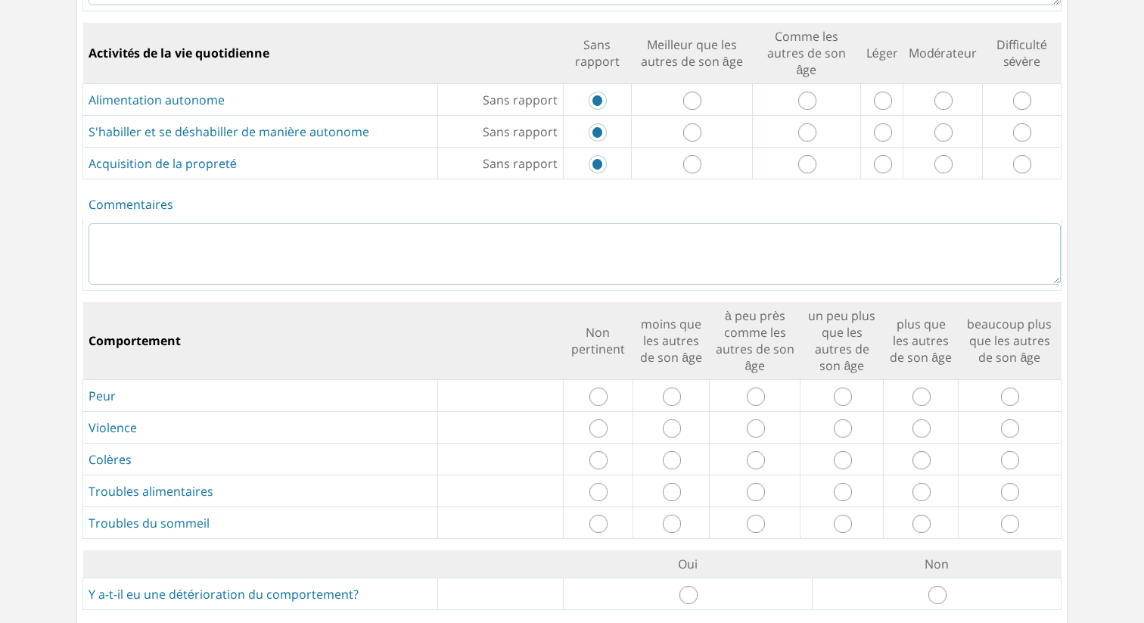
scroll to position [2453, 0]
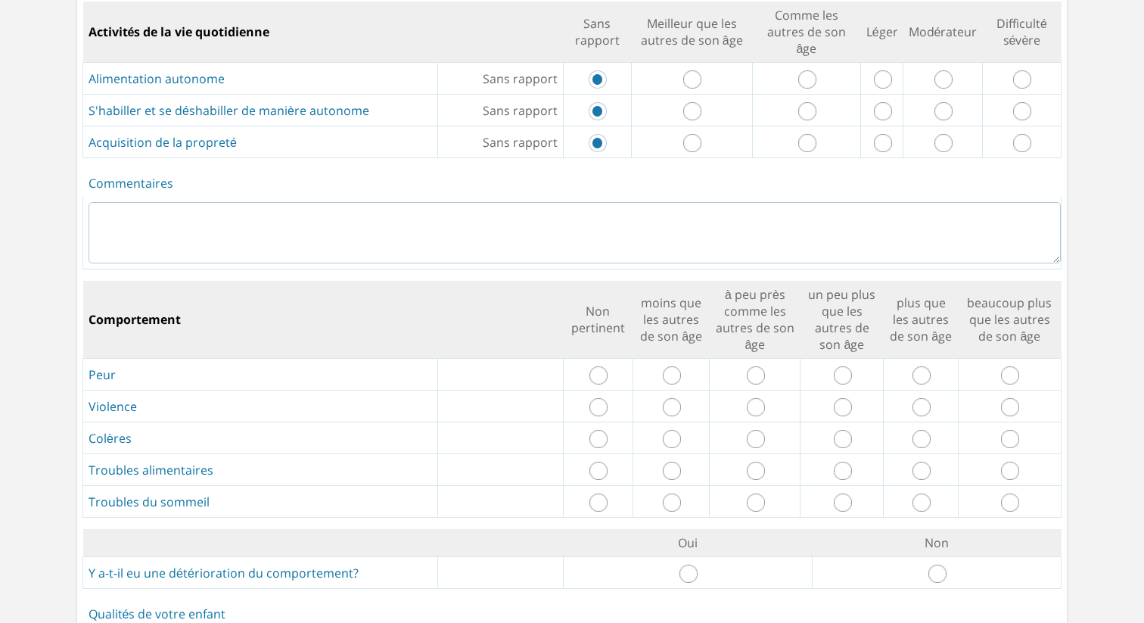
click at [676, 366] on input "radio" at bounding box center [672, 375] width 18 height 18
radio input "true"
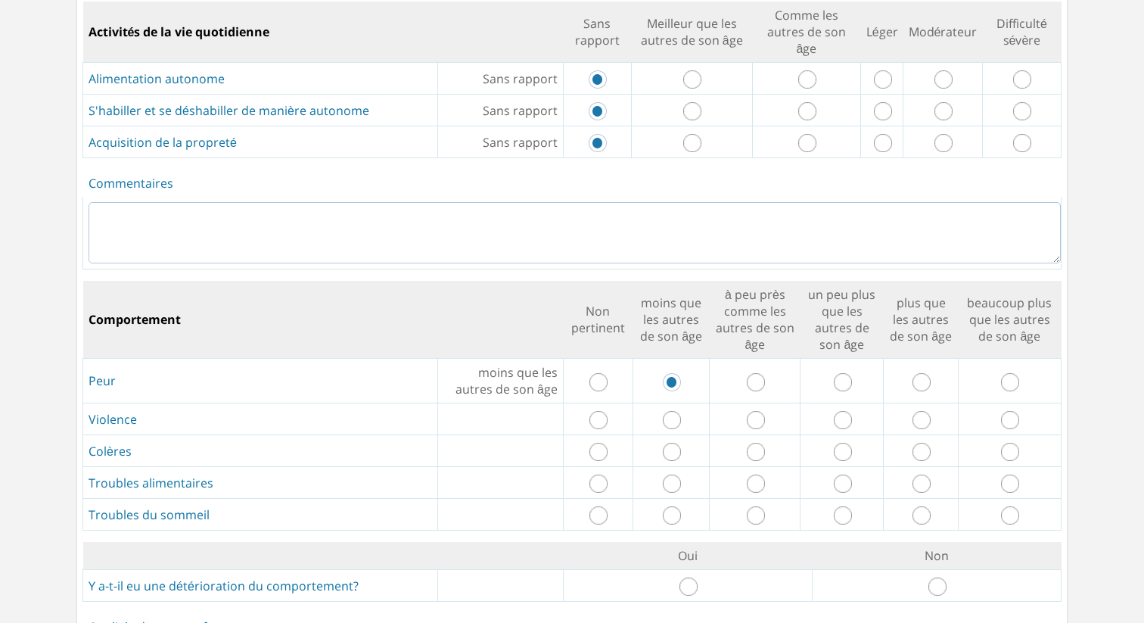
click at [672, 411] on input "radio" at bounding box center [672, 420] width 18 height 18
radio input "true"
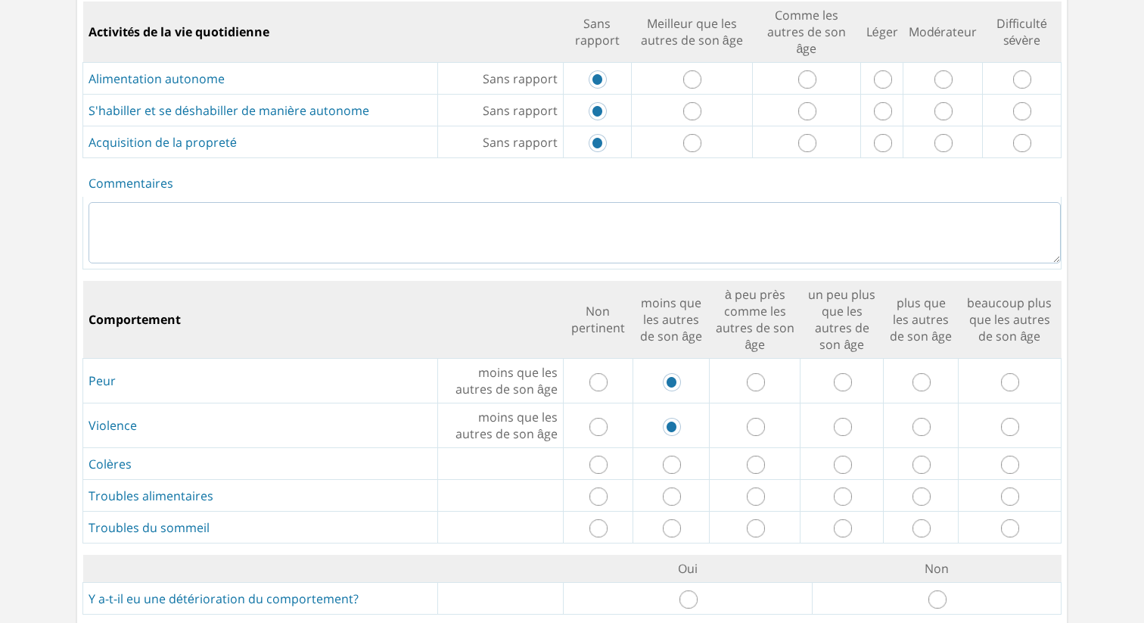
click at [674, 455] on input "radio" at bounding box center [672, 464] width 18 height 18
radio input "true"
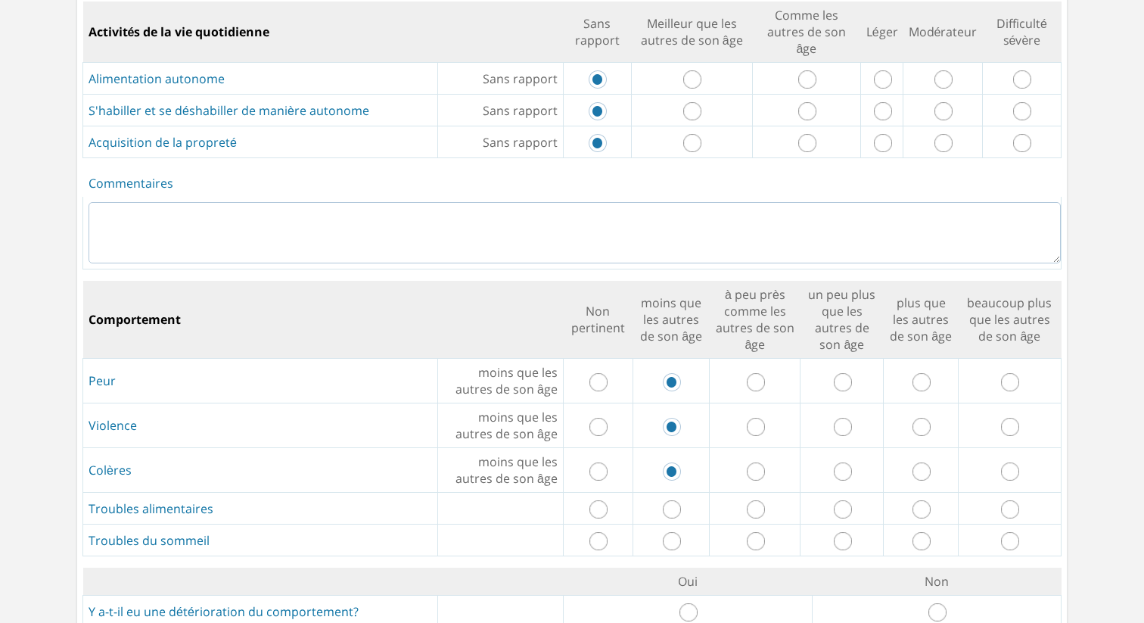
click at [676, 500] on input "radio" at bounding box center [672, 509] width 18 height 18
radio input "true"
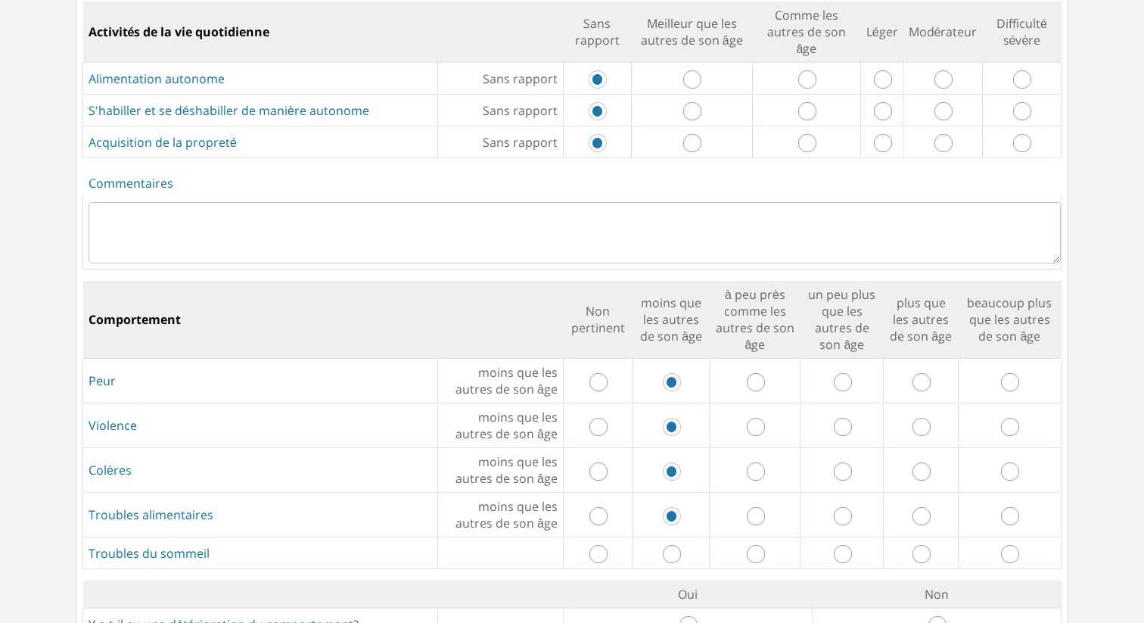
drag, startPoint x: 673, startPoint y: 518, endPoint x: 690, endPoint y: 491, distance: 31.3
click at [673, 545] on input "radio" at bounding box center [672, 554] width 18 height 18
radio input "true"
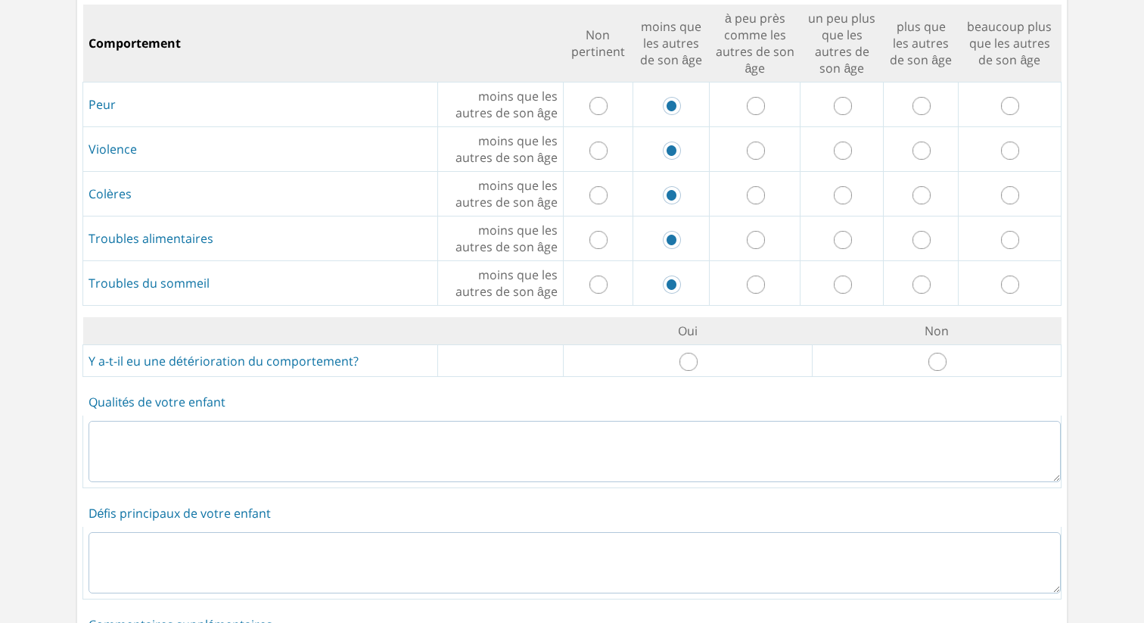
scroll to position [2787, 0]
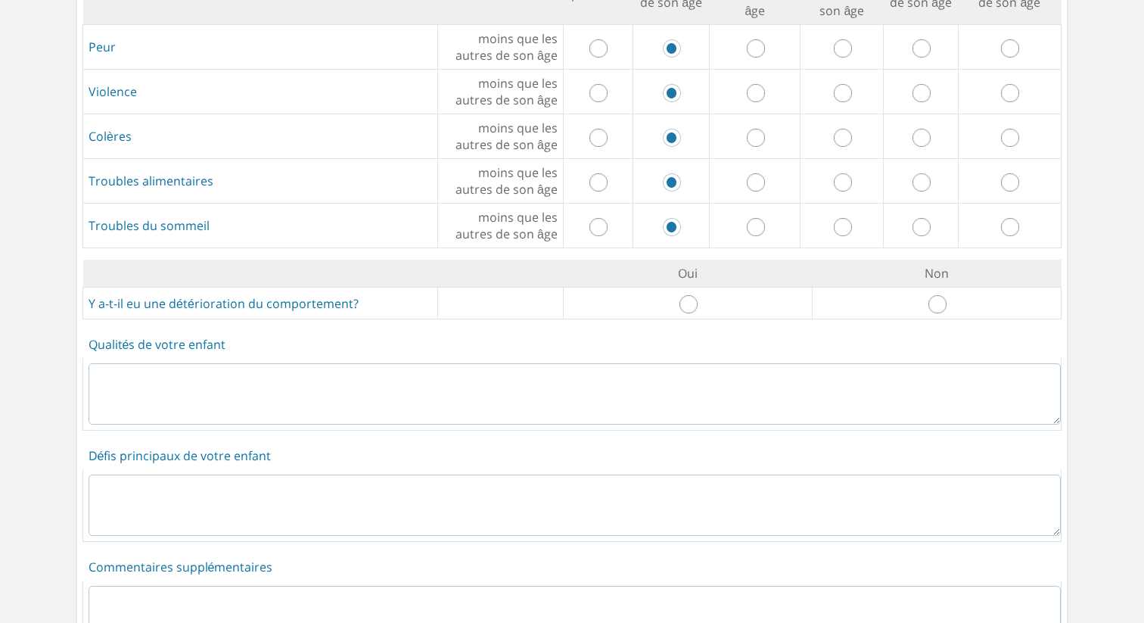
click at [692, 295] on input "radio" at bounding box center [688, 304] width 18 height 18
radio input "true"
click at [653, 364] on textarea at bounding box center [575, 393] width 972 height 61
type textarea "d"
click at [578, 474] on textarea at bounding box center [575, 504] width 972 height 61
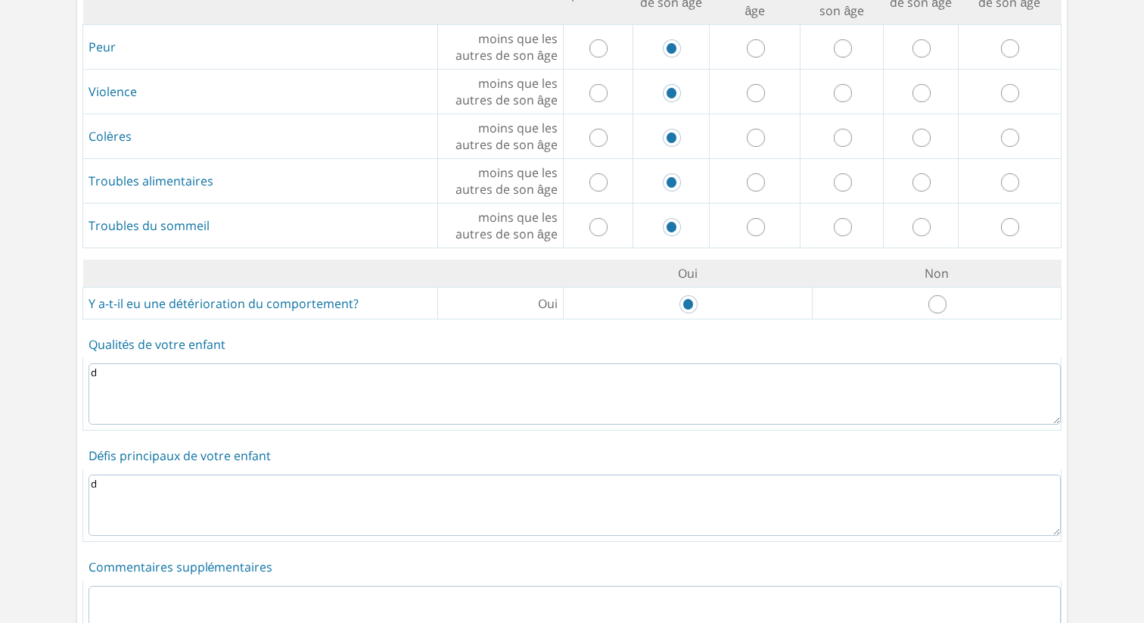
type textarea "d"
click at [480, 586] on textarea at bounding box center [575, 616] width 972 height 61
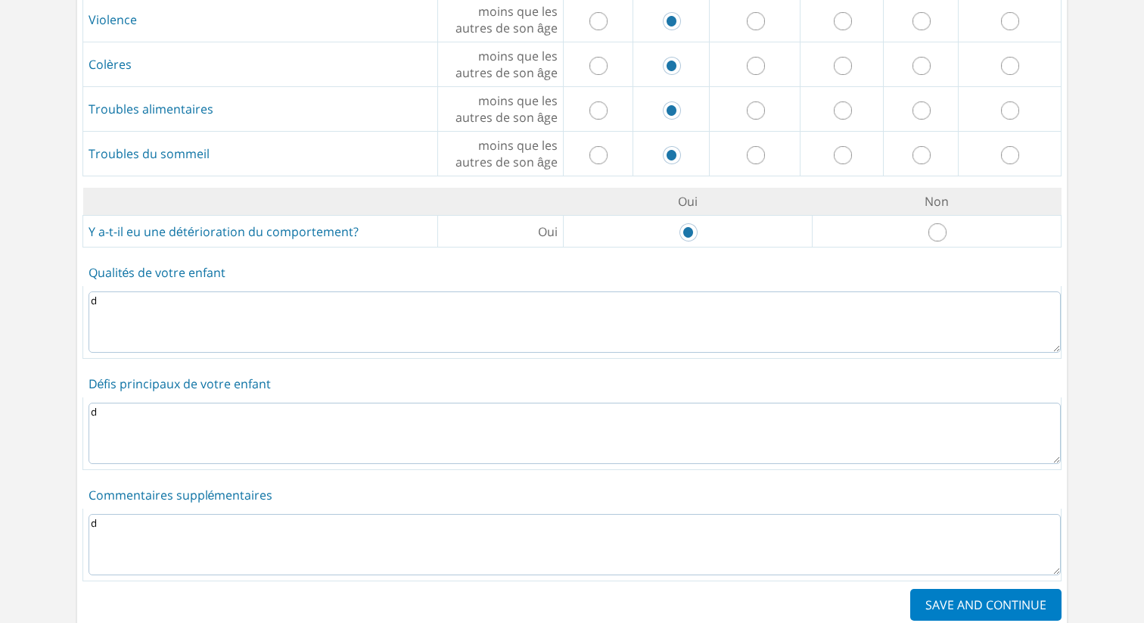
scroll to position [2889, 0]
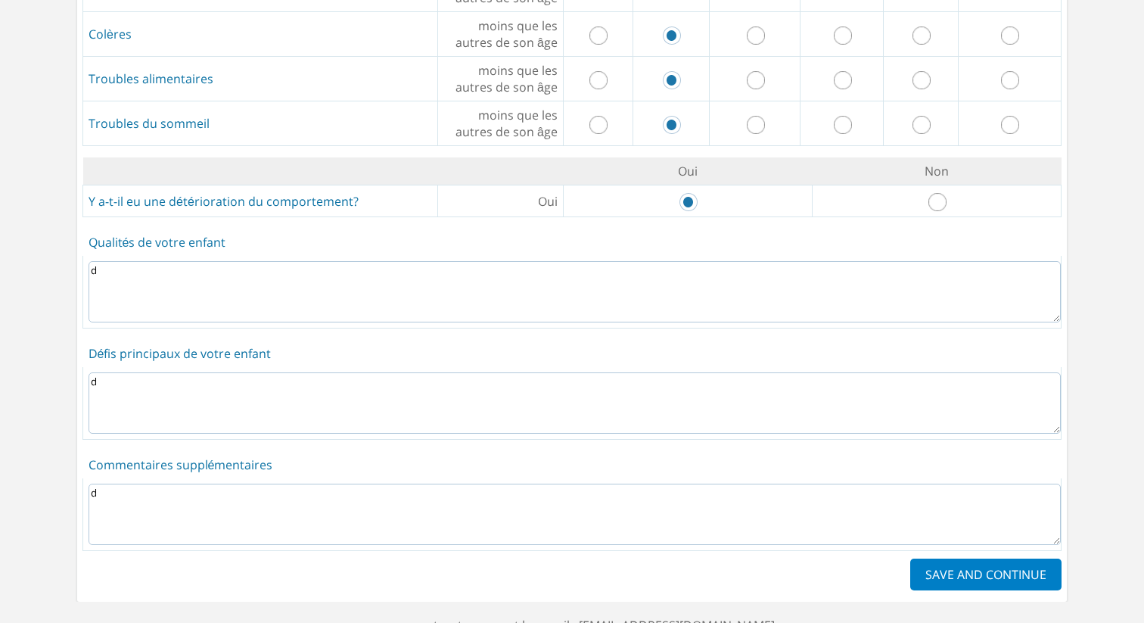
type textarea "d"
click at [990, 558] on label "SAVE AND CONTINUE" at bounding box center [985, 574] width 151 height 32
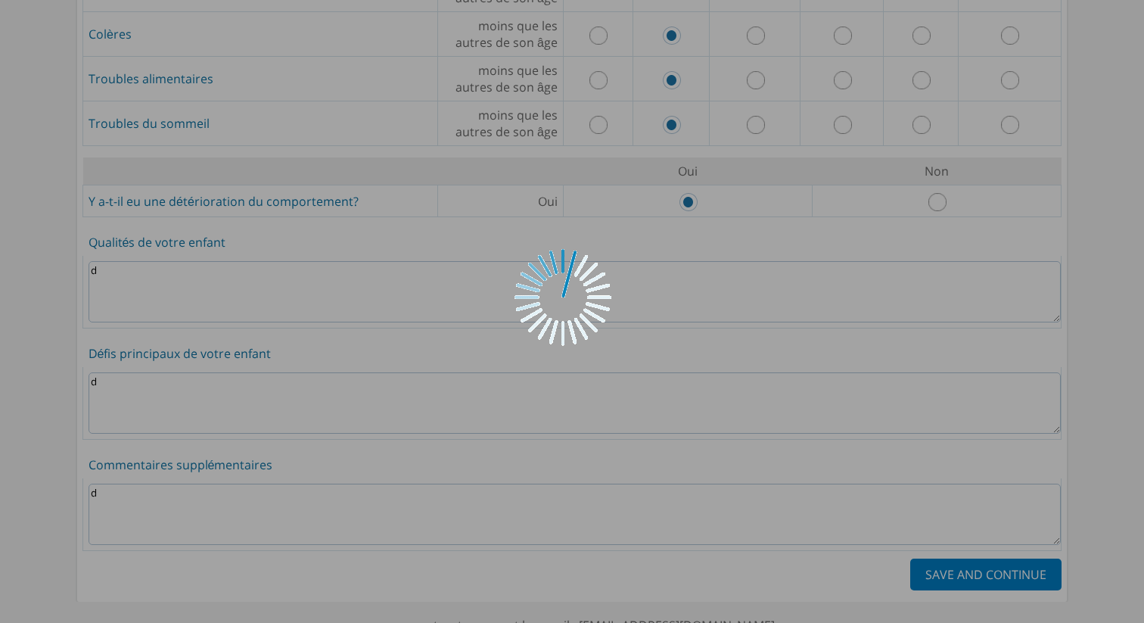
scroll to position [0, 0]
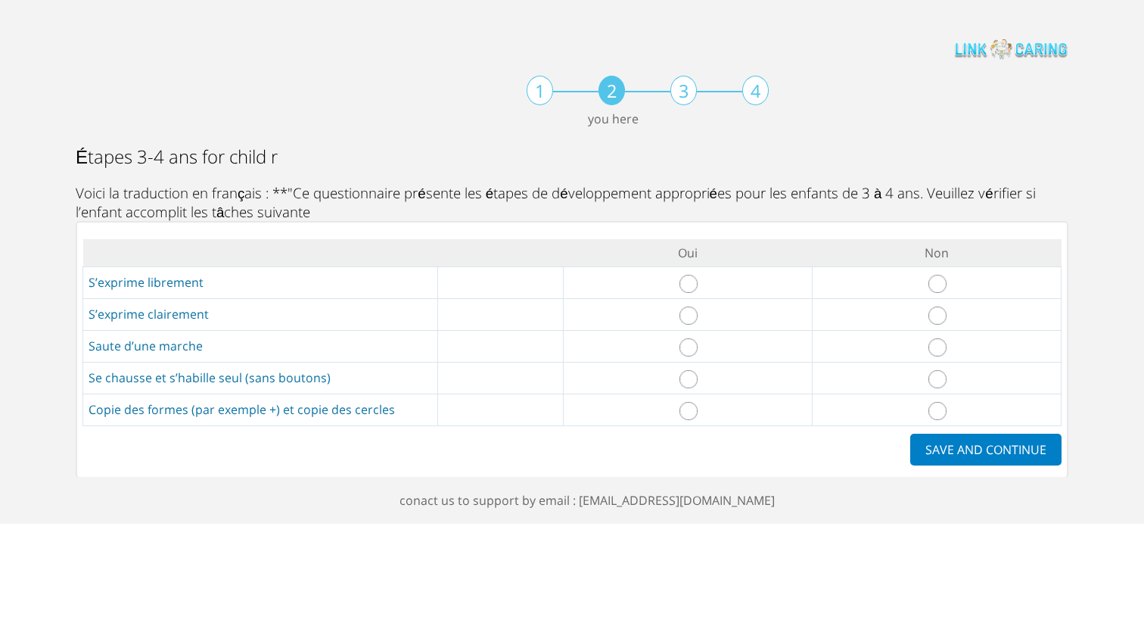
click at [689, 276] on input "radio" at bounding box center [688, 284] width 18 height 18
radio input "true"
drag, startPoint x: 685, startPoint y: 318, endPoint x: 689, endPoint y: 331, distance: 13.4
click at [685, 318] on input "radio" at bounding box center [688, 315] width 18 height 18
radio input "true"
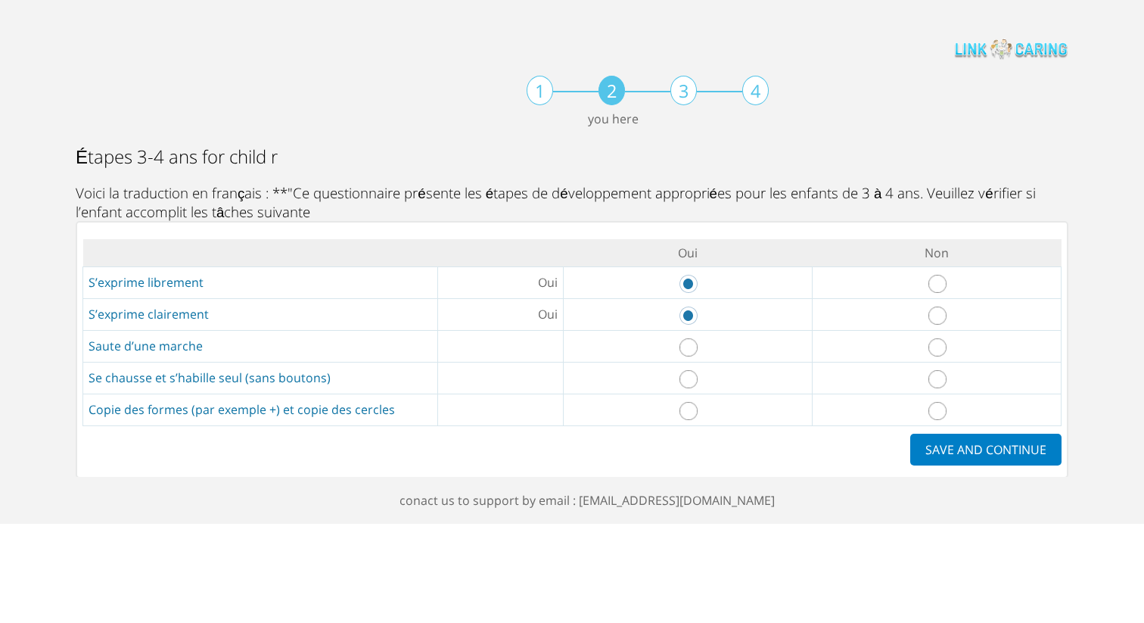
drag, startPoint x: 688, startPoint y: 340, endPoint x: 688, endPoint y: 364, distance: 23.5
click at [688, 340] on input "radio" at bounding box center [688, 347] width 18 height 18
radio input "true"
drag, startPoint x: 688, startPoint y: 381, endPoint x: 688, endPoint y: 424, distance: 43.1
click at [688, 381] on input "radio" at bounding box center [688, 379] width 18 height 18
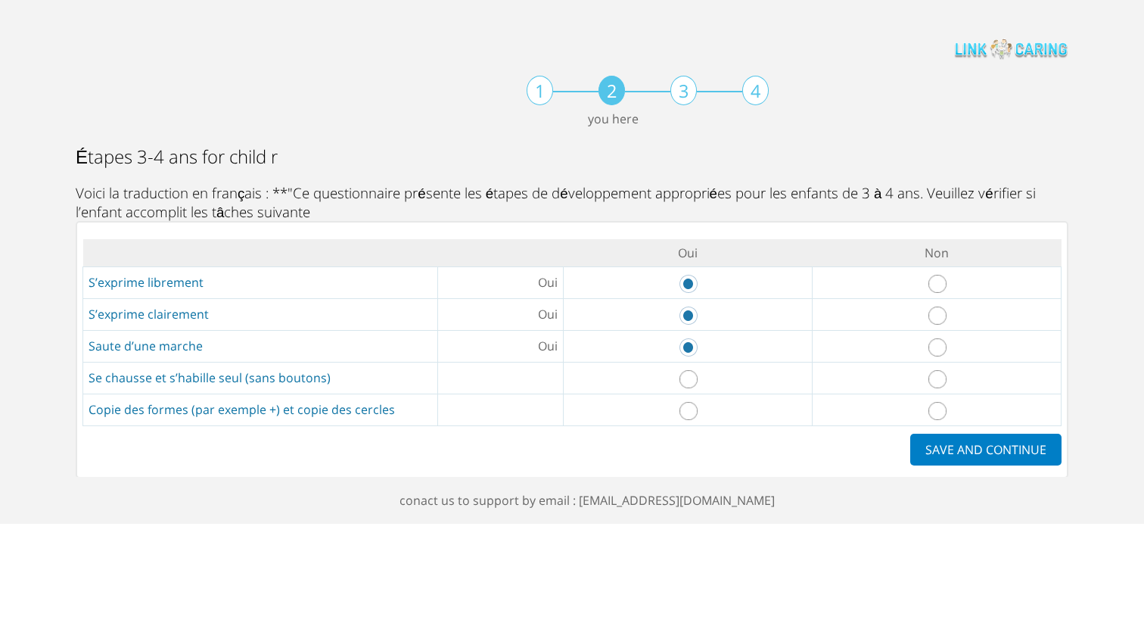
radio input "true"
drag, startPoint x: 695, startPoint y: 407, endPoint x: 740, endPoint y: 421, distance: 47.6
click at [695, 407] on input "radio" at bounding box center [688, 411] width 18 height 18
radio input "true"
click at [982, 452] on label "SAVE AND CONTINUE" at bounding box center [985, 450] width 151 height 32
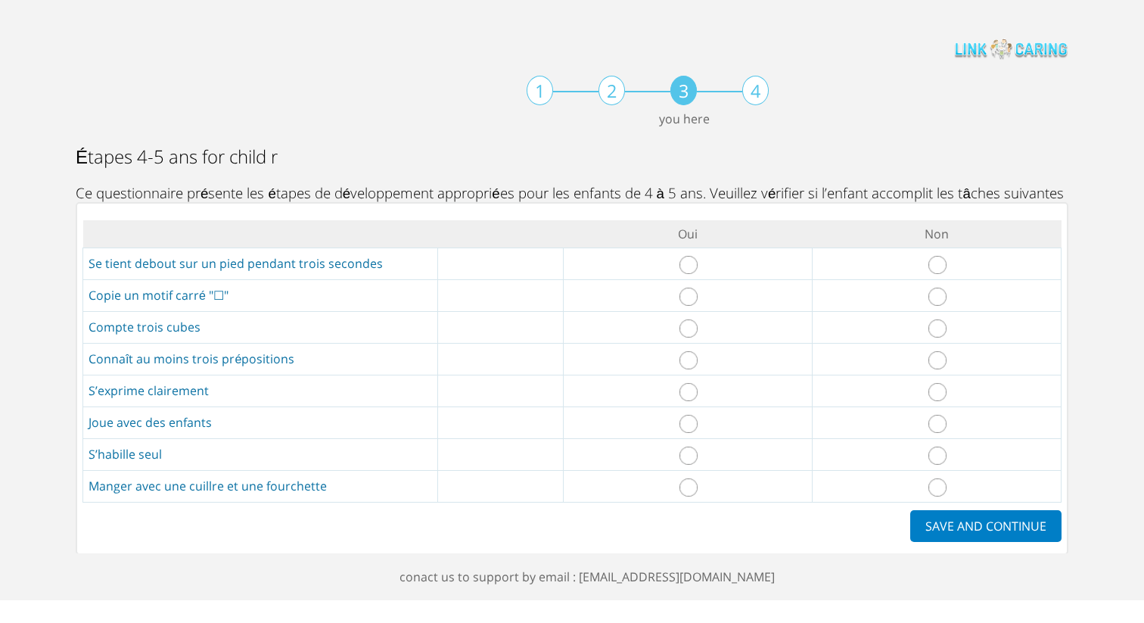
drag, startPoint x: 938, startPoint y: 480, endPoint x: 945, endPoint y: 460, distance: 20.8
click at [938, 480] on input "radio" at bounding box center [937, 487] width 18 height 18
radio input "true"
click at [945, 456] on input "radio" at bounding box center [937, 455] width 18 height 18
radio input "true"
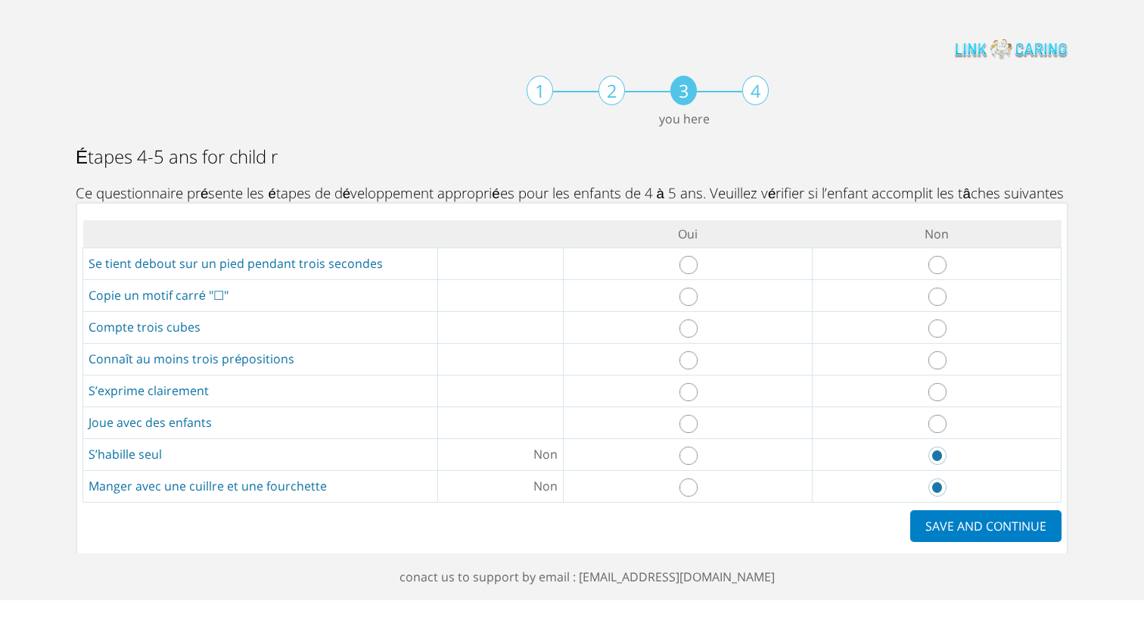
drag, startPoint x: 692, startPoint y: 424, endPoint x: 815, endPoint y: 399, distance: 125.1
click at [692, 424] on input "radio" at bounding box center [688, 424] width 18 height 18
radio input "true"
click at [938, 392] on input "radio" at bounding box center [937, 392] width 18 height 18
radio input "true"
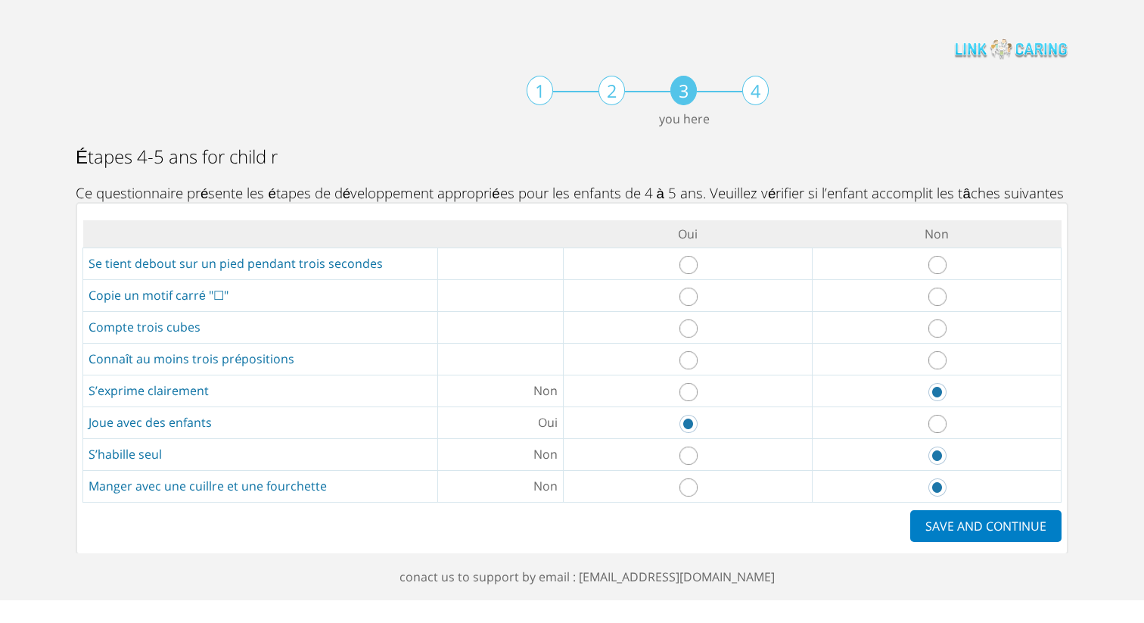
drag, startPoint x: 686, startPoint y: 359, endPoint x: 816, endPoint y: 345, distance: 130.9
click at [700, 358] on td at bounding box center [687, 359] width 249 height 32
drag, startPoint x: 939, startPoint y: 324, endPoint x: 866, endPoint y: 331, distance: 73.8
click at [939, 324] on input "radio" at bounding box center [937, 328] width 18 height 18
radio input "true"
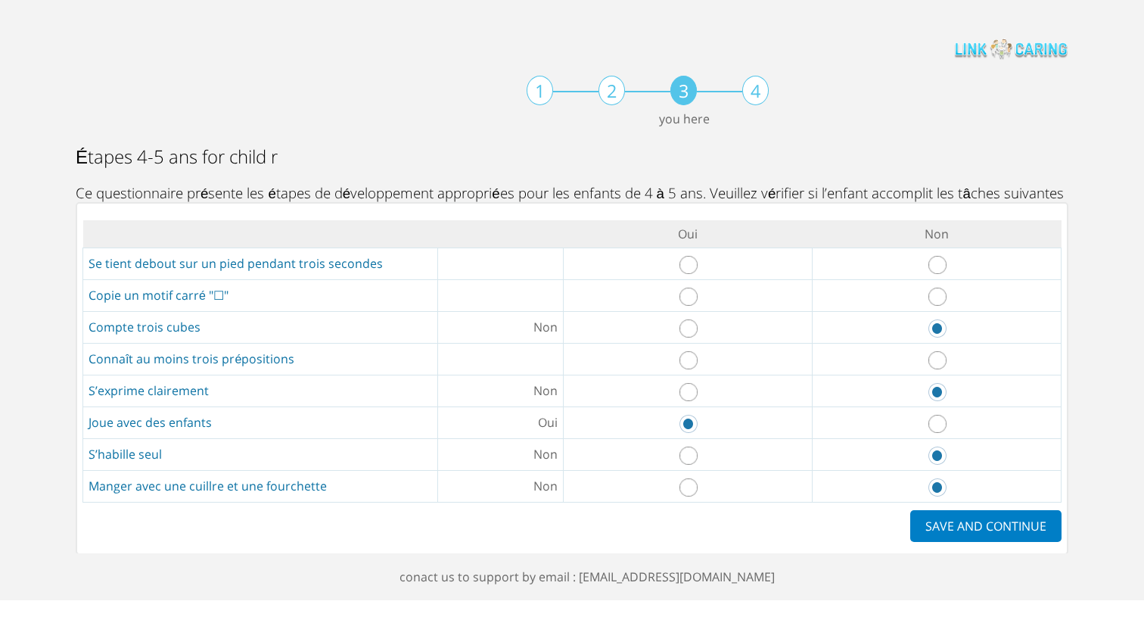
drag, startPoint x: 691, startPoint y: 362, endPoint x: 694, endPoint y: 330, distance: 32.7
click at [690, 362] on input "radio" at bounding box center [688, 360] width 18 height 18
radio input "true"
drag, startPoint x: 687, startPoint y: 300, endPoint x: 736, endPoint y: 294, distance: 49.6
click at [694, 297] on input "radio" at bounding box center [688, 297] width 18 height 18
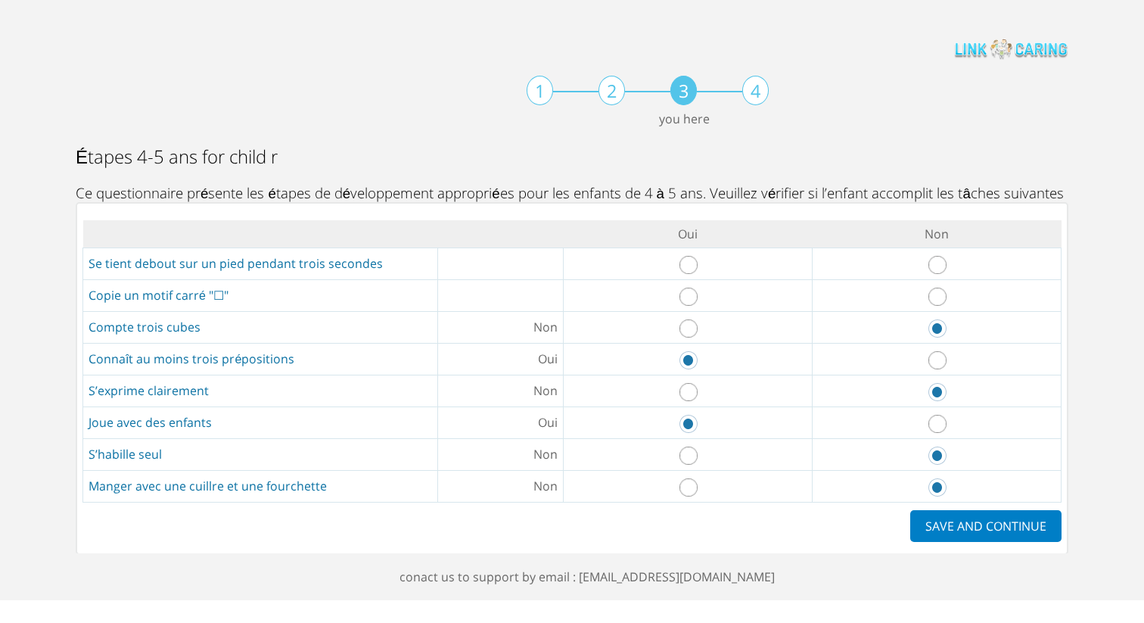
radio input "true"
click at [941, 257] on input "radio" at bounding box center [937, 265] width 18 height 18
radio input "true"
click at [999, 529] on label "SAVE AND CONTINUE" at bounding box center [985, 526] width 151 height 32
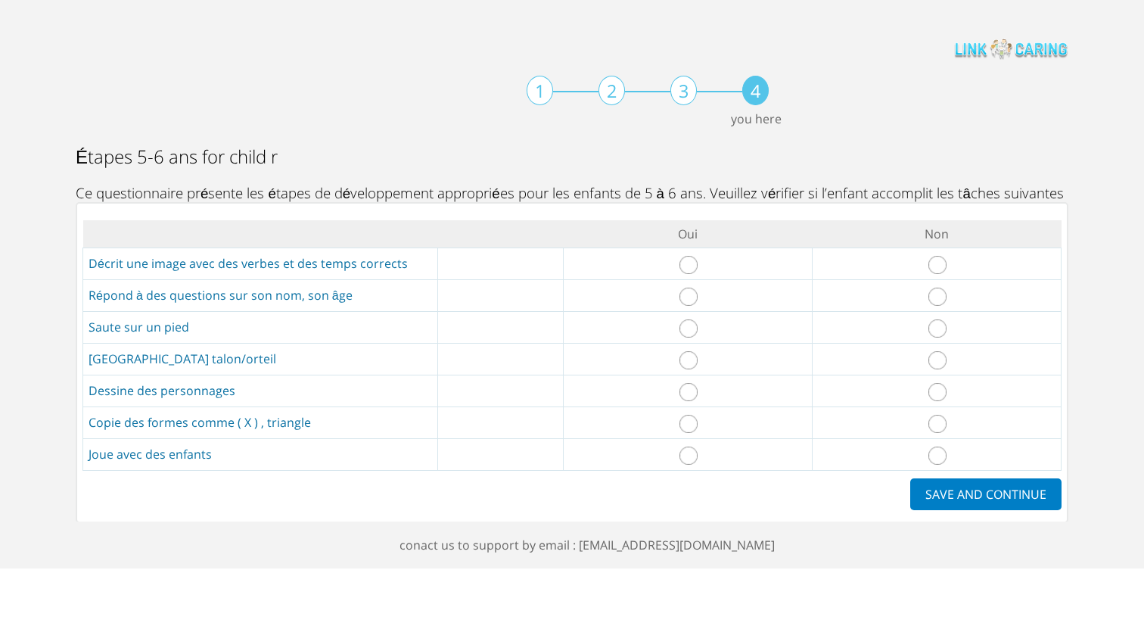
click at [936, 266] on input "radio" at bounding box center [937, 265] width 18 height 18
radio input "true"
drag, startPoint x: 941, startPoint y: 294, endPoint x: 936, endPoint y: 345, distance: 51.0
click at [941, 294] on input "radio" at bounding box center [937, 297] width 18 height 18
radio input "true"
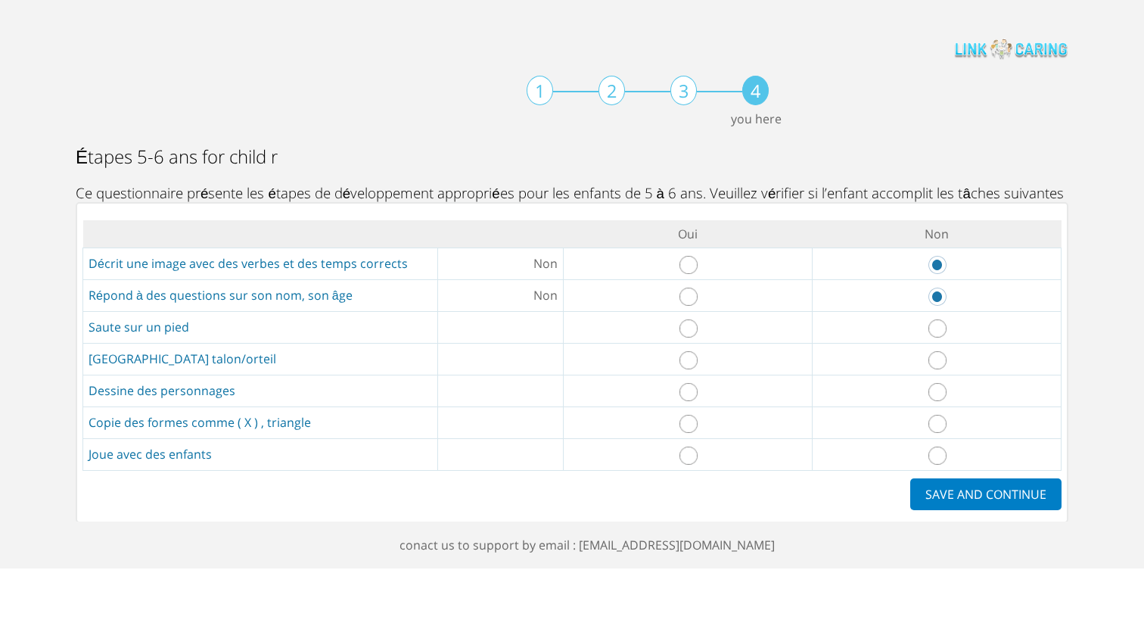
click at [941, 339] on td at bounding box center [936, 327] width 249 height 32
click at [942, 325] on input "radio" at bounding box center [937, 328] width 18 height 18
radio input "true"
click at [938, 361] on input "radio" at bounding box center [937, 360] width 18 height 18
radio input "true"
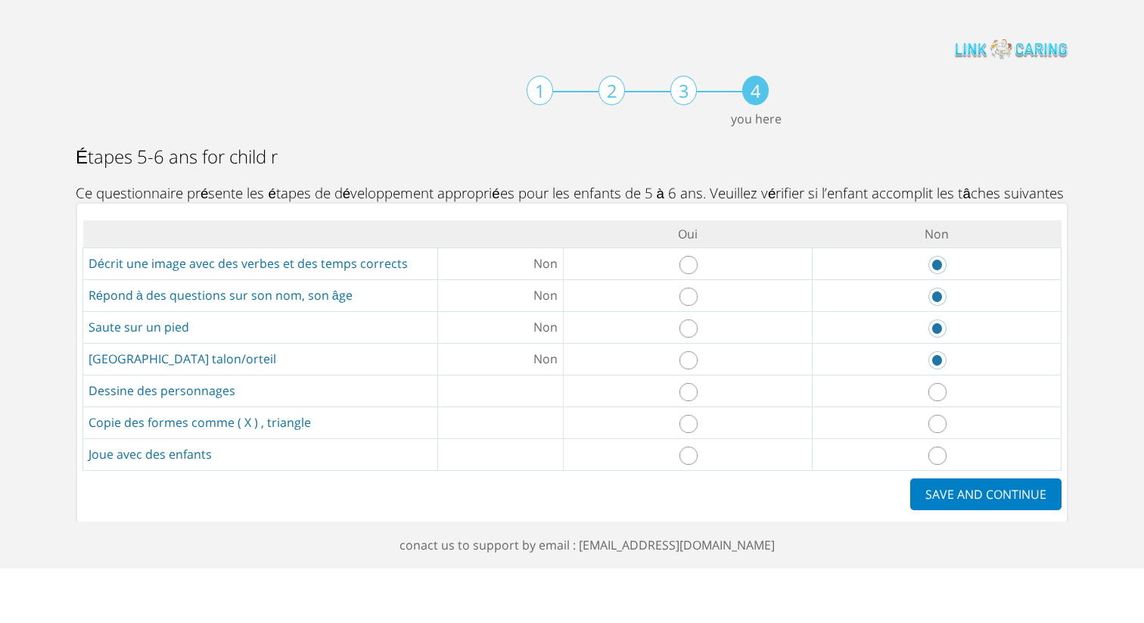
click at [934, 391] on input "radio" at bounding box center [937, 392] width 18 height 18
radio input "true"
drag, startPoint x: 937, startPoint y: 418, endPoint x: 939, endPoint y: 425, distance: 7.7
click at [938, 418] on input "radio" at bounding box center [937, 424] width 18 height 18
radio input "true"
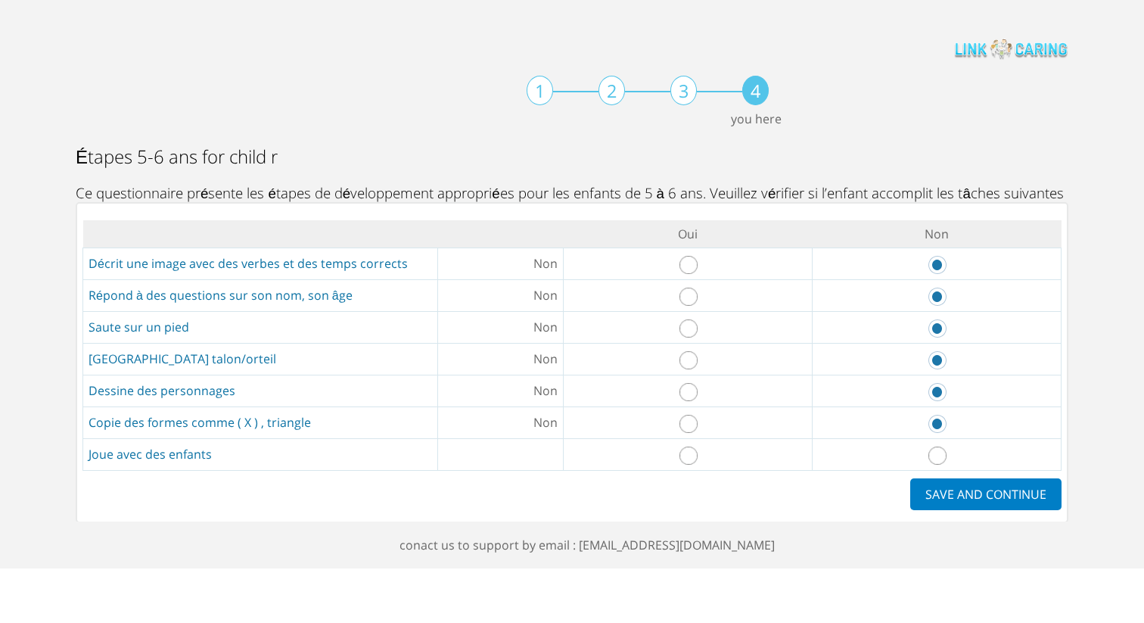
click at [940, 451] on input "radio" at bounding box center [937, 455] width 18 height 18
radio input "true"
click at [973, 493] on label "SAVE AND CONTINUE" at bounding box center [985, 494] width 151 height 32
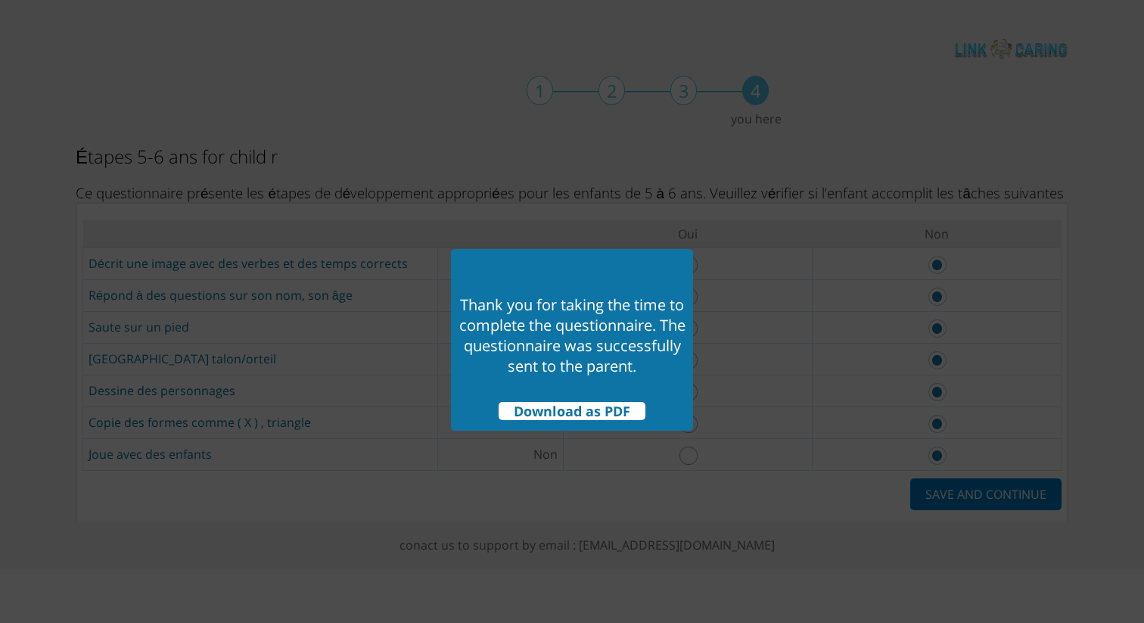
click at [600, 409] on span "Download as PDF" at bounding box center [572, 411] width 147 height 18
click at [568, 278] on div "Thank you for taking the time to complete the questionnaire. The questionnaire …" at bounding box center [572, 347] width 228 height 151
click at [788, 377] on div at bounding box center [572, 311] width 1144 height 623
click at [788, 288] on div at bounding box center [572, 311] width 1144 height 623
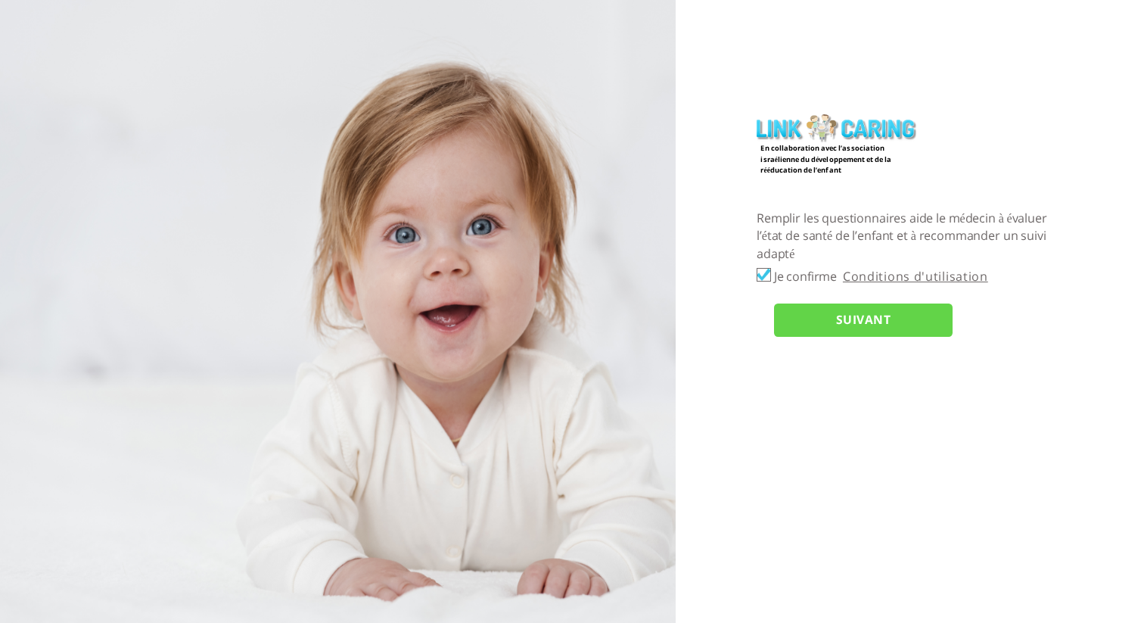
checkbox input "true"
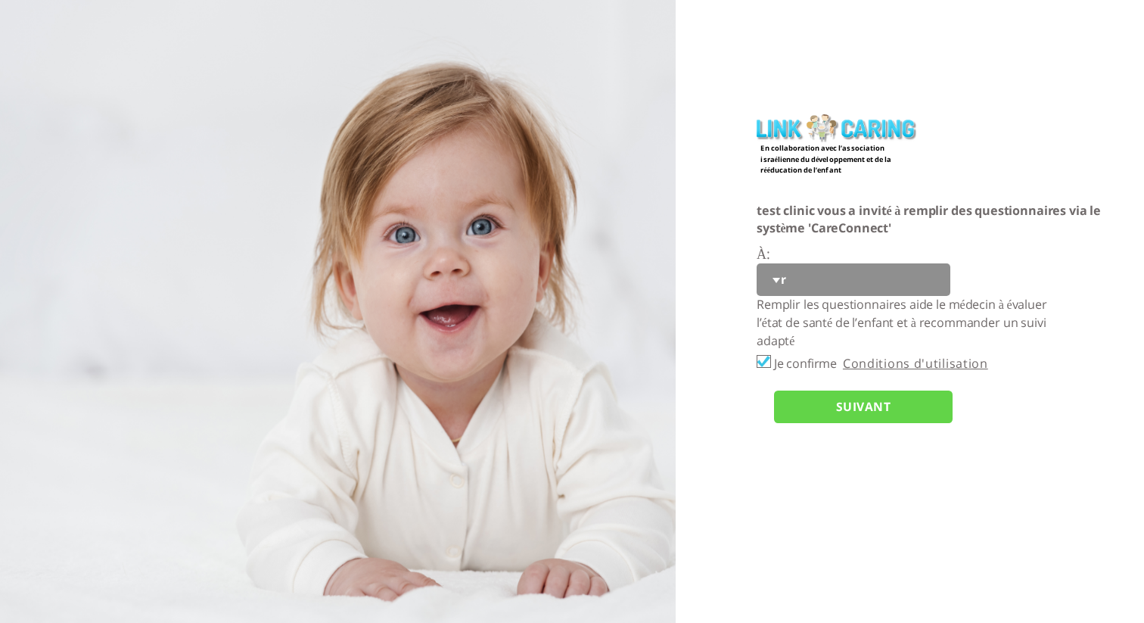
click at [776, 281] on select "r" at bounding box center [854, 279] width 194 height 33
select select "NEEvGv9eYIYEofTPP%2FtEIQ%3D%3D"
click at [757, 263] on select "r" at bounding box center [854, 279] width 194 height 33
click at [1012, 263] on div "À : r" at bounding box center [950, 270] width 387 height 51
click at [789, 280] on select "r" at bounding box center [854, 279] width 194 height 33
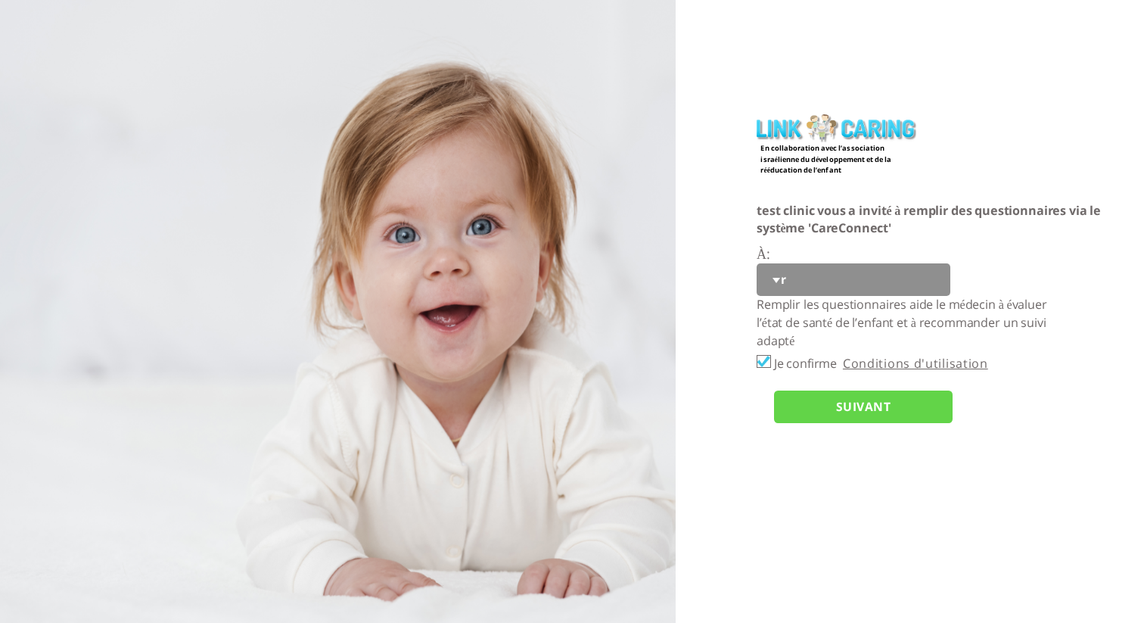
click at [757, 263] on select "r" at bounding box center [854, 279] width 194 height 33
click at [794, 415] on input "SUIVANT" at bounding box center [863, 406] width 179 height 33
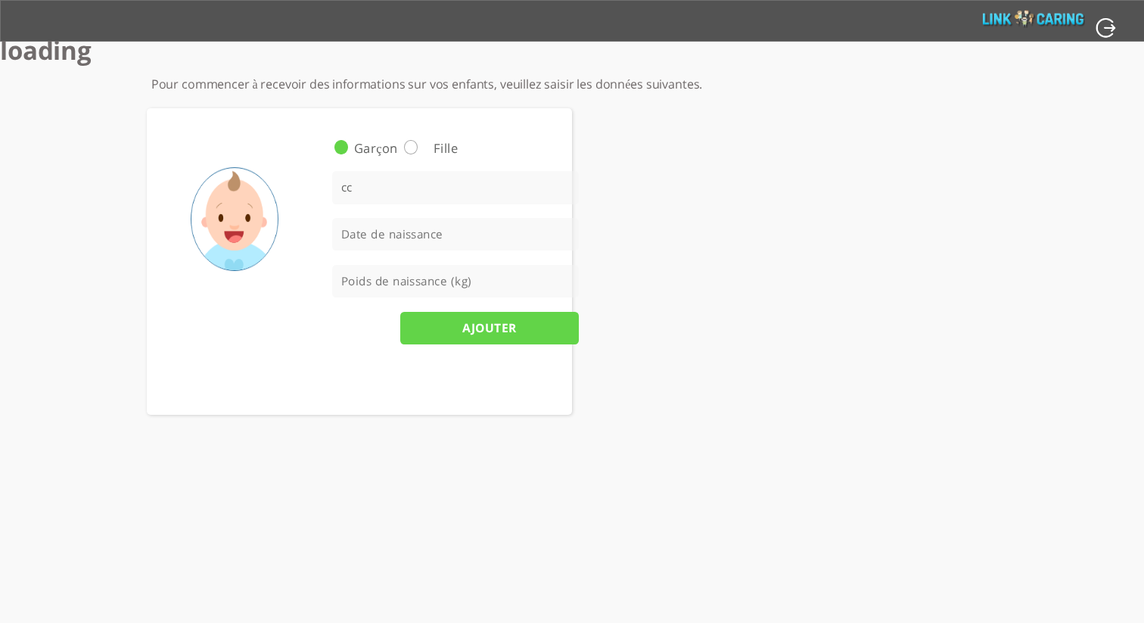
click at [427, 154] on label "Fille" at bounding box center [445, 148] width 75 height 17
click at [446, 150] on input "Fille" at bounding box center [451, 145] width 10 height 10
radio input "true"
click at [420, 188] on input "cc" at bounding box center [455, 187] width 247 height 33
click at [559, 232] on input "date" at bounding box center [455, 234] width 247 height 33
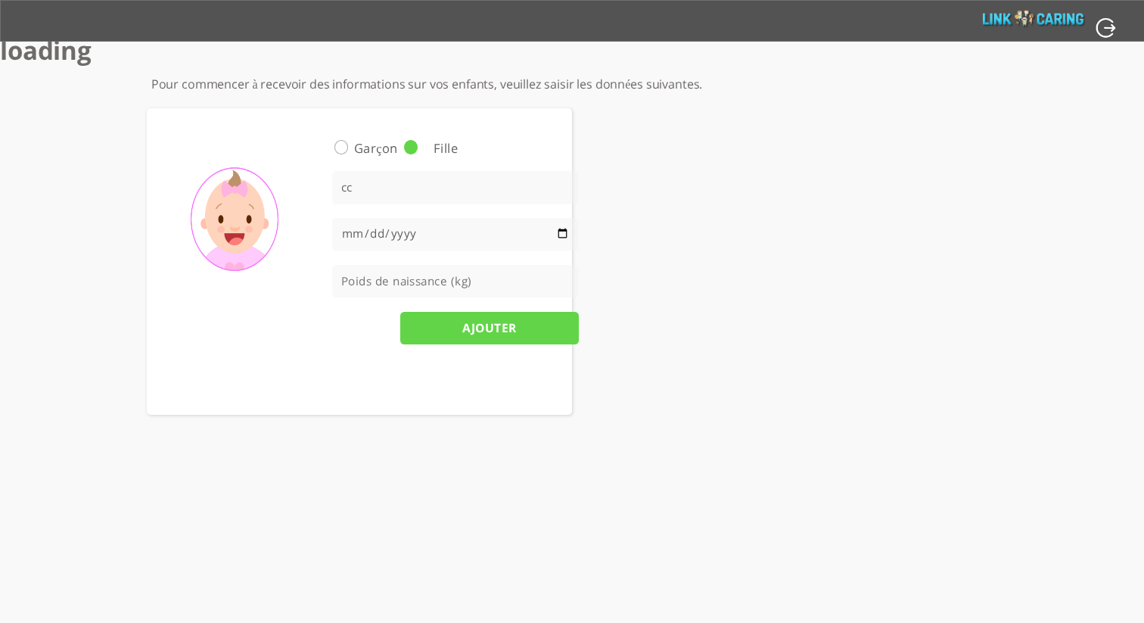
type input "2025-09-04"
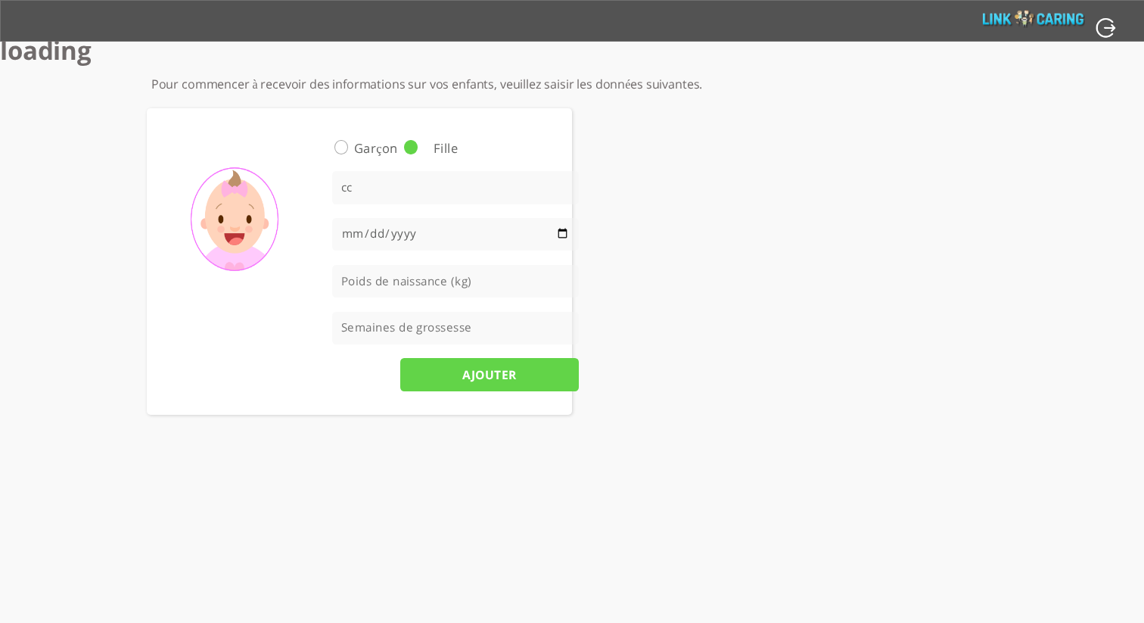
click at [446, 276] on input "number" at bounding box center [455, 281] width 247 height 33
type input "2"
click at [432, 333] on input "number" at bounding box center [455, 328] width 247 height 33
type input "32"
click at [502, 362] on input "AJOUTER" at bounding box center [489, 374] width 179 height 33
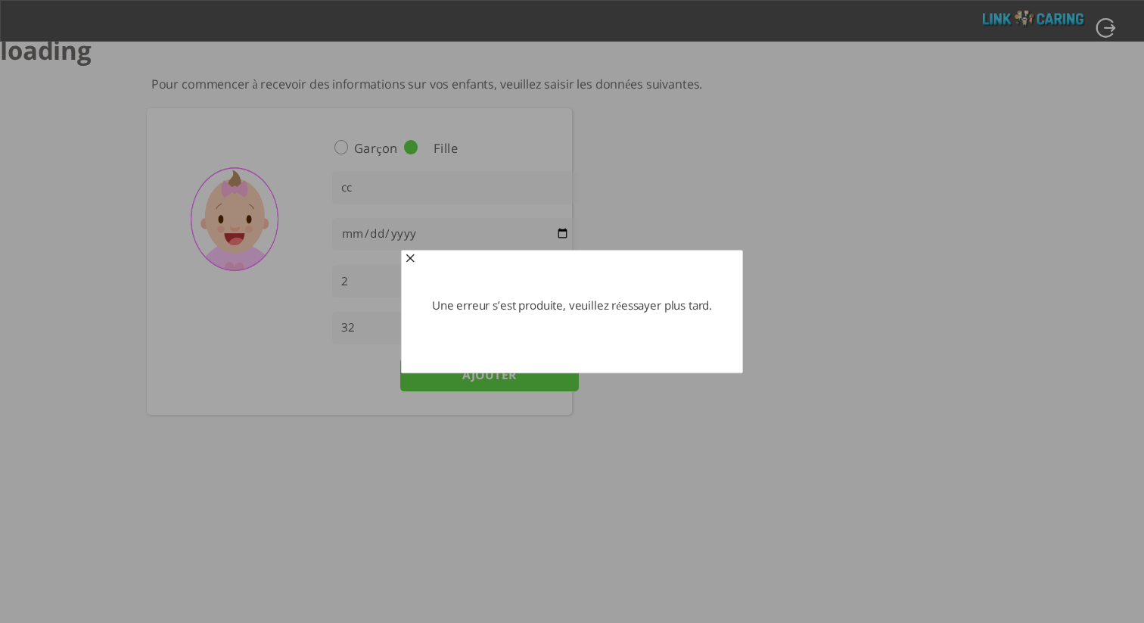
click at [408, 258] on span "button" at bounding box center [410, 259] width 12 height 12
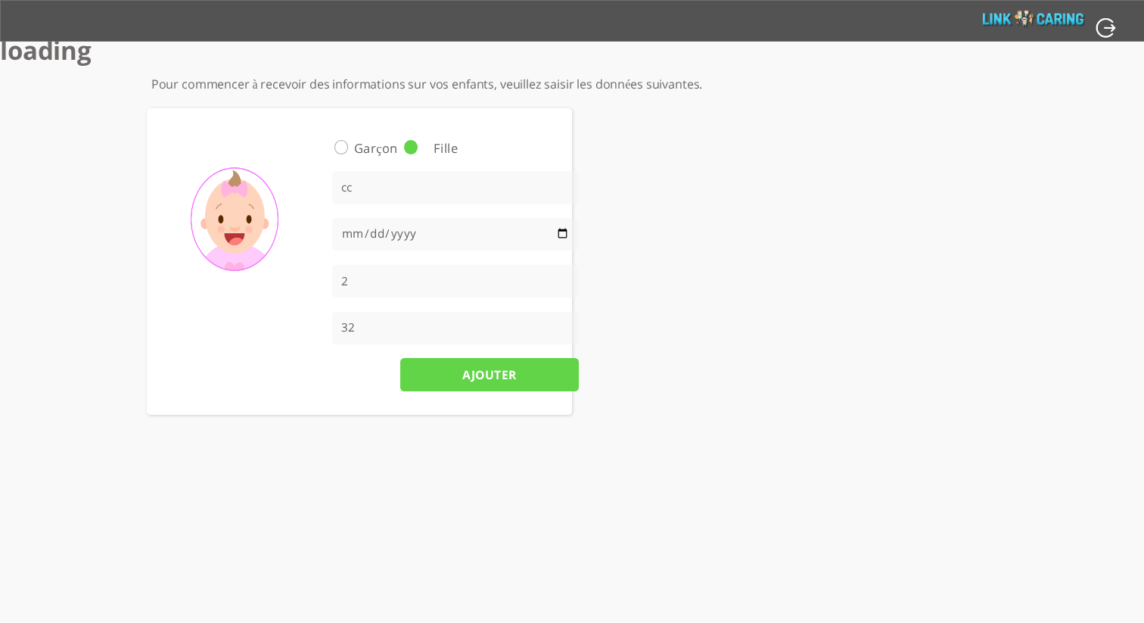
click at [1104, 33] on input "button" at bounding box center [1108, 28] width 24 height 22
type input "OUI"
type input "NON"
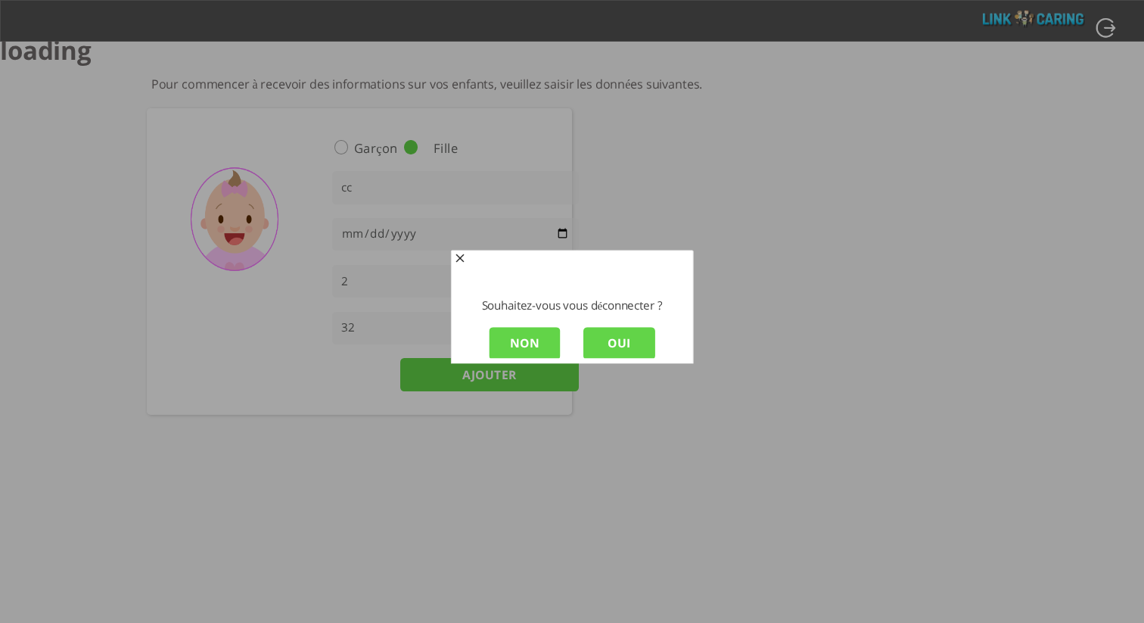
scroll to position [2, 0]
click at [611, 344] on input "OUI" at bounding box center [619, 341] width 72 height 33
